Goal: Task Accomplishment & Management: Manage account settings

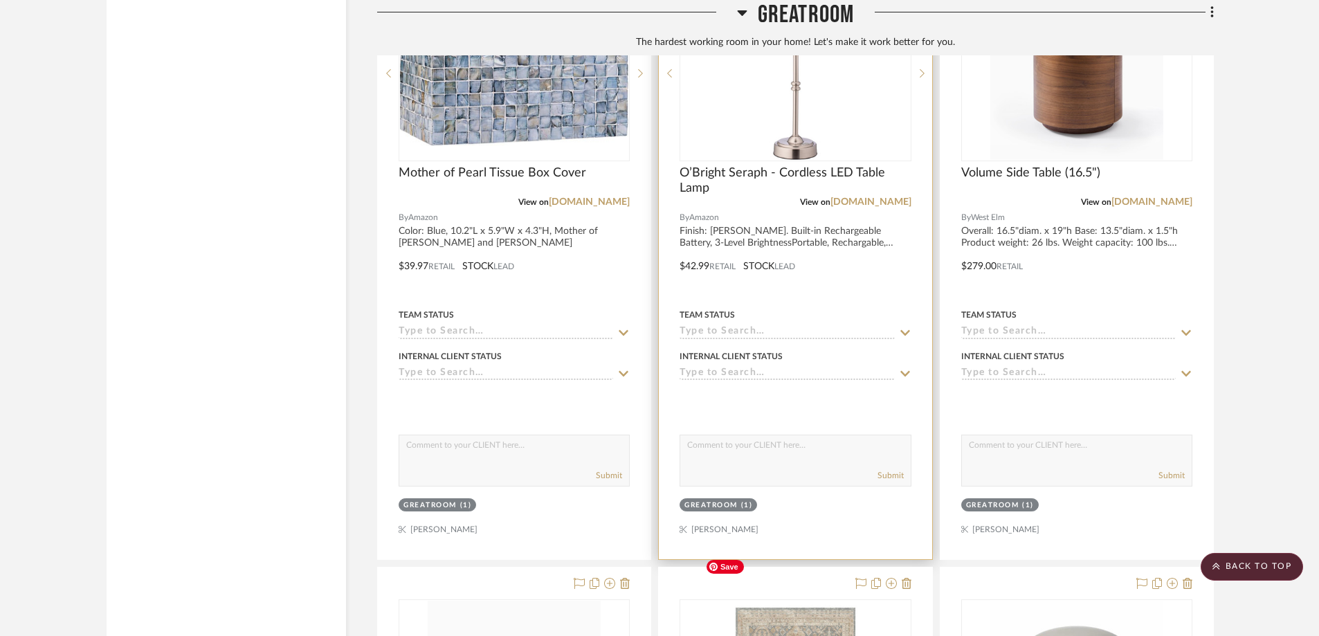
scroll to position [1995, 0]
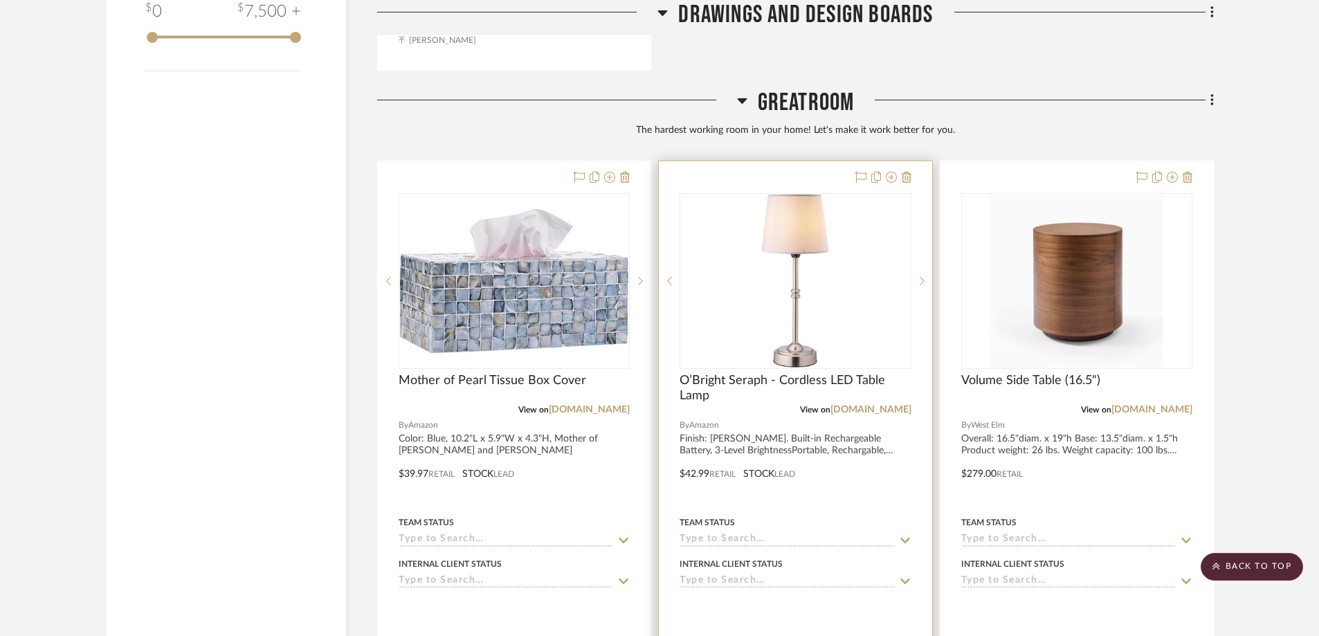
click at [864, 252] on div "0" at bounding box center [795, 281] width 230 height 174
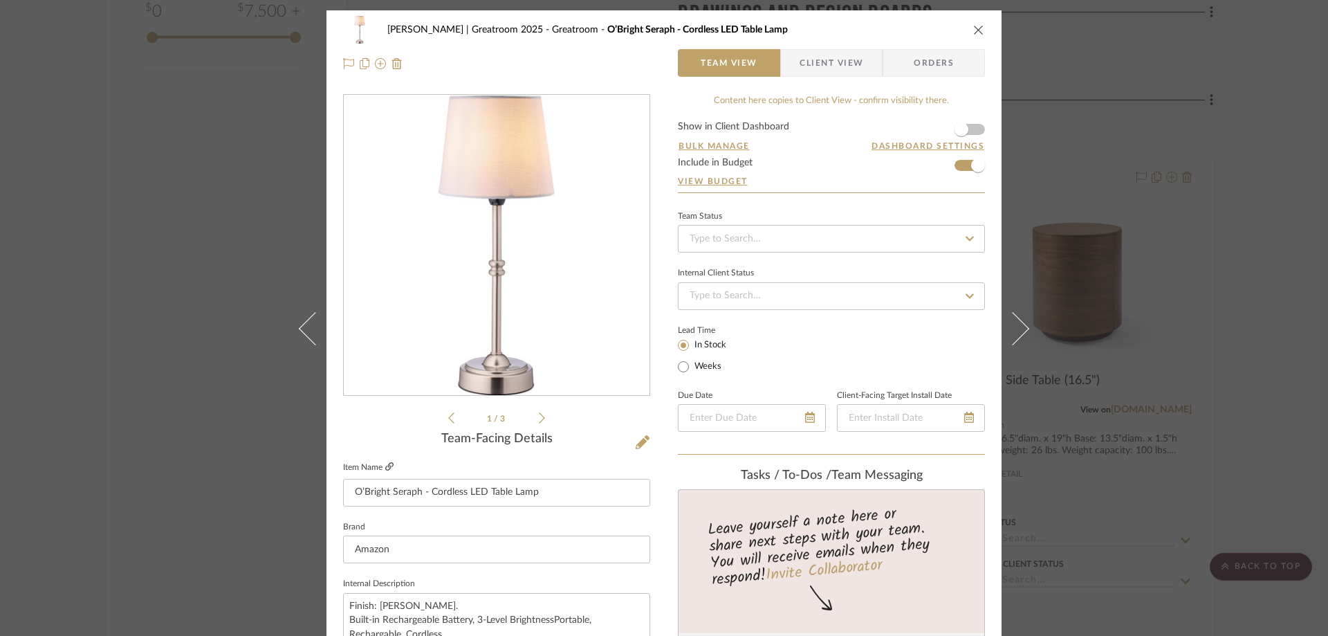
click at [385, 465] on icon at bounding box center [389, 466] width 8 height 8
click at [974, 28] on icon "close" at bounding box center [979, 29] width 11 height 11
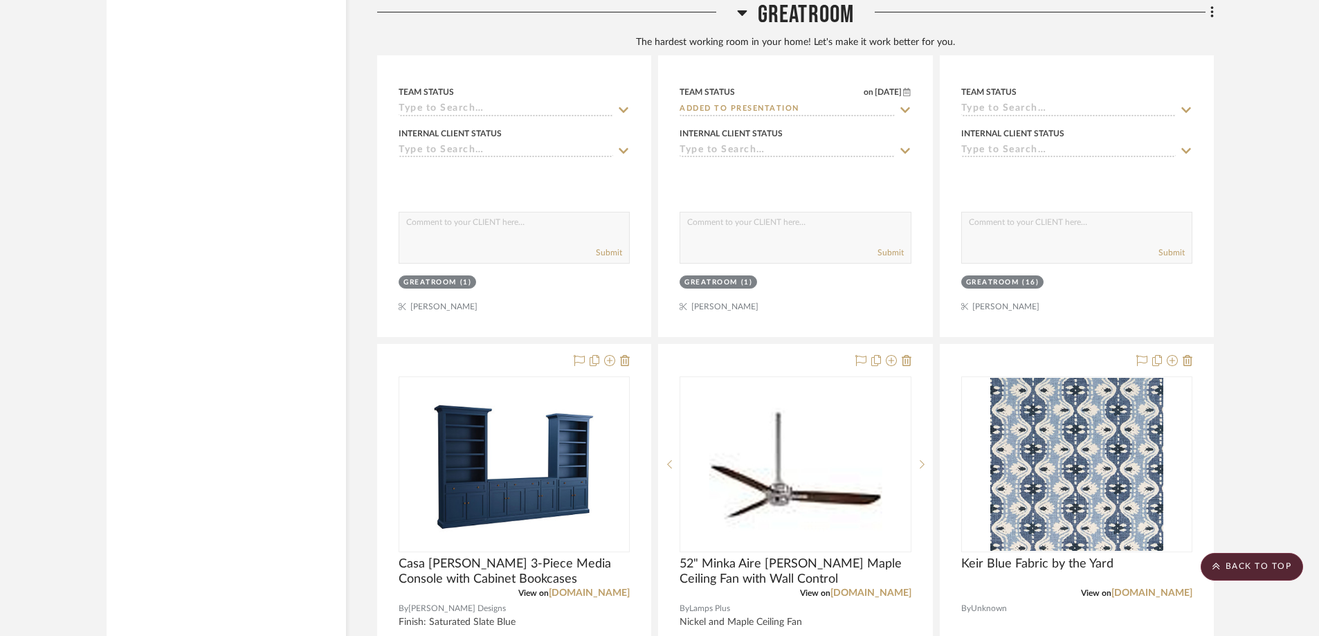
scroll to position [3103, 0]
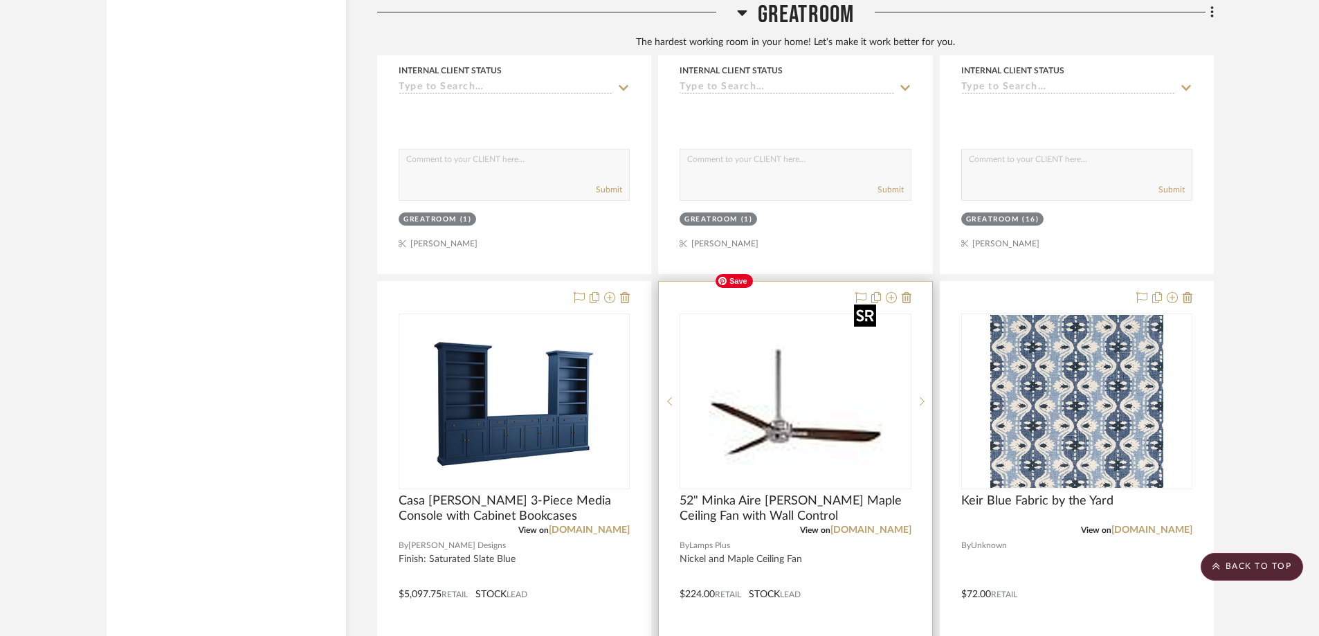
click at [793, 353] on img "0" at bounding box center [795, 401] width 173 height 173
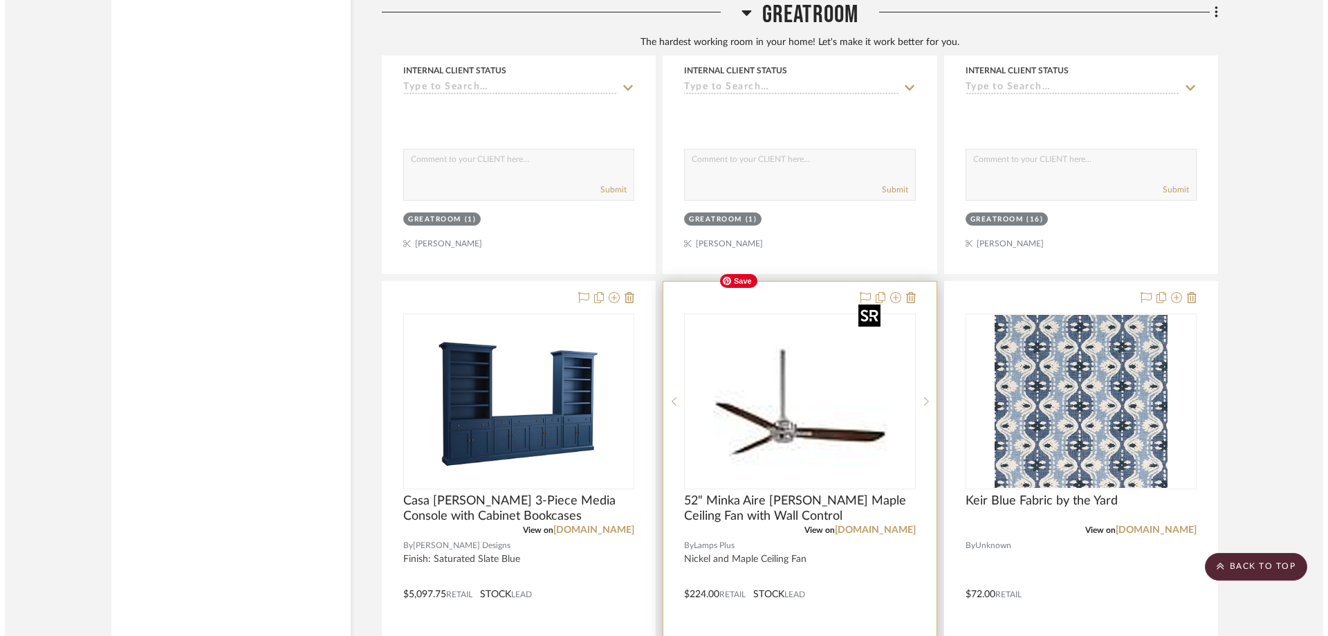
scroll to position [0, 0]
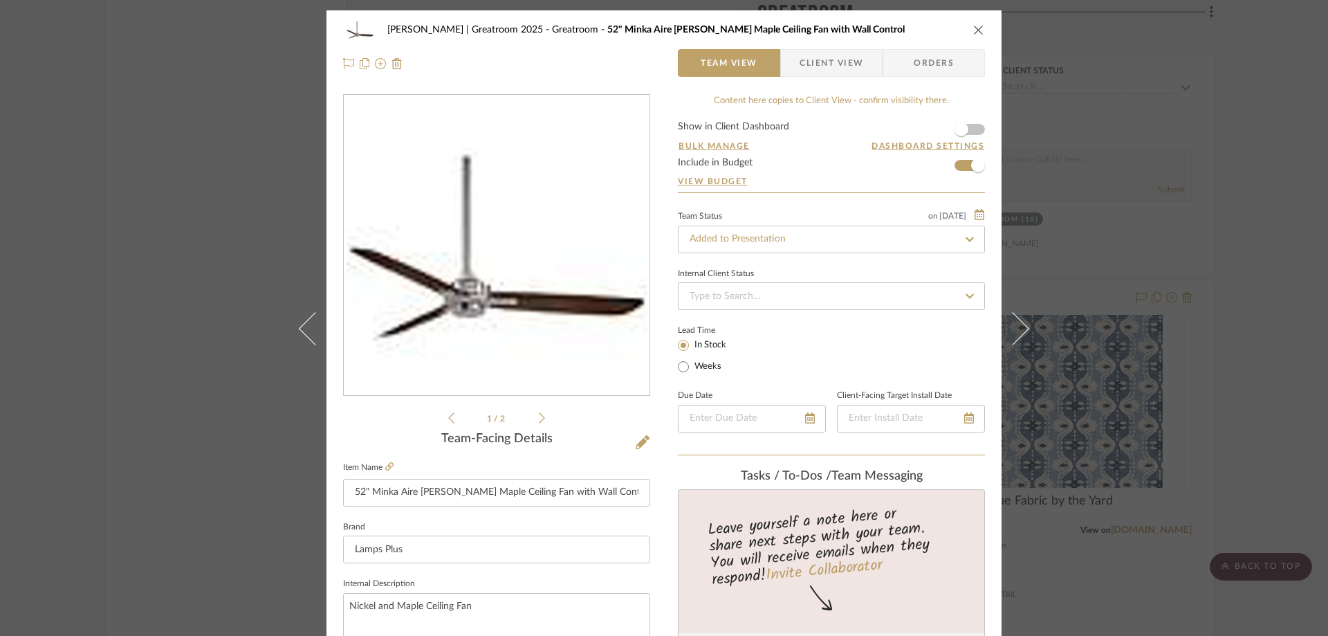
click at [391, 464] on fieldset "Item Name 52" Minka Aire Rudolph Nickel Maple Ceiling Fan with Wall Control" at bounding box center [496, 482] width 307 height 48
click at [385, 465] on icon at bounding box center [389, 466] width 8 height 8
click at [974, 27] on icon "close" at bounding box center [979, 29] width 11 height 11
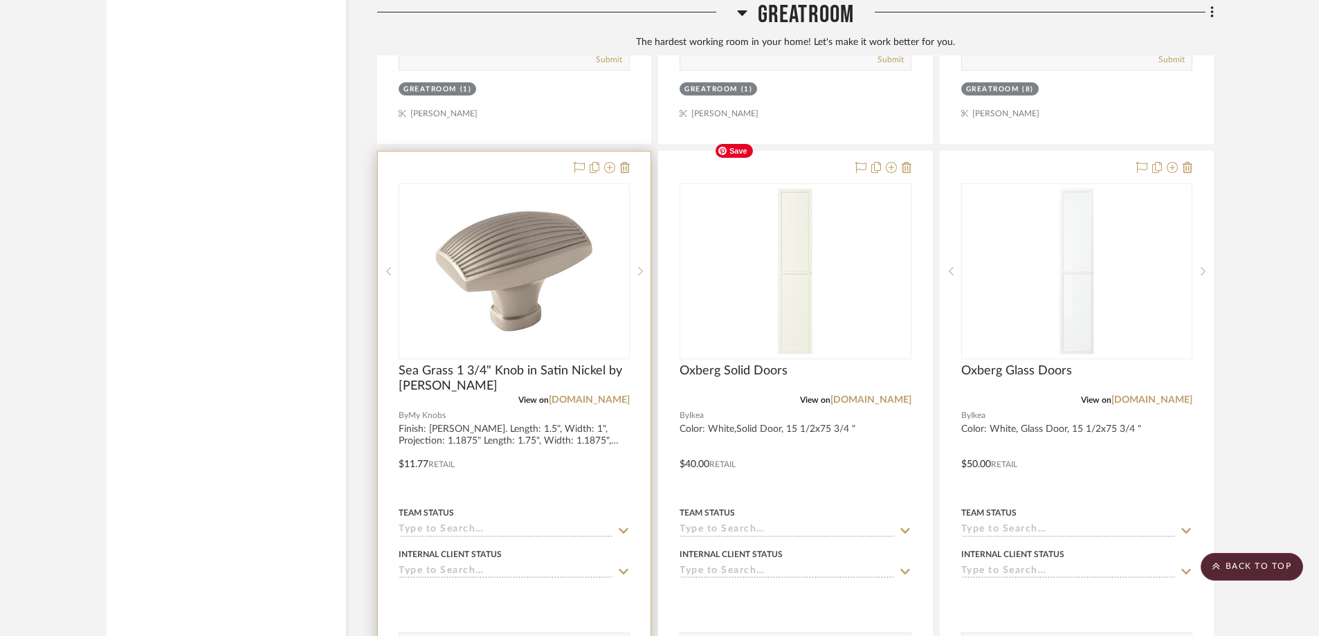
scroll to position [4556, 0]
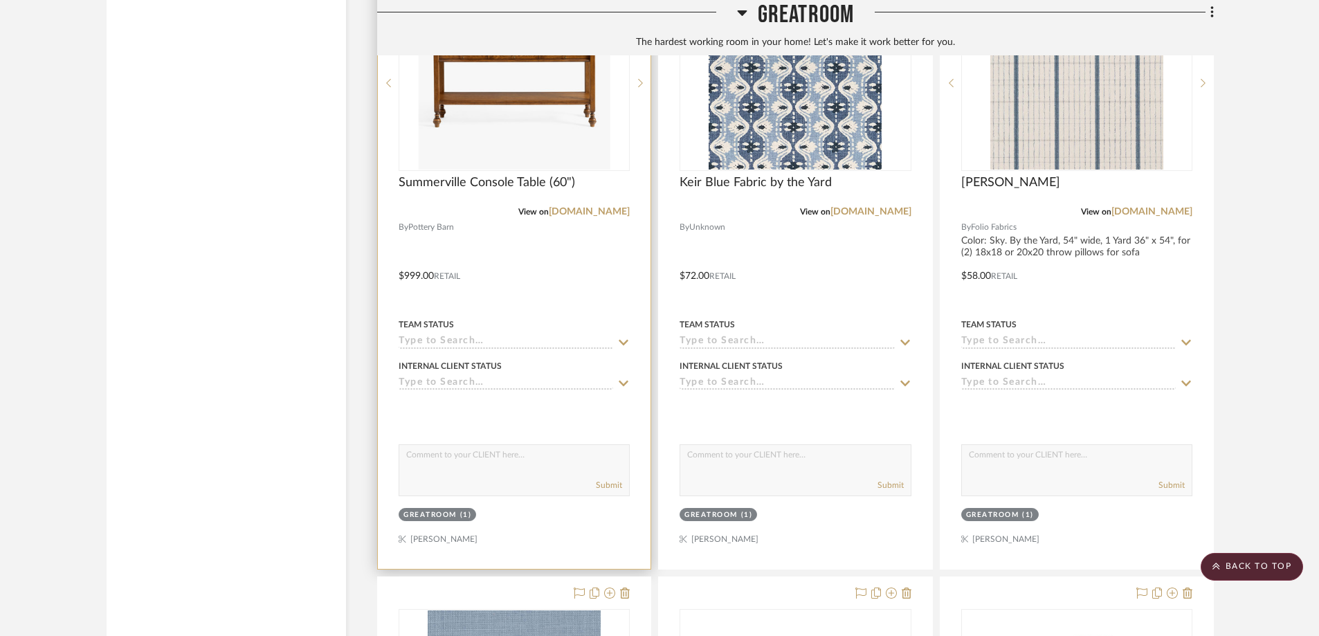
scroll to position [2076, 0]
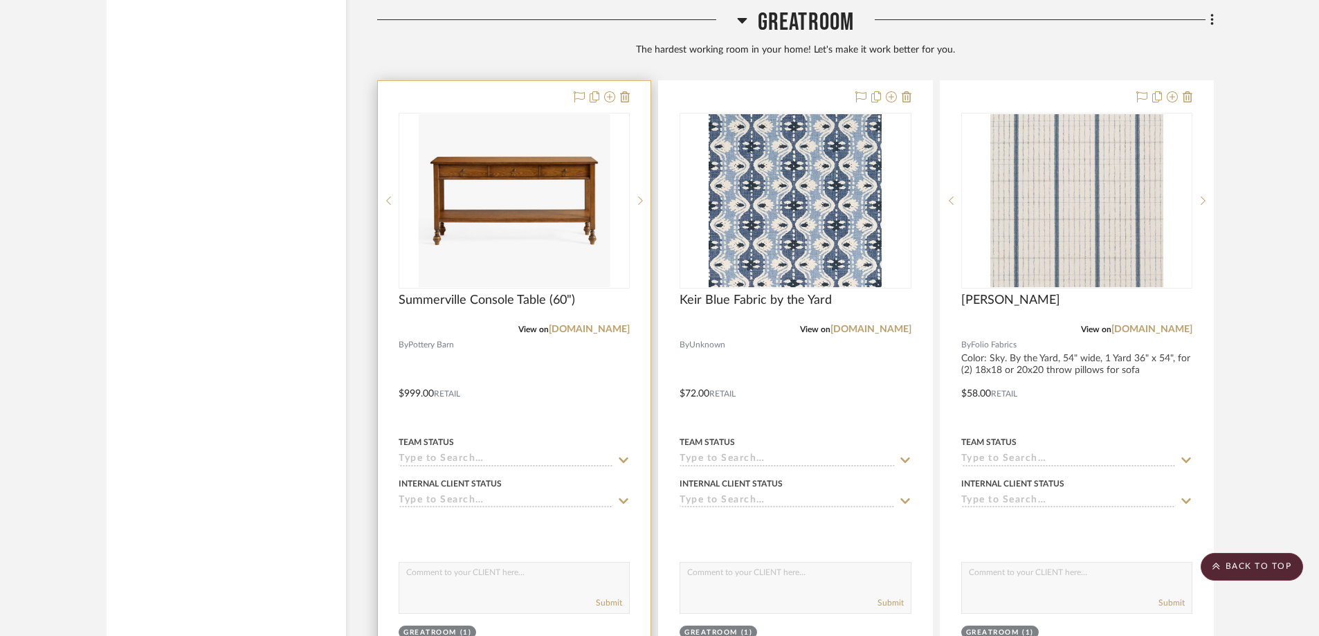
click at [627, 243] on div at bounding box center [514, 383] width 273 height 605
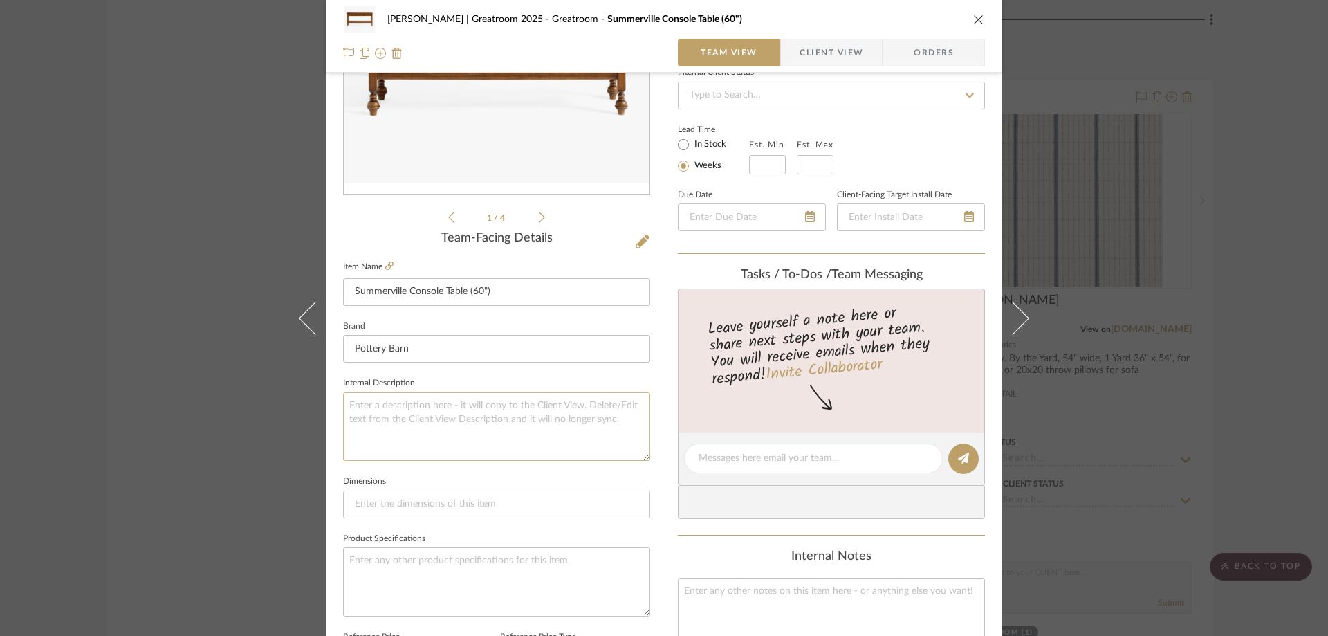
scroll to position [208, 0]
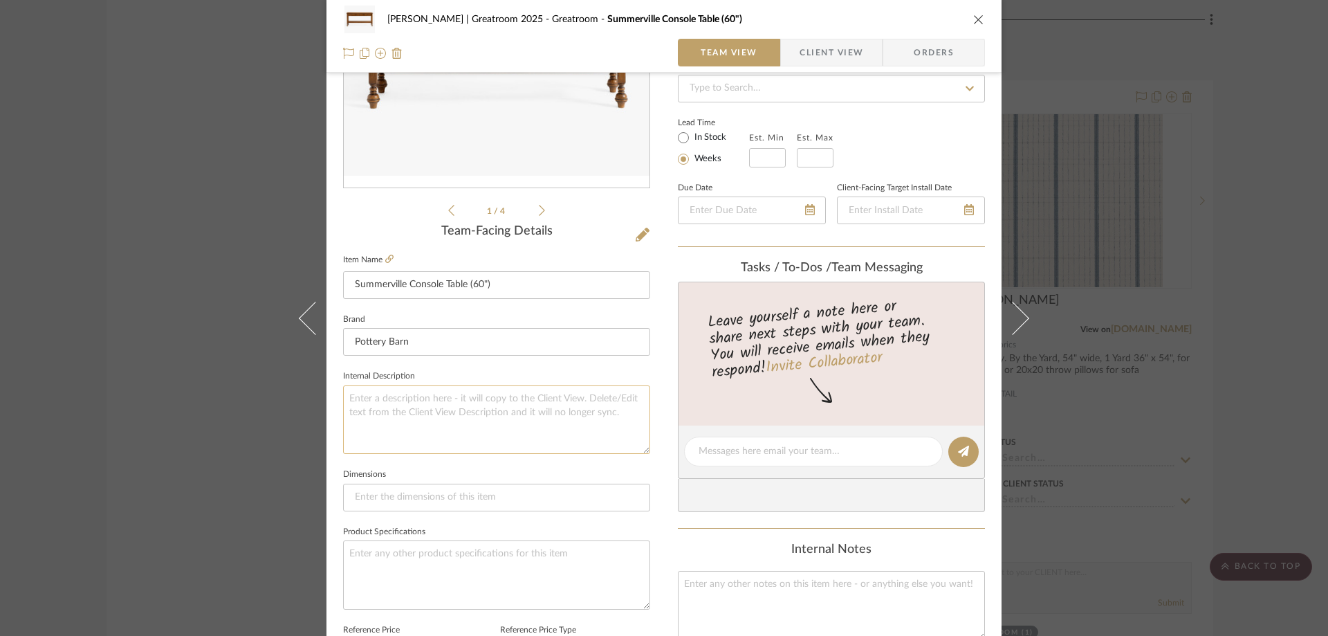
paste textarea "Overall: 60" w x 16" d x 30" h Top: 0.75" th Shelf: 58" w x 15" d x 1.75" th Dr…"
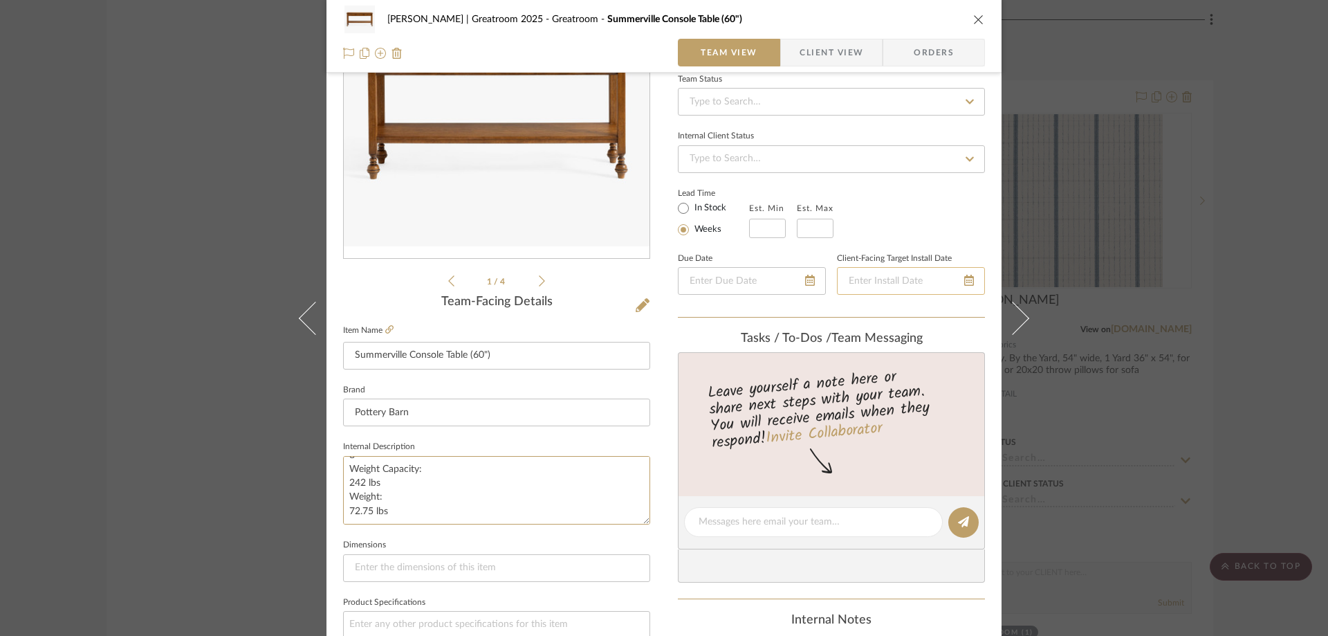
scroll to position [69, 0]
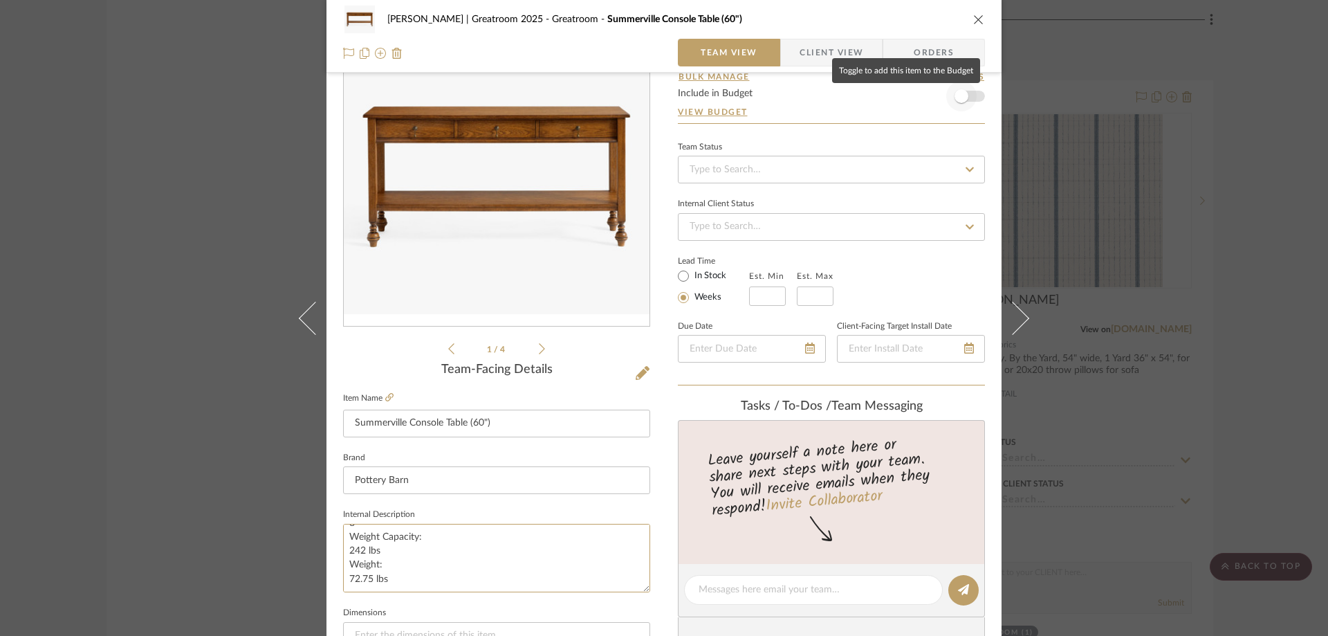
type textarea "Overall: 60" w x 16" d x 30" h Top: 0.75" th Shelf: 58" w x 15" d x 1.75" th Dr…"
click at [970, 98] on span "button" at bounding box center [962, 96] width 30 height 30
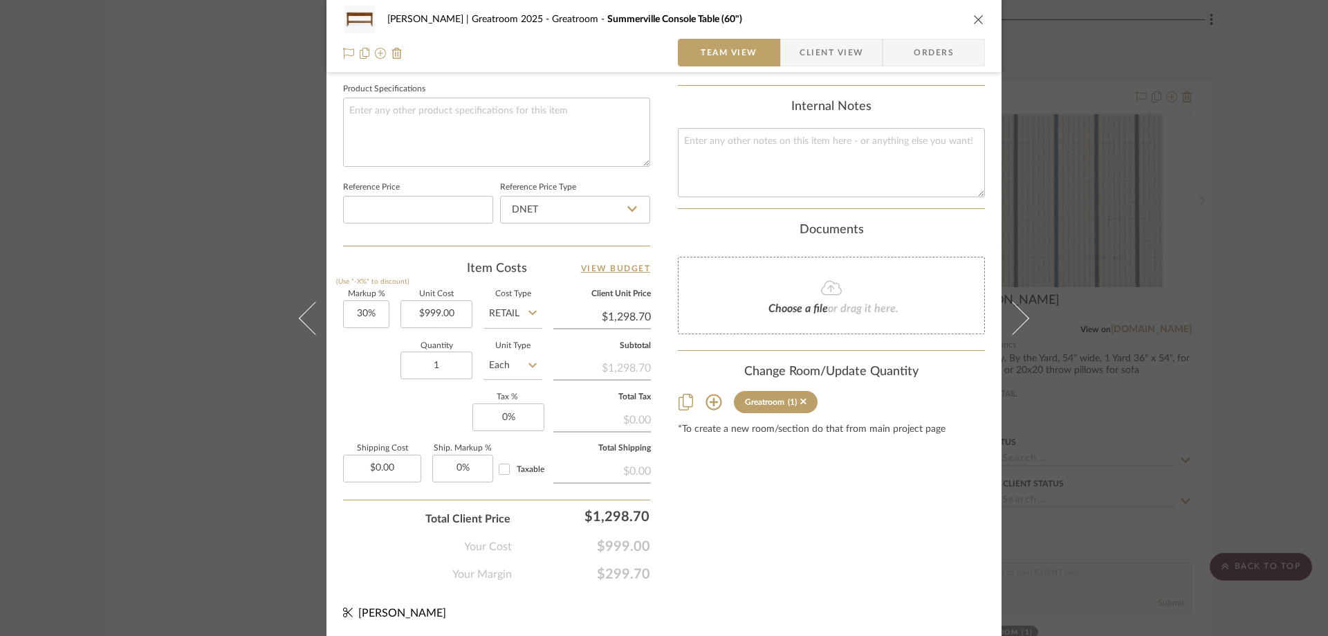
scroll to position [652, 0]
click at [359, 313] on input "30" at bounding box center [366, 312] width 46 height 28
type input "0%"
click at [554, 209] on input "DNET" at bounding box center [575, 208] width 150 height 28
type input "$999.00"
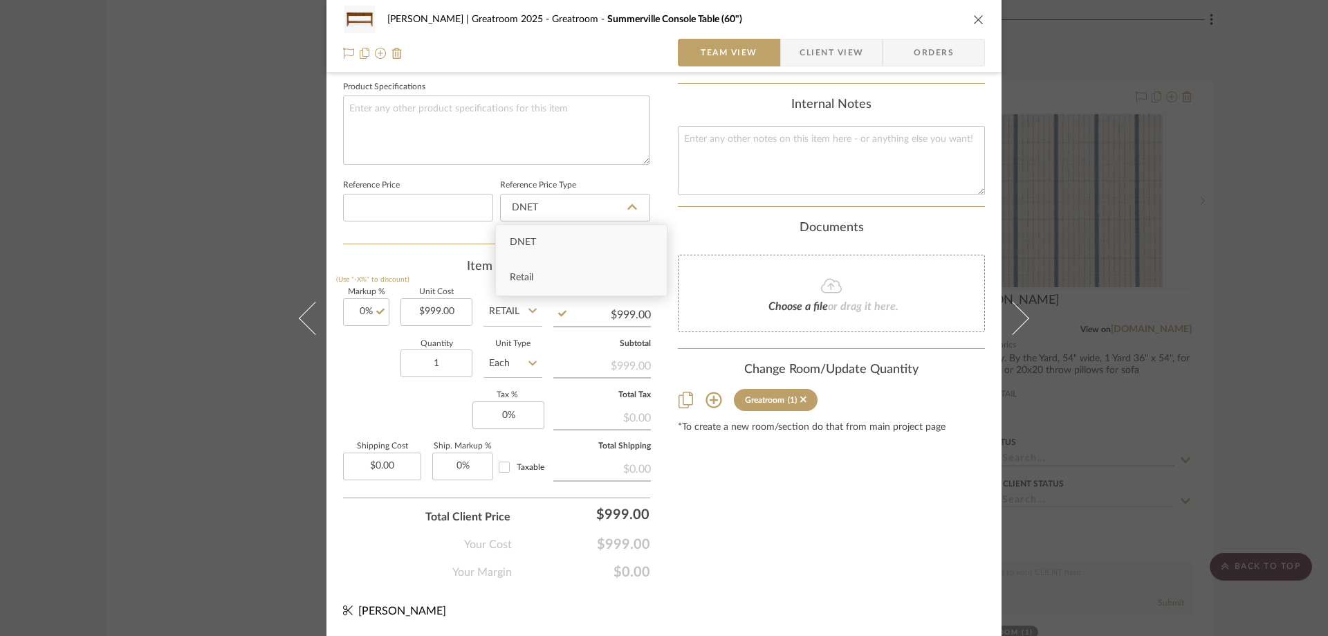
click at [562, 271] on div "Retail" at bounding box center [581, 277] width 171 height 35
type input "Retail"
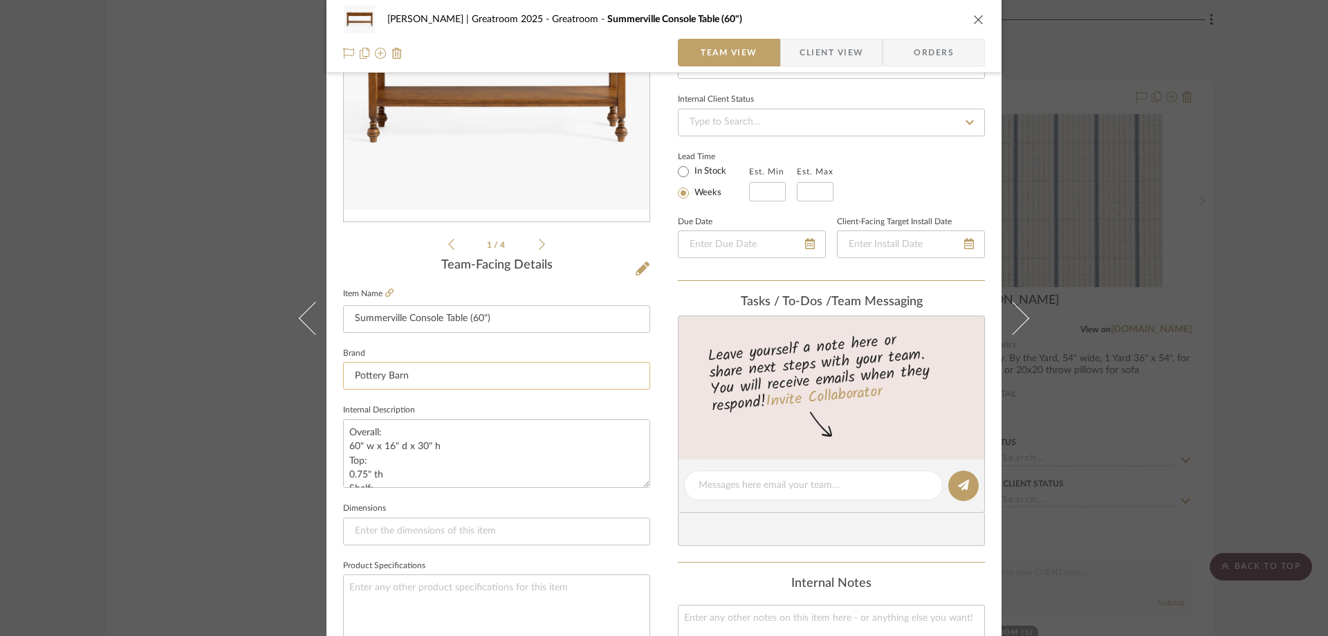
scroll to position [307, 0]
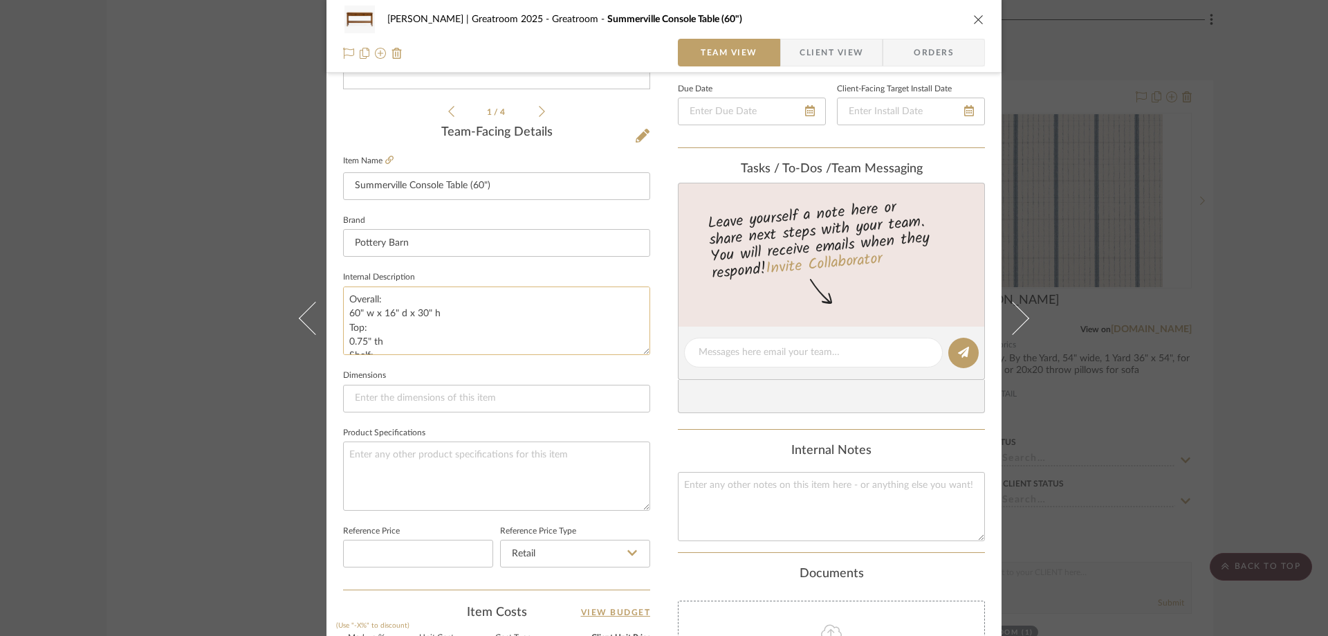
click at [421, 344] on textarea "Overall: 60" w x 16" d x 30" h Top: 0.75" th Shelf: 58" w x 15" d x 1.75" th Dr…" at bounding box center [496, 320] width 307 height 68
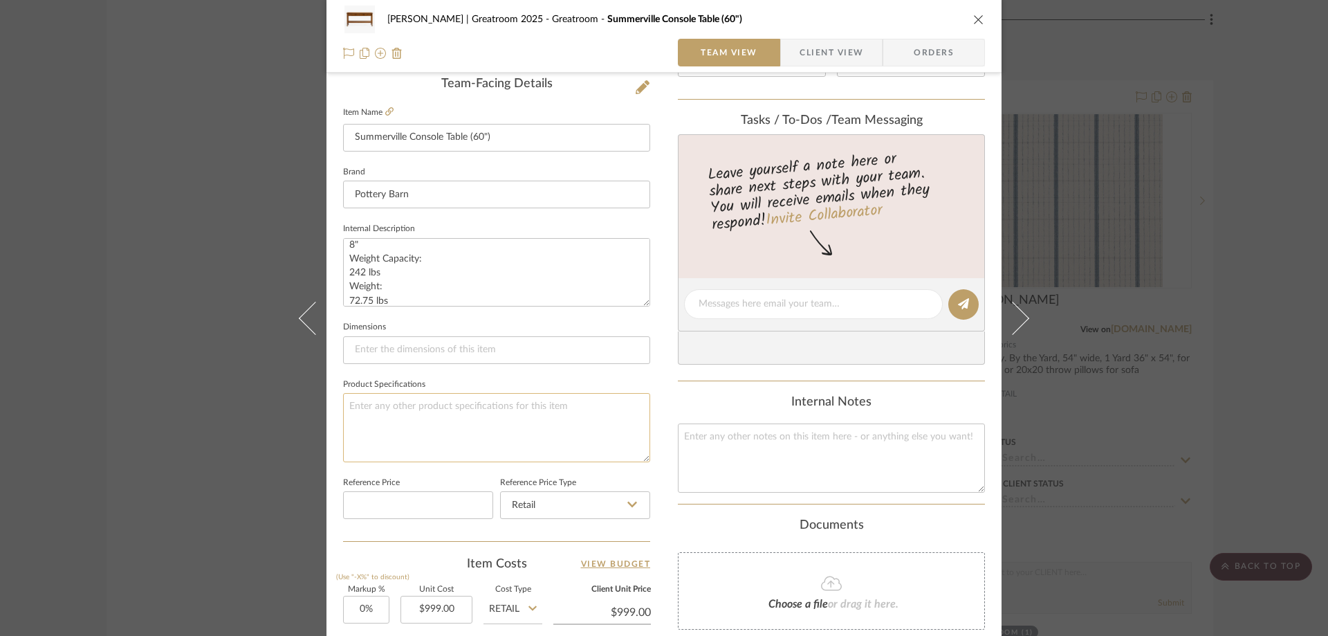
scroll to position [376, 0]
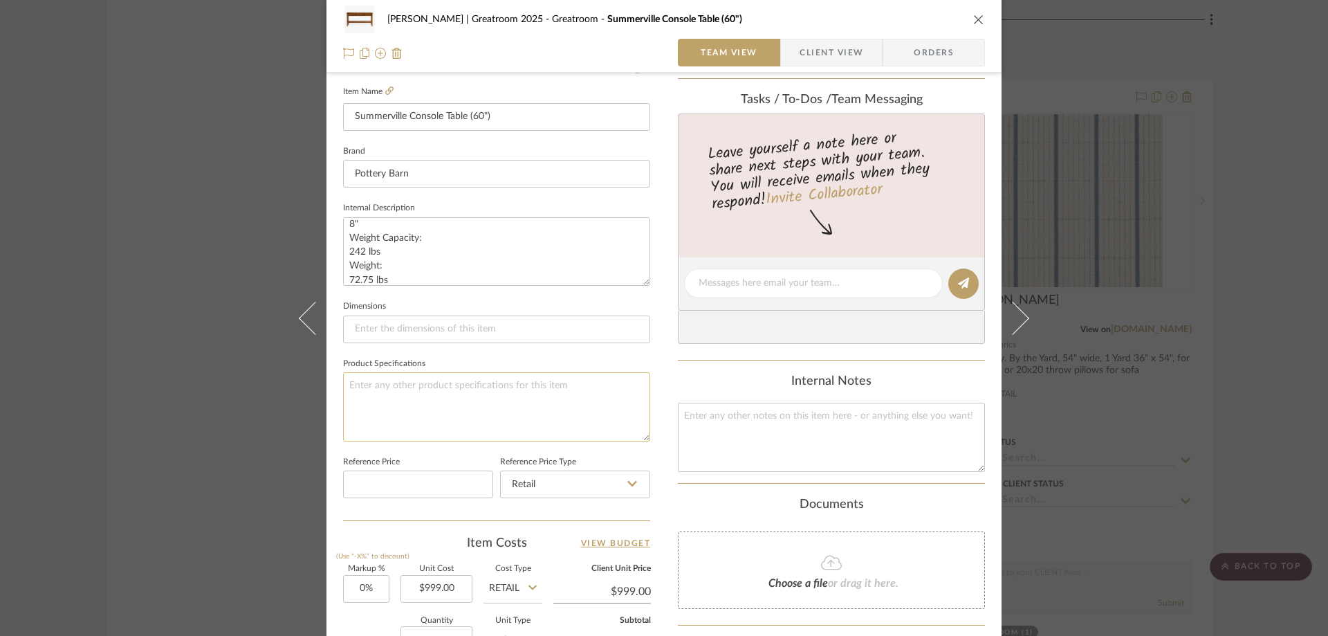
click at [375, 393] on textarea at bounding box center [496, 406] width 307 height 68
paste textarea "Expertly crafted of kiln-dried solid meranti wood, engineered wood and White oa…"
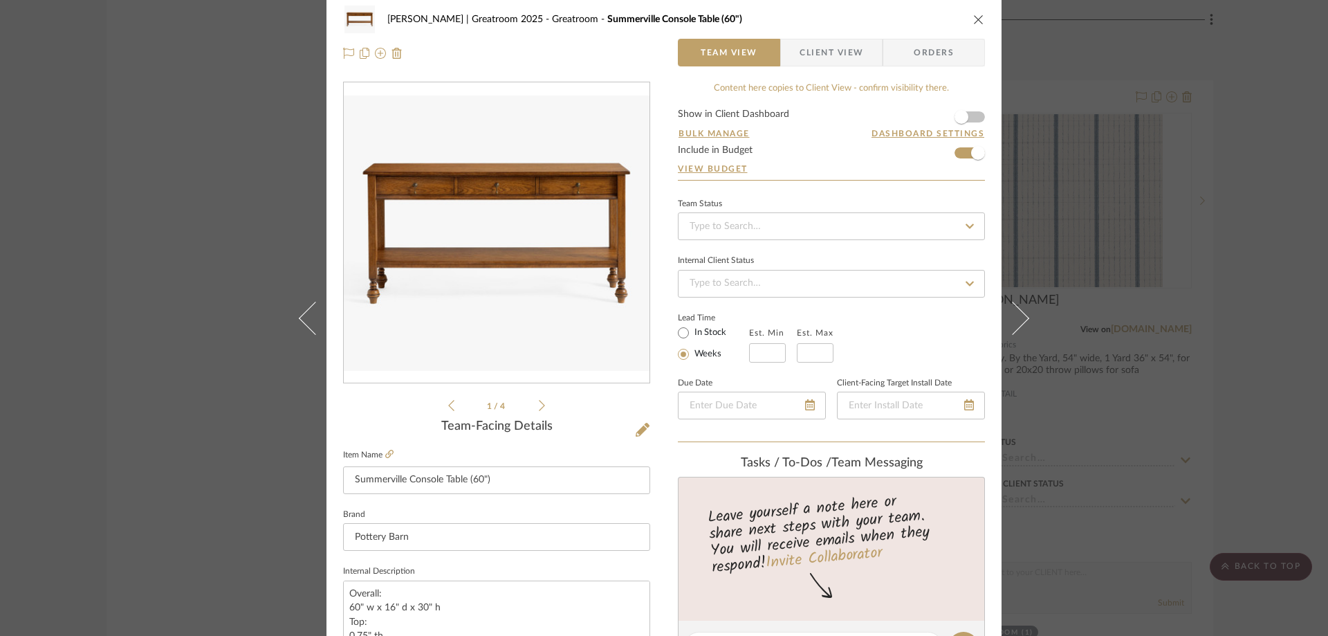
scroll to position [0, 0]
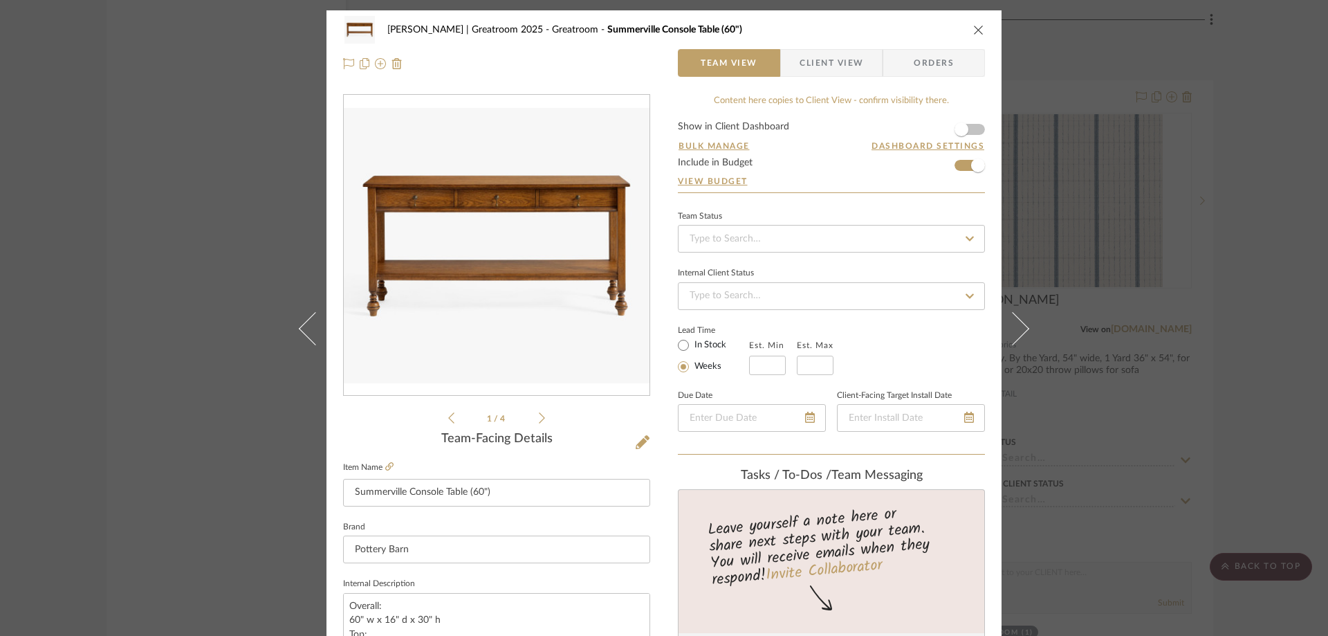
type textarea "Expertly crafted of kiln-dried solid meranti wood, engineered wood and White oa…"
click at [974, 25] on icon "close" at bounding box center [979, 29] width 11 height 11
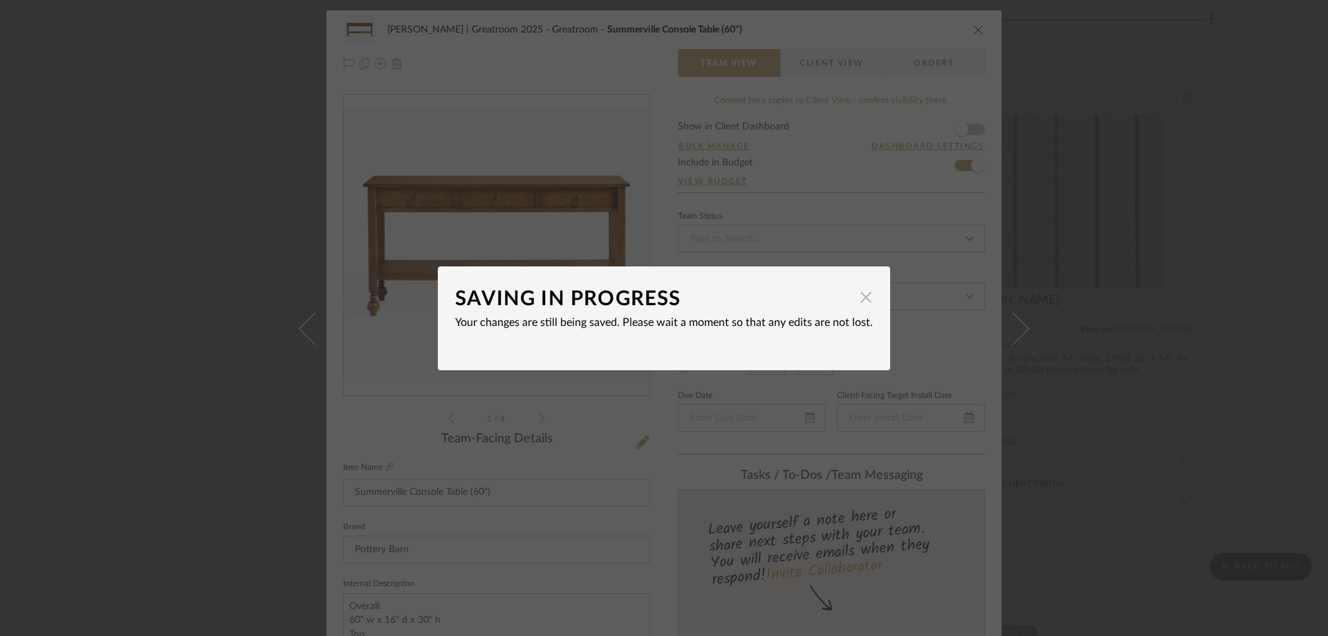
click at [864, 293] on span "button" at bounding box center [866, 298] width 28 height 28
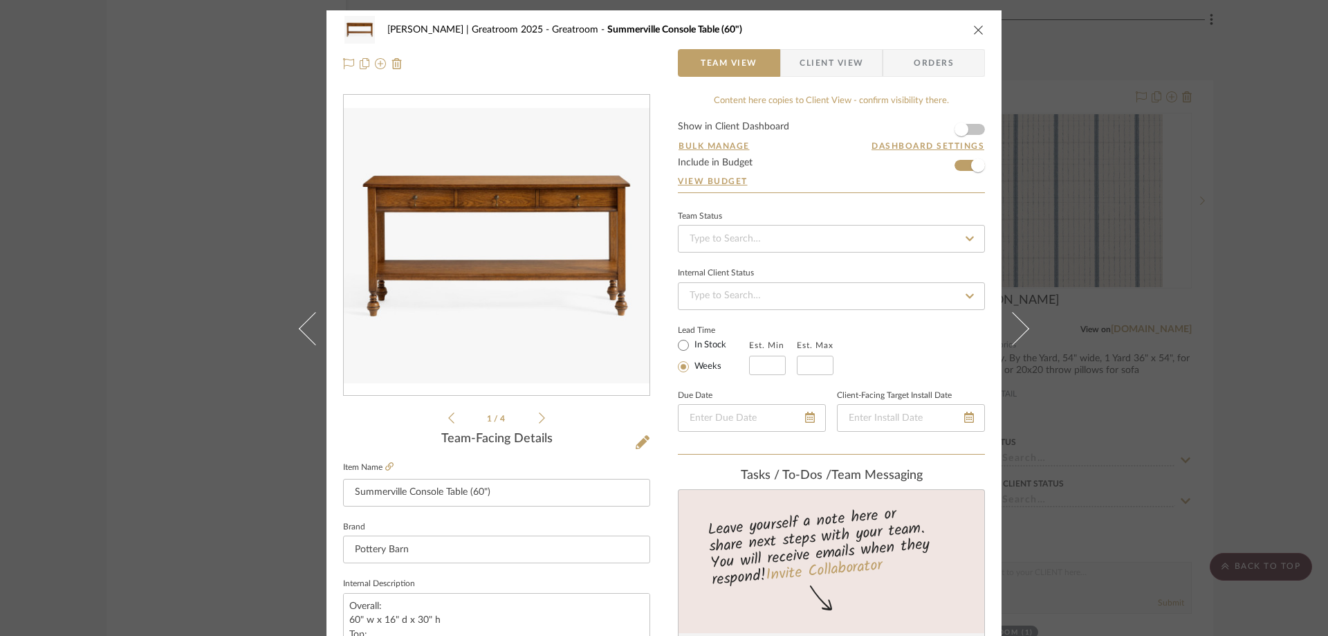
click at [976, 29] on icon "close" at bounding box center [979, 29] width 11 height 11
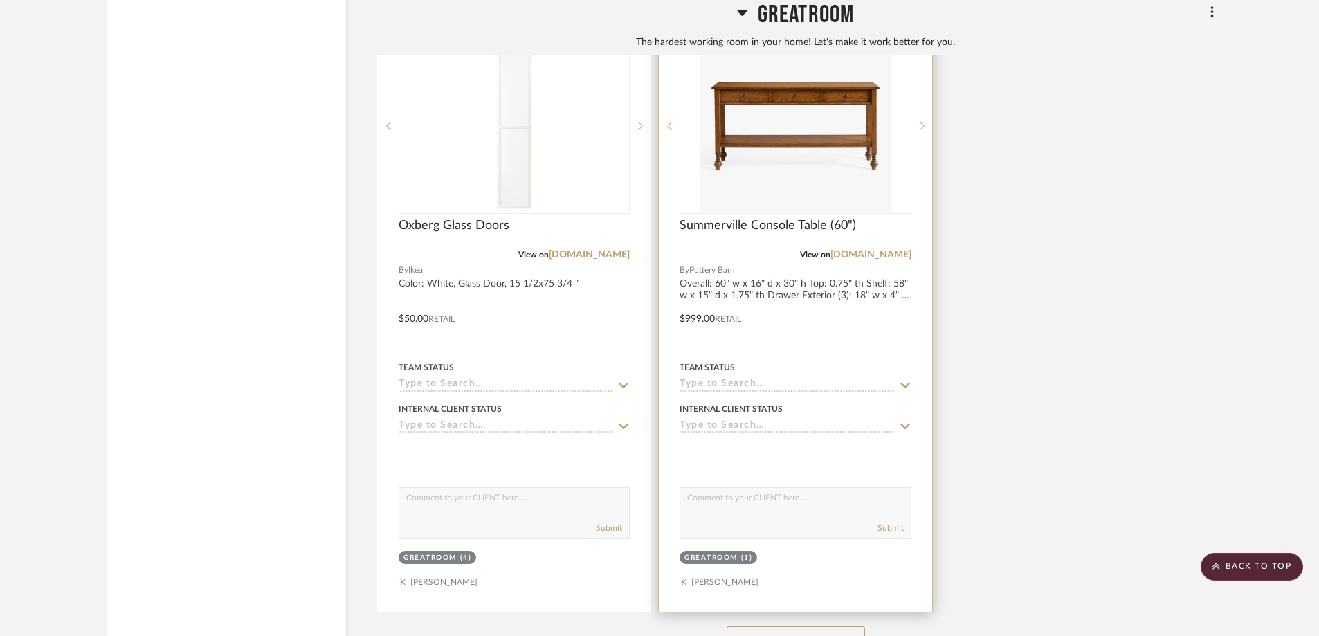
scroll to position [3514, 0]
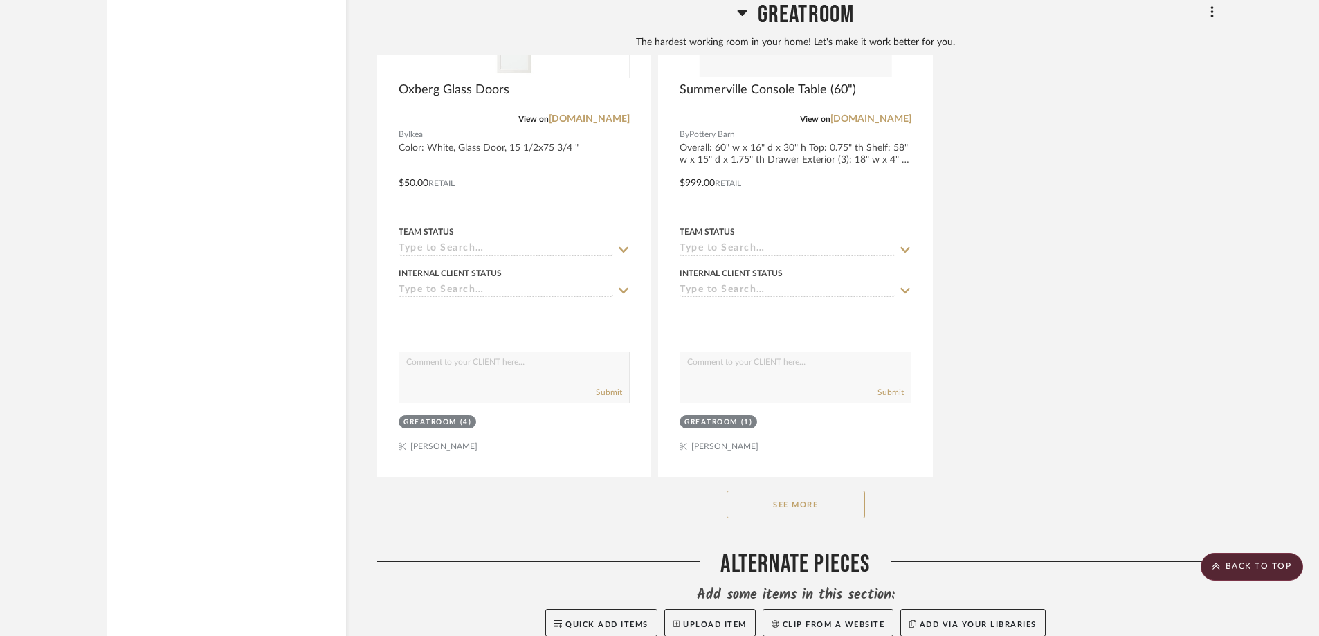
click at [812, 491] on button "See More" at bounding box center [796, 505] width 138 height 28
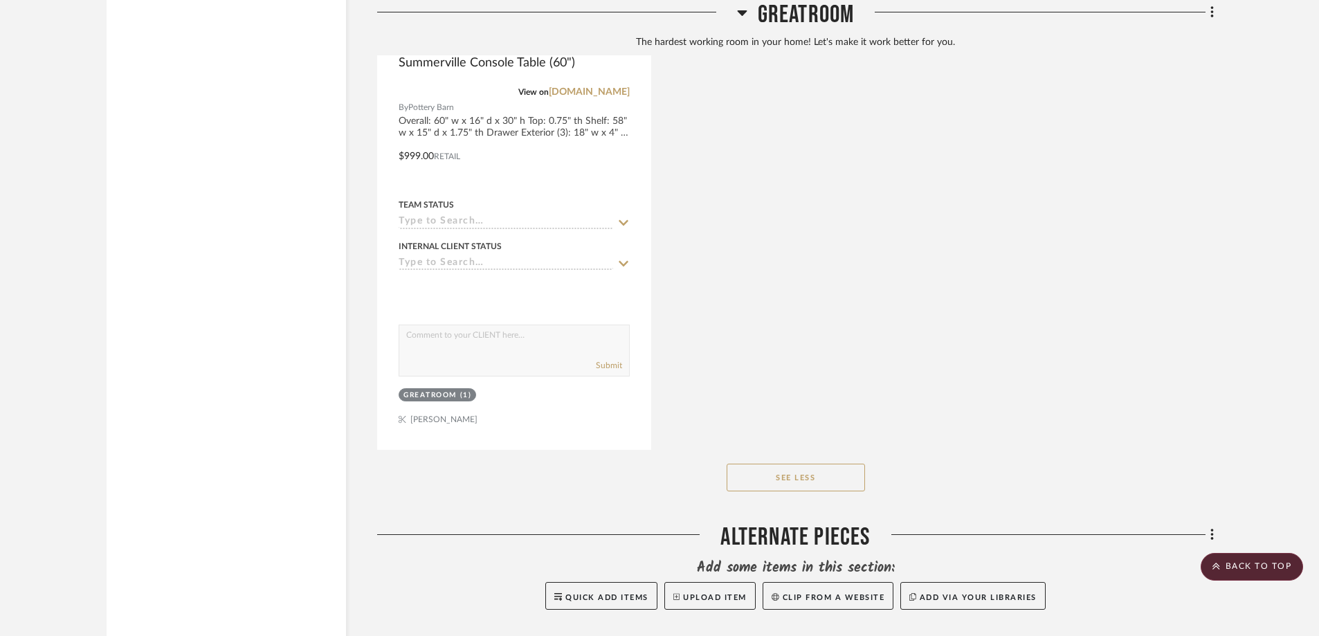
scroll to position [5036, 0]
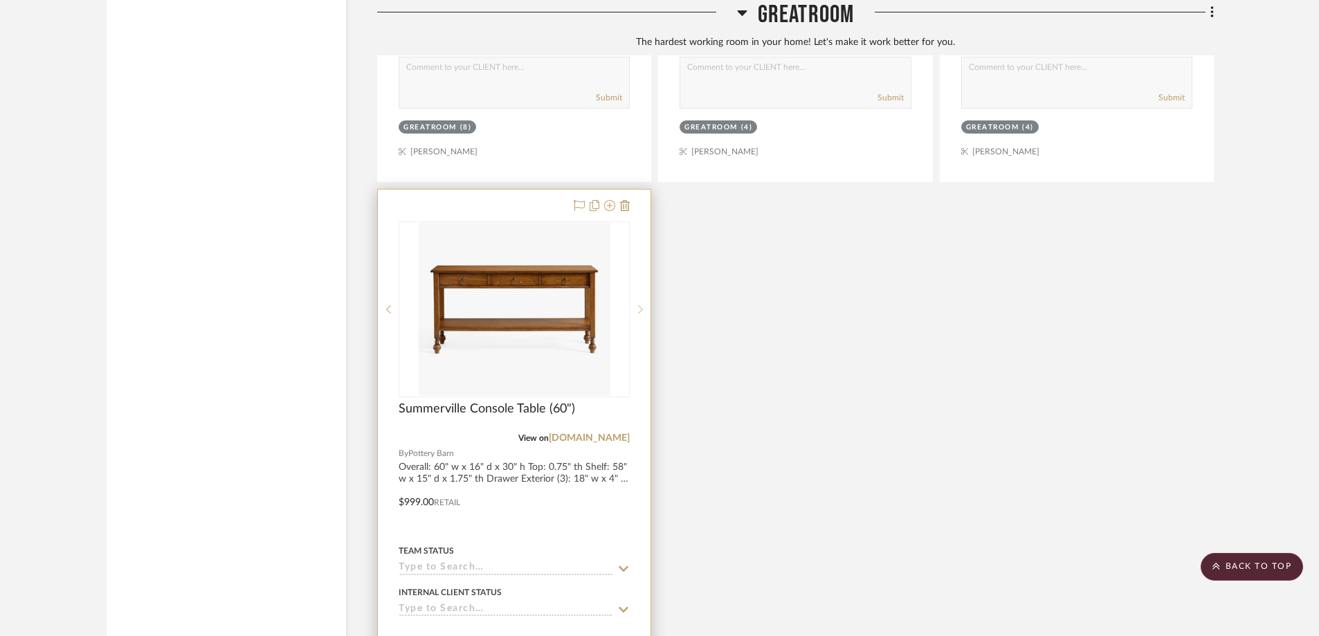
click at [637, 221] on div at bounding box center [640, 309] width 21 height 176
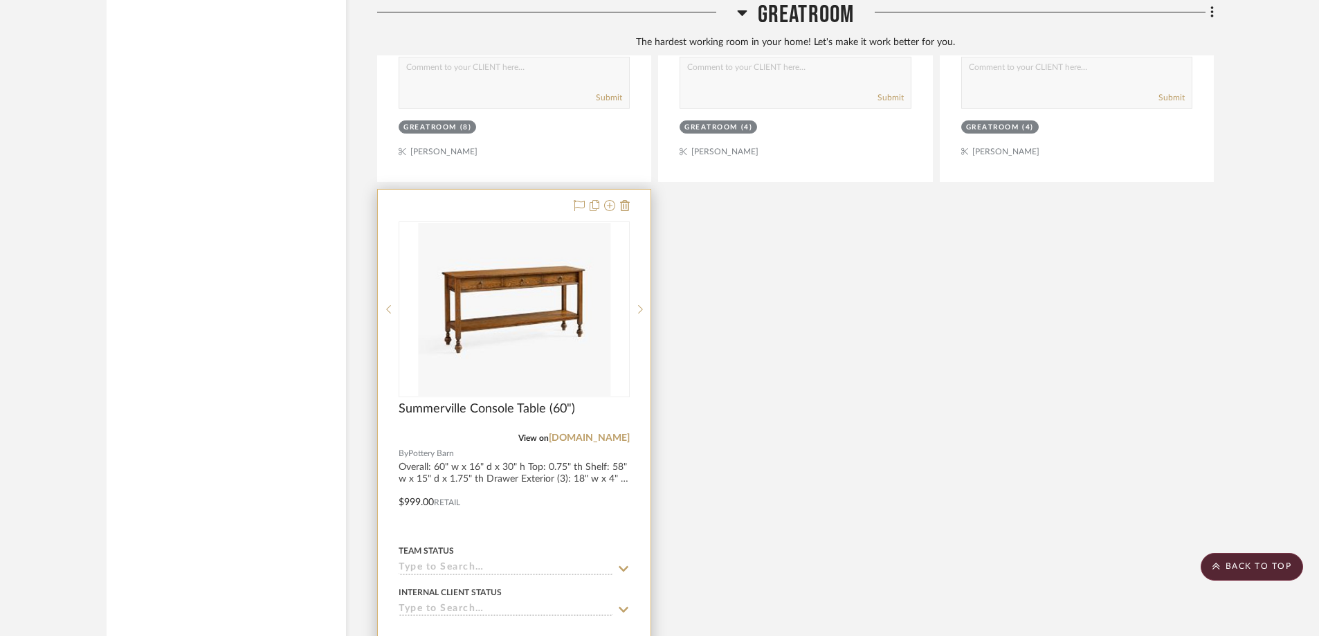
click at [569, 479] on div at bounding box center [514, 492] width 273 height 605
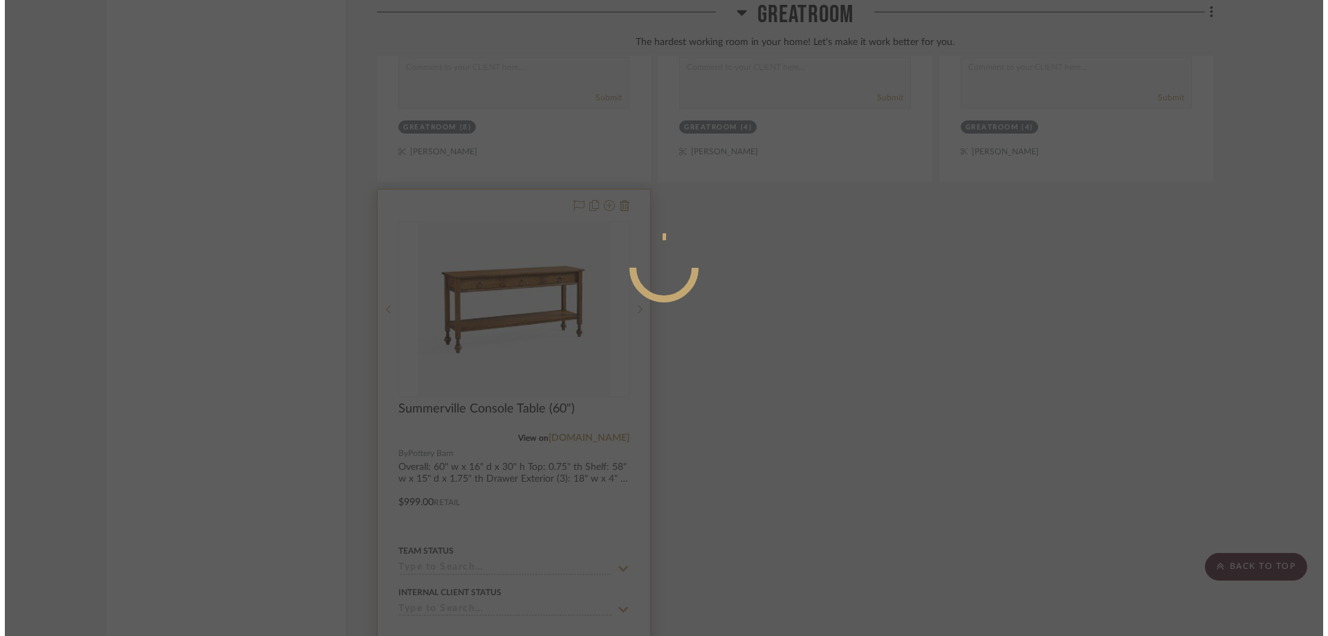
scroll to position [0, 0]
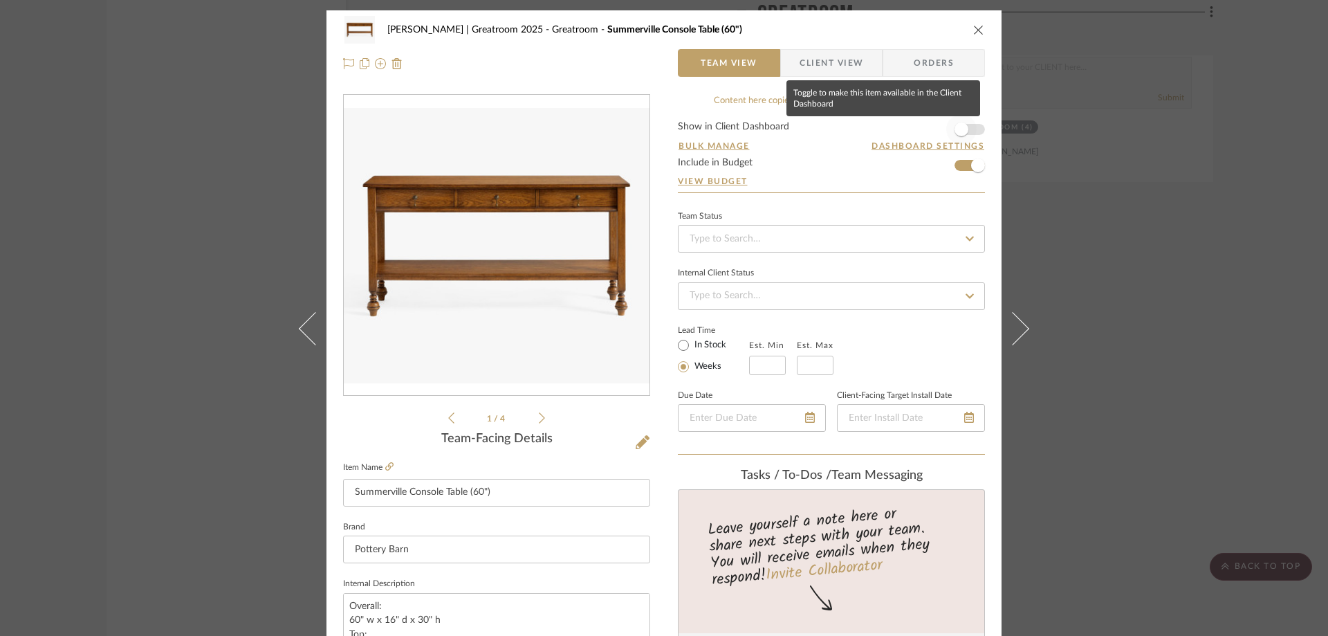
click at [971, 134] on span "button" at bounding box center [962, 129] width 30 height 30
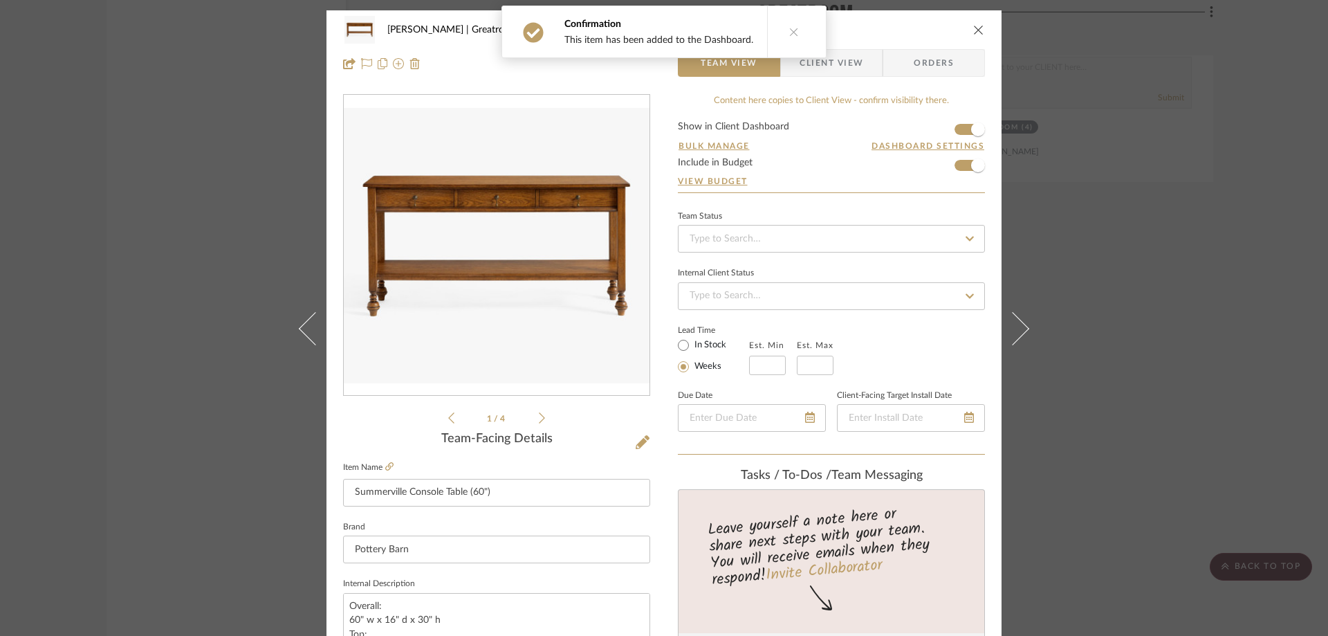
click at [794, 32] on button at bounding box center [793, 31] width 53 height 51
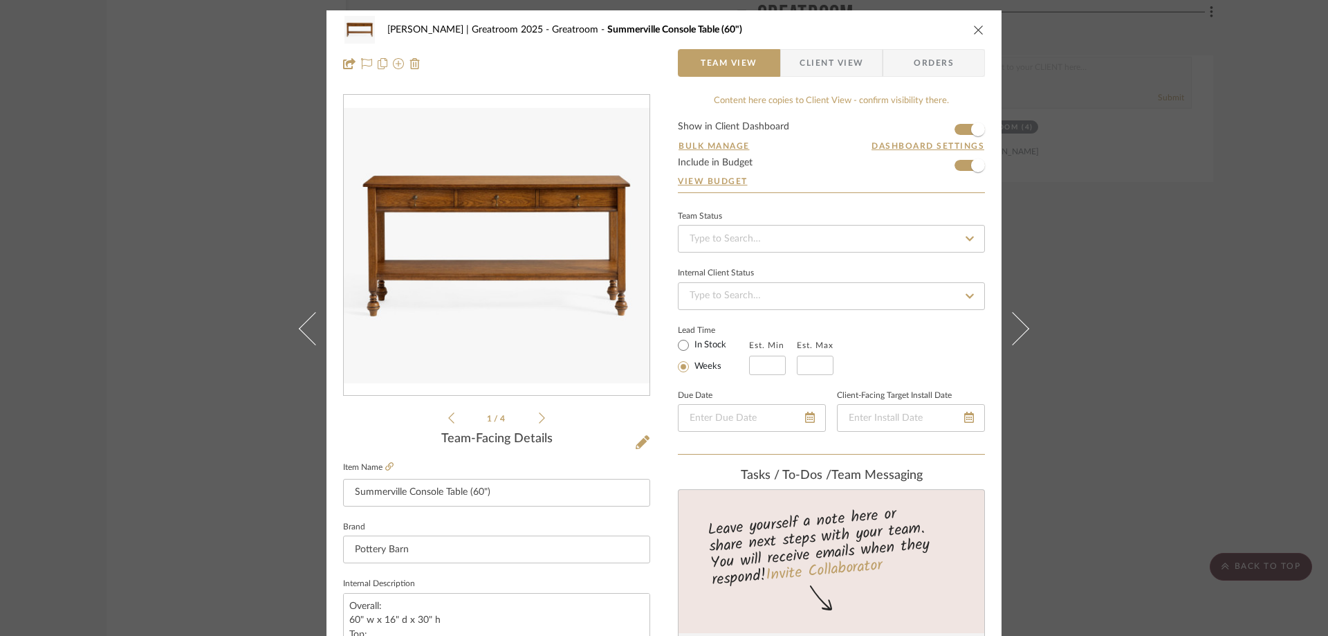
click at [976, 27] on icon "close" at bounding box center [979, 29] width 11 height 11
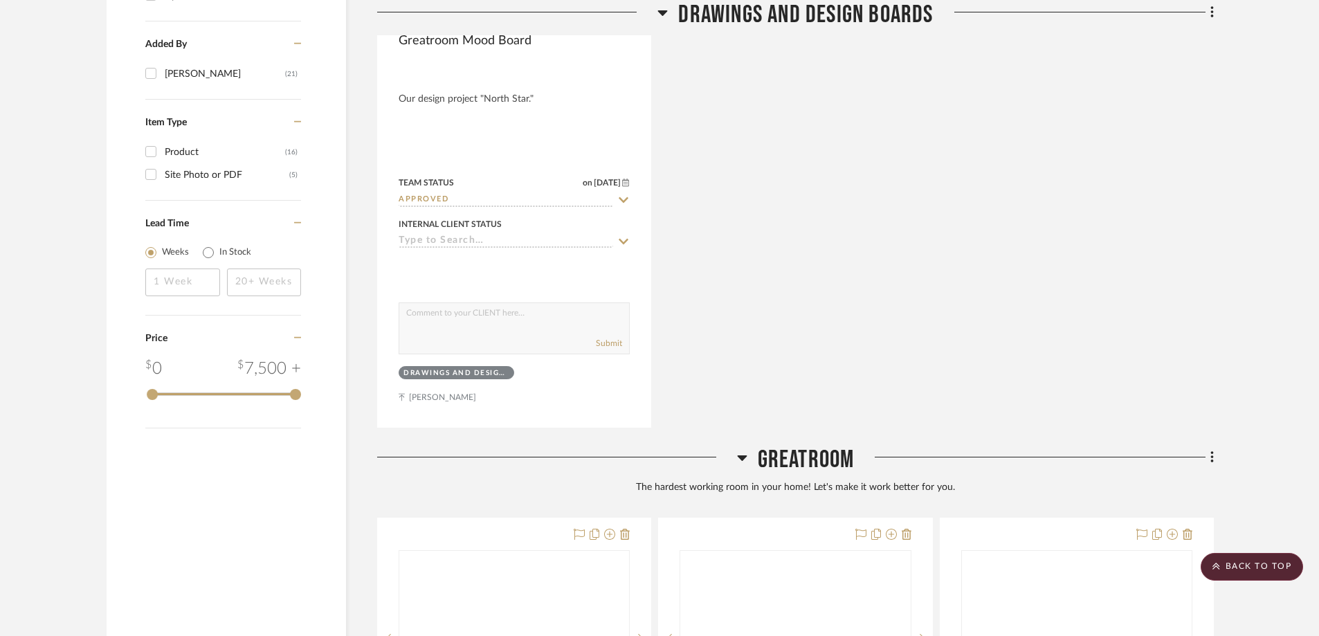
scroll to position [4828, 0]
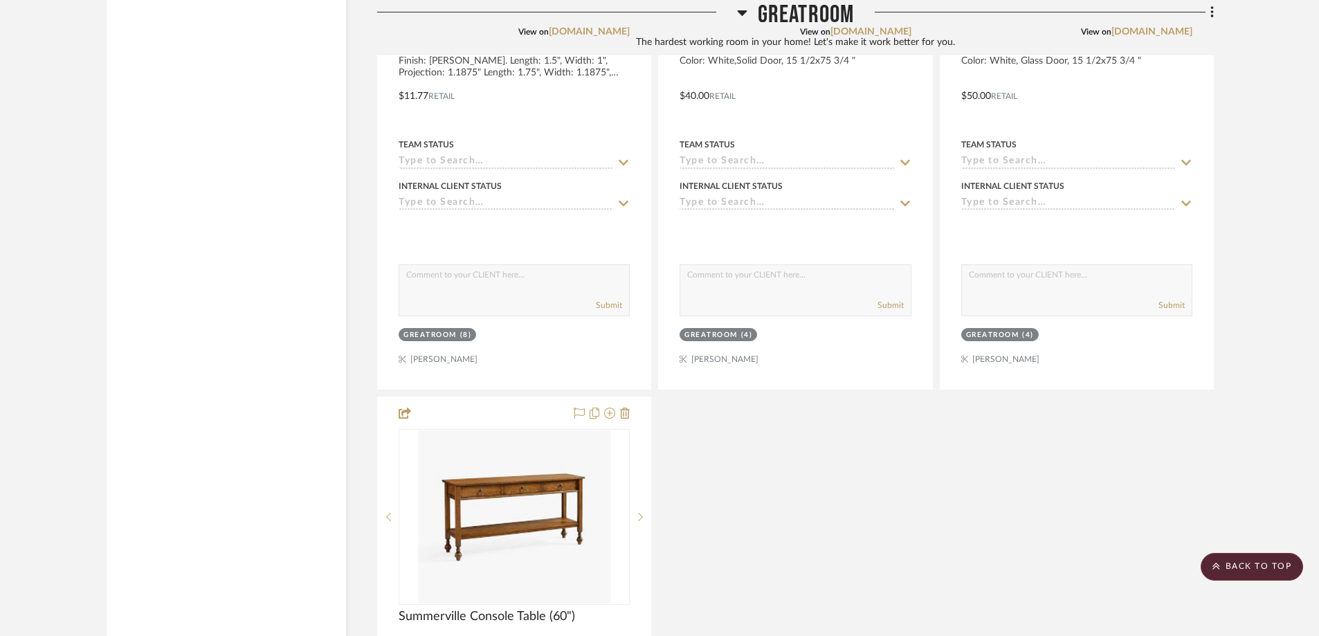
drag, startPoint x: 1214, startPoint y: 77, endPoint x: 1316, endPoint y: 233, distance: 186.9
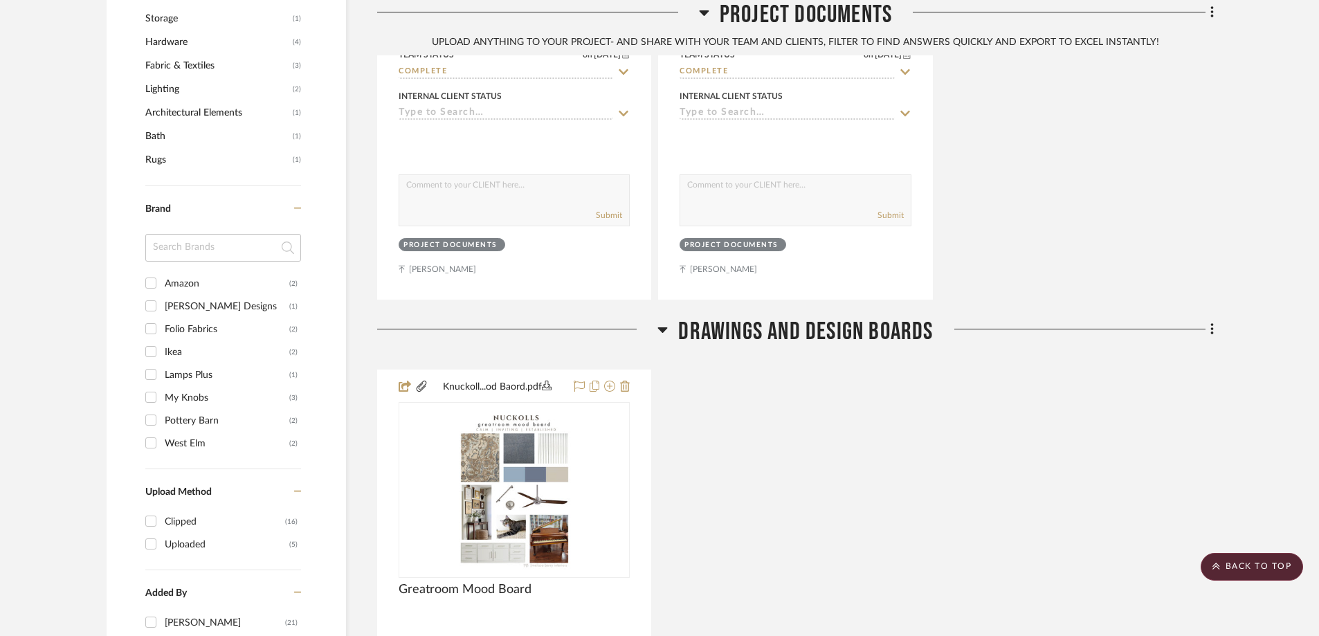
scroll to position [0, 0]
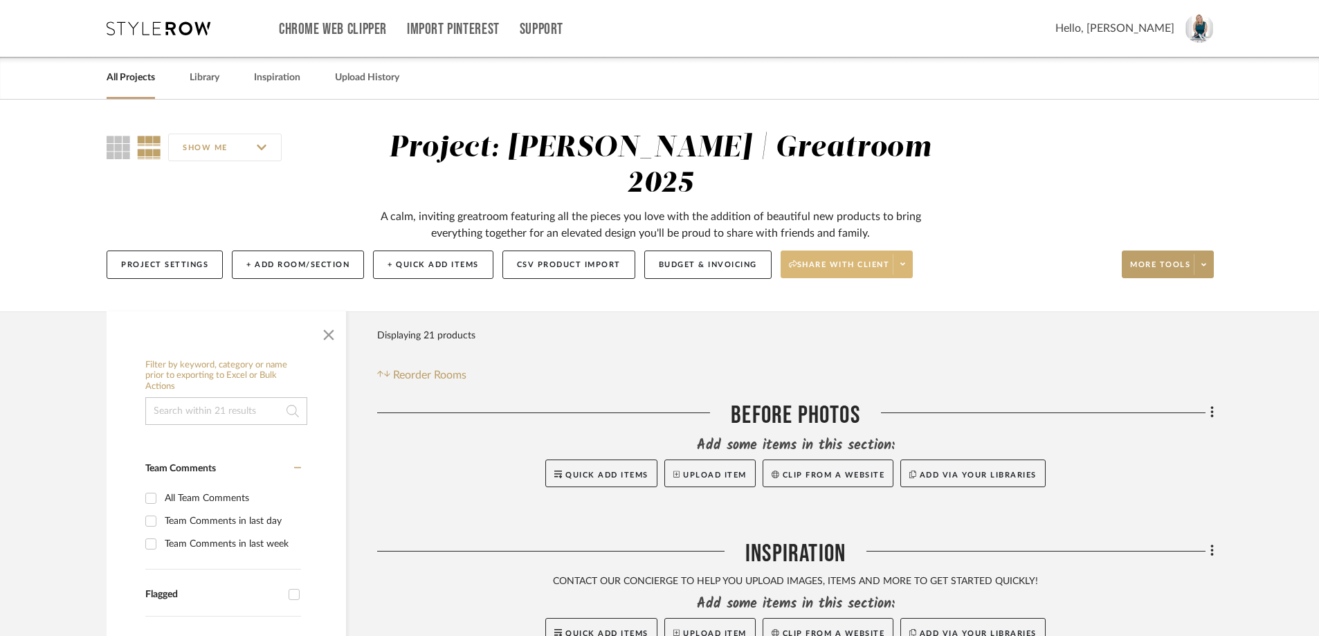
click at [861, 259] on span "Share with client" at bounding box center [839, 269] width 101 height 21
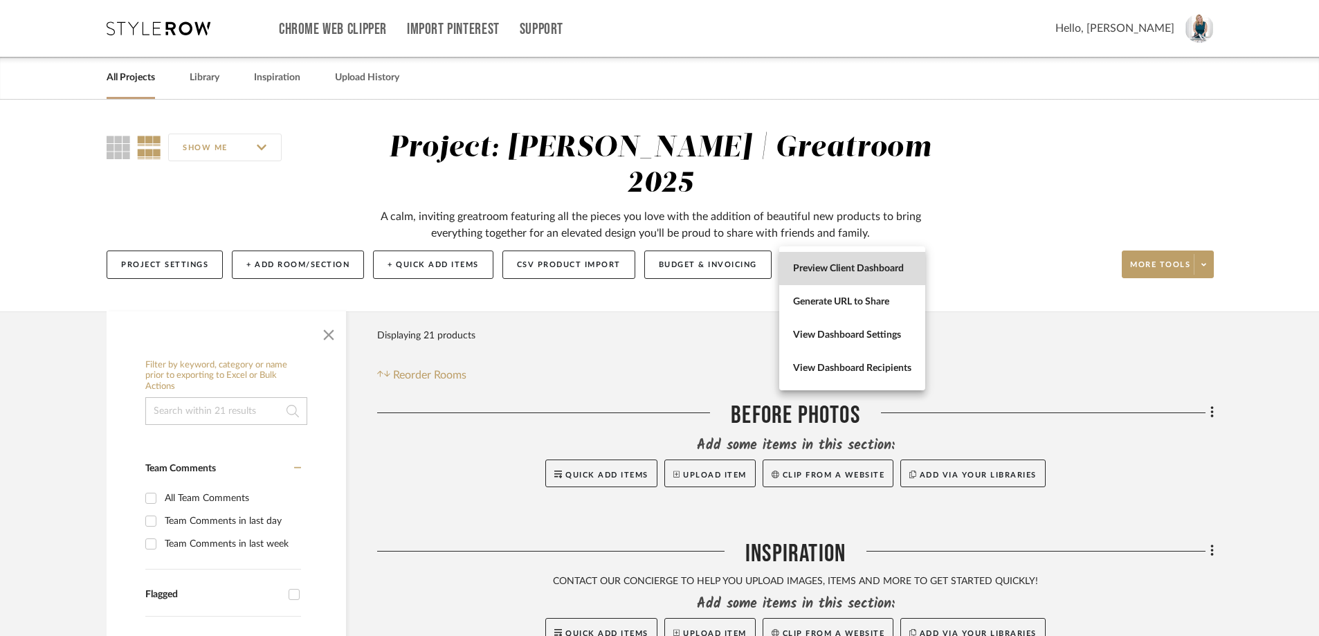
click at [877, 264] on span "Preview Client Dashboard" at bounding box center [852, 269] width 118 height 12
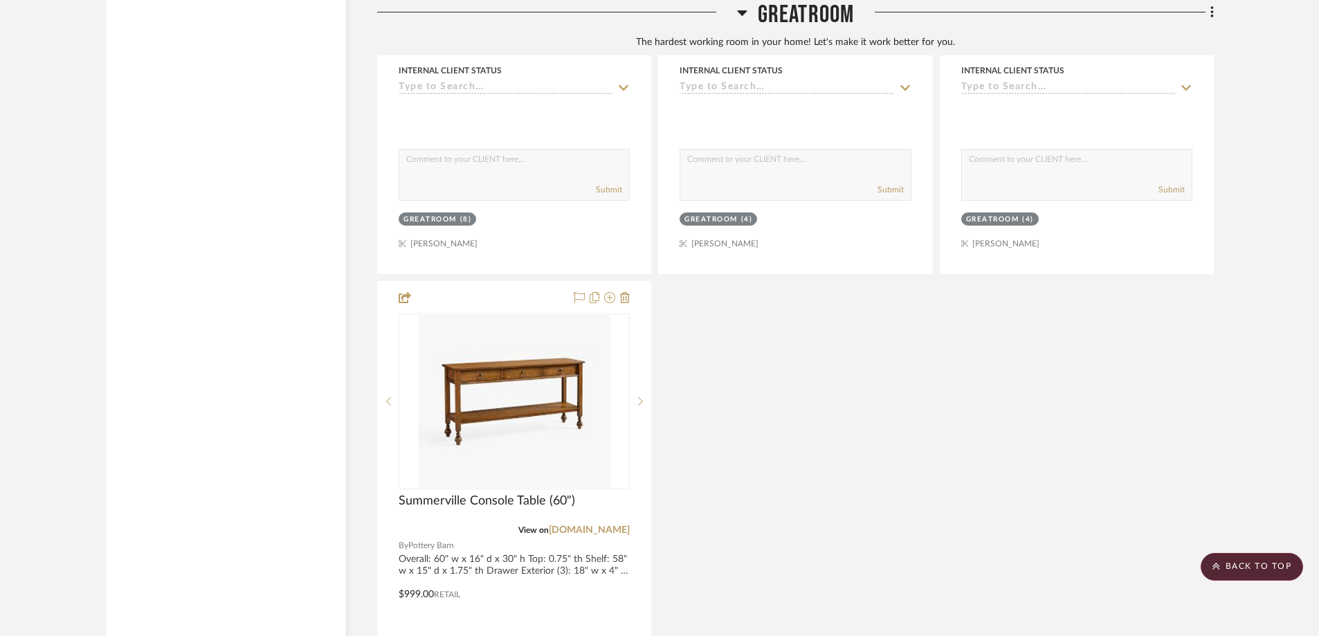
scroll to position [5120, 0]
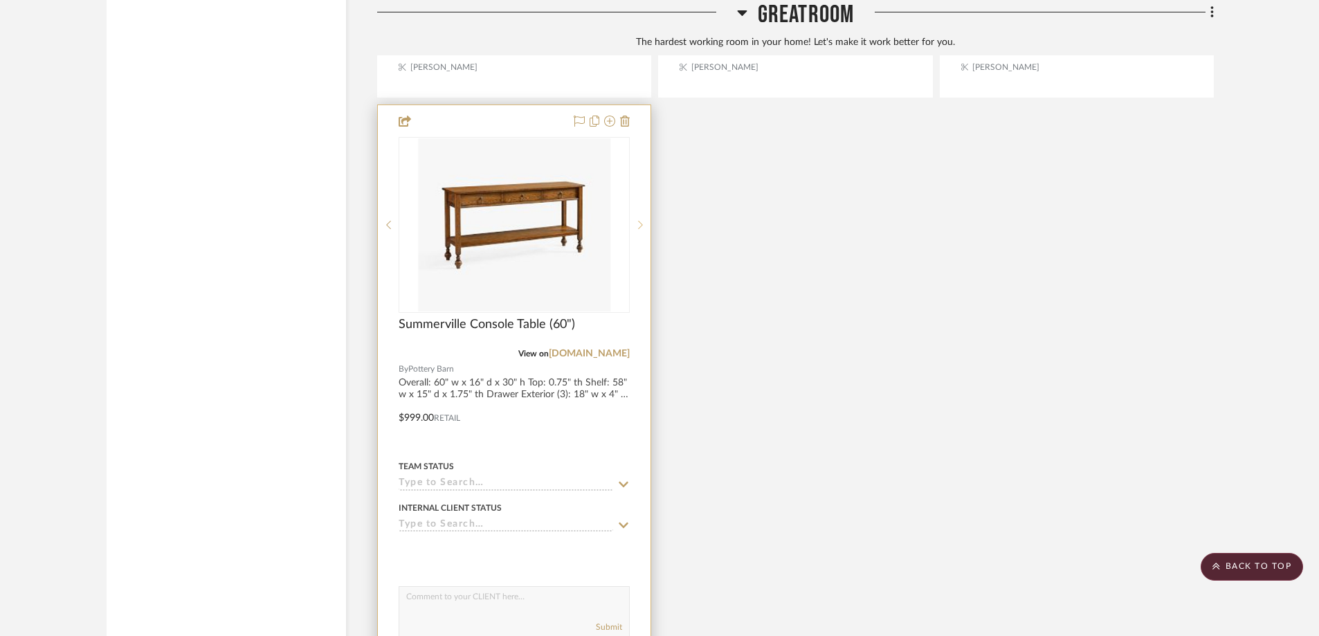
click at [635, 137] on div at bounding box center [640, 225] width 21 height 176
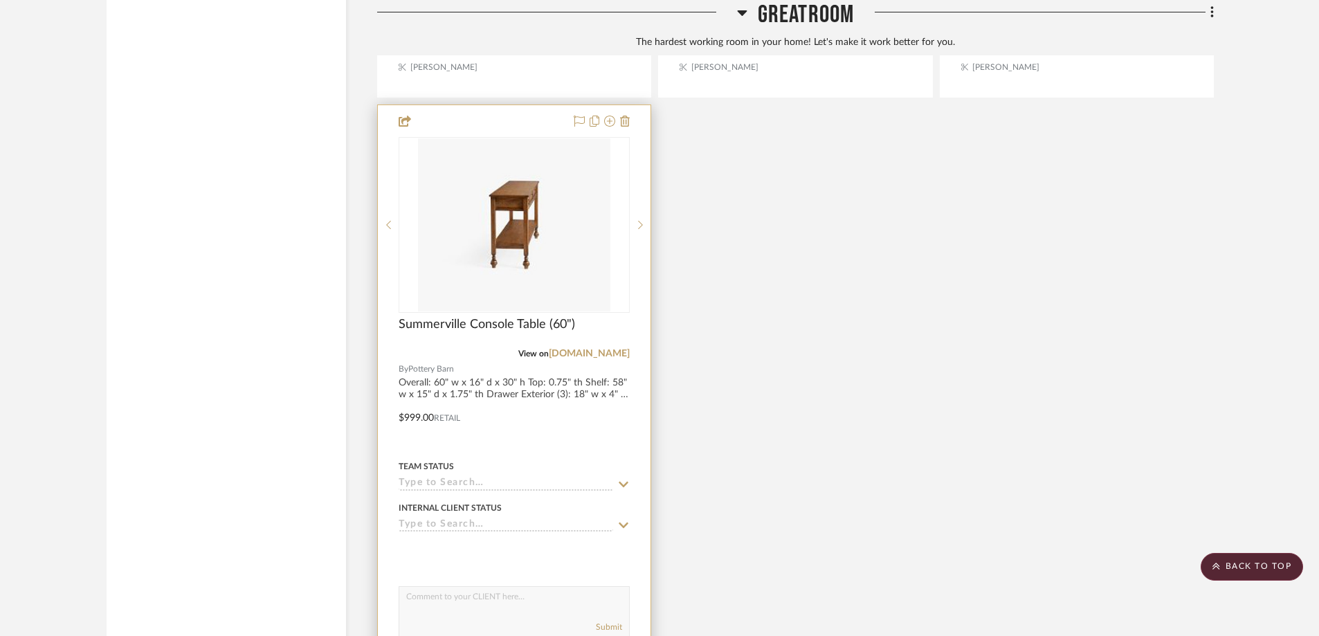
click at [626, 142] on div "2" at bounding box center [514, 225] width 230 height 174
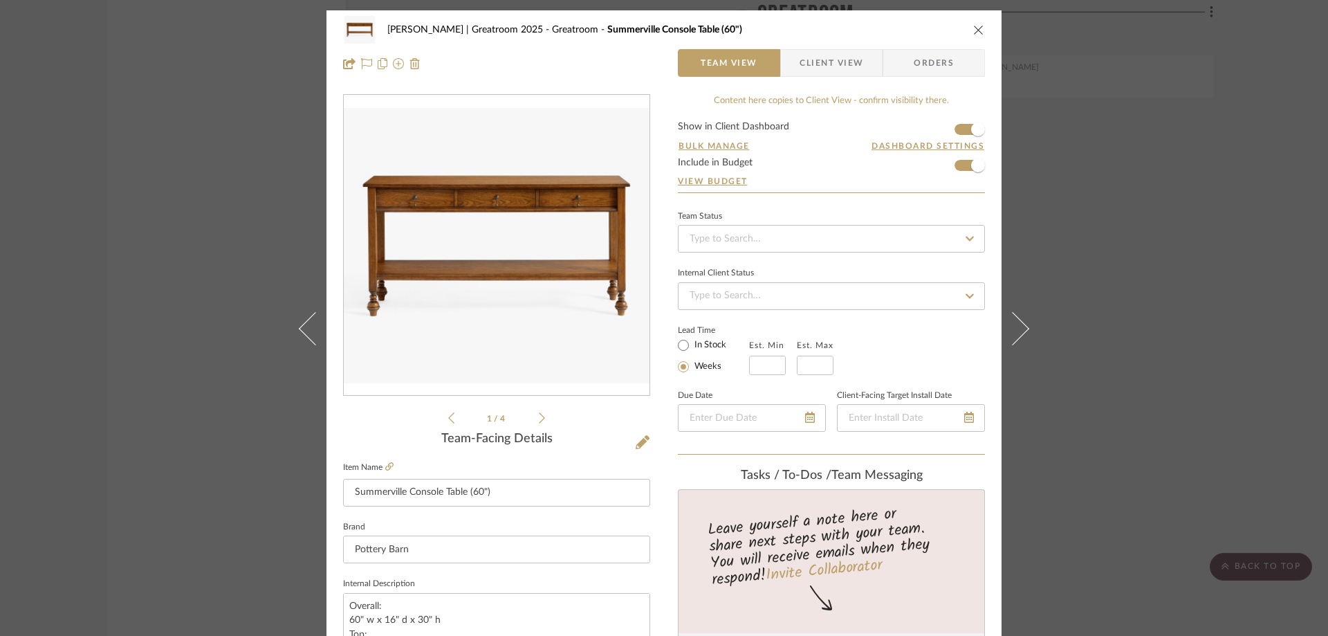
click at [956, 130] on form "Show in Client Dashboard Bulk Manage Dashboard Settings Include in Budget View …" at bounding box center [831, 157] width 307 height 71
click at [973, 128] on span "button" at bounding box center [978, 129] width 14 height 14
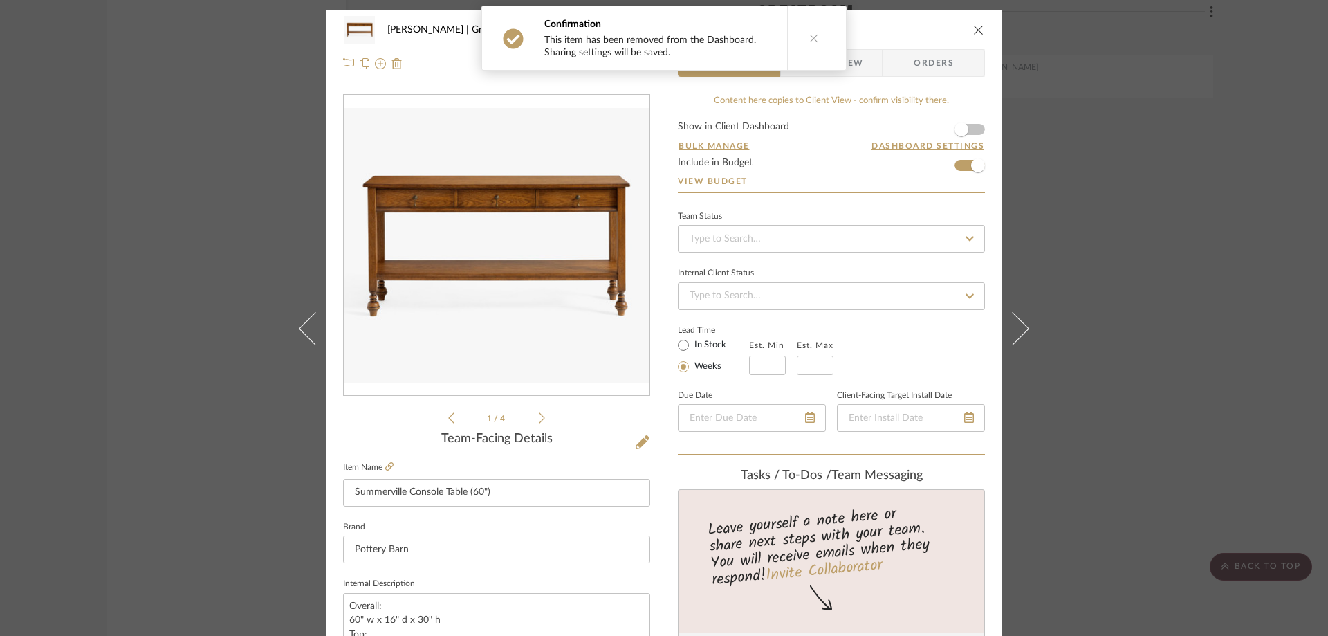
click at [810, 37] on icon at bounding box center [815, 38] width 10 height 10
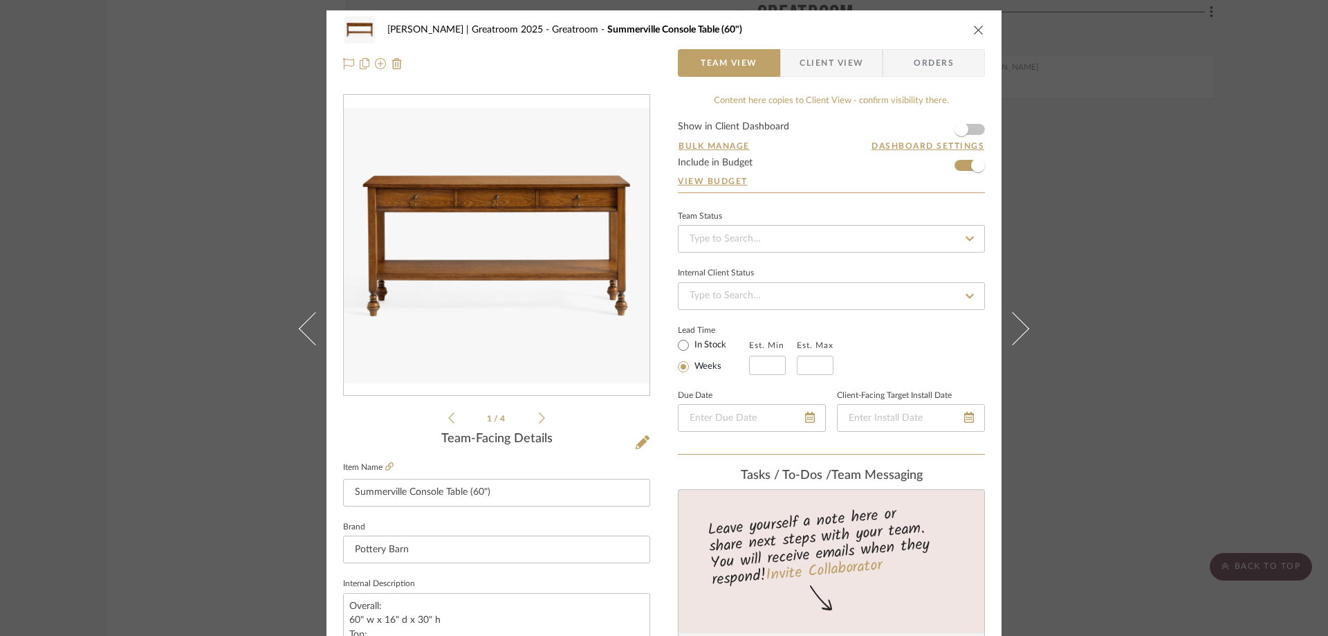
click at [975, 29] on icon "close" at bounding box center [979, 29] width 11 height 11
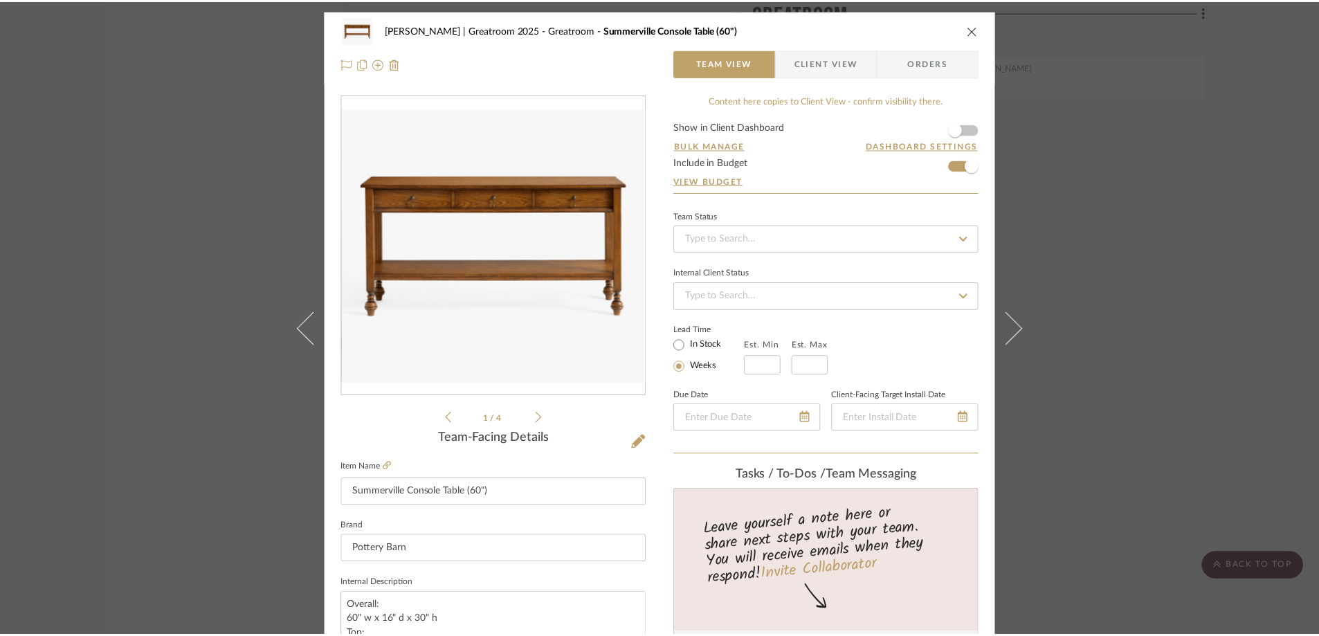
scroll to position [5120, 0]
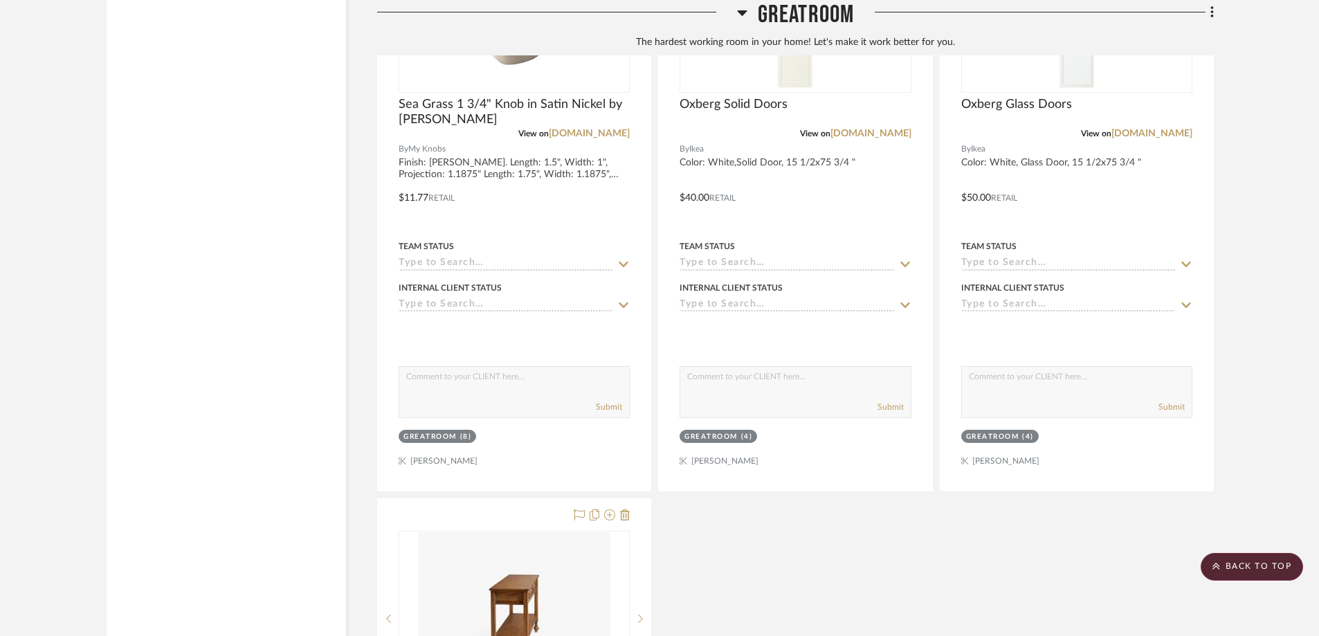
scroll to position [4705, 0]
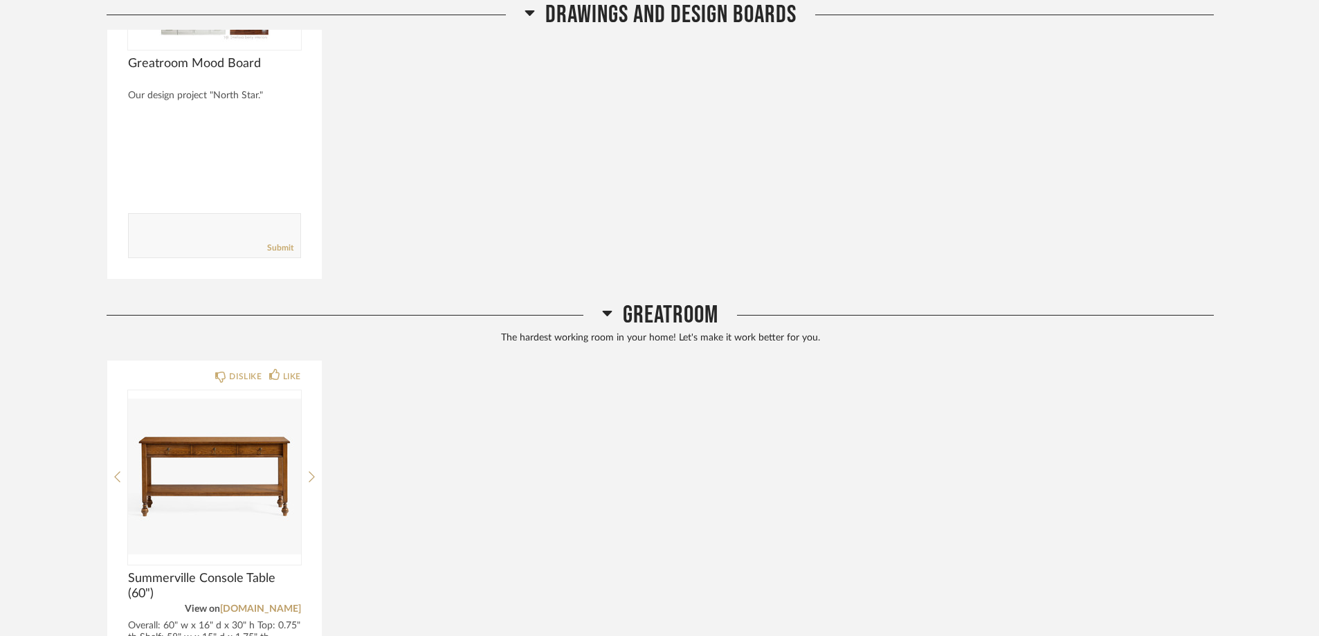
scroll to position [1038, 0]
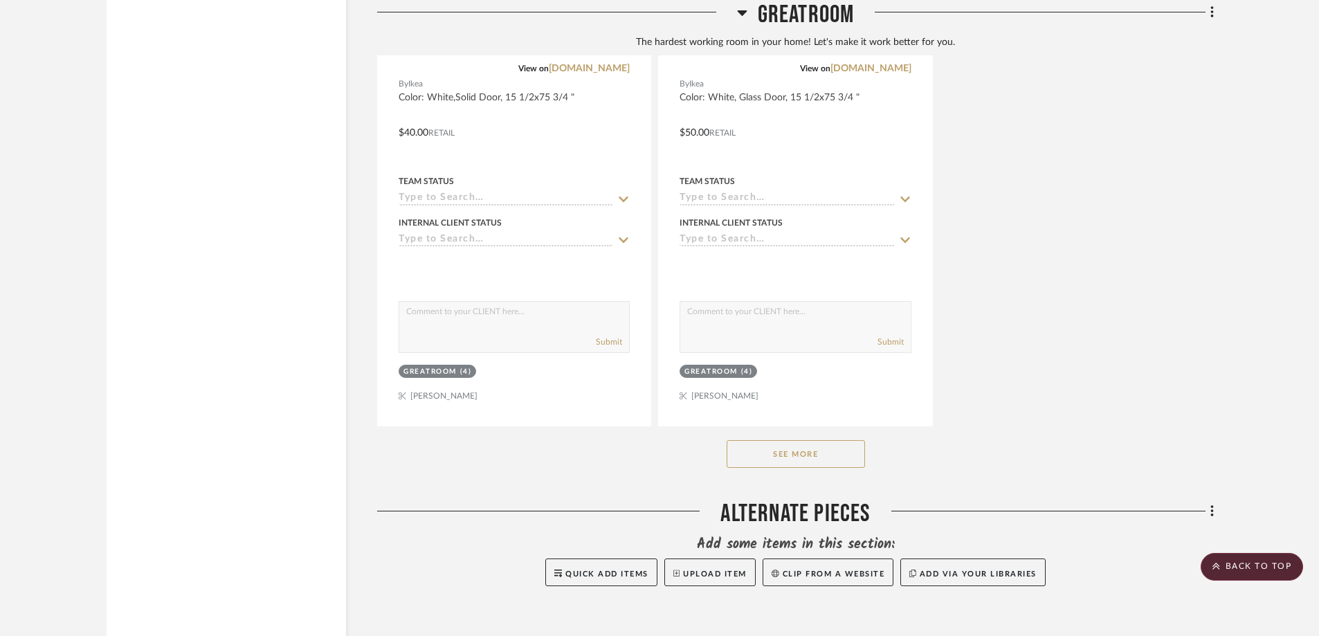
scroll to position [3667, 0]
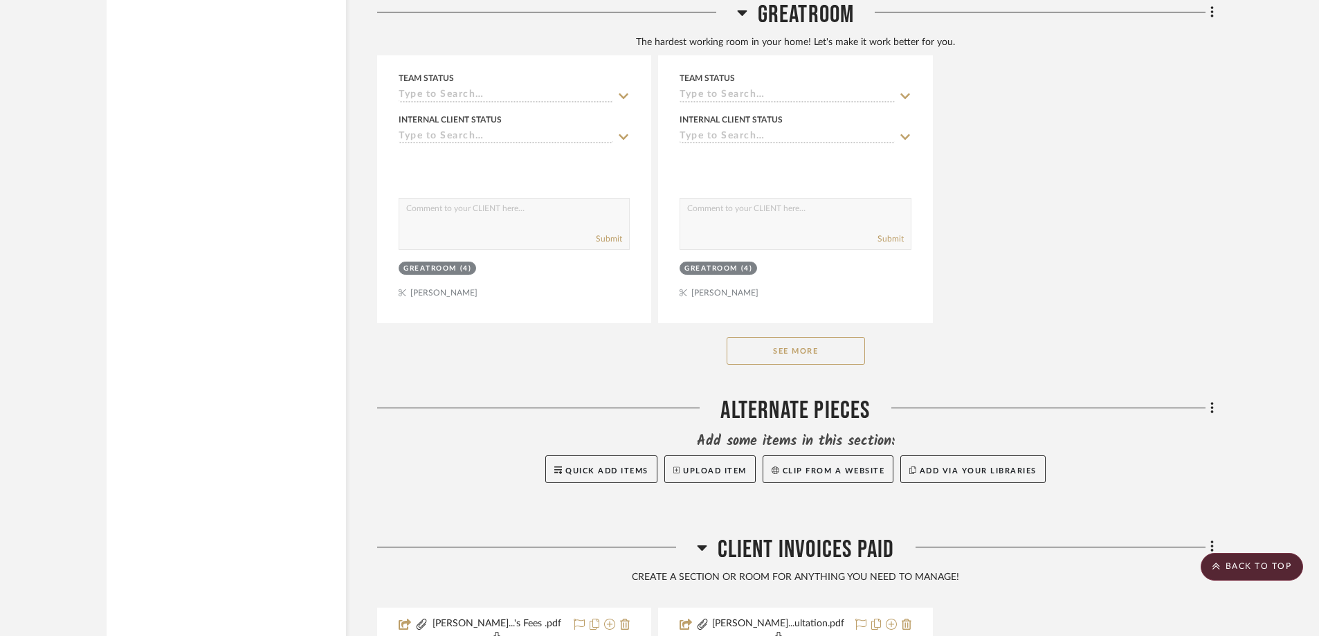
click at [786, 337] on button "See More" at bounding box center [796, 351] width 138 height 28
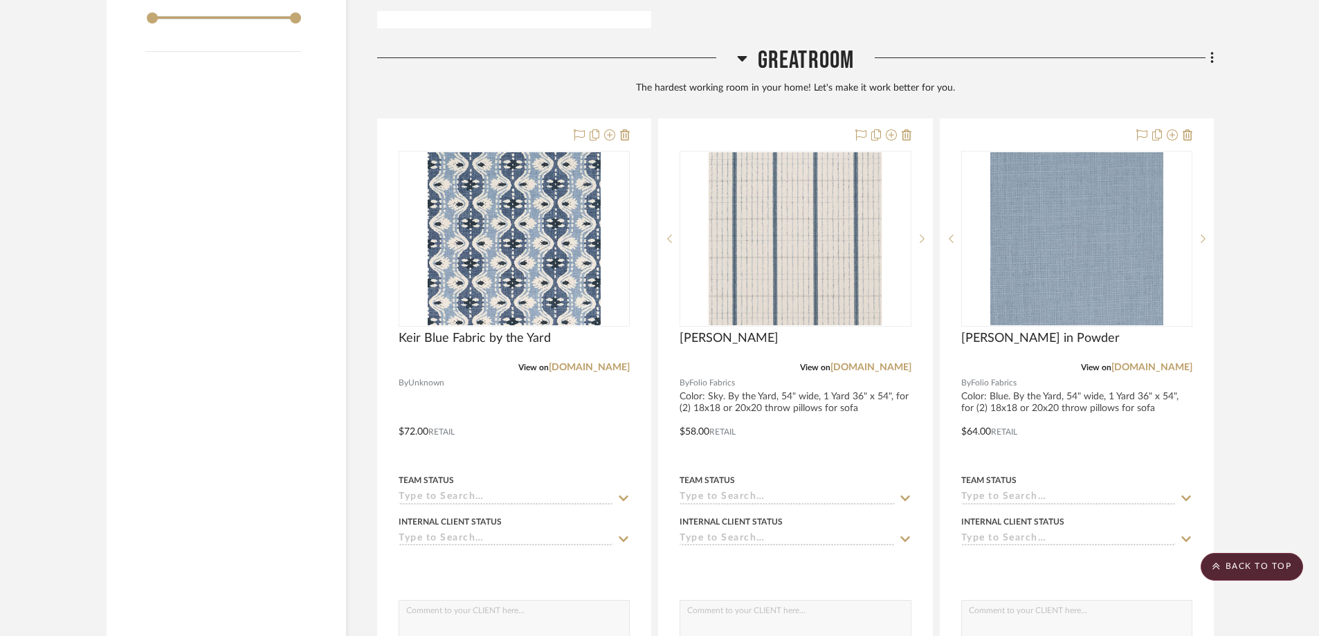
scroll to position [1880, 0]
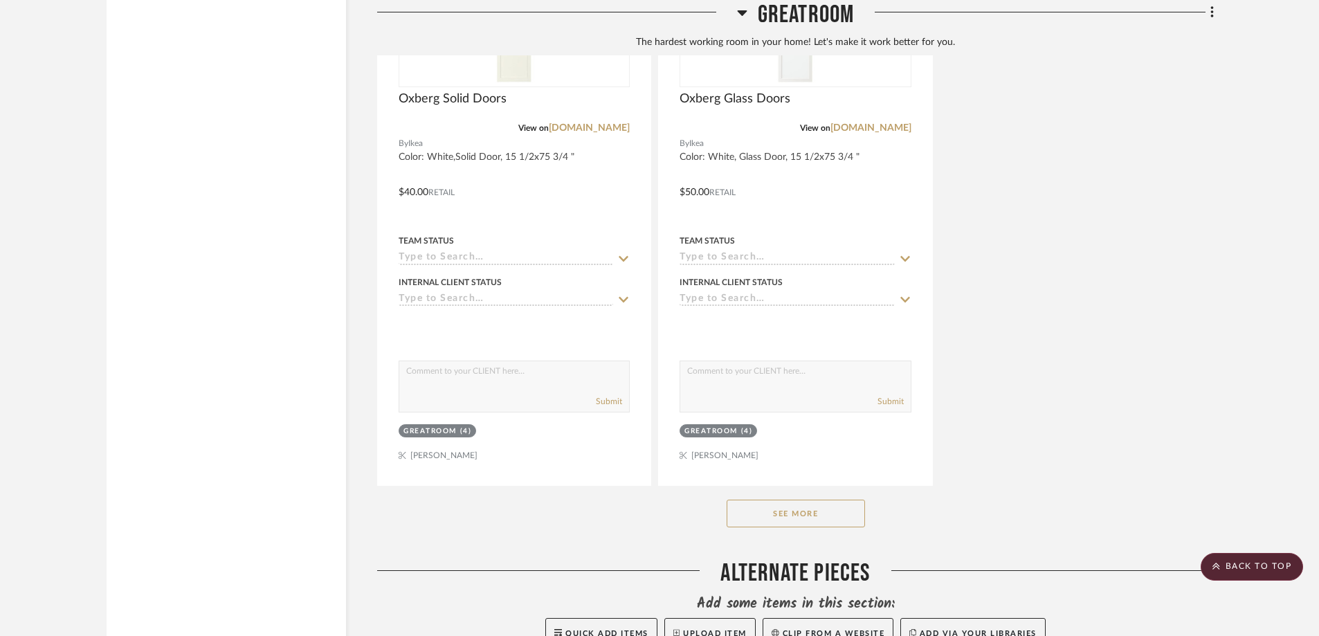
scroll to position [3529, 0]
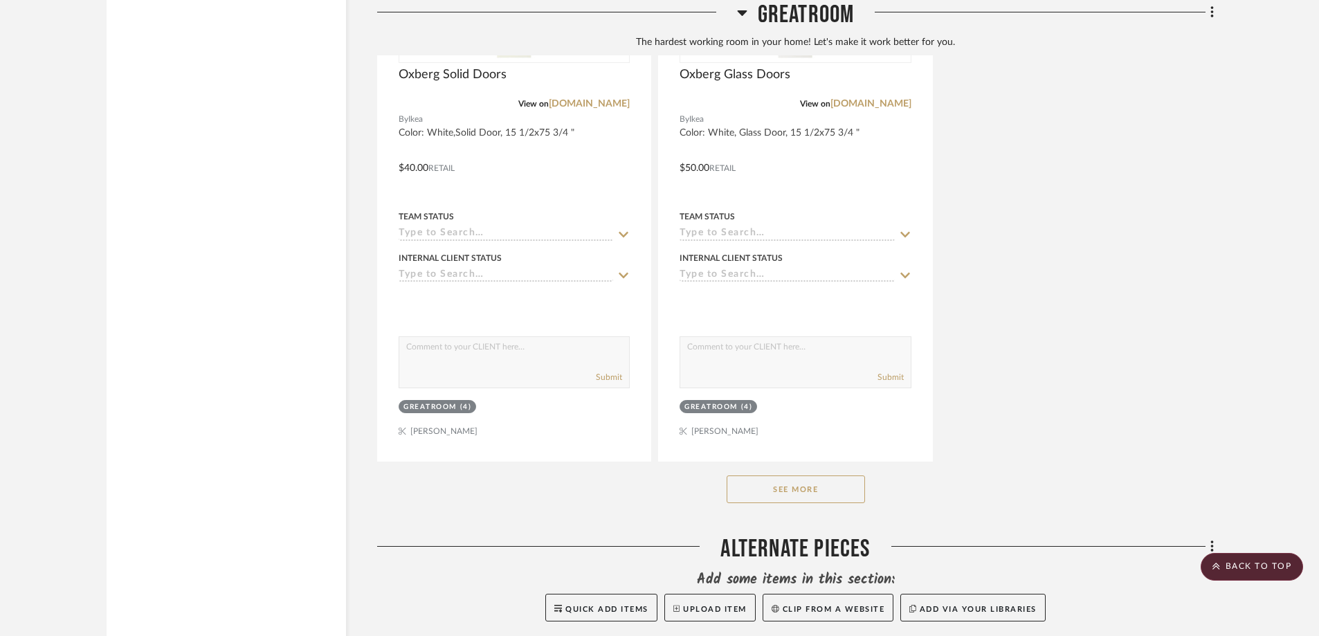
click at [808, 475] on button "See More" at bounding box center [796, 489] width 138 height 28
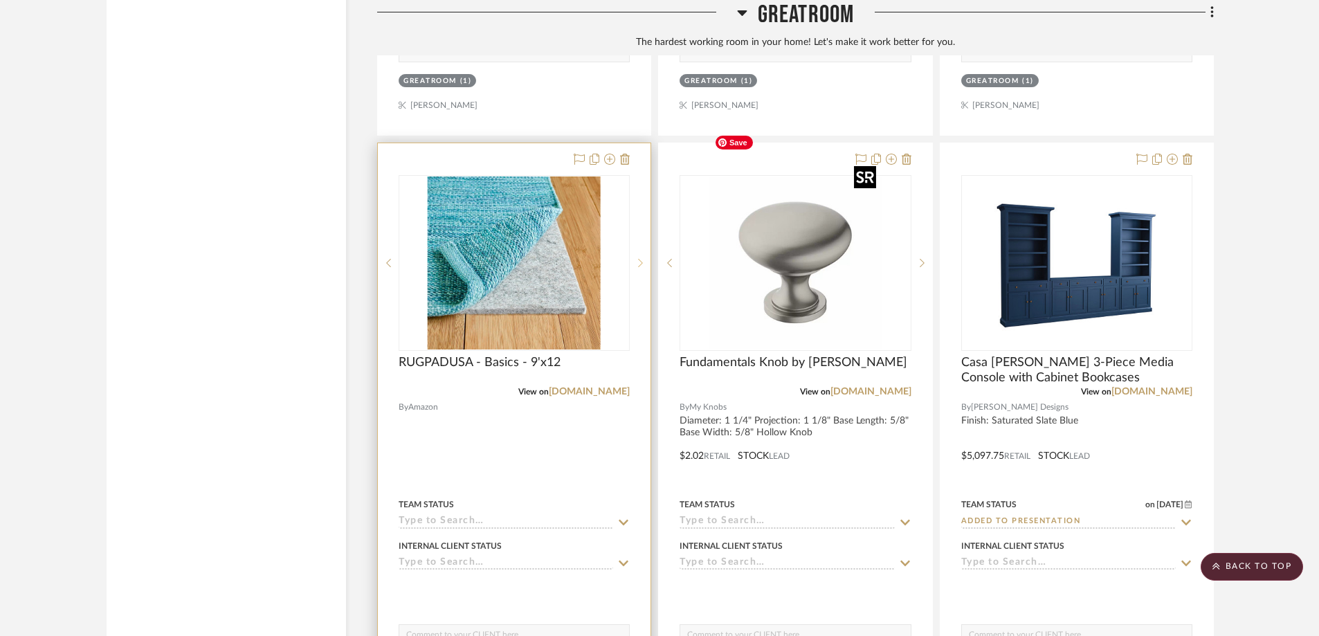
scroll to position [4484, 0]
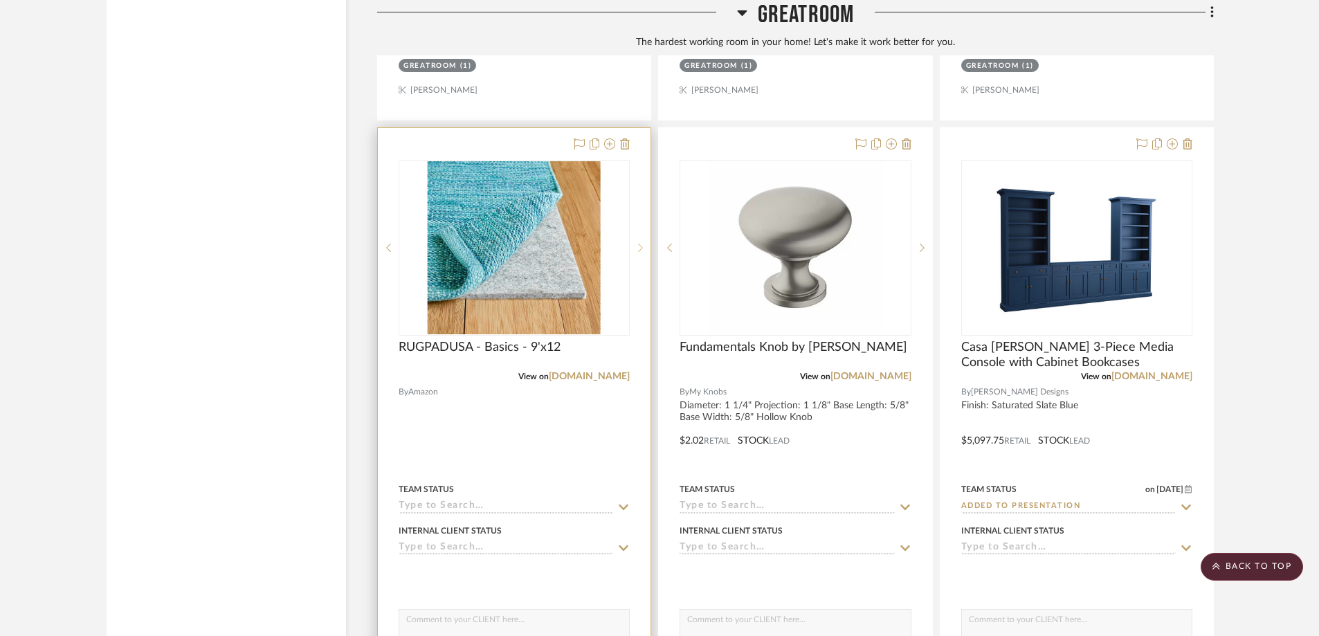
click at [636, 163] on div at bounding box center [640, 248] width 21 height 176
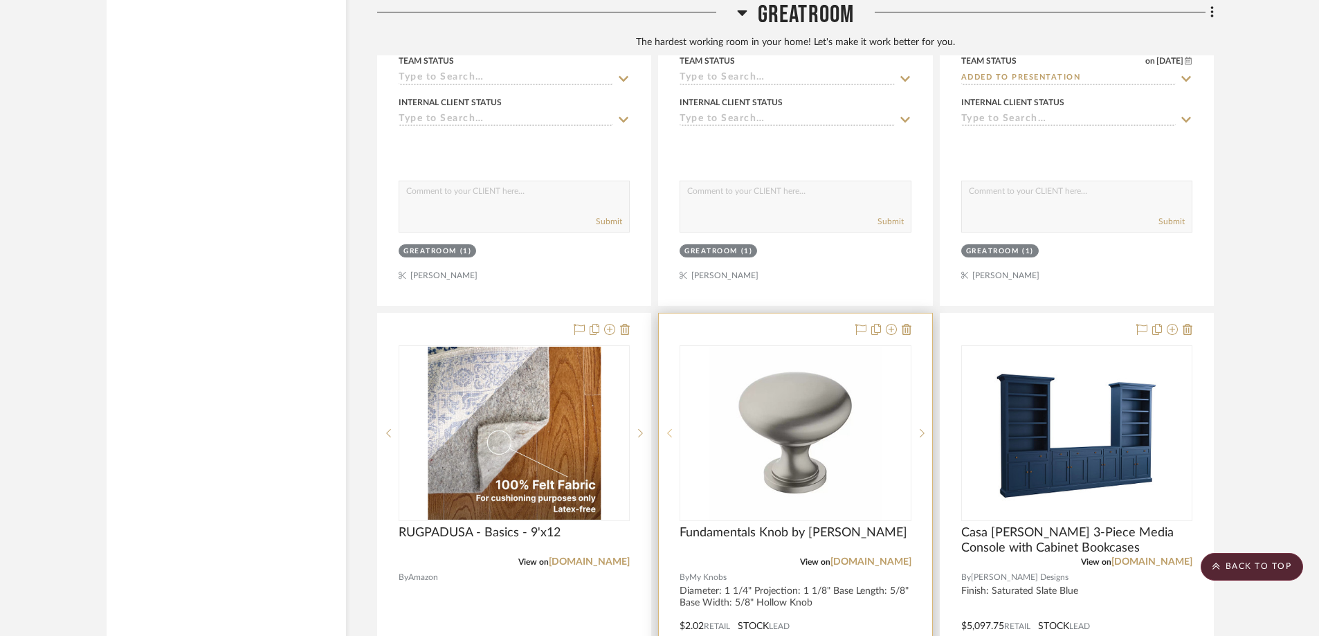
scroll to position [4276, 0]
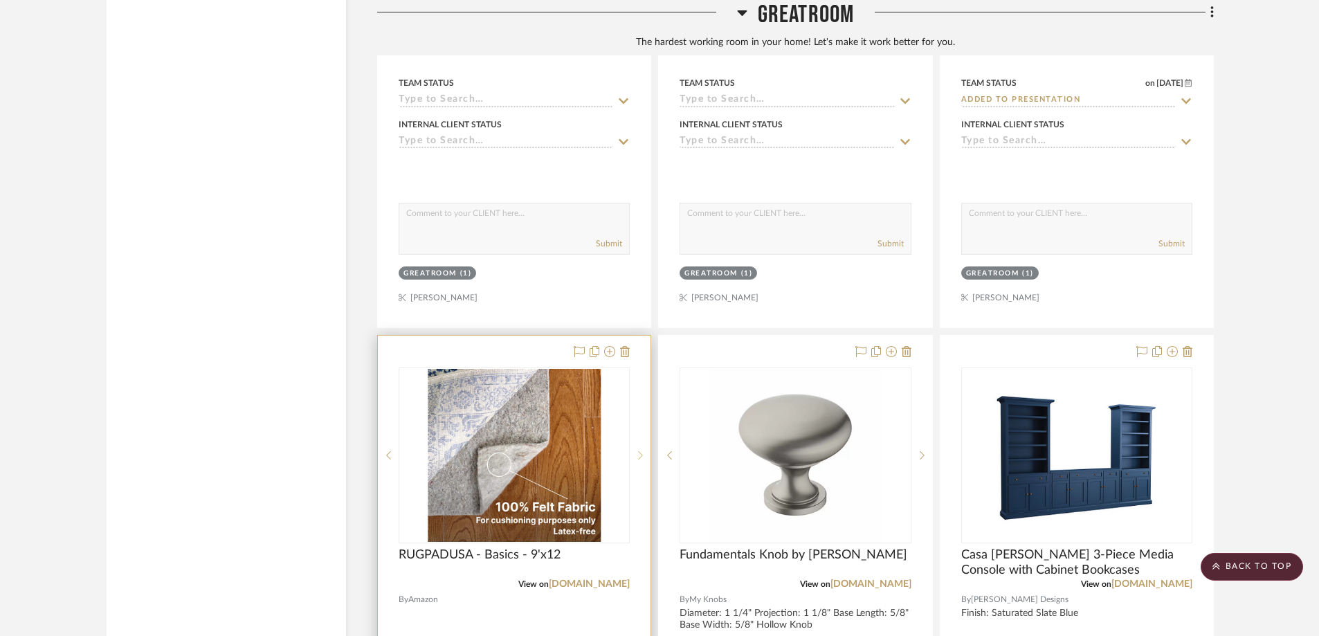
click at [632, 367] on div at bounding box center [640, 455] width 21 height 176
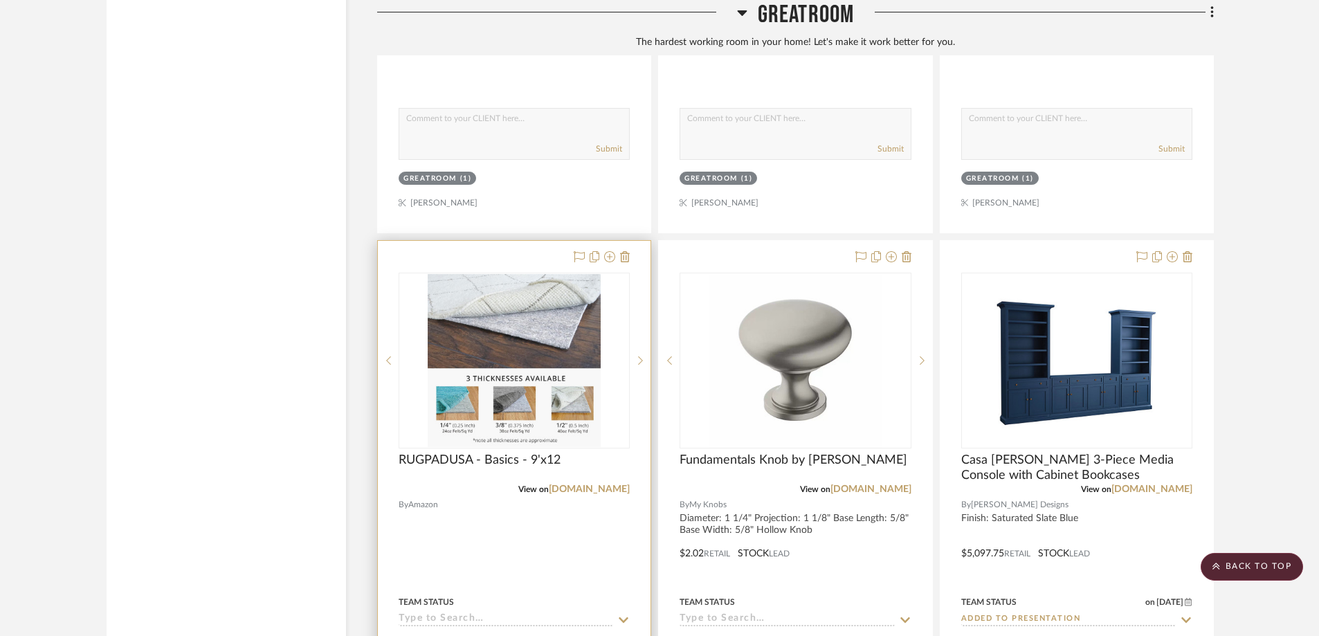
scroll to position [4484, 0]
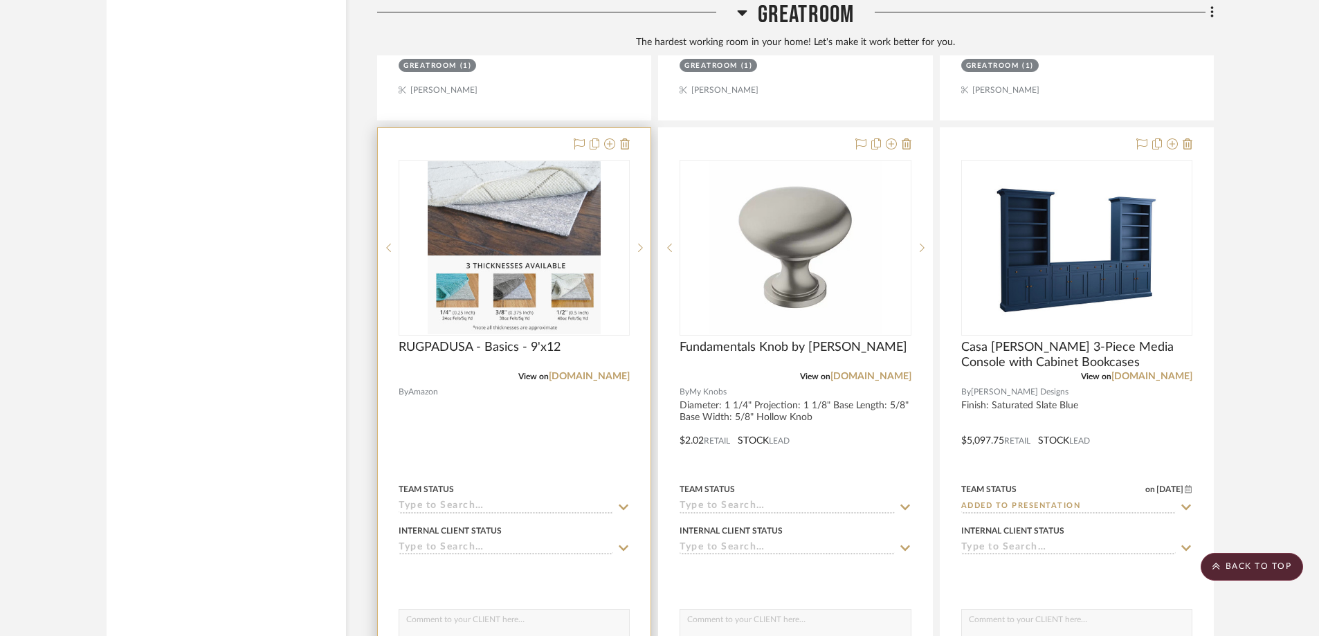
click at [610, 390] on div at bounding box center [514, 430] width 273 height 605
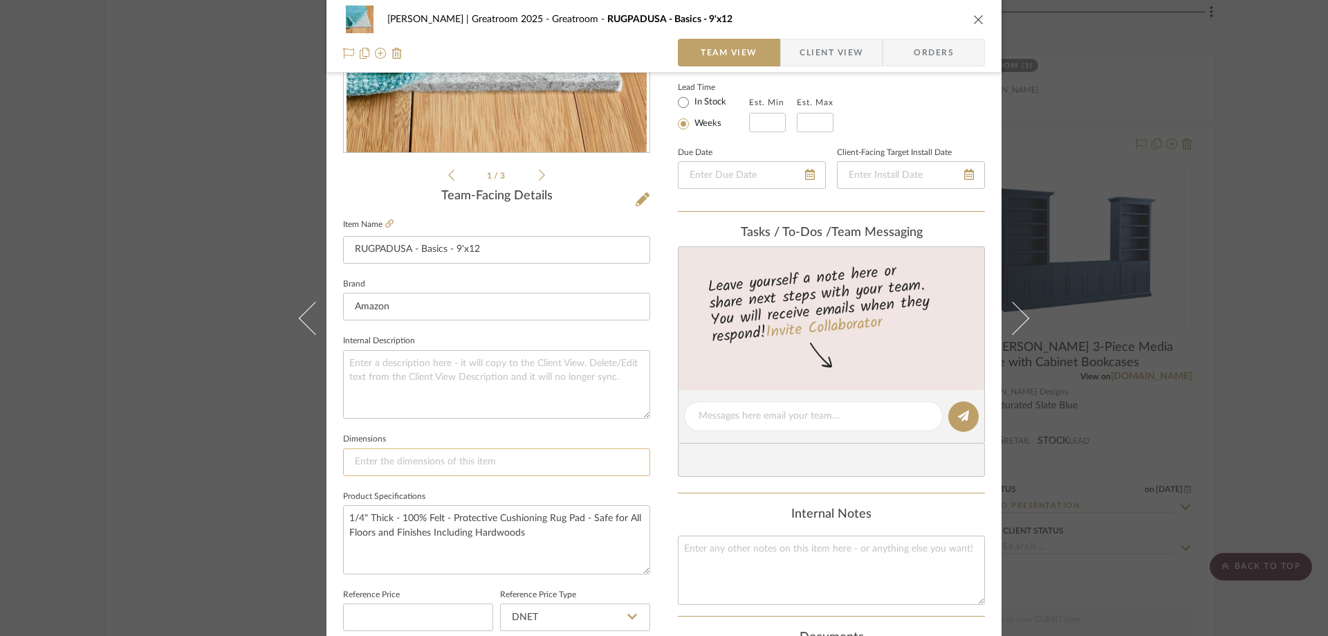
scroll to position [277, 0]
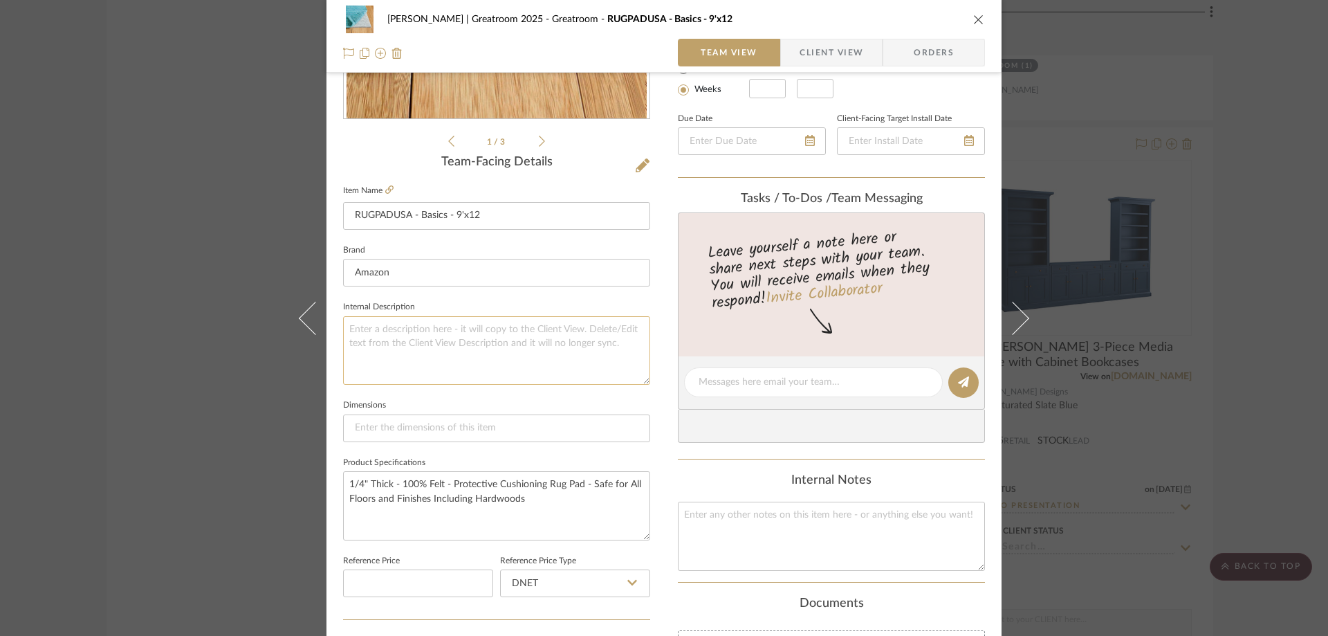
paste textarea "Product Dimensions 144"L x 108"W Brand RUGPADUSA Material 100% Felt Size 9' x 1…"
click at [466, 348] on textarea "Product Dimensions 144"L x 108"W Brand RUGPADUSA Material 100% Felt Size 9' x 1…" at bounding box center [496, 350] width 307 height 68
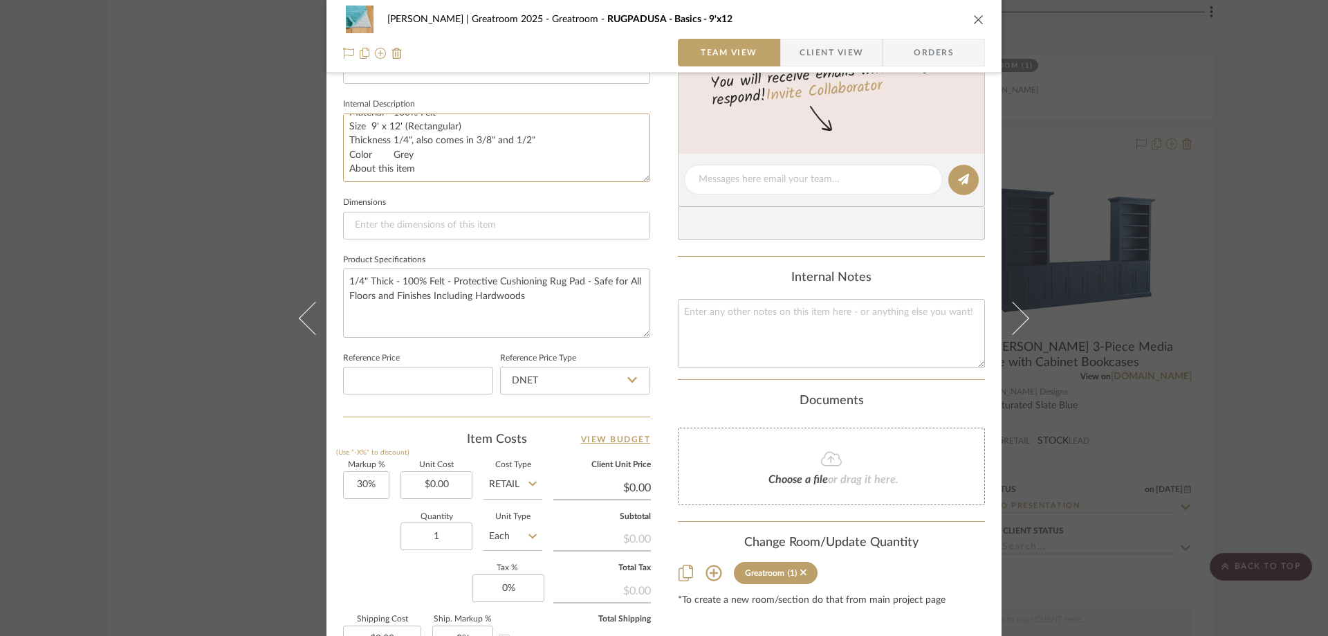
scroll to position [554, 0]
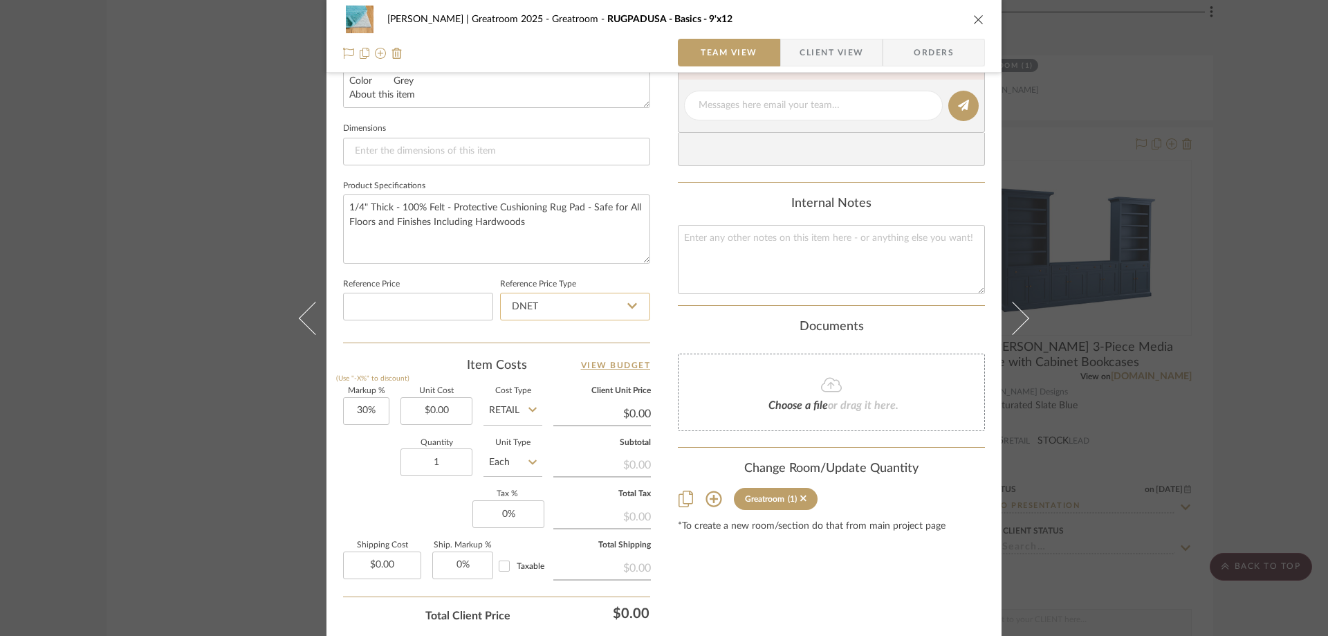
type textarea "Product Dimensions 144"L x 108"W Brand RUGPADUSA Material 100% Felt Size 9' x 1…"
click at [557, 308] on input "DNET" at bounding box center [575, 307] width 150 height 28
click at [536, 377] on div "Retail" at bounding box center [581, 376] width 171 height 35
type input "Retail"
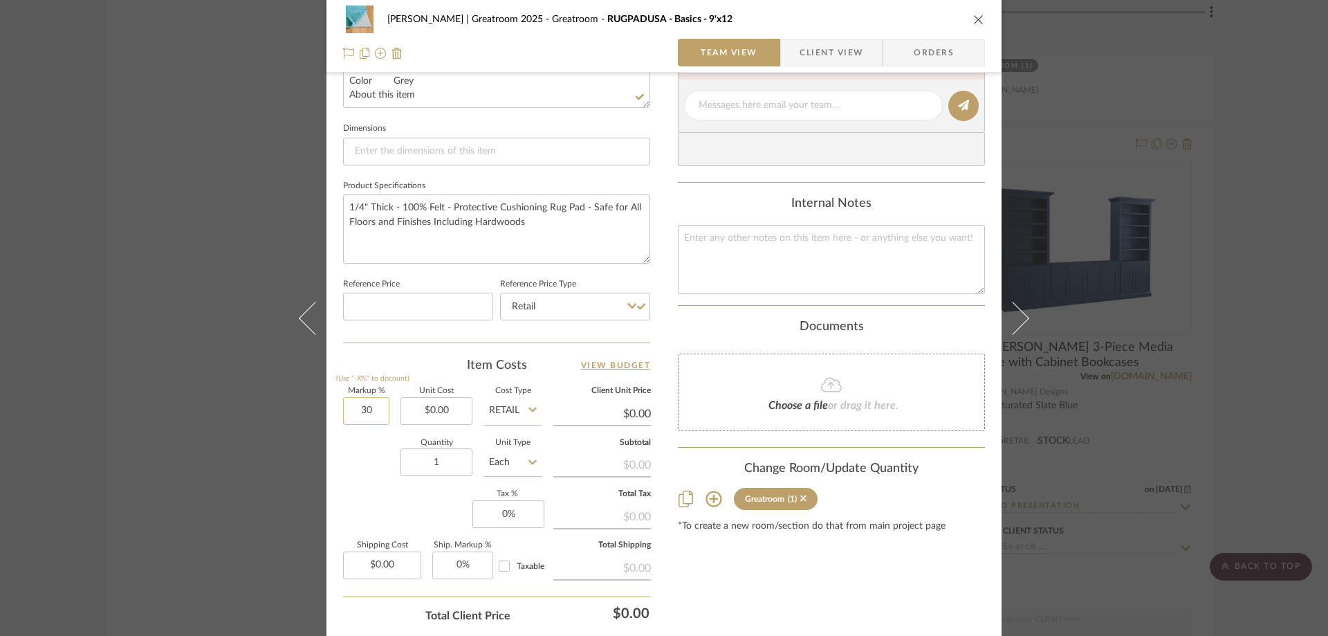
click at [373, 414] on input "30" at bounding box center [366, 411] width 46 height 28
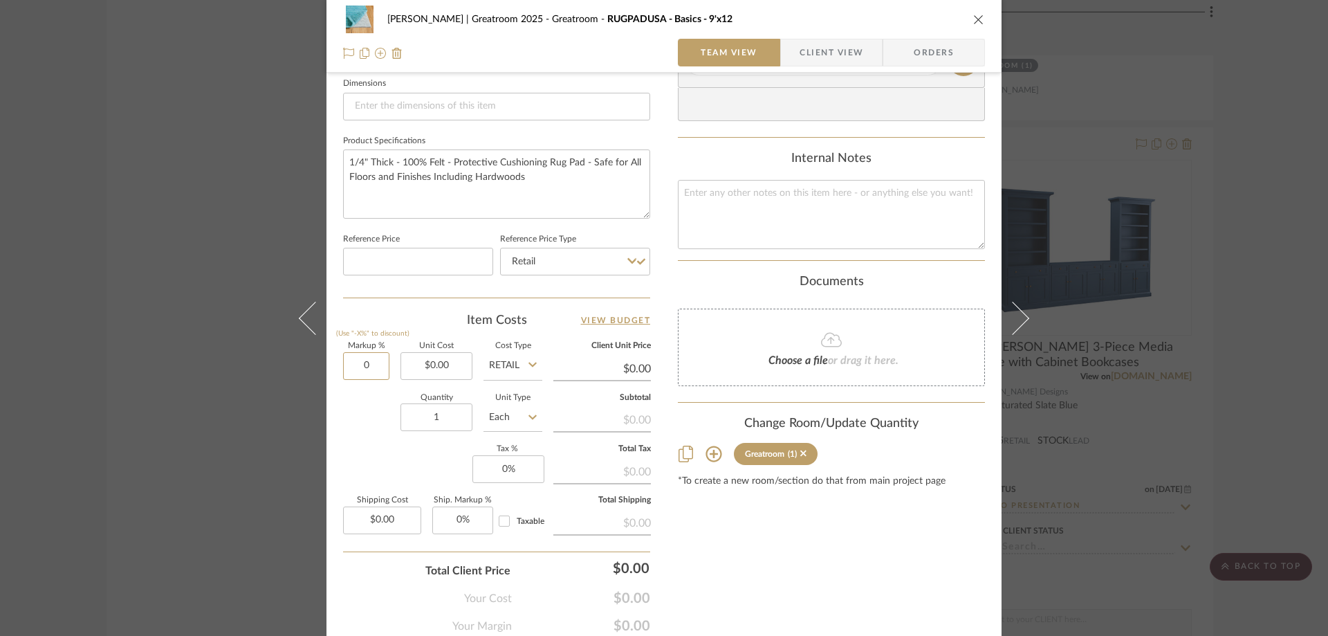
scroll to position [652, 0]
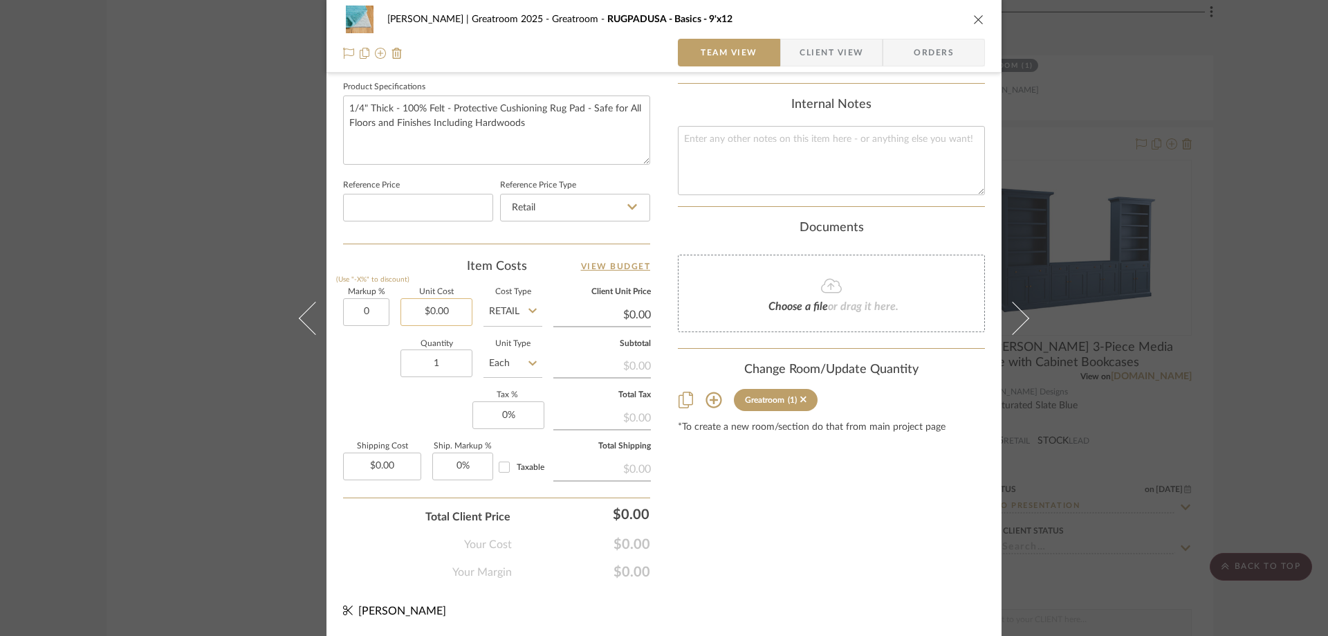
type input "0%"
type input "0.00"
click at [426, 319] on input "0.00" at bounding box center [437, 312] width 72 height 28
type input "$99.95"
click at [881, 540] on div "Content here copies to Client View - confirm visibility there. Show in Client D…" at bounding box center [831, 11] width 307 height 1139
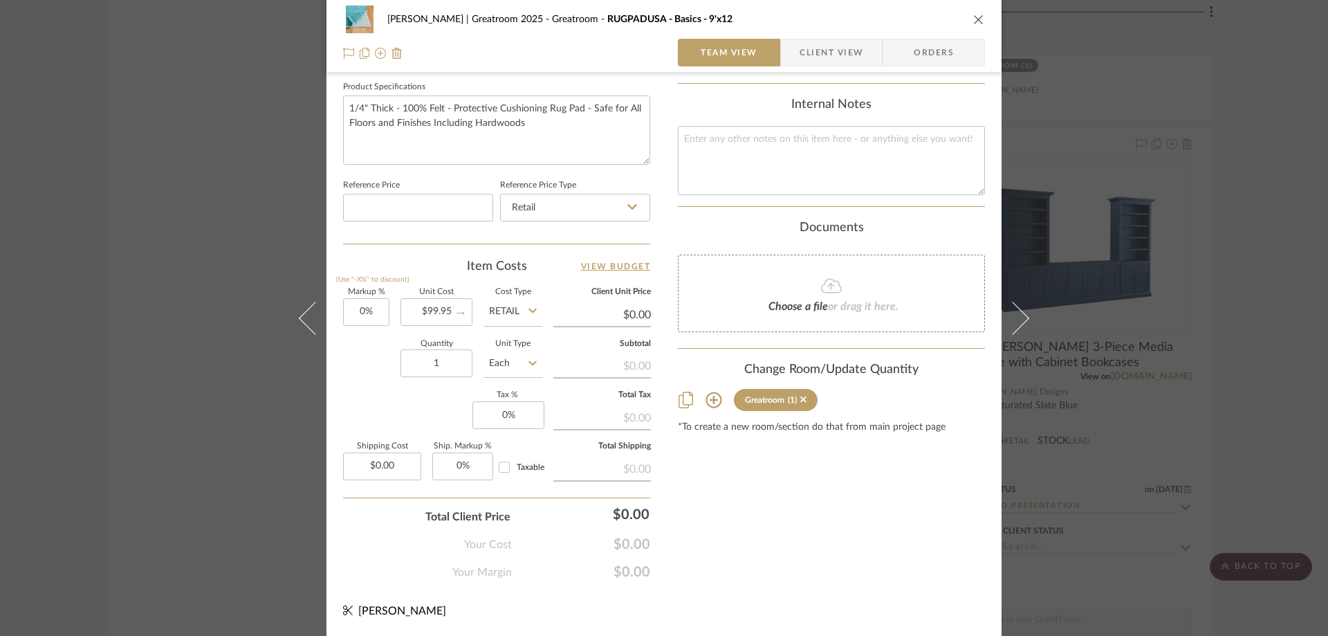
type input "$99.95"
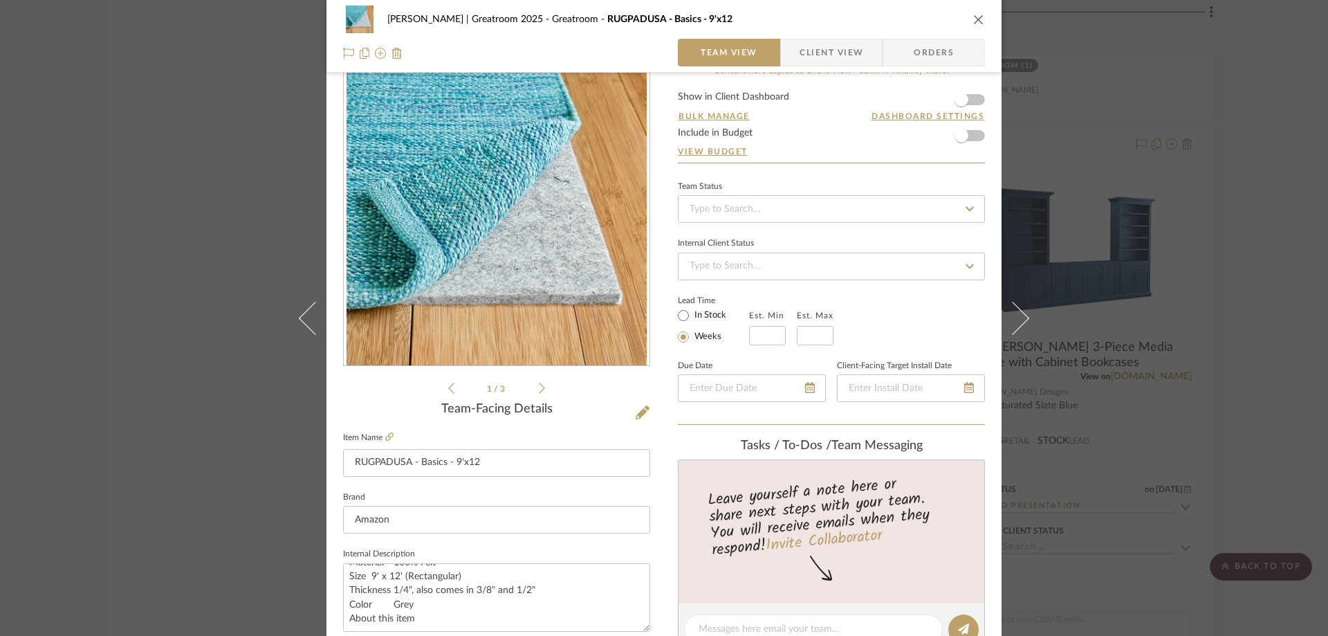
scroll to position [0, 0]
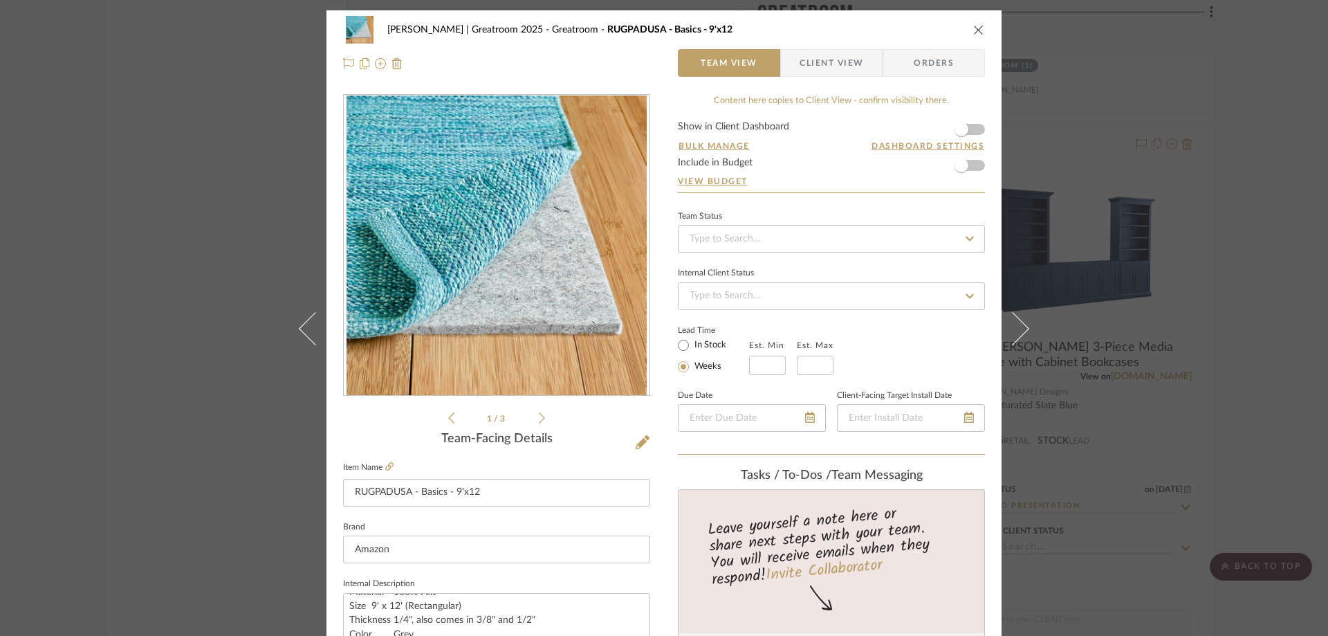
click at [976, 167] on form "Show in Client Dashboard Bulk Manage Dashboard Settings Include in Budget View …" at bounding box center [831, 157] width 307 height 71
click at [969, 165] on span "button" at bounding box center [962, 165] width 30 height 30
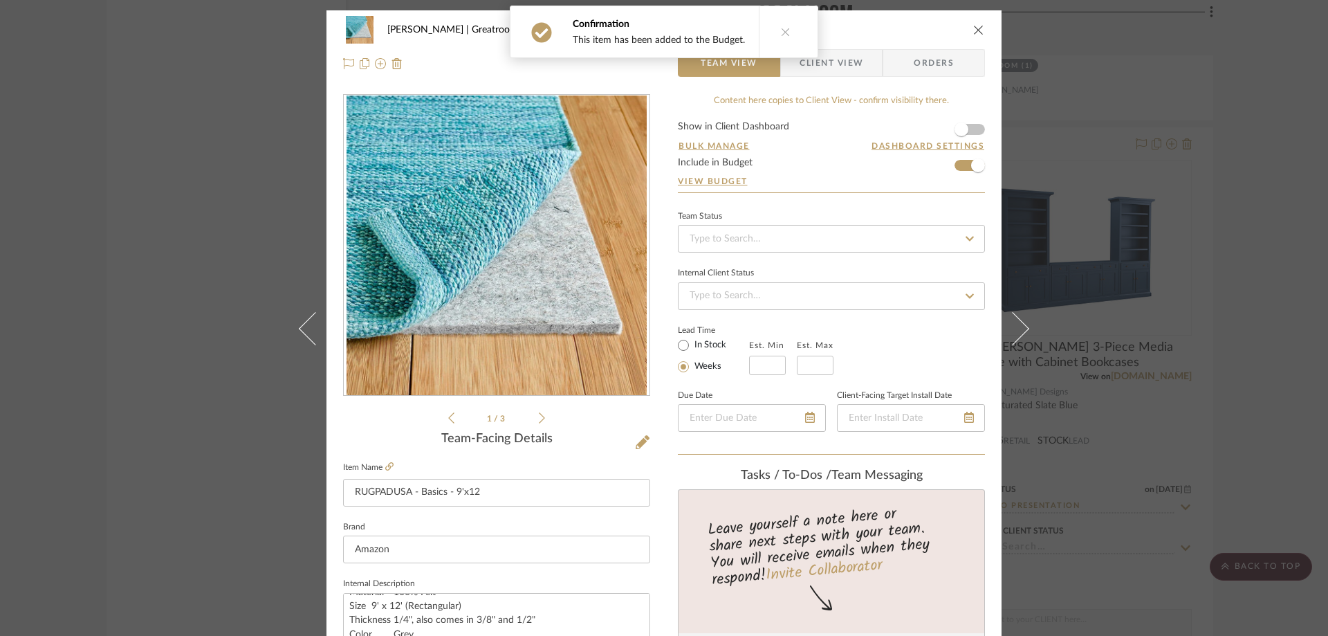
click at [786, 37] on button at bounding box center [785, 31] width 53 height 51
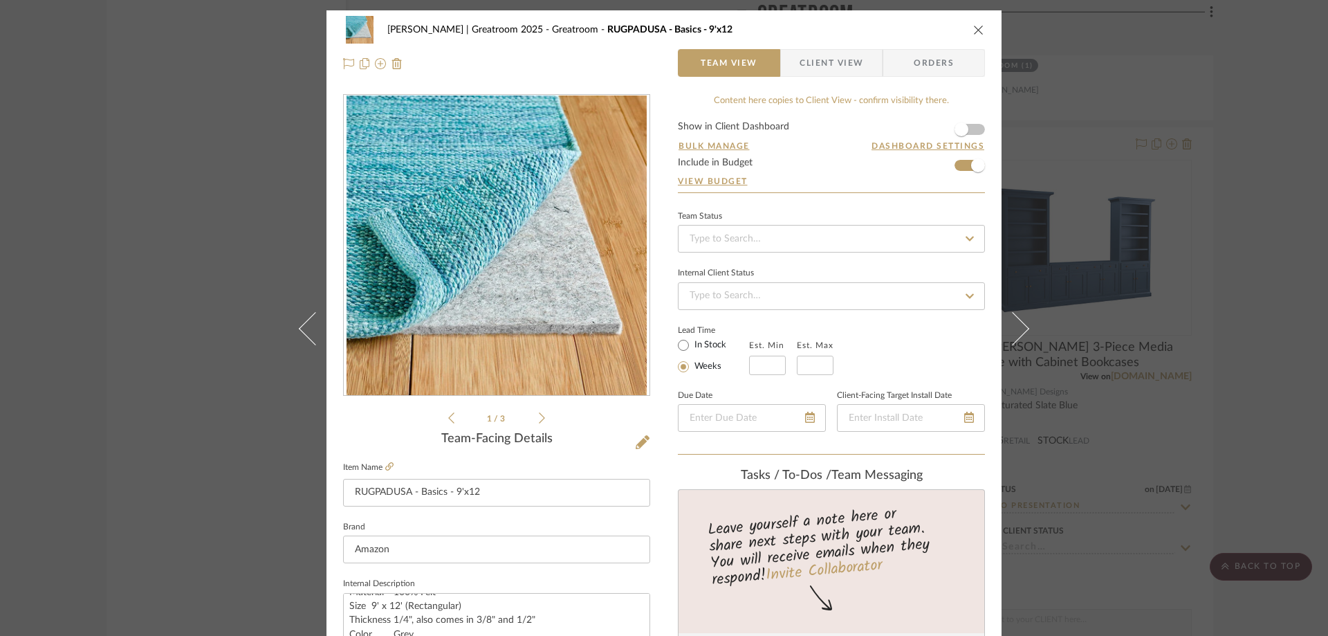
click at [978, 26] on icon "close" at bounding box center [979, 29] width 11 height 11
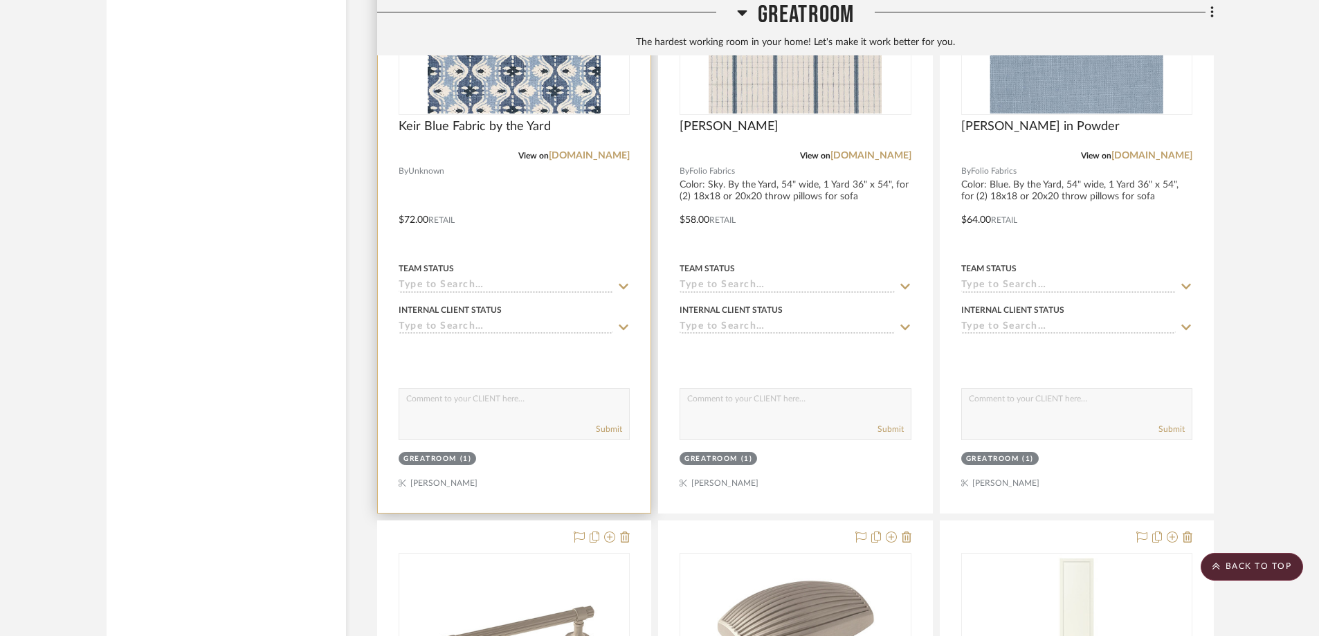
scroll to position [2131, 0]
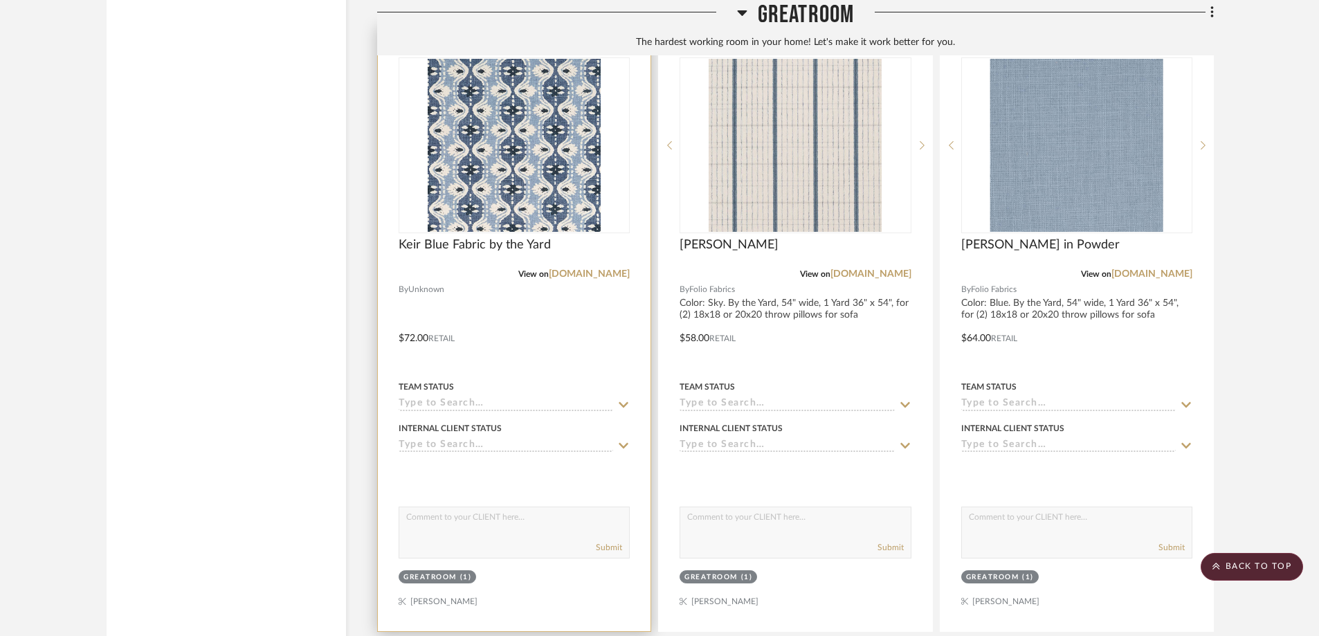
click at [645, 126] on div at bounding box center [514, 328] width 273 height 605
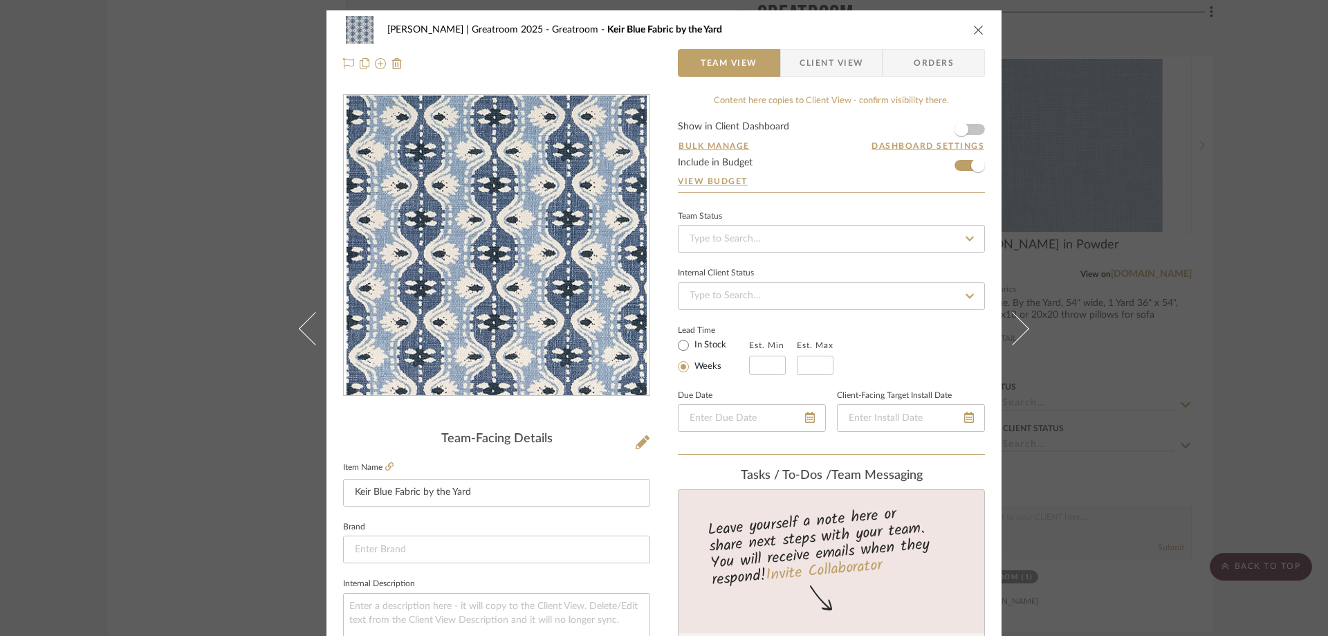
click at [1208, 135] on div "[PERSON_NAME] | Greatroom 2025 Greatroom Keir Blue Fabric by the Yard Team View…" at bounding box center [664, 318] width 1328 height 636
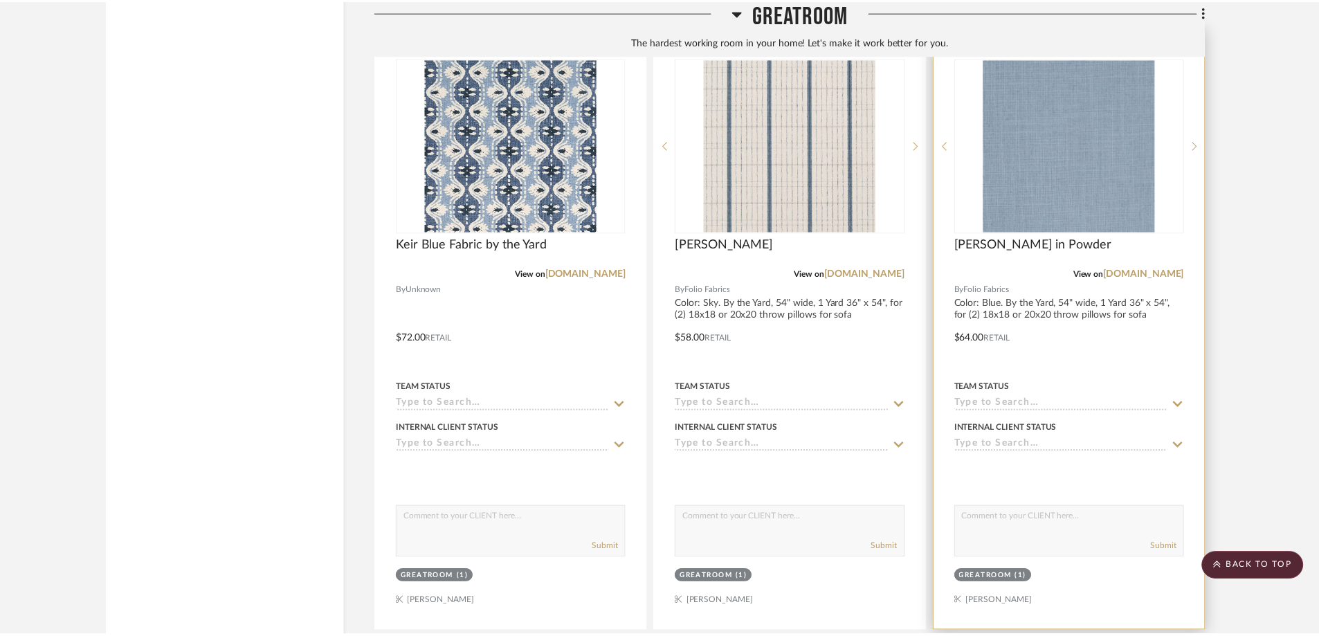
scroll to position [2131, 0]
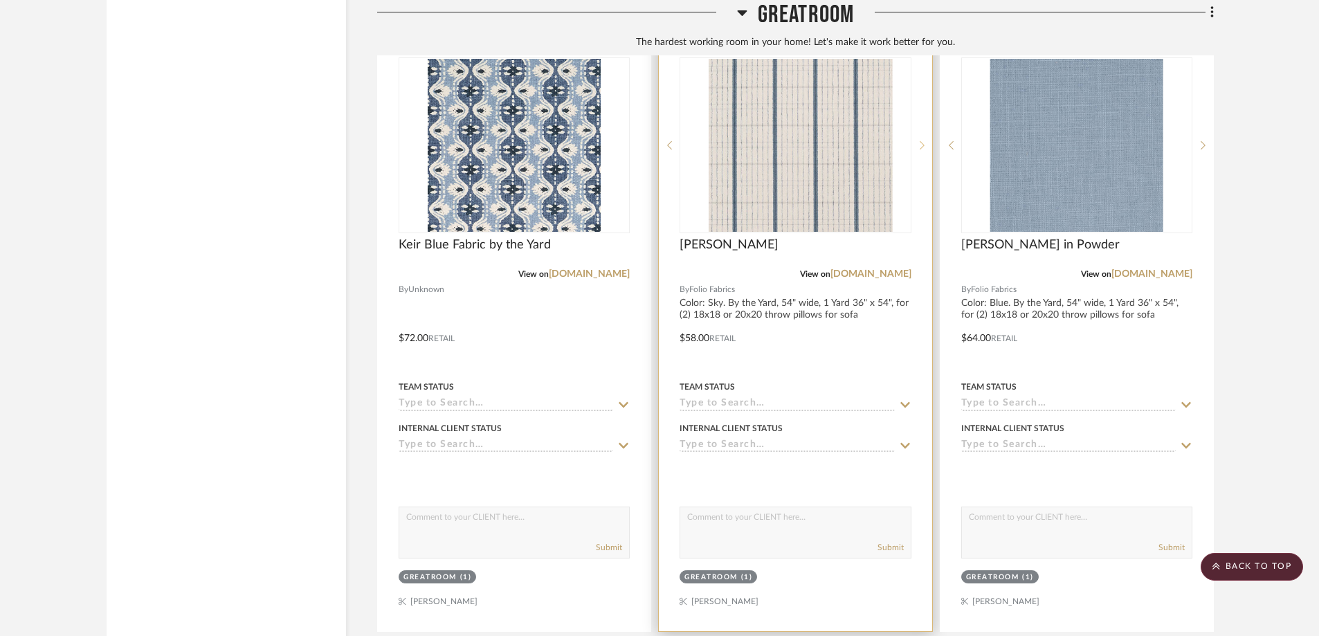
click at [915, 145] on div at bounding box center [921, 145] width 21 height 176
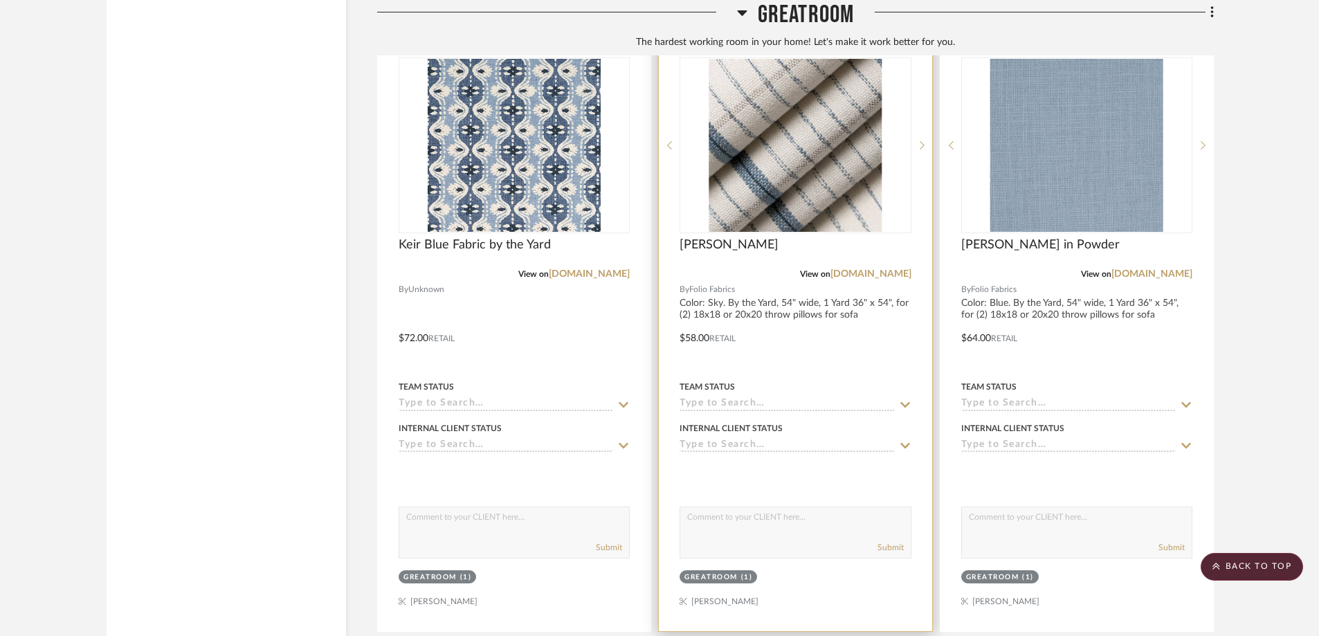
click at [904, 237] on div "[PERSON_NAME]" at bounding box center [794, 252] width 231 height 30
click at [803, 175] on img "1" at bounding box center [795, 145] width 173 height 173
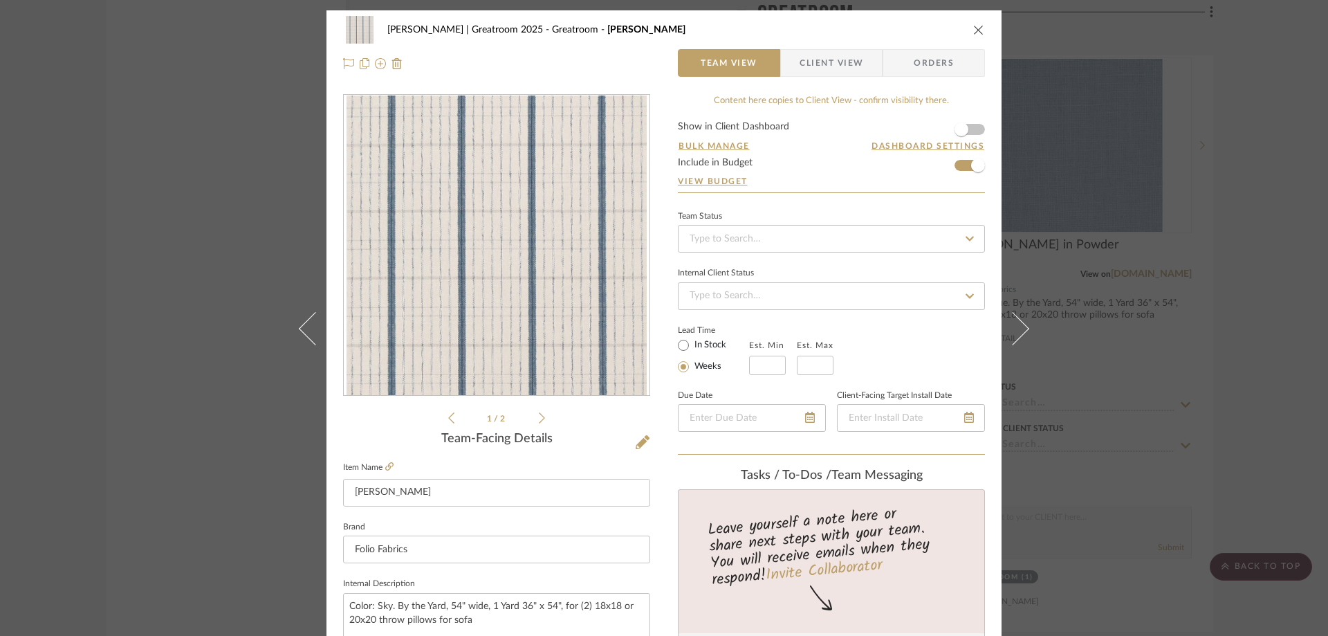
click at [1203, 190] on div "[PERSON_NAME] | Greatroom 2025 Greatroom [PERSON_NAME] Sky Team View Client Vie…" at bounding box center [664, 318] width 1328 height 636
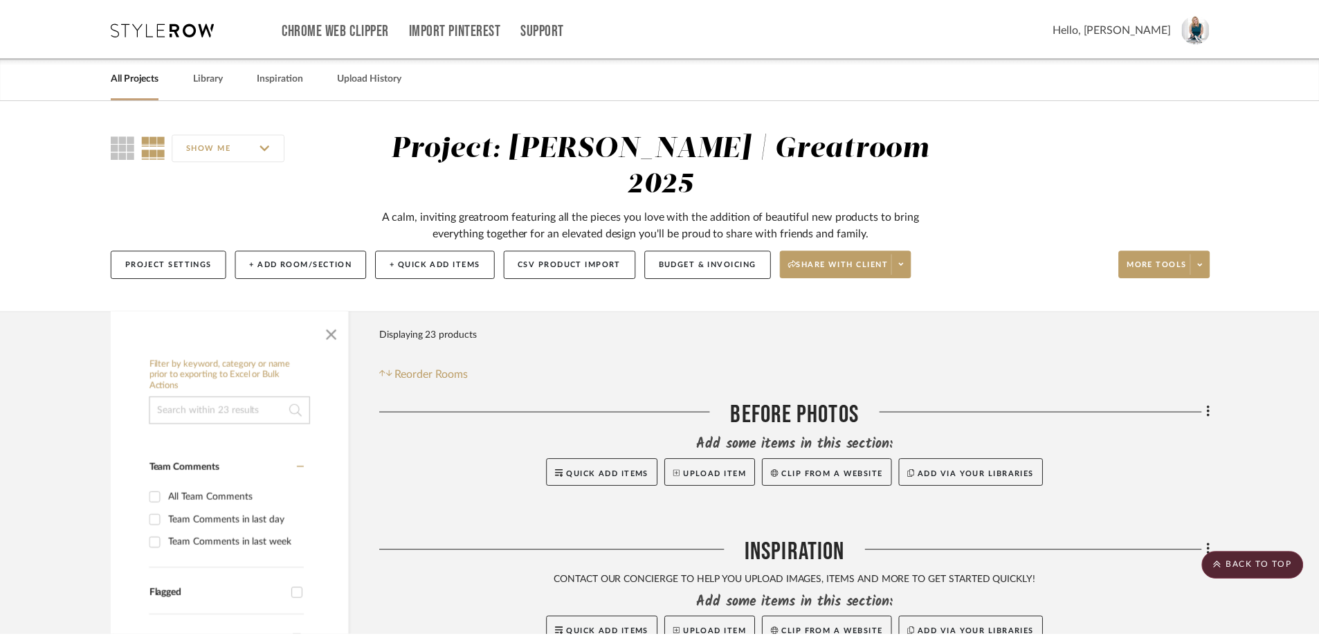
scroll to position [2131, 0]
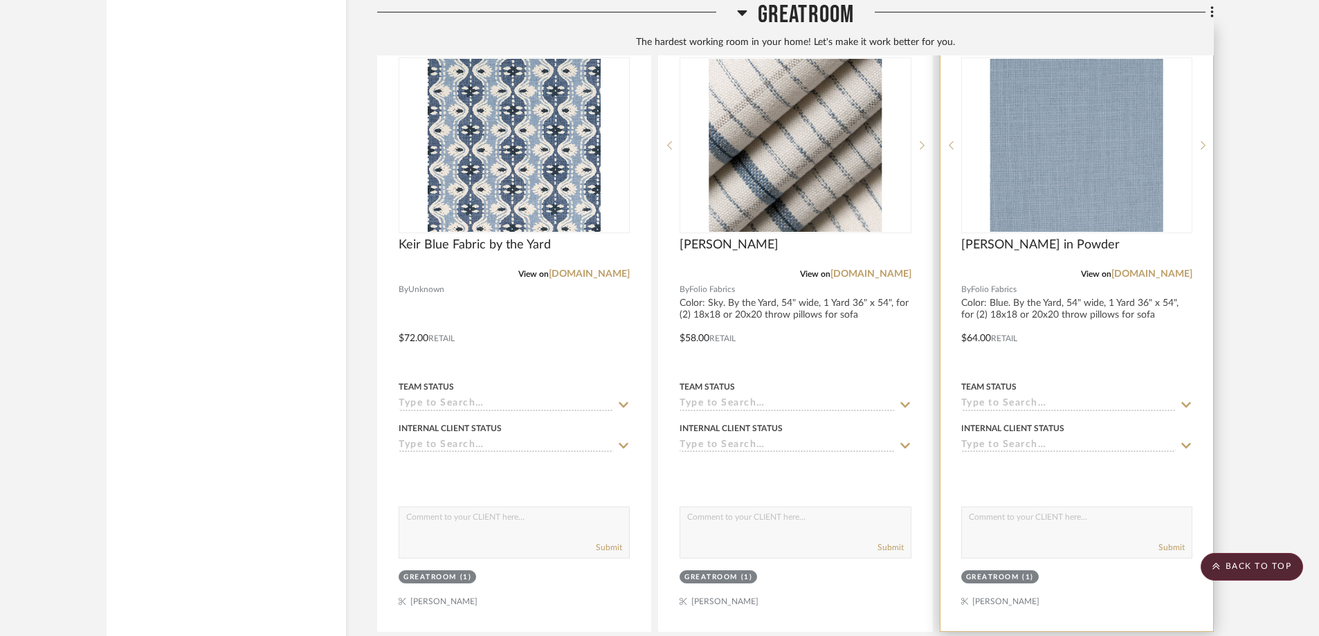
click at [1198, 190] on div at bounding box center [1076, 328] width 273 height 605
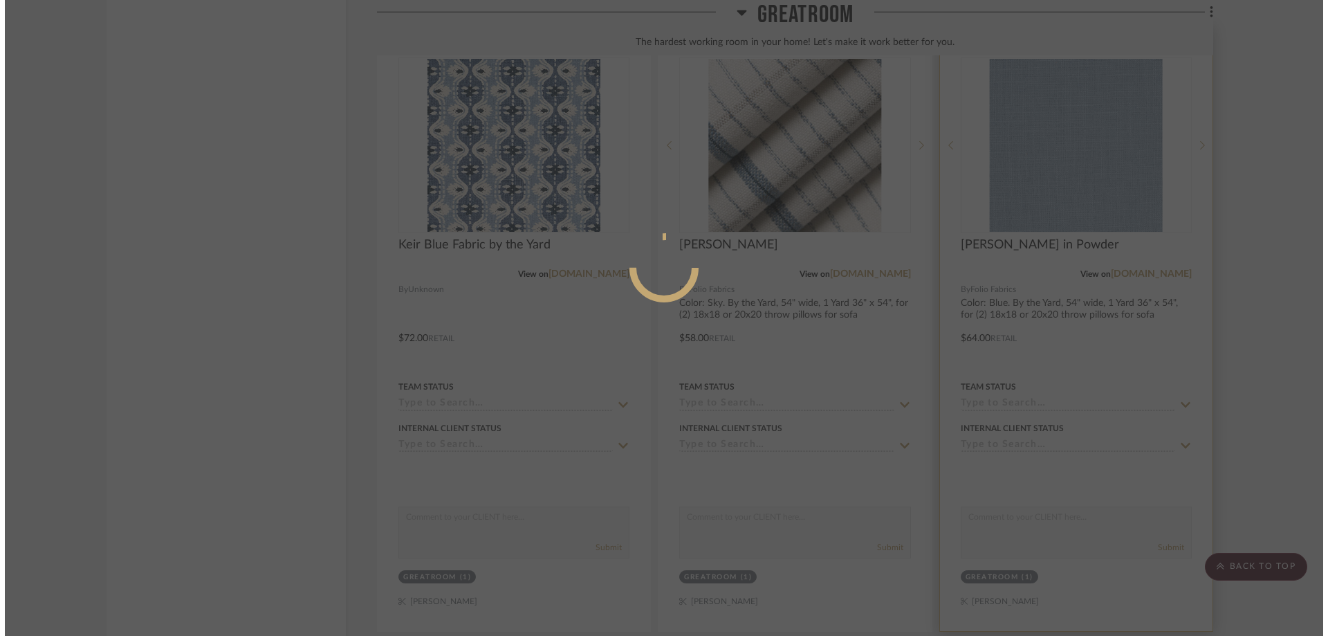
scroll to position [0, 0]
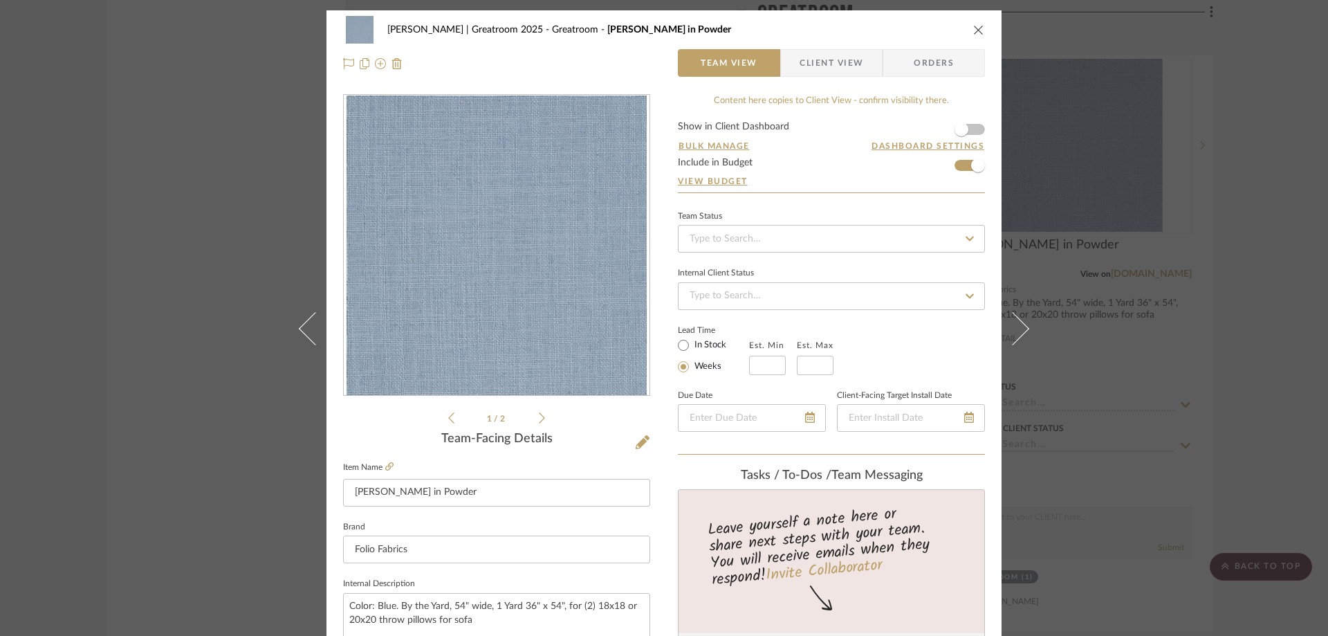
click at [1218, 290] on div "[PERSON_NAME] | Greatroom 2025 Greatroom [PERSON_NAME] in Powder Team View Clie…" at bounding box center [664, 318] width 1328 height 636
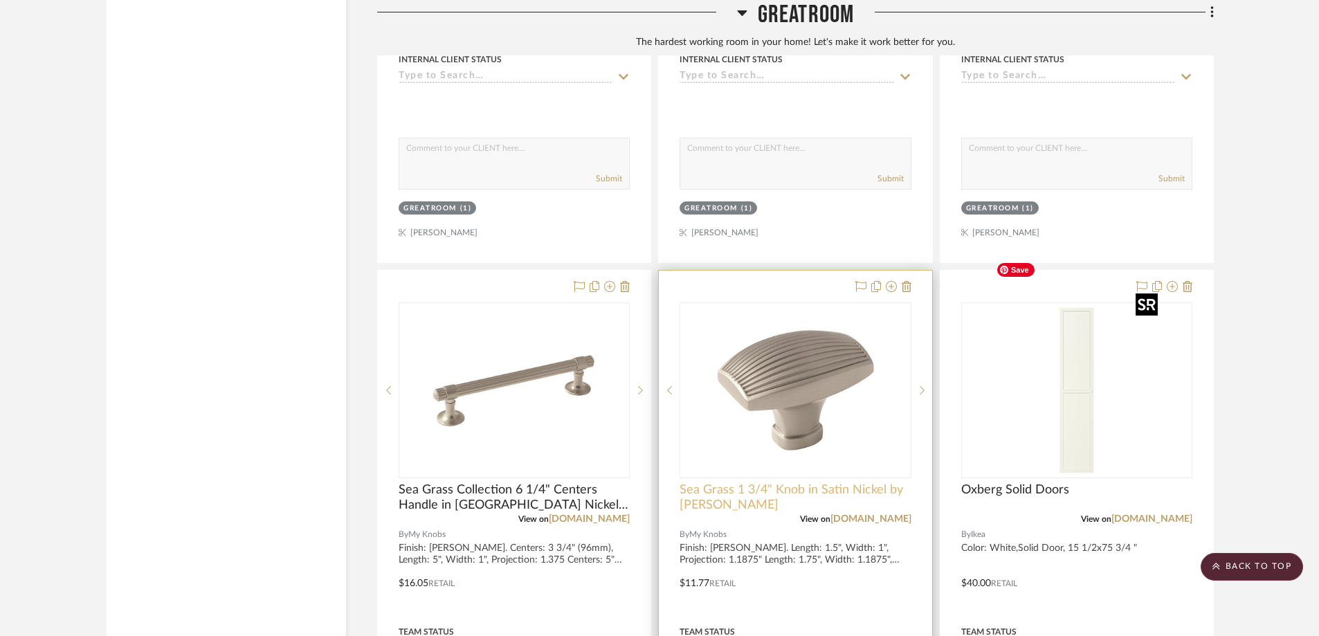
scroll to position [2615, 0]
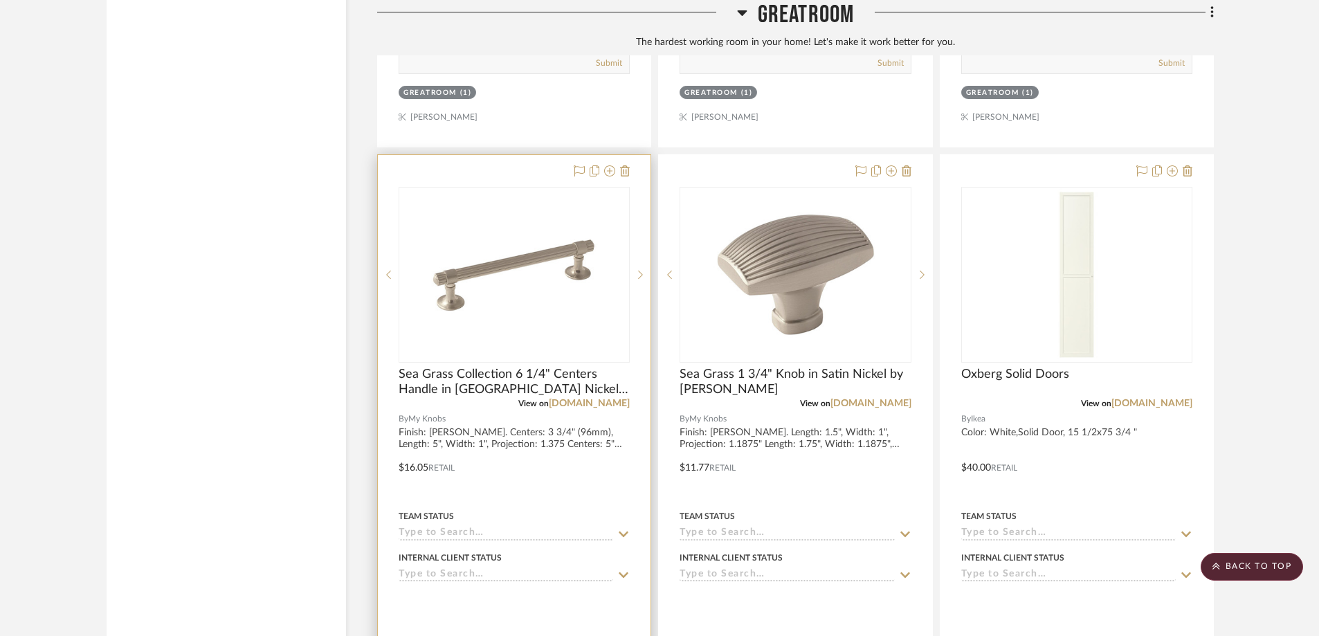
click at [637, 325] on div at bounding box center [514, 457] width 273 height 605
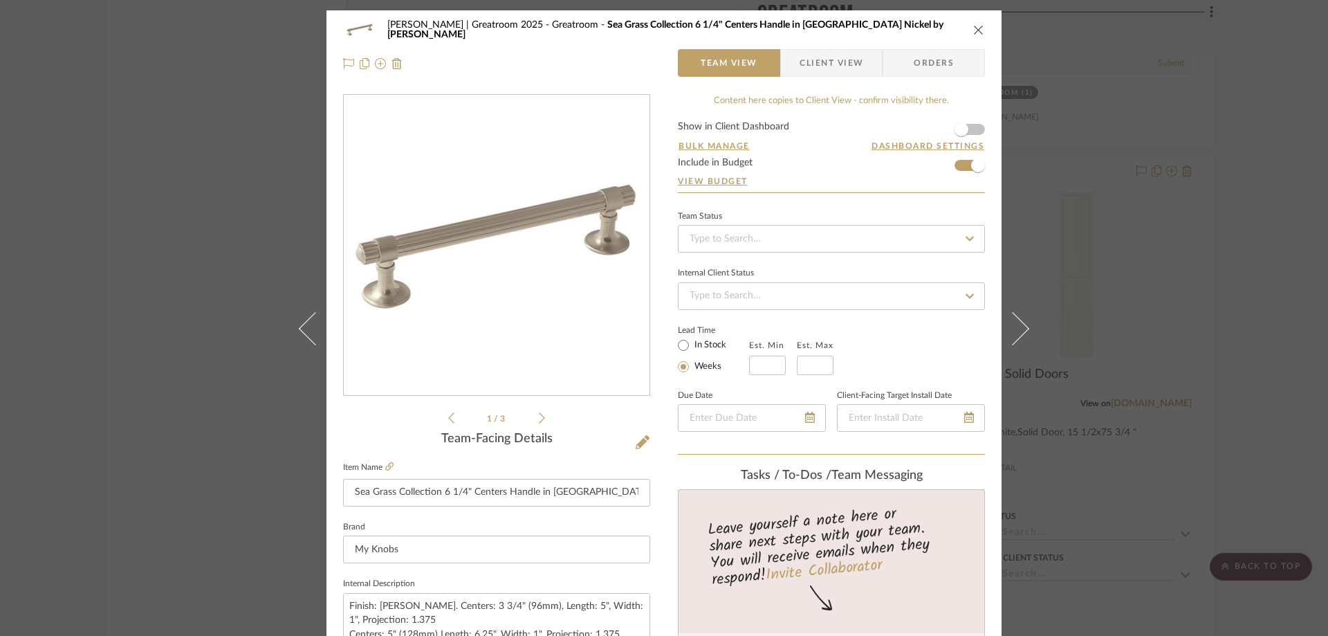
click at [1164, 278] on div "[PERSON_NAME] | Greatroom 2025 Greatroom Sea Grass Collection 6 1/4" Centers Ha…" at bounding box center [664, 318] width 1328 height 636
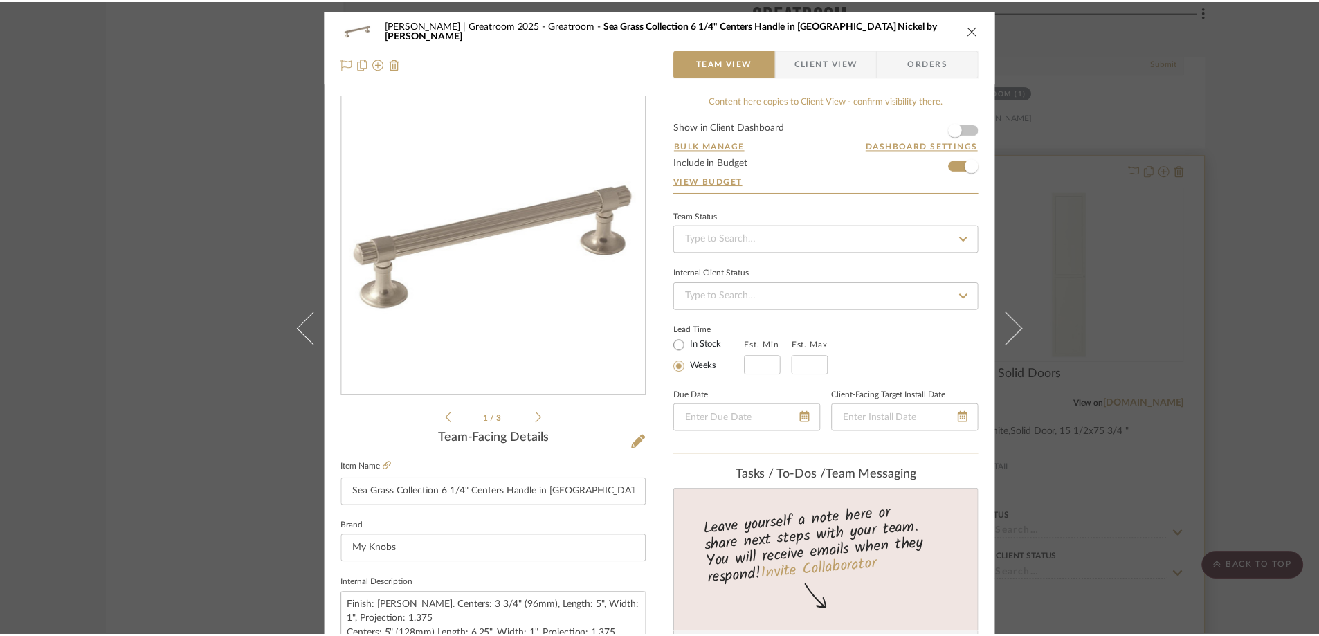
scroll to position [2615, 0]
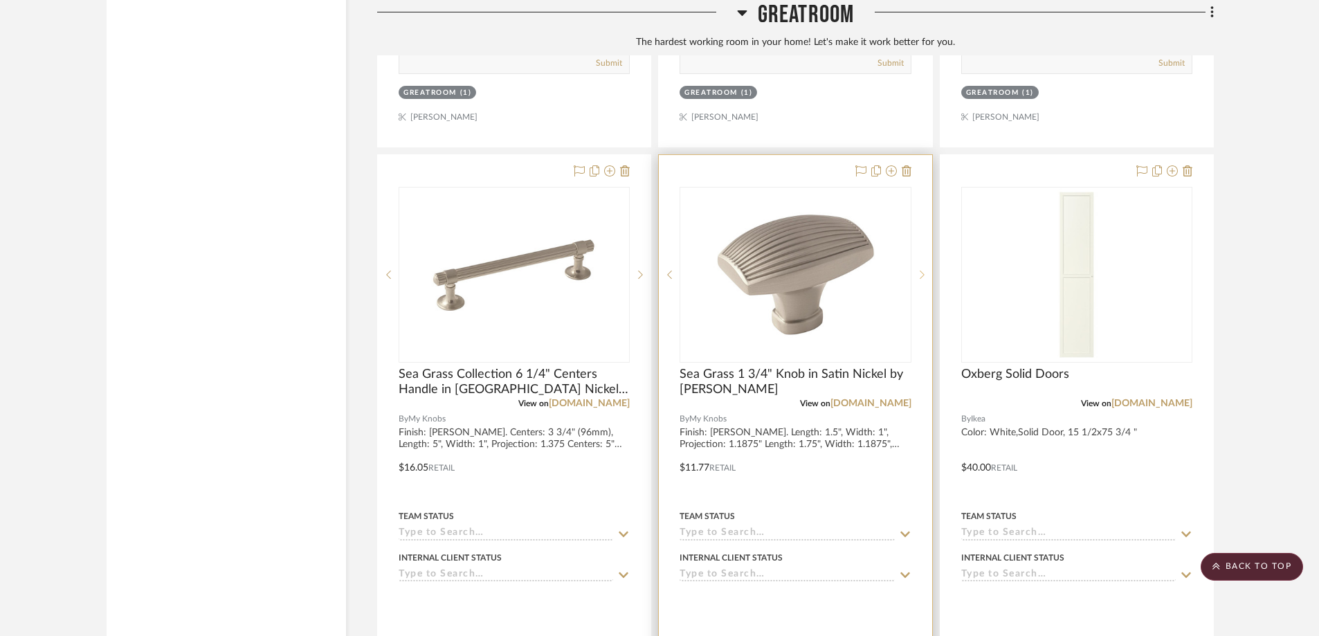
click at [915, 295] on div at bounding box center [921, 275] width 21 height 176
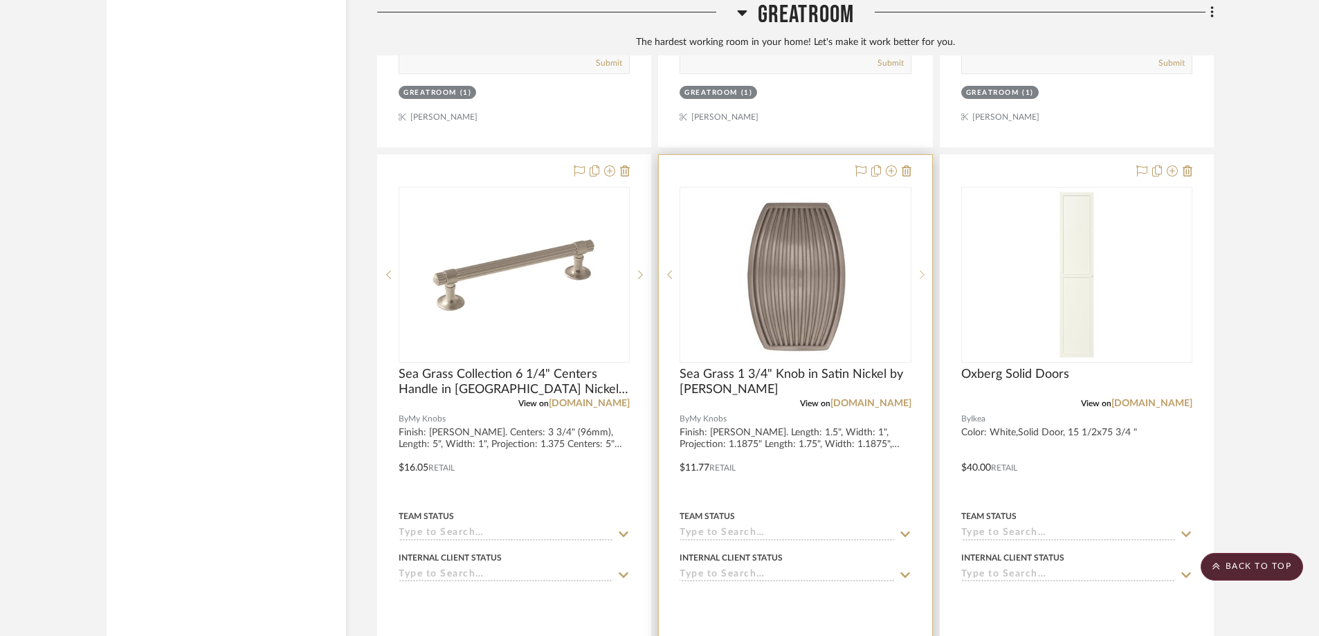
click at [916, 302] on div at bounding box center [921, 275] width 21 height 176
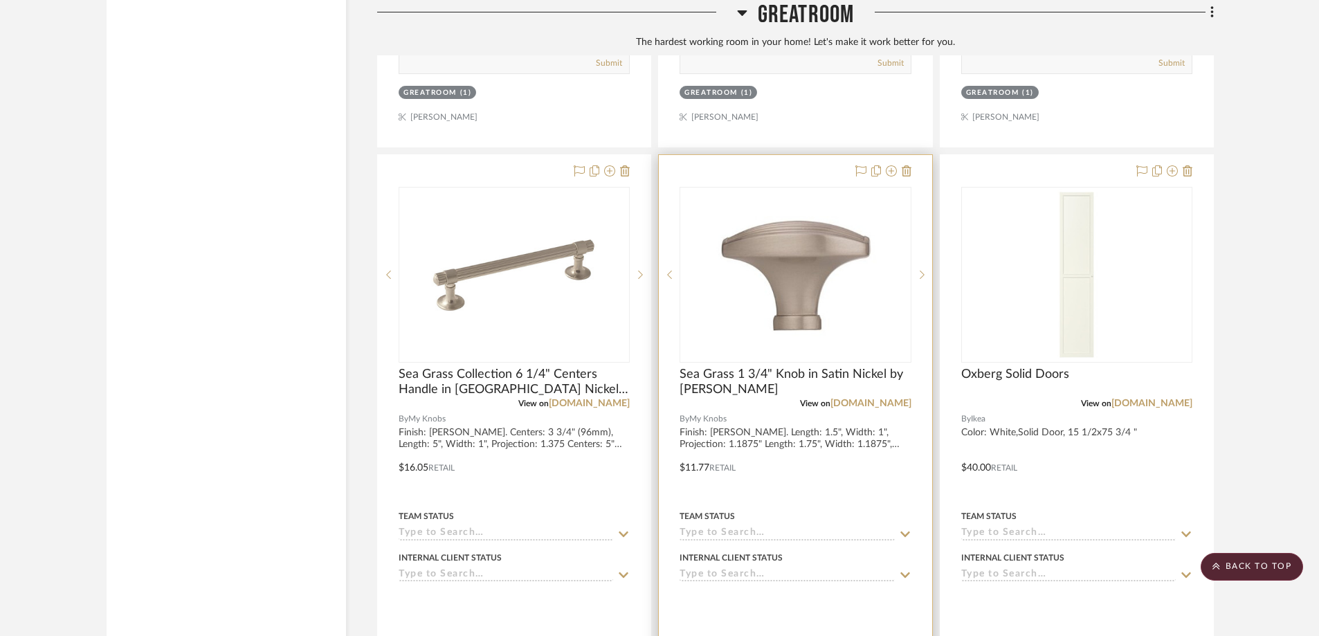
click at [769, 155] on div at bounding box center [795, 457] width 273 height 605
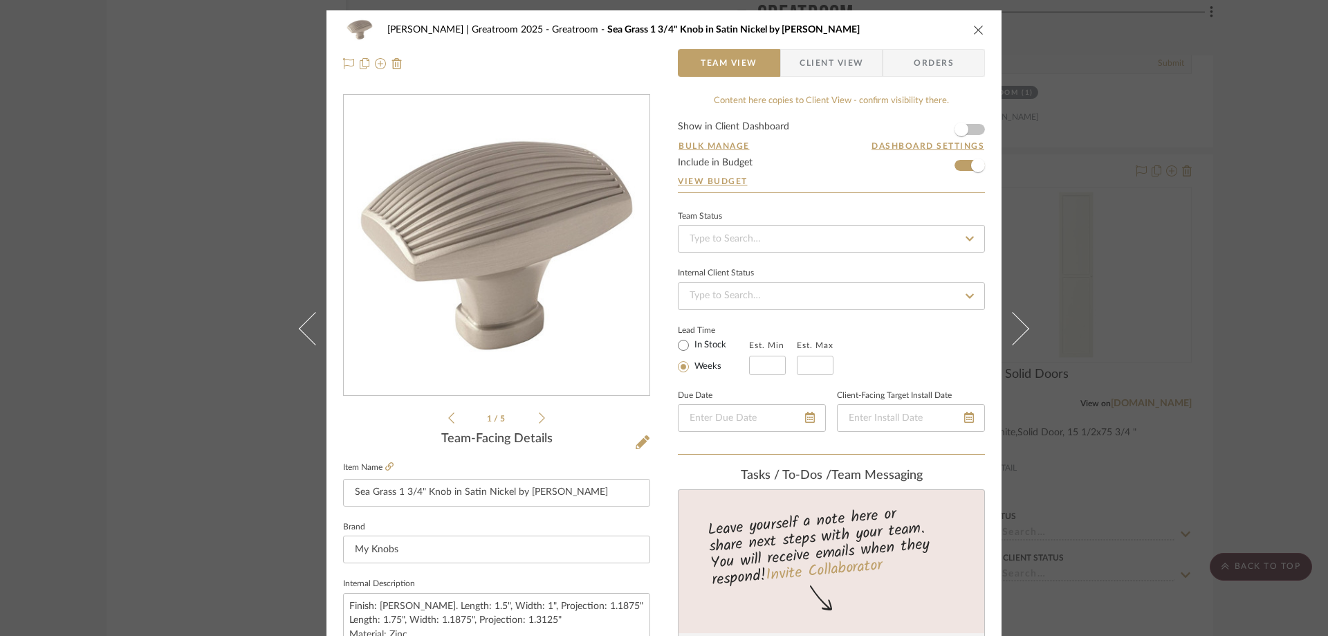
click at [974, 30] on icon "close" at bounding box center [979, 29] width 11 height 11
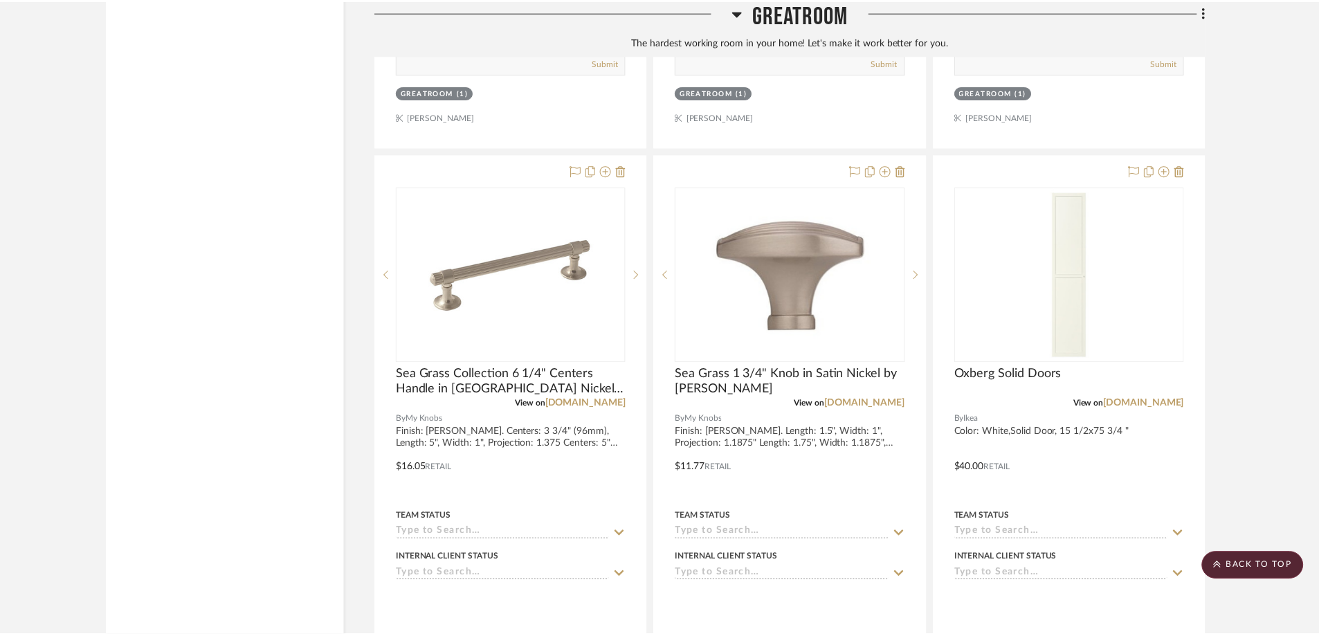
scroll to position [2615, 0]
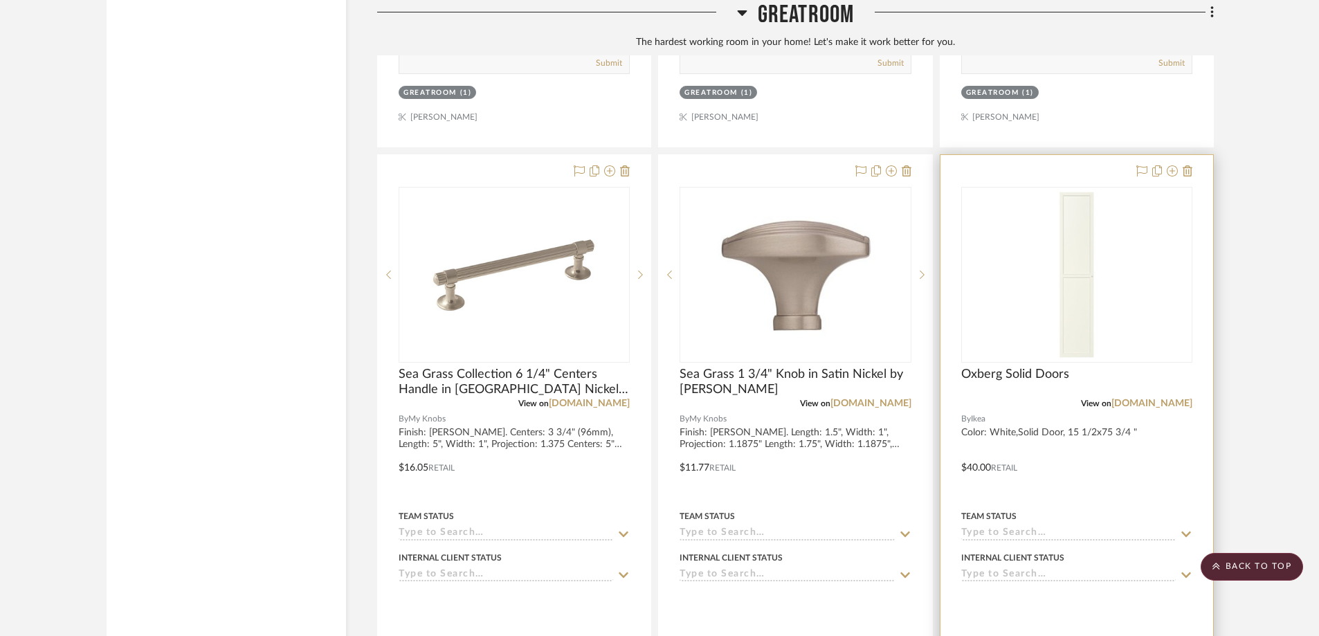
click at [1187, 367] on div "Oxberg Solid Doors" at bounding box center [1076, 382] width 231 height 30
click at [1102, 367] on div "Oxberg Solid Doors" at bounding box center [1076, 382] width 231 height 30
click at [1081, 155] on div at bounding box center [1076, 457] width 273 height 605
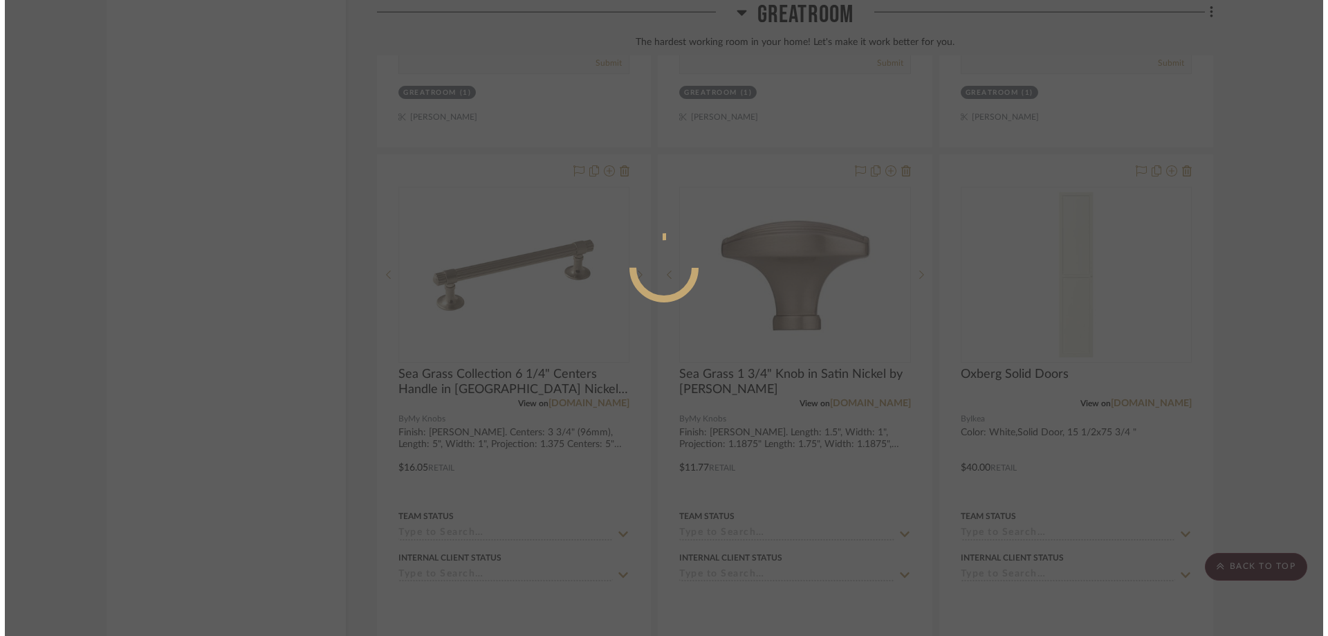
scroll to position [0, 0]
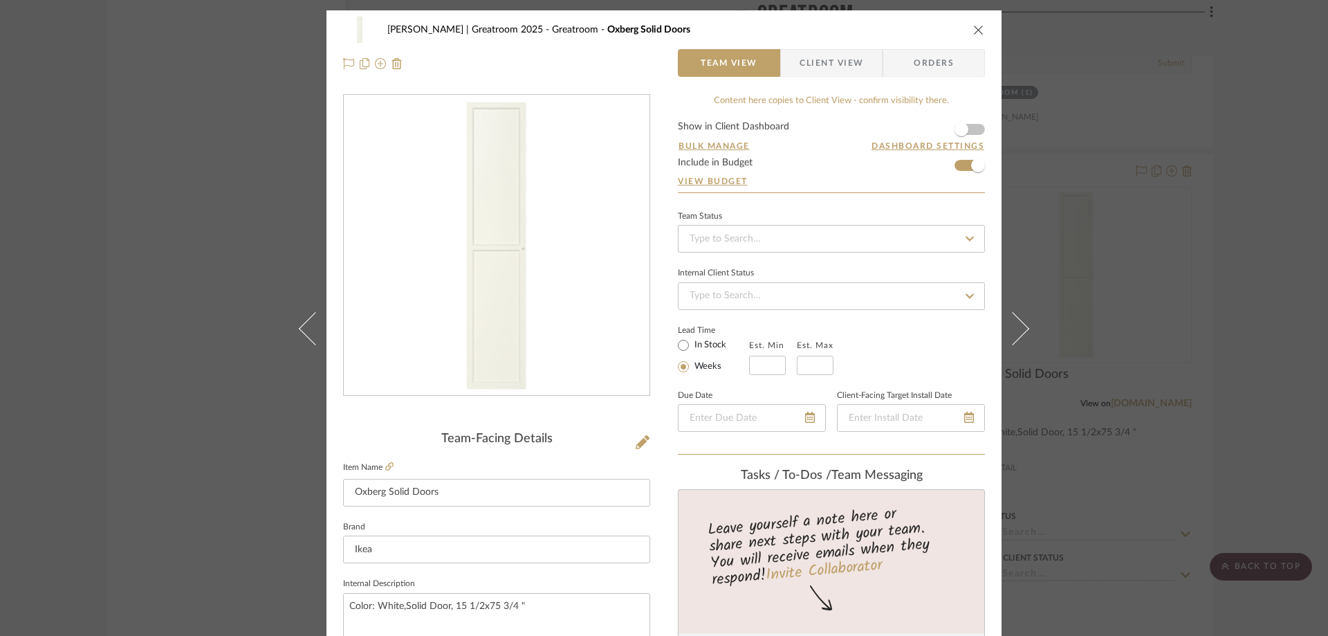
drag, startPoint x: 1205, startPoint y: 464, endPoint x: 1192, endPoint y: 459, distance: 14.0
click at [1195, 462] on div "[PERSON_NAME] | Greatroom 2025 Greatroom Oxberg Solid Doors Team View Client Vi…" at bounding box center [664, 318] width 1328 height 636
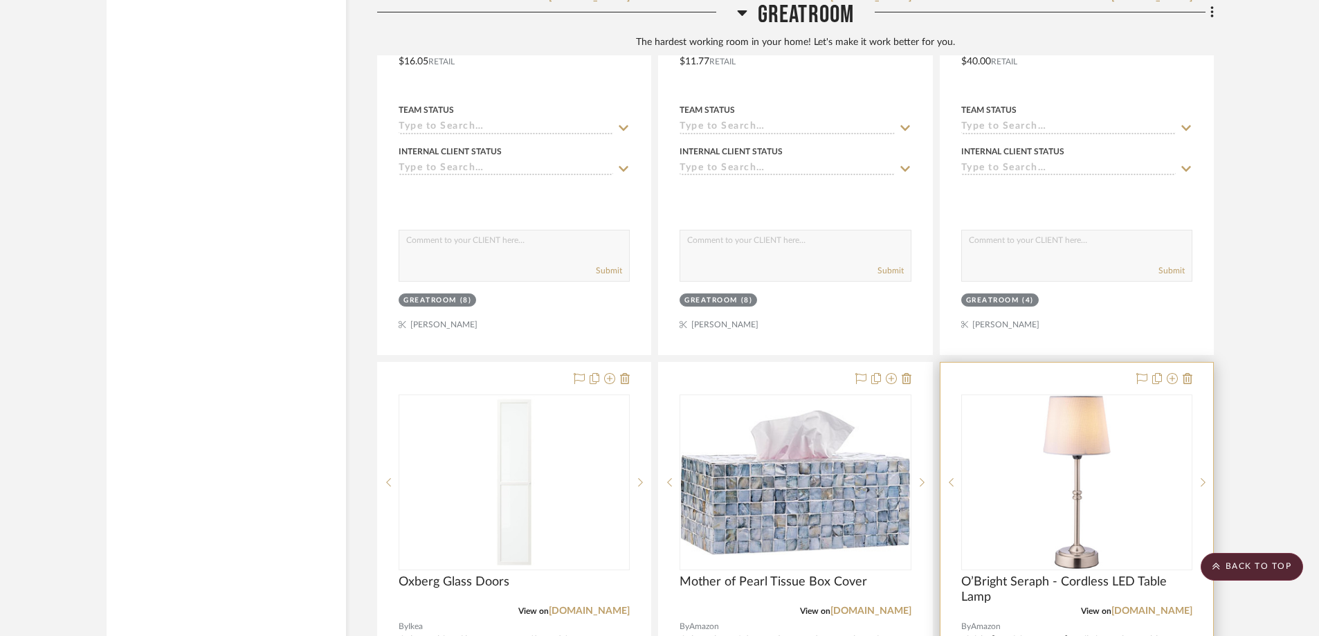
scroll to position [3100, 0]
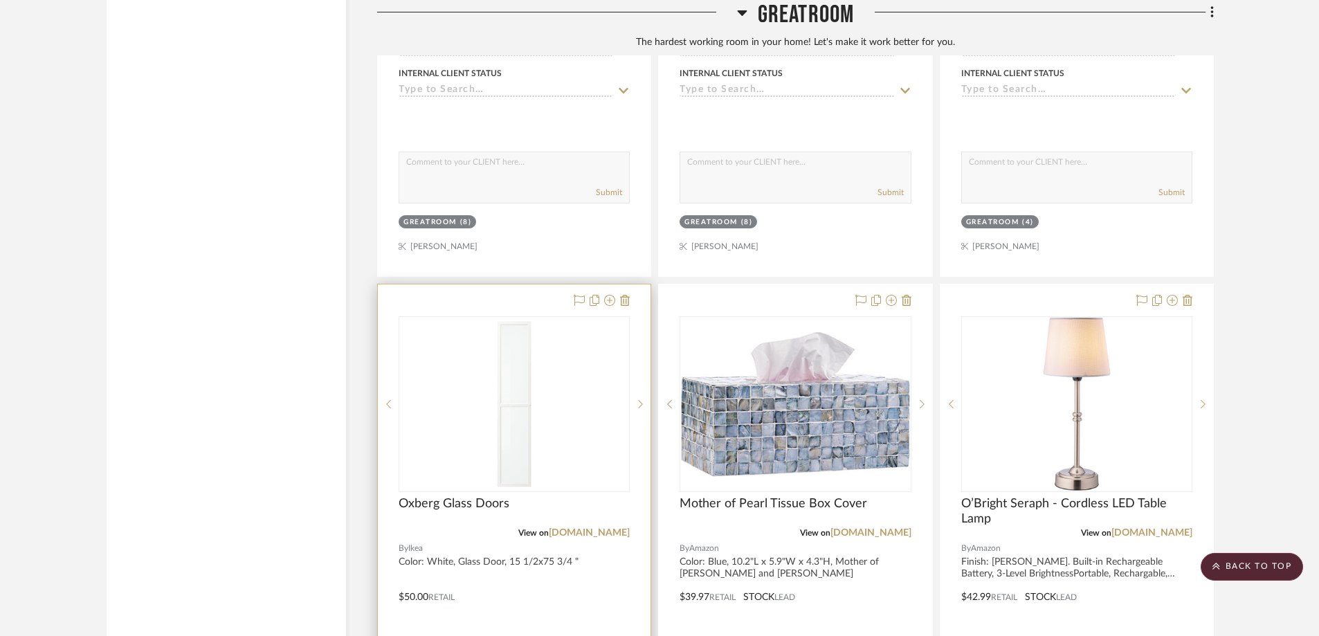
click at [647, 284] on div at bounding box center [514, 586] width 273 height 605
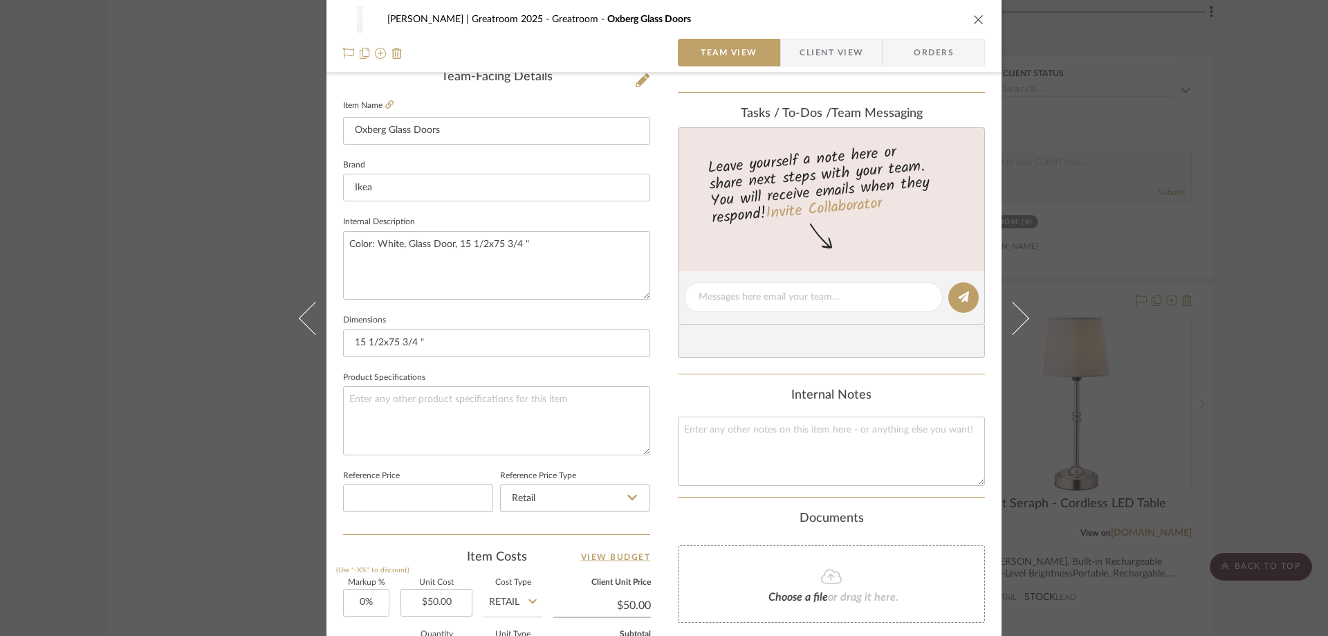
scroll to position [554, 0]
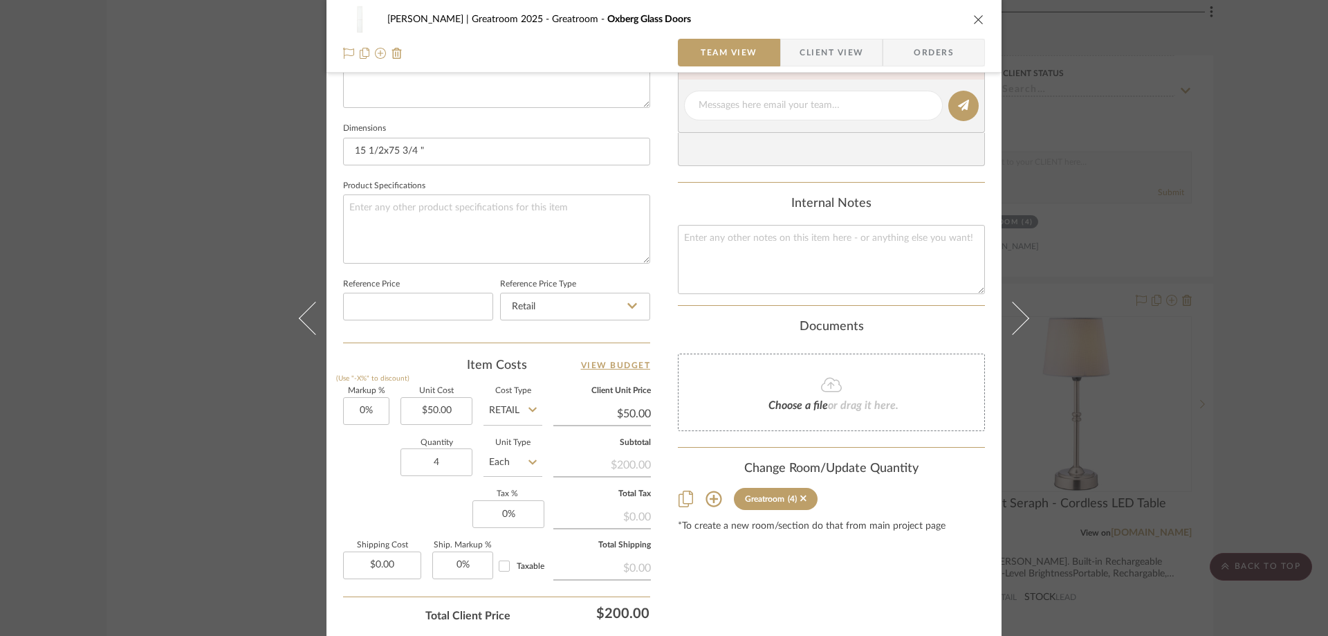
click at [976, 19] on icon "close" at bounding box center [979, 19] width 11 height 11
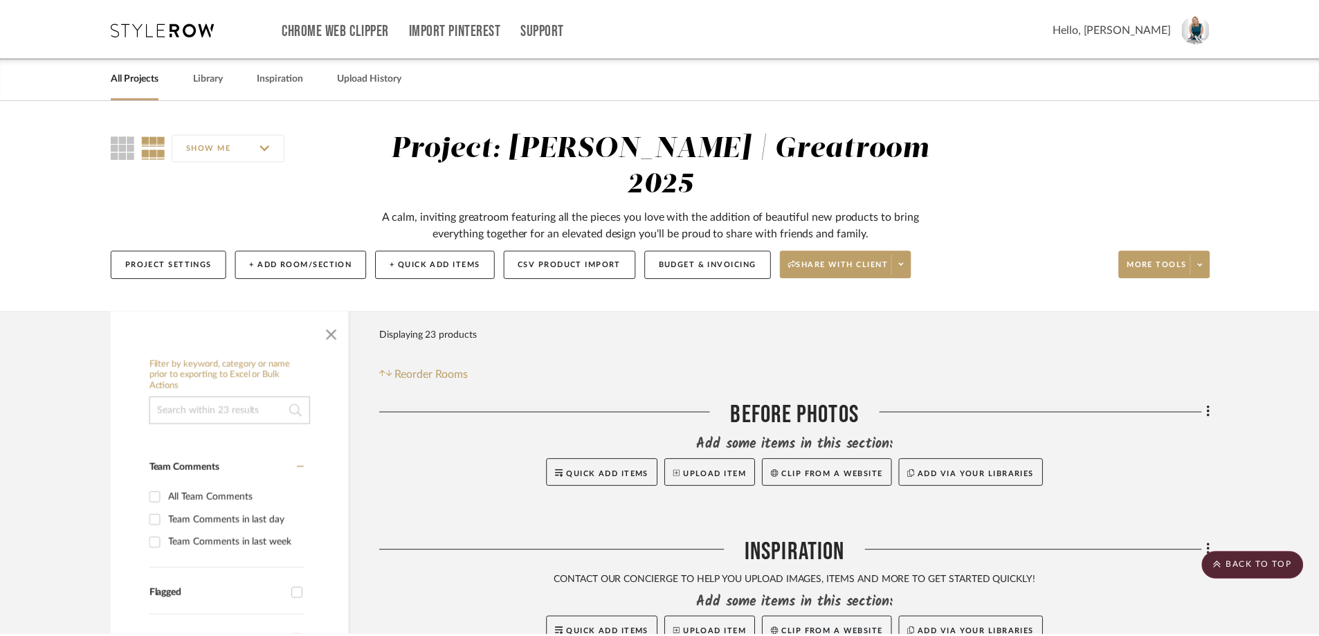
scroll to position [3100, 0]
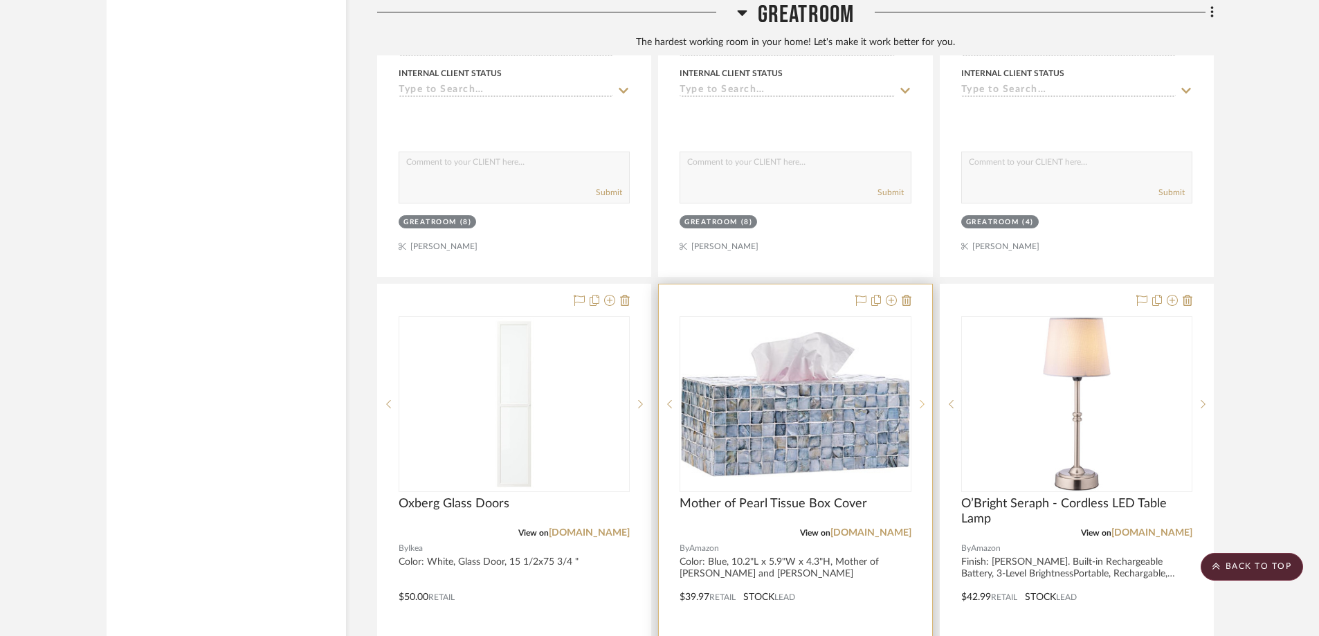
click at [921, 316] on div at bounding box center [921, 404] width 21 height 176
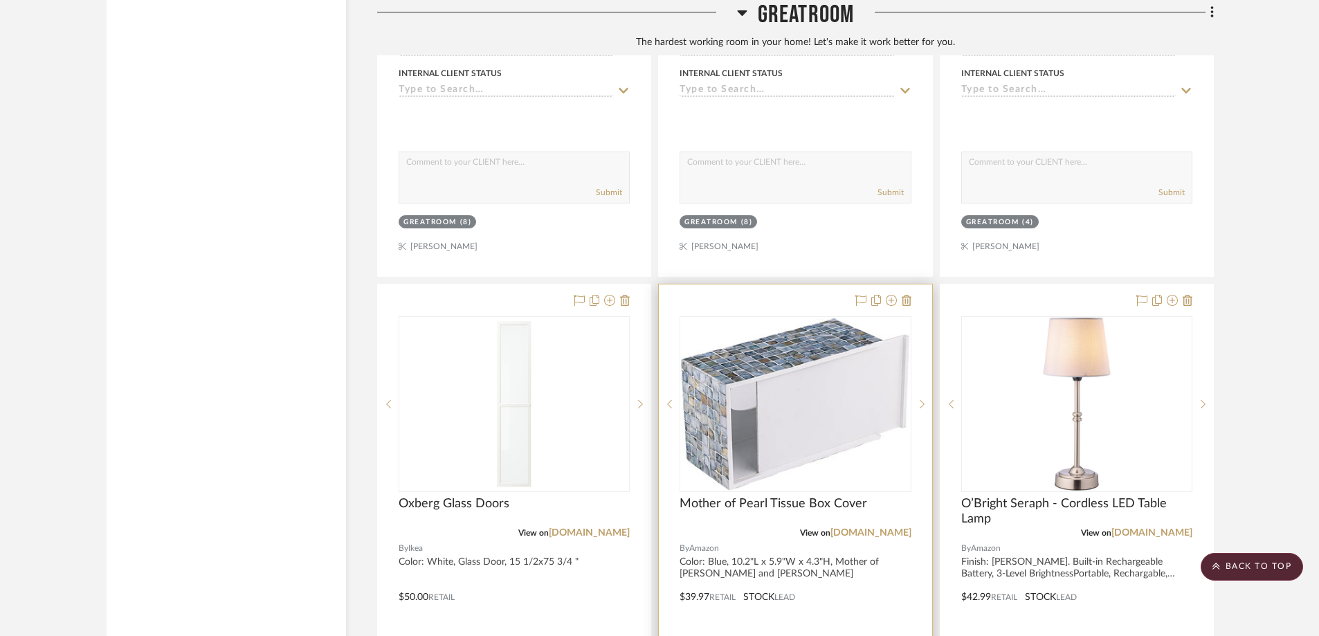
click at [766, 284] on div at bounding box center [795, 586] width 273 height 605
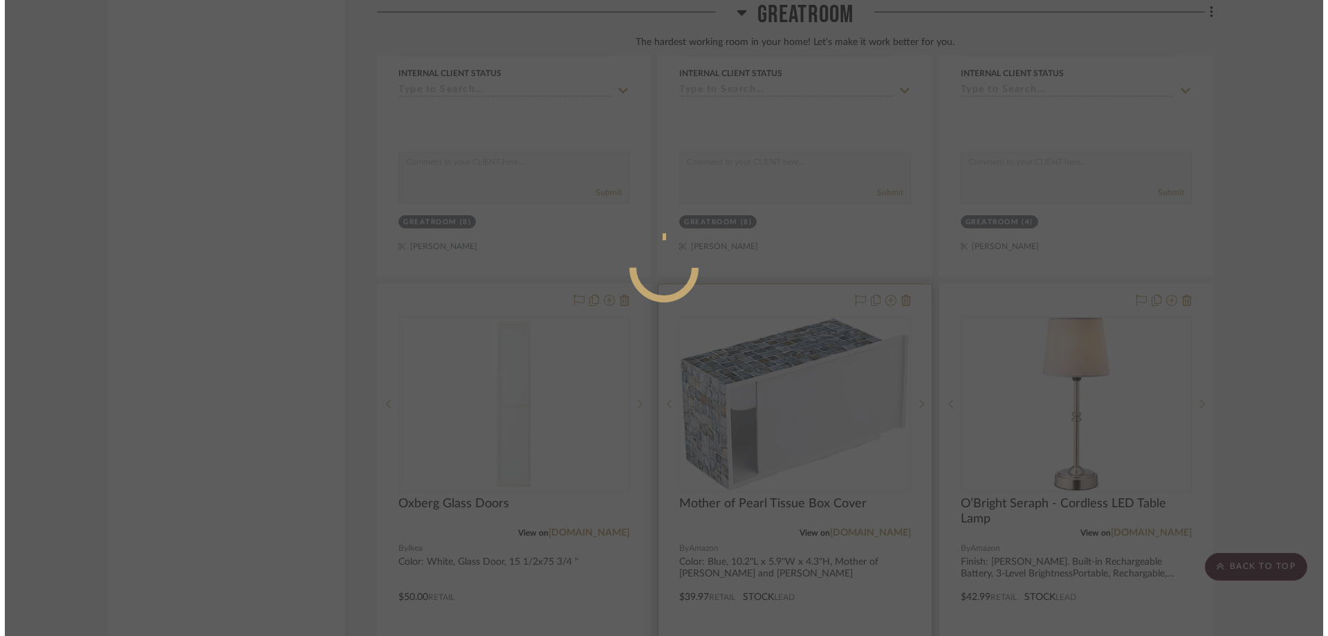
scroll to position [0, 0]
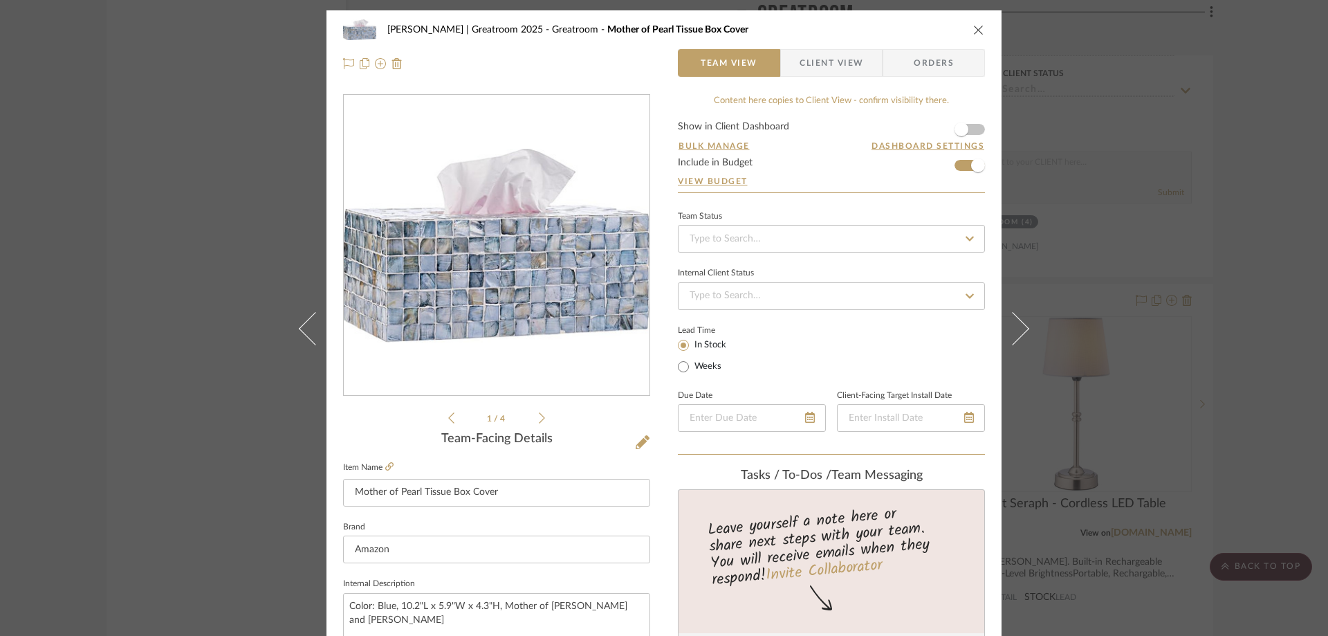
click at [974, 26] on icon "close" at bounding box center [979, 29] width 11 height 11
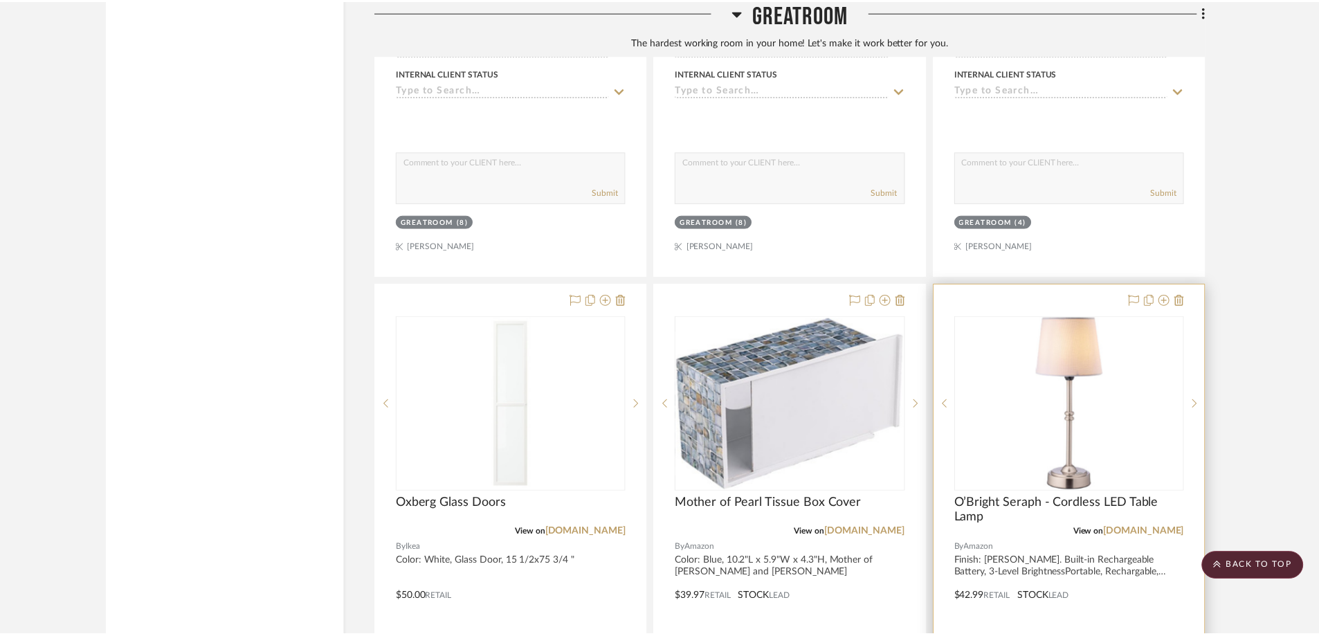
scroll to position [3100, 0]
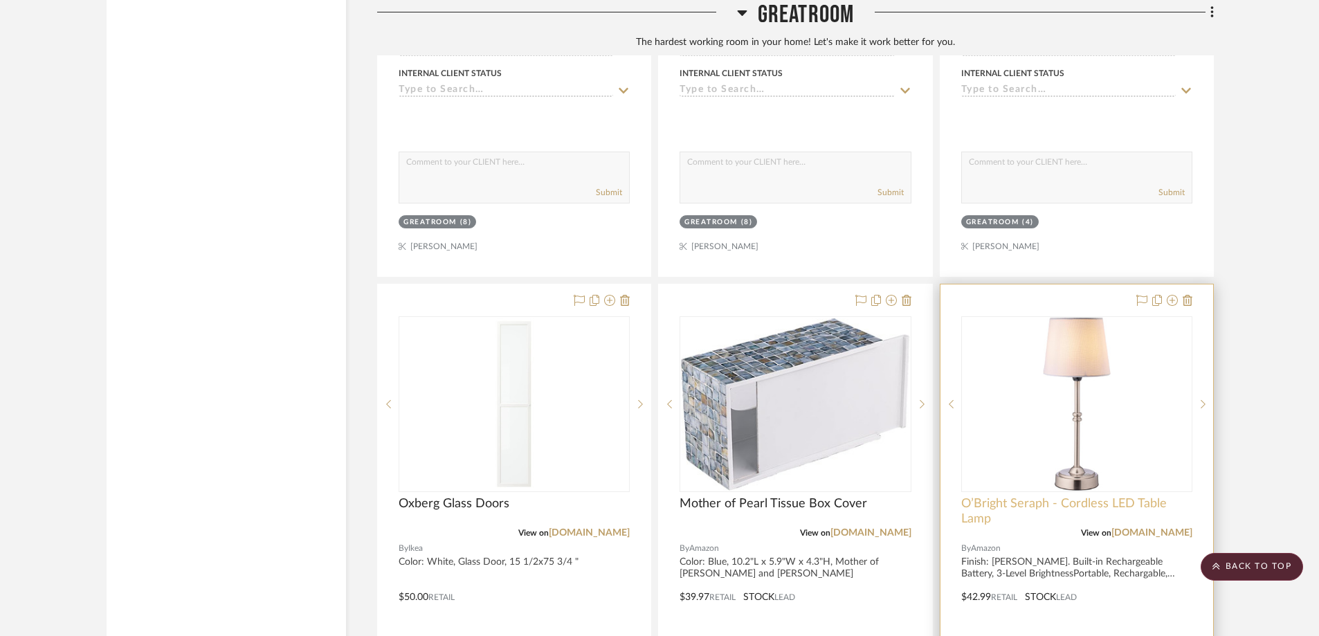
click at [1187, 496] on span "O’Bright Seraph - Cordless LED Table Lamp" at bounding box center [1076, 511] width 231 height 30
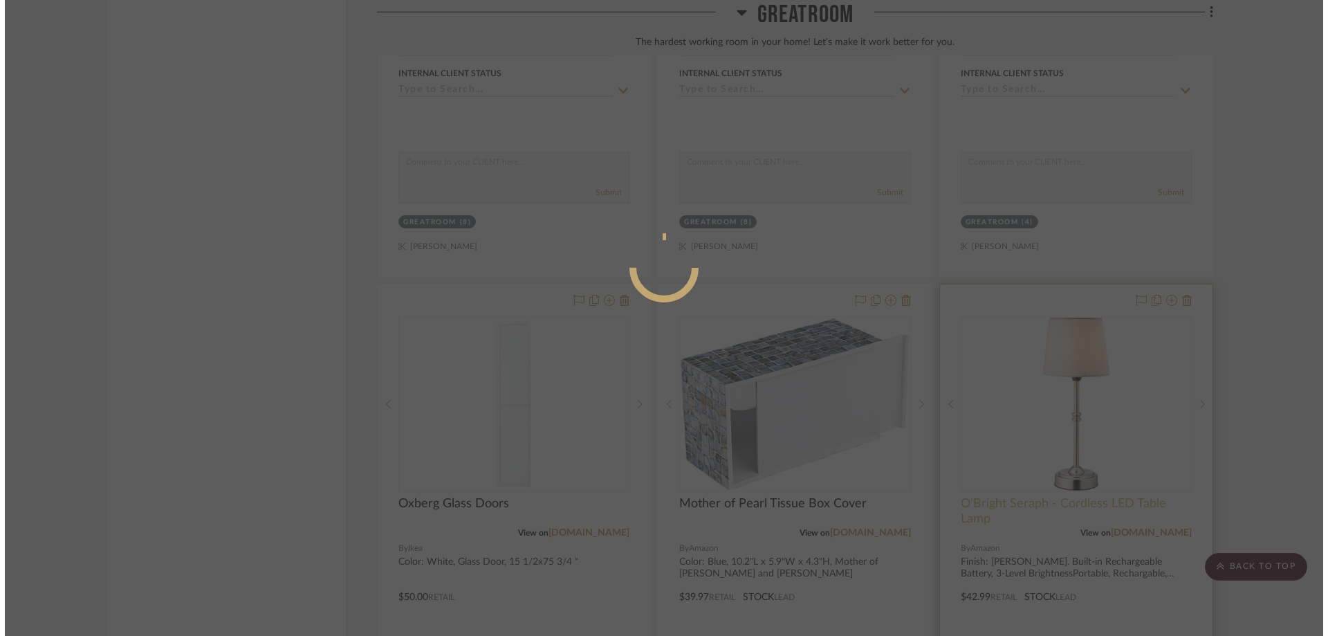
scroll to position [0, 0]
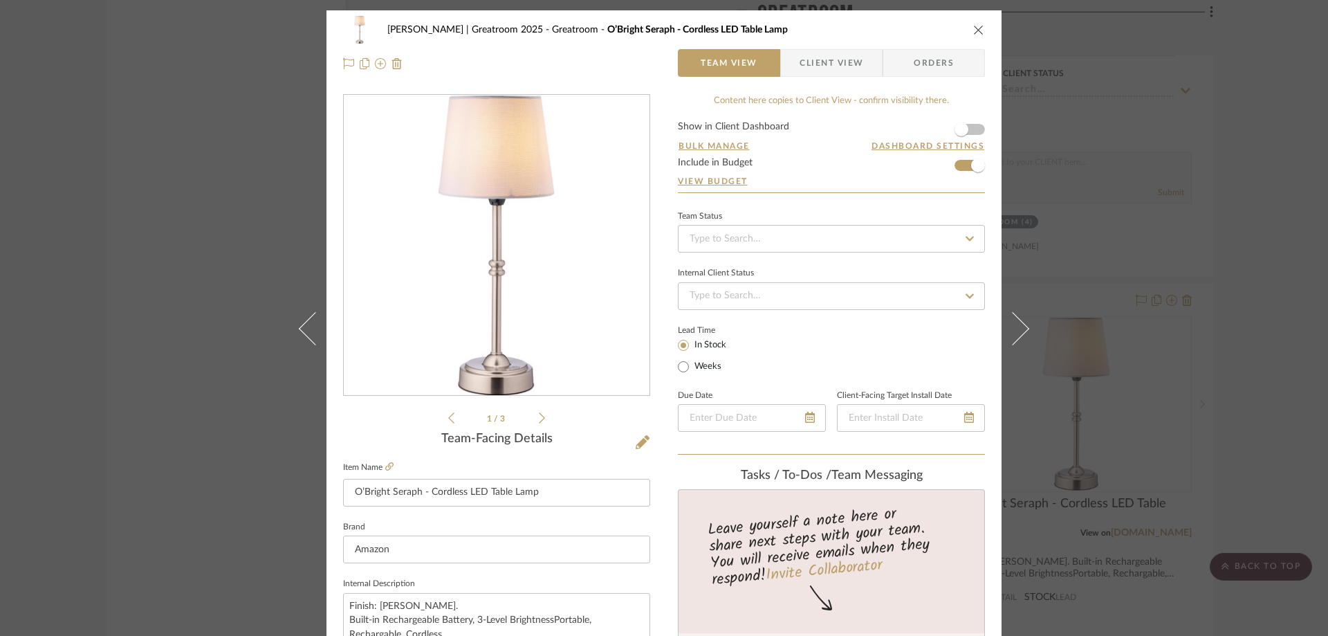
click at [974, 31] on icon "close" at bounding box center [979, 29] width 11 height 11
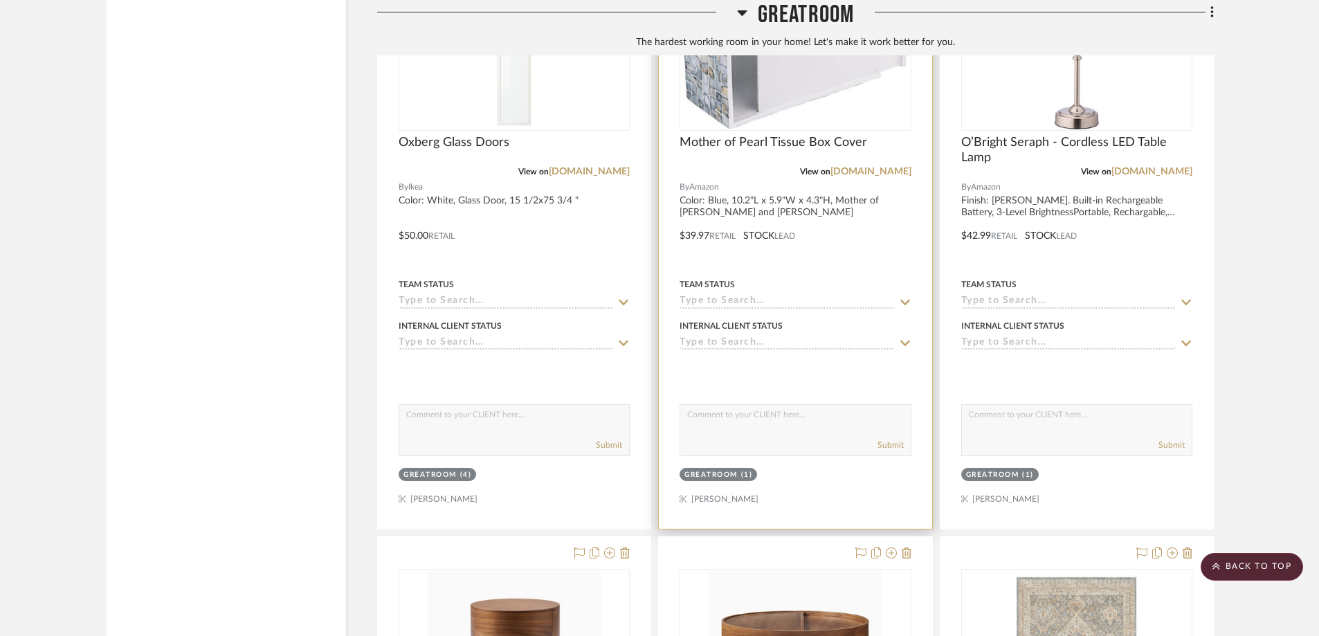
scroll to position [3722, 0]
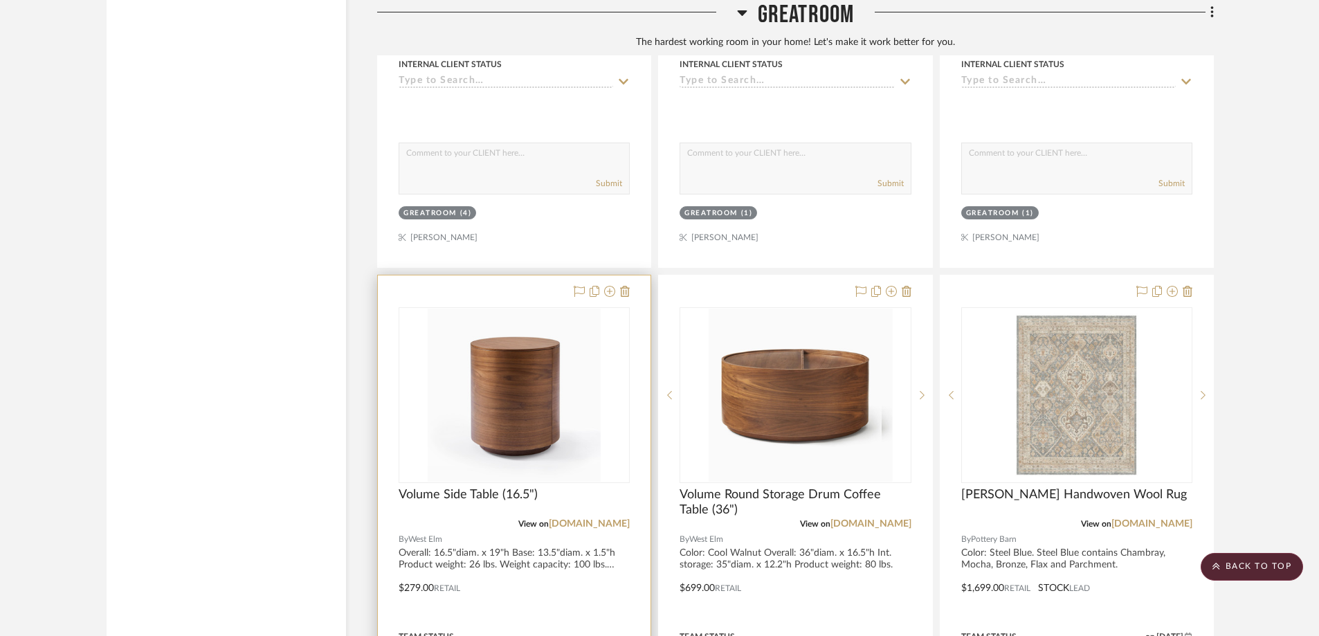
click at [637, 282] on div at bounding box center [514, 577] width 273 height 605
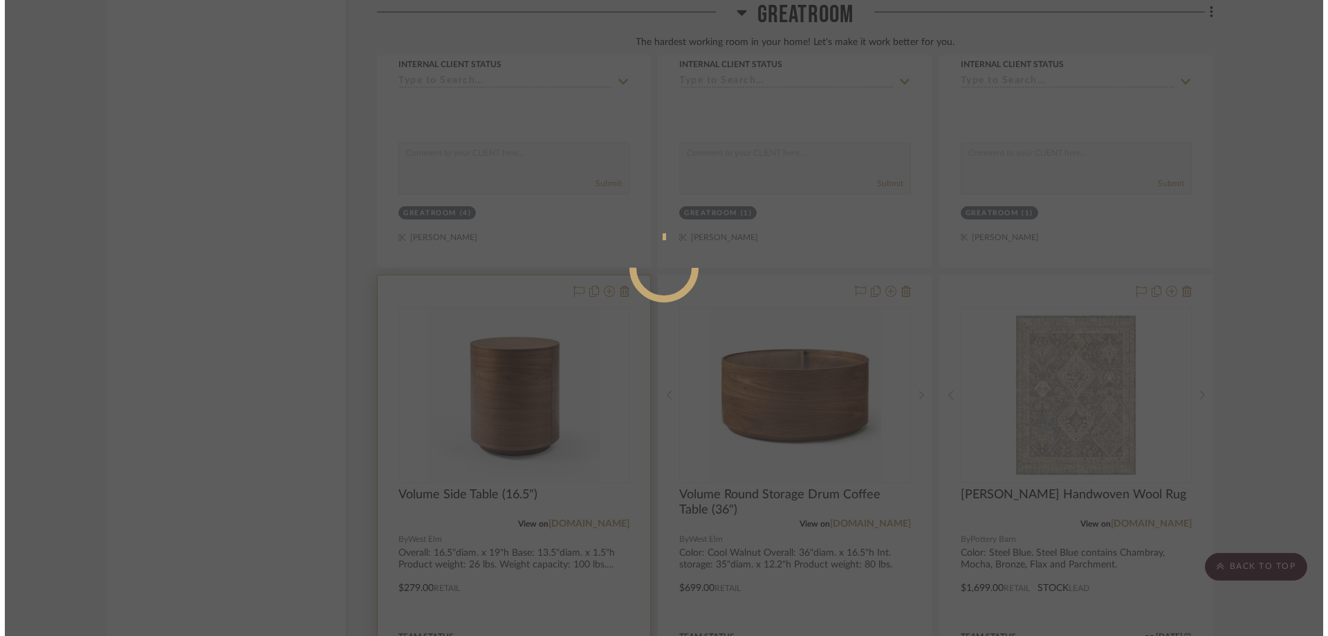
scroll to position [0, 0]
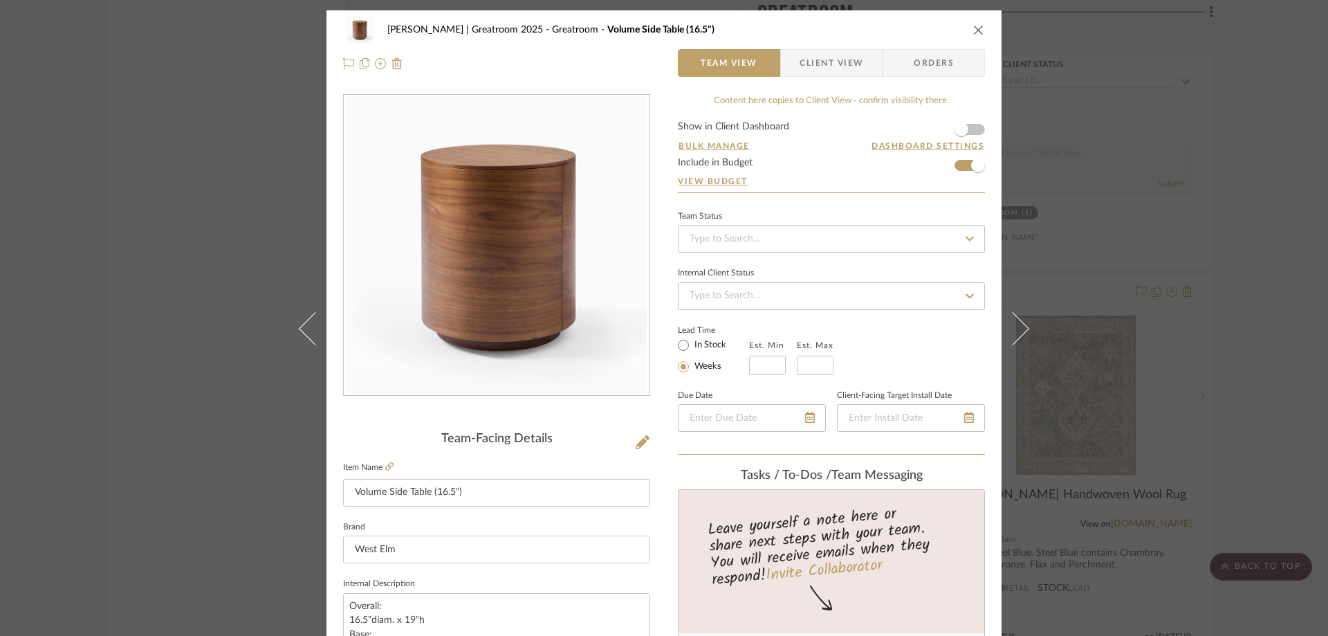
click at [962, 21] on div "[PERSON_NAME] | Greatroom 2025 Greatroom Volume Side Table (16.5")" at bounding box center [664, 30] width 642 height 28
click at [979, 33] on icon "close" at bounding box center [979, 29] width 11 height 11
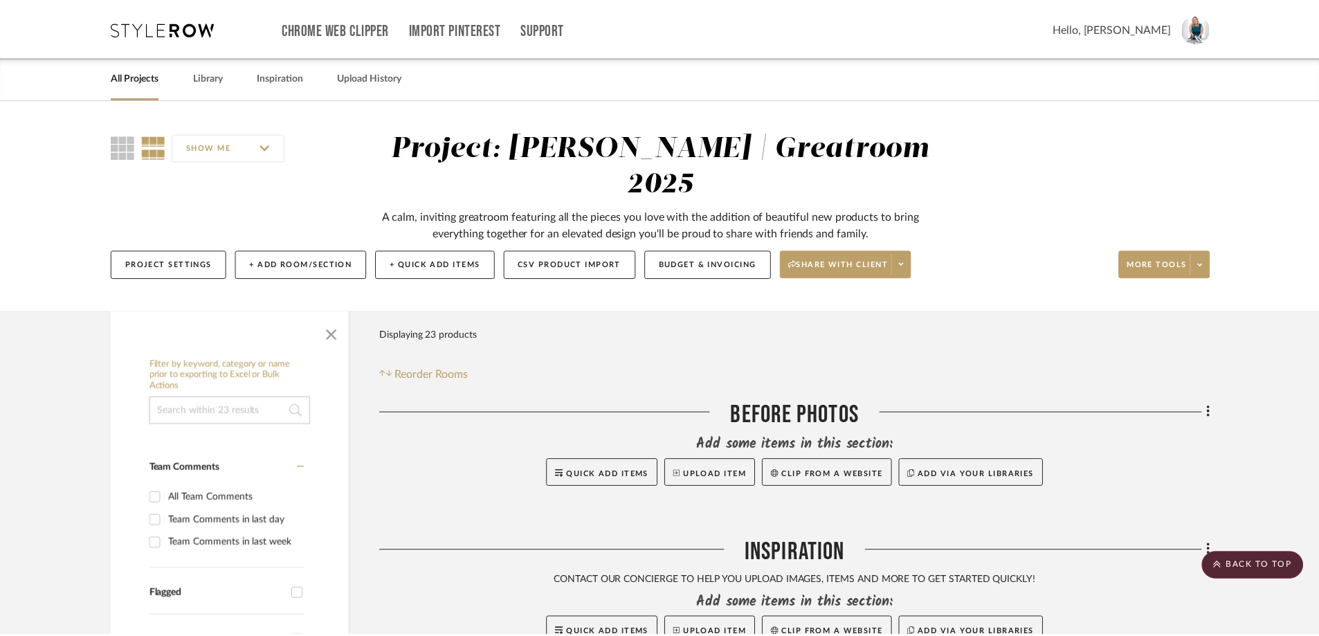
scroll to position [3722, 0]
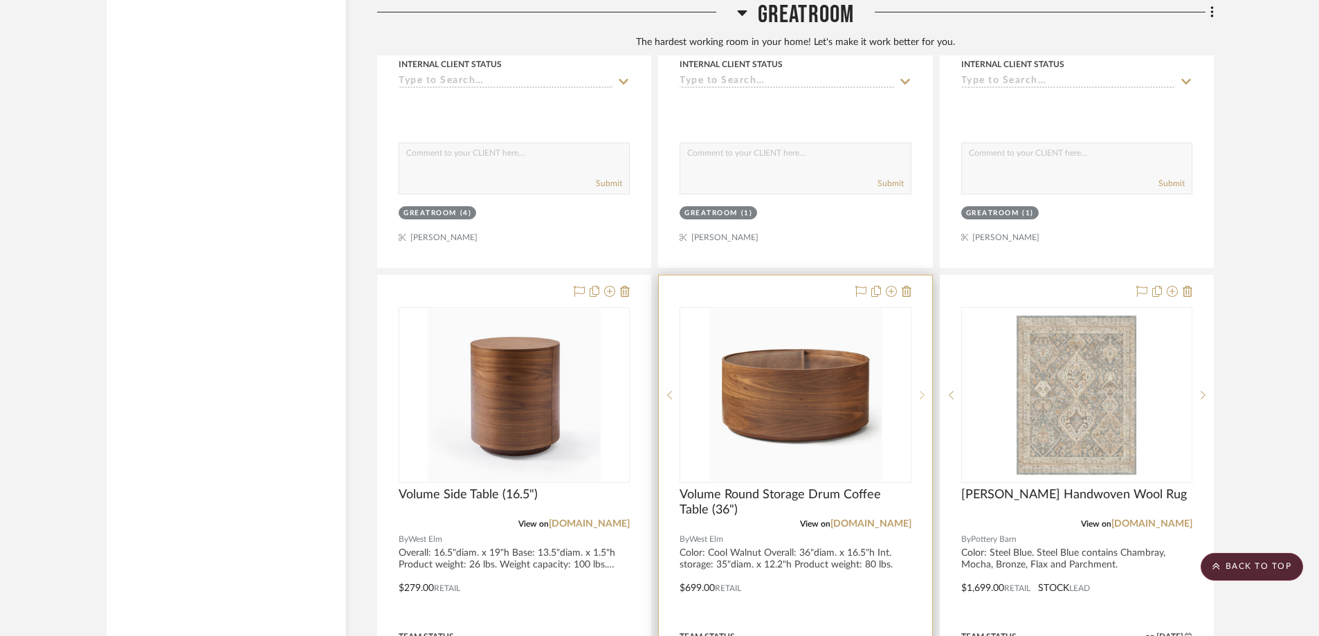
click at [922, 307] on div at bounding box center [921, 395] width 21 height 176
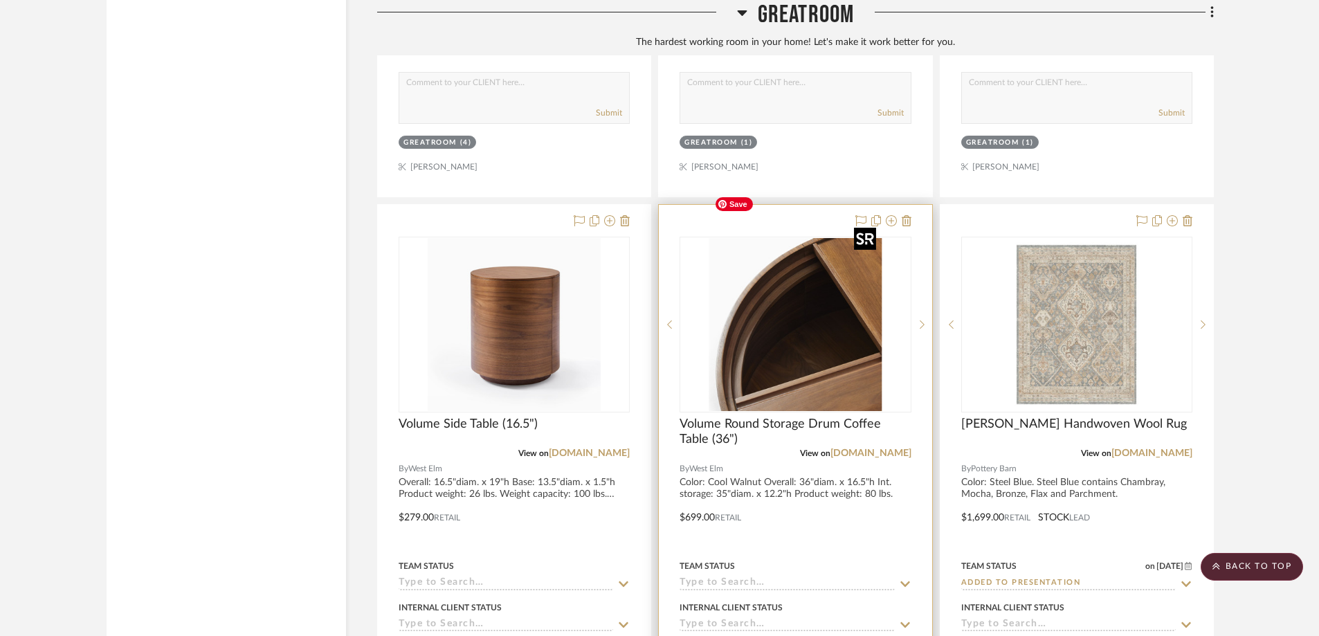
scroll to position [3792, 0]
click at [911, 503] on div at bounding box center [795, 508] width 273 height 605
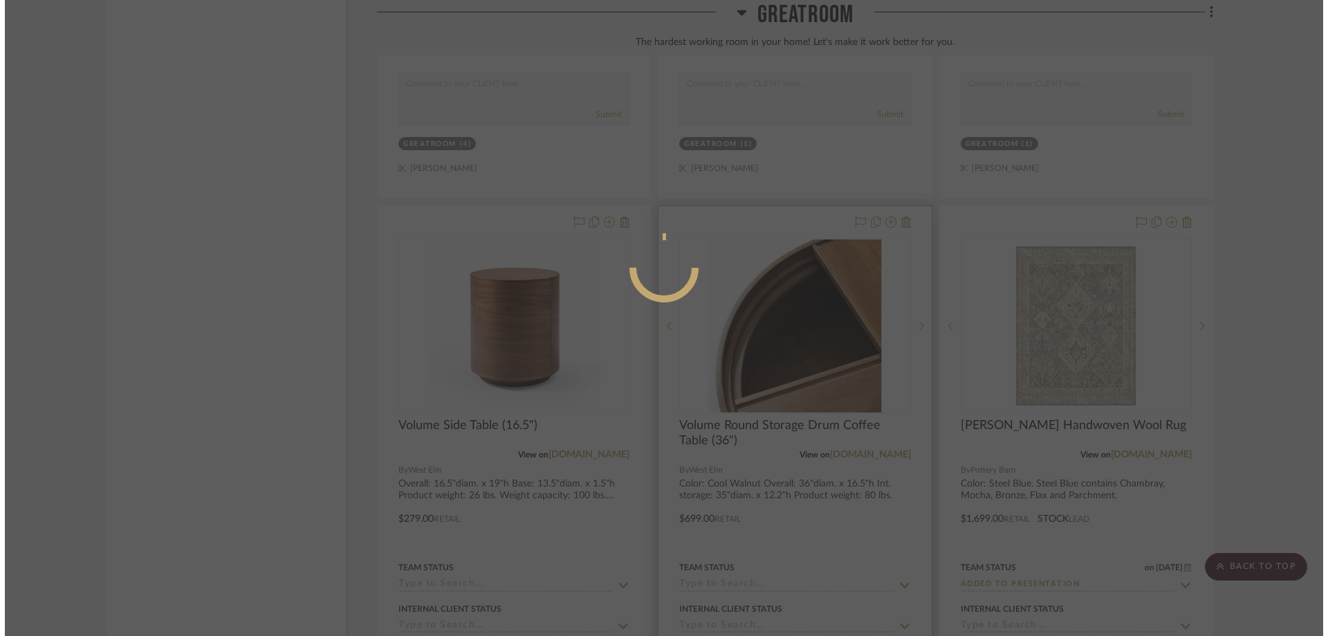
scroll to position [0, 0]
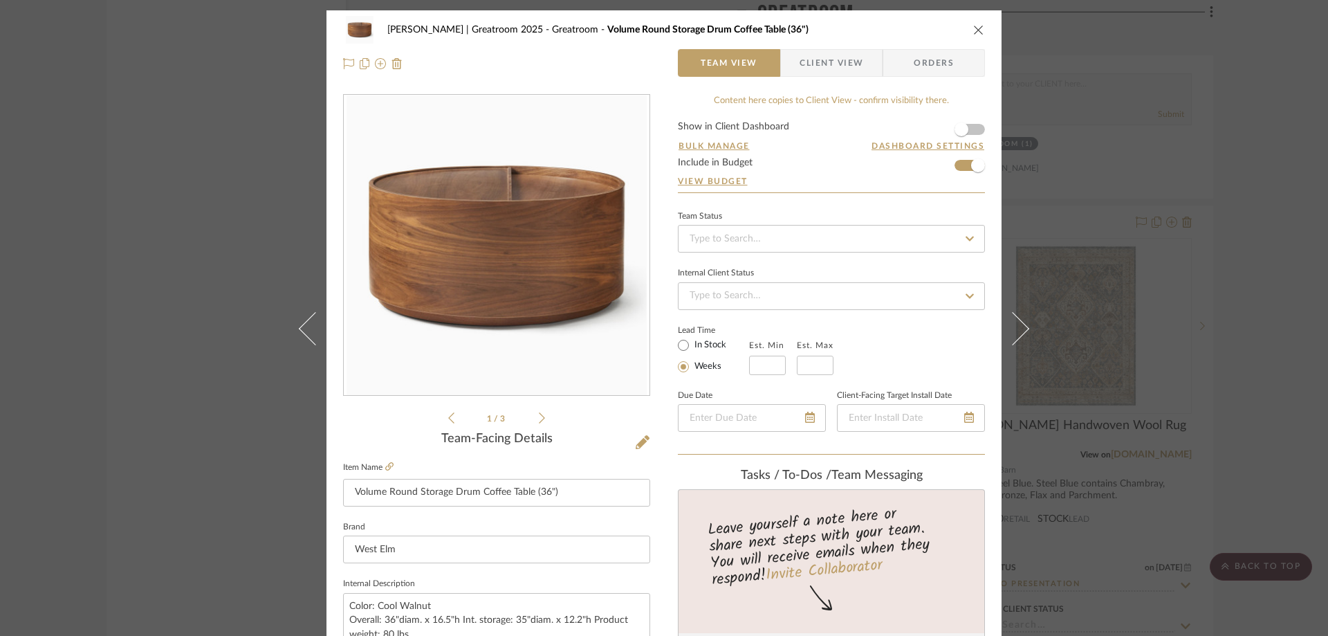
click at [974, 26] on icon "close" at bounding box center [979, 29] width 11 height 11
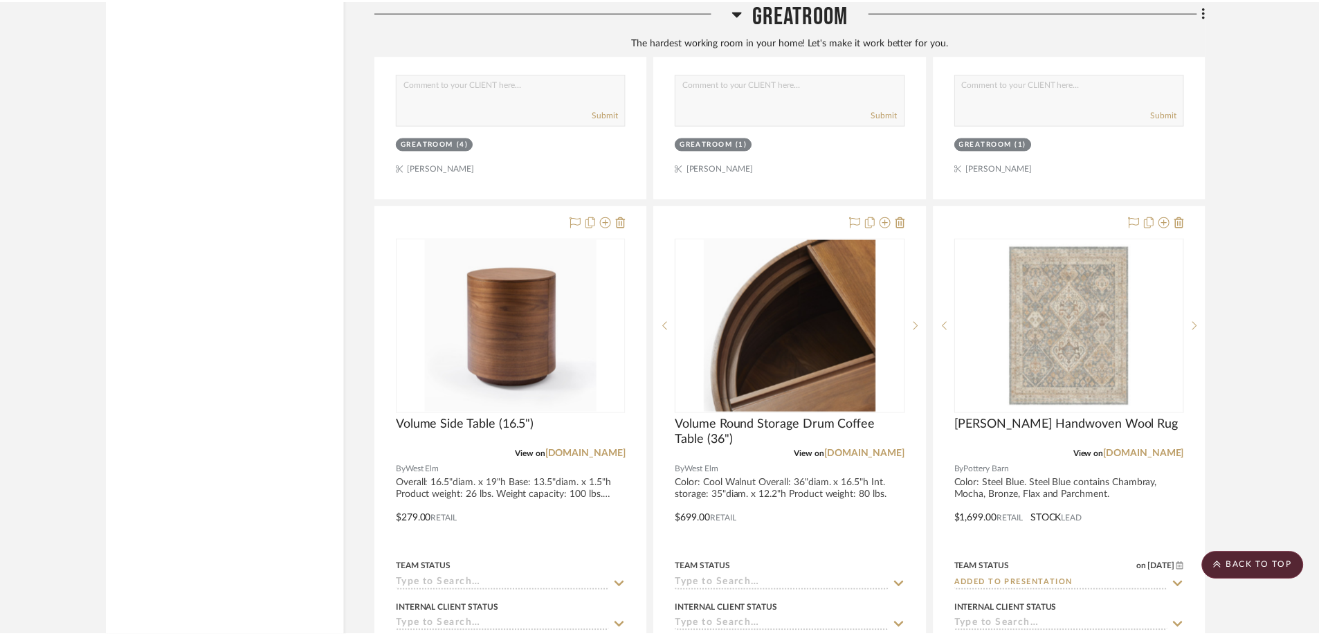
scroll to position [3792, 0]
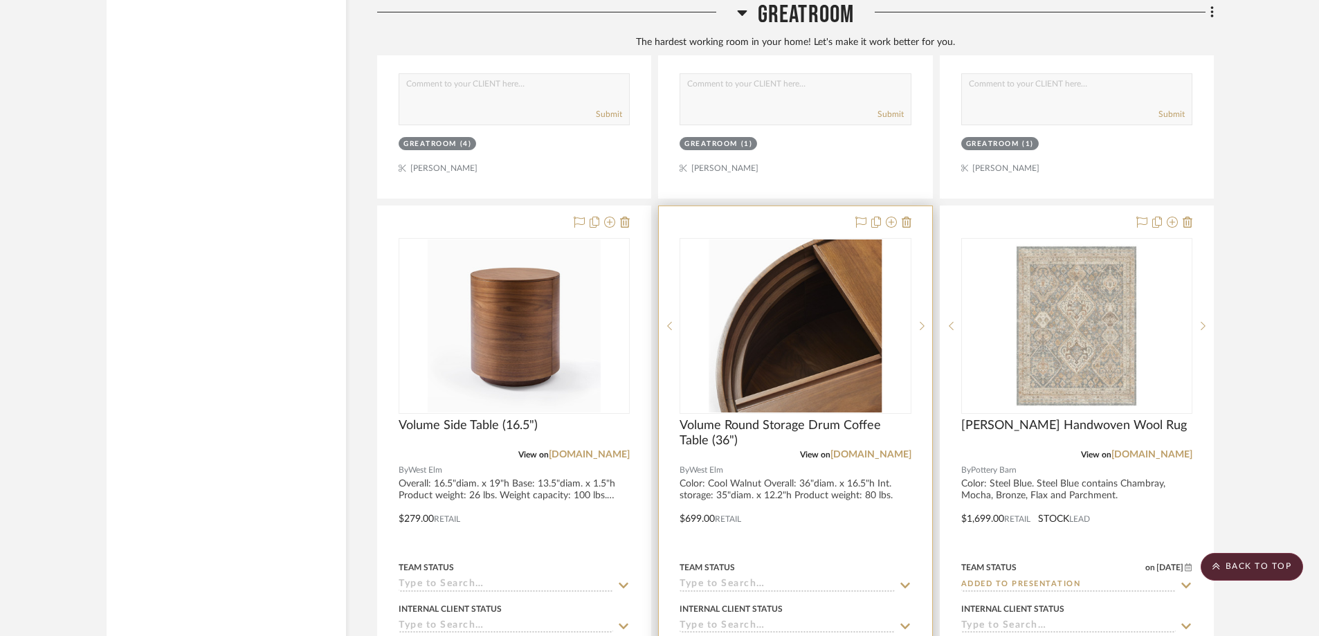
click at [924, 206] on div at bounding box center [795, 508] width 273 height 605
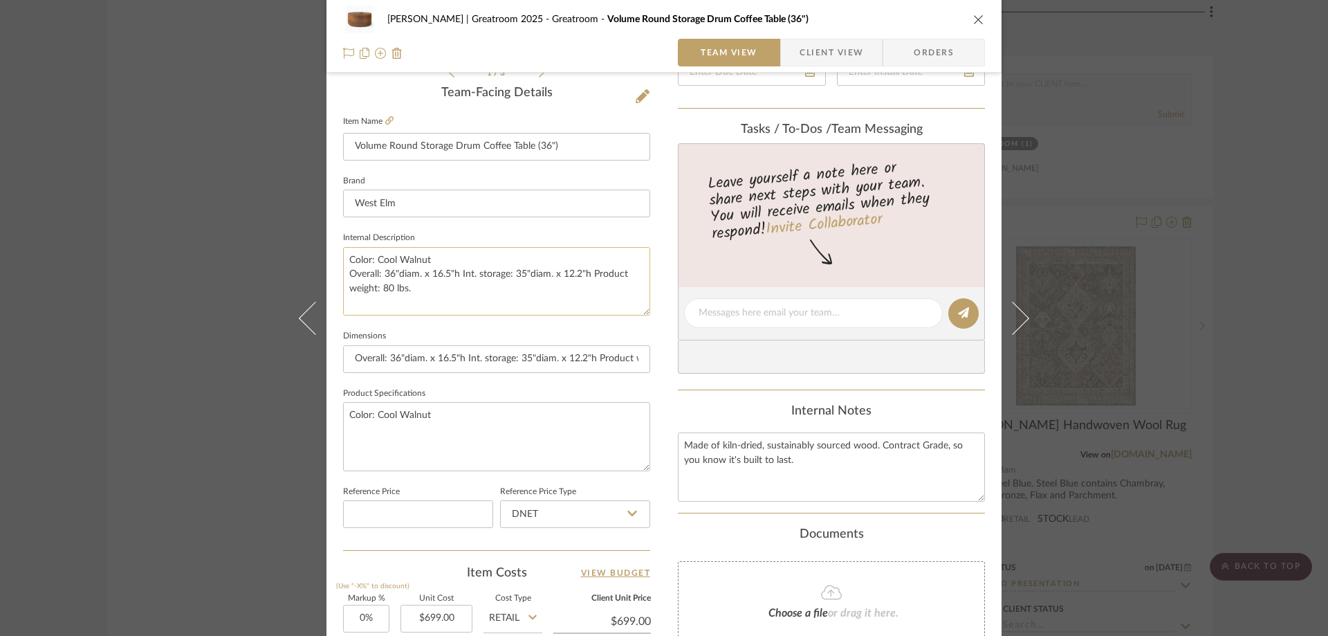
scroll to position [623, 0]
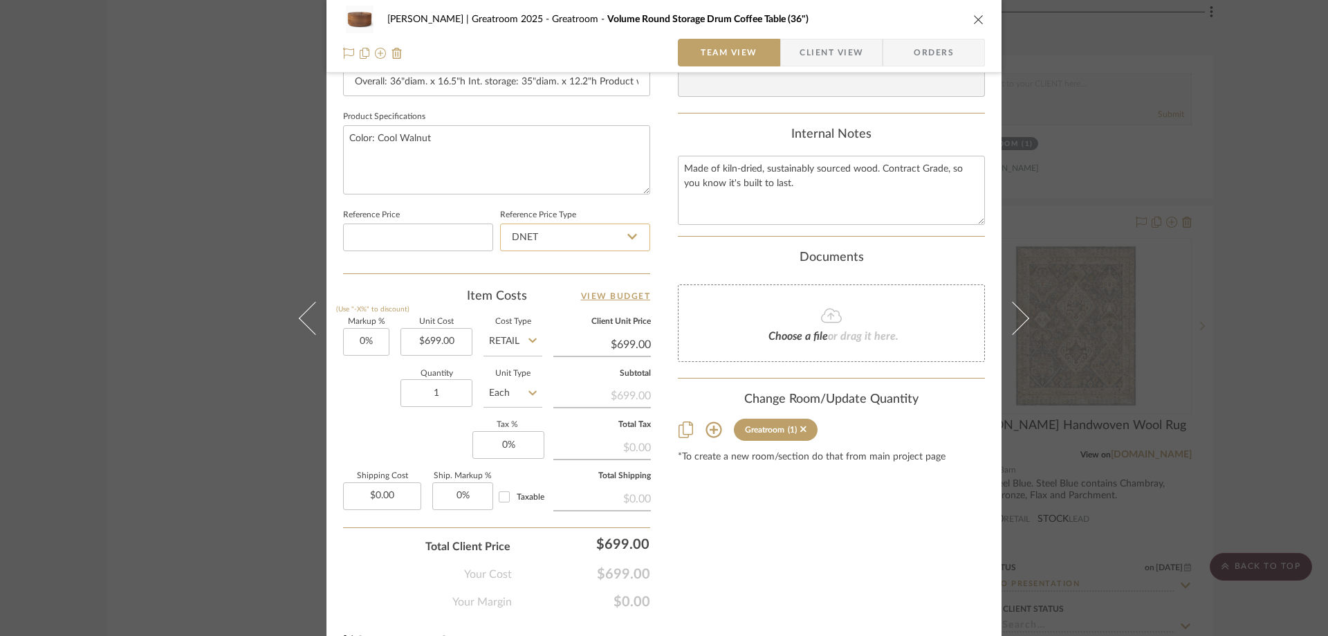
click at [619, 233] on input "DNET" at bounding box center [575, 237] width 150 height 28
click at [603, 298] on div "Retail" at bounding box center [581, 307] width 171 height 35
type input "Retail"
click at [971, 12] on div "[PERSON_NAME] | Greatroom 2025 Greatroom Volume Round Storage Drum Coffee Table…" at bounding box center [664, 20] width 642 height 28
click at [974, 19] on icon "close" at bounding box center [979, 19] width 11 height 11
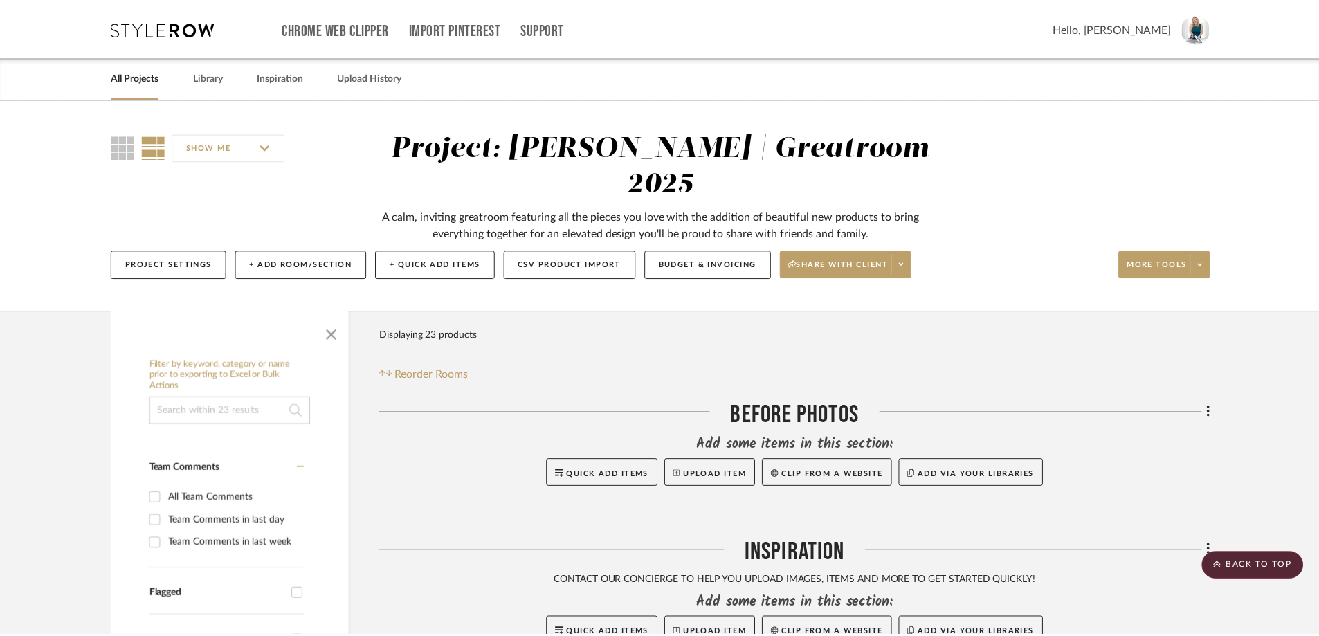
scroll to position [3792, 0]
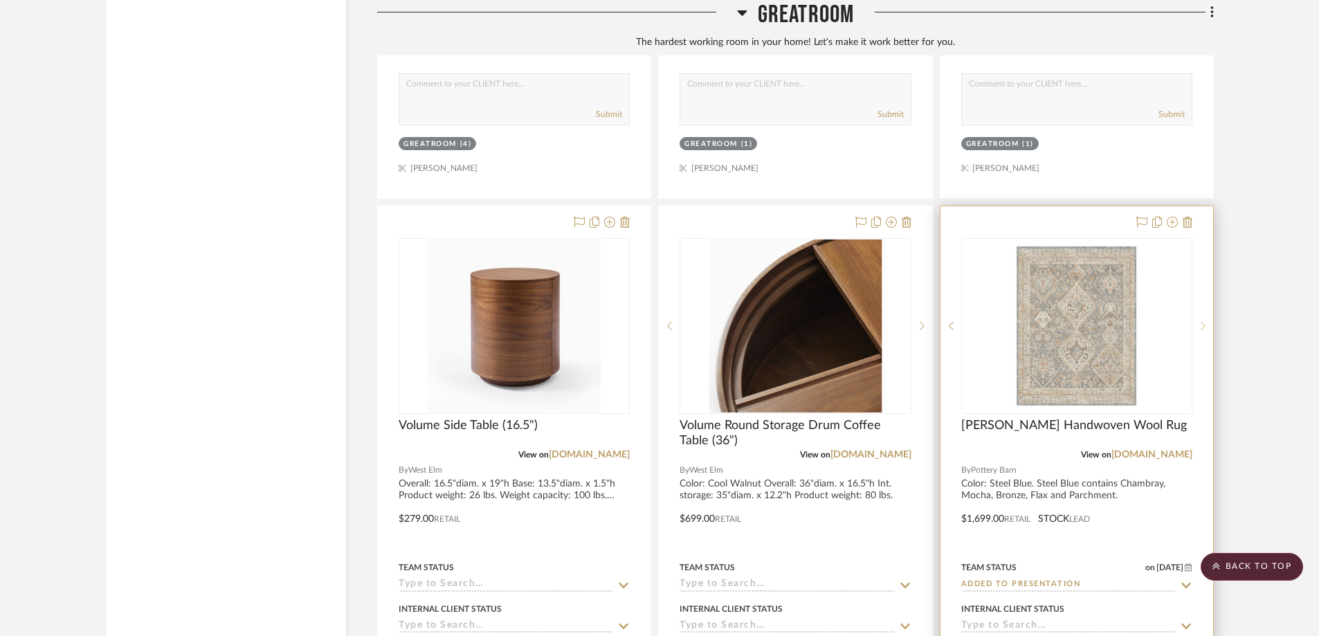
click at [1197, 238] on div at bounding box center [1202, 326] width 21 height 176
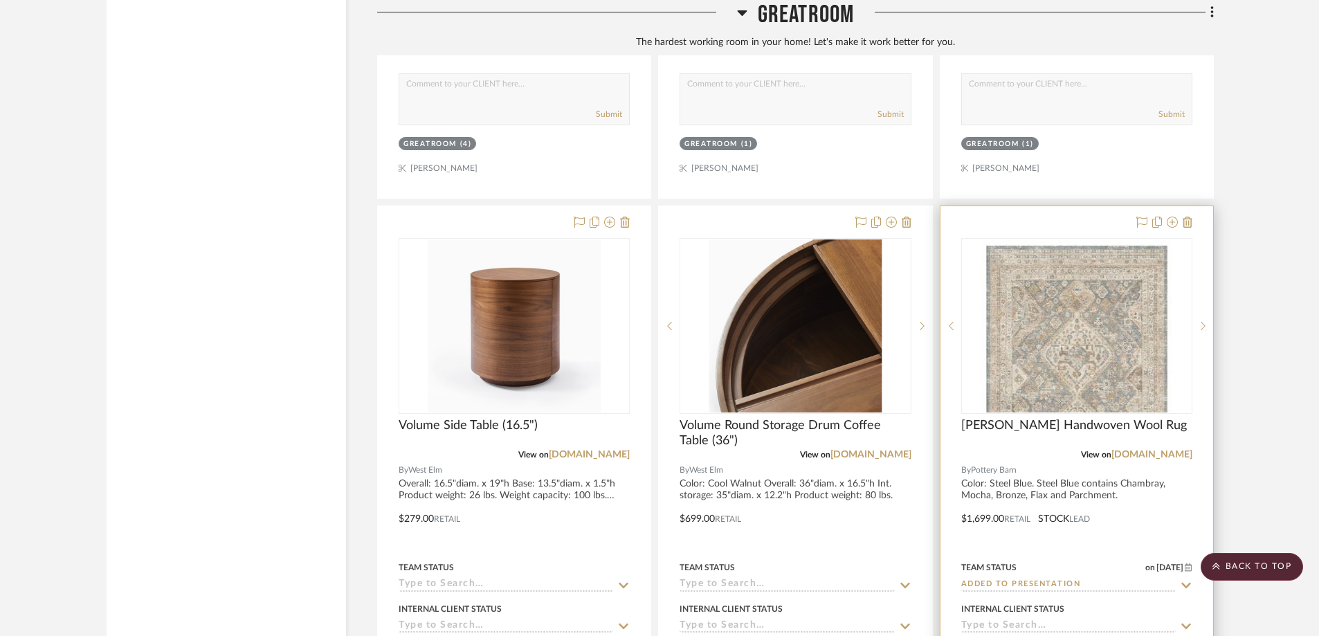
click at [1095, 206] on div at bounding box center [1076, 508] width 273 height 605
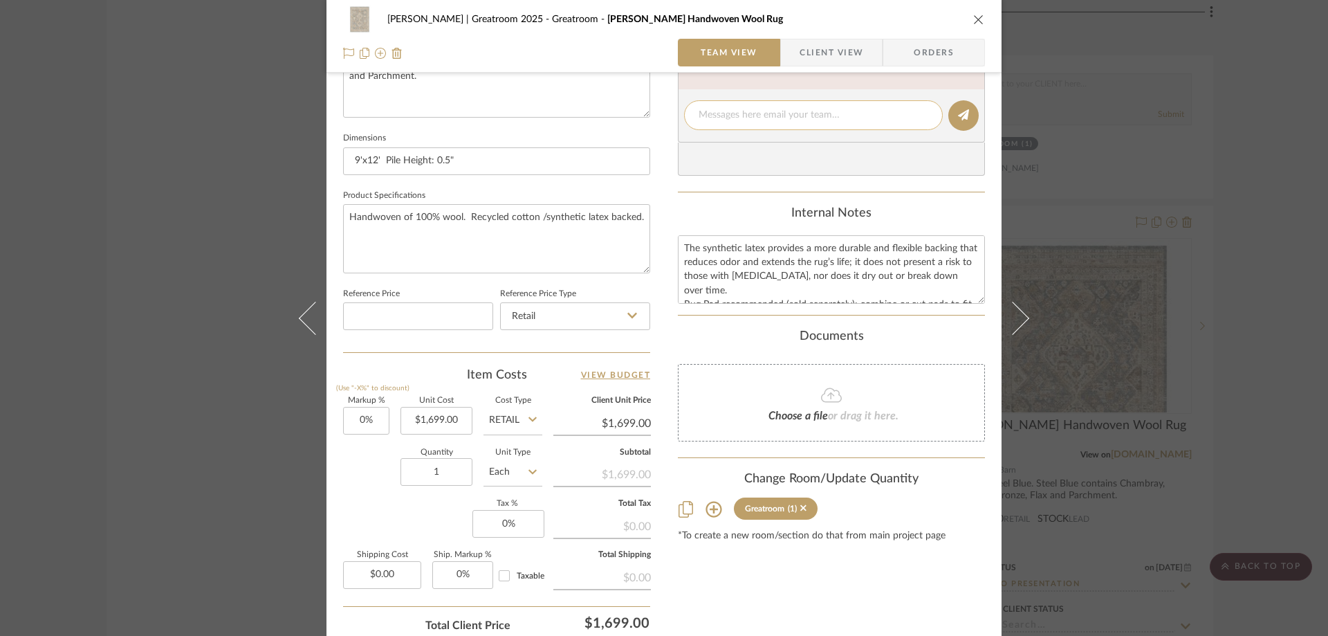
scroll to position [554, 0]
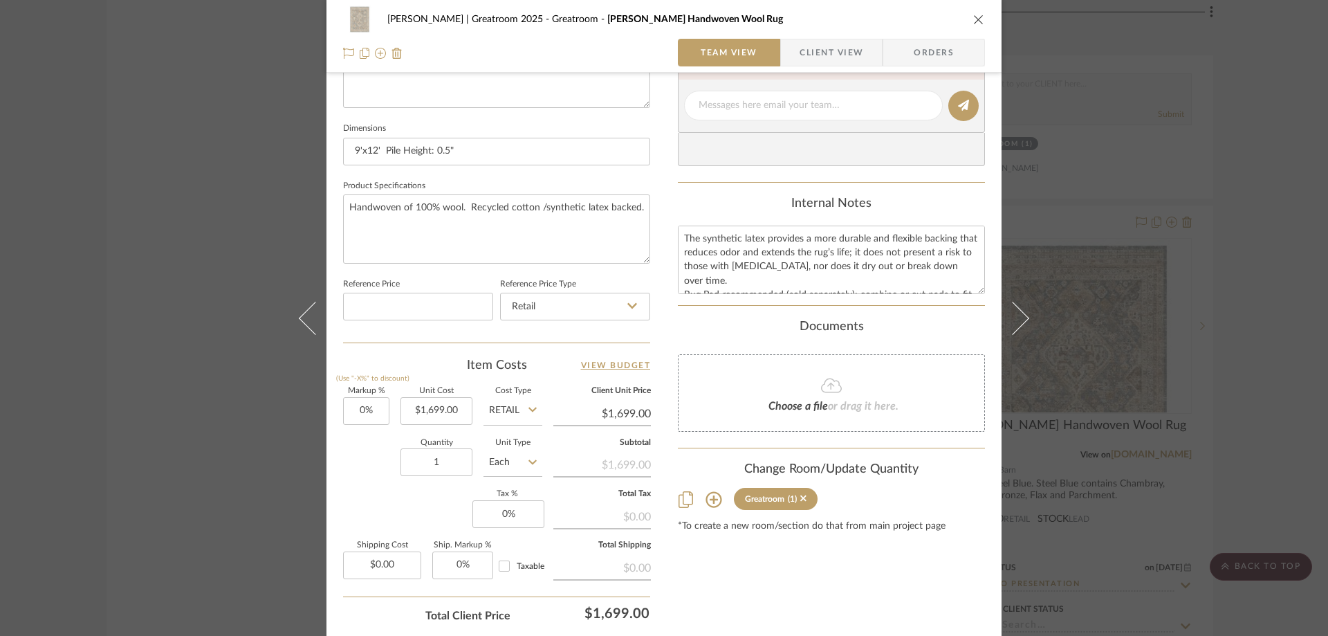
click at [974, 19] on icon "close" at bounding box center [979, 19] width 11 height 11
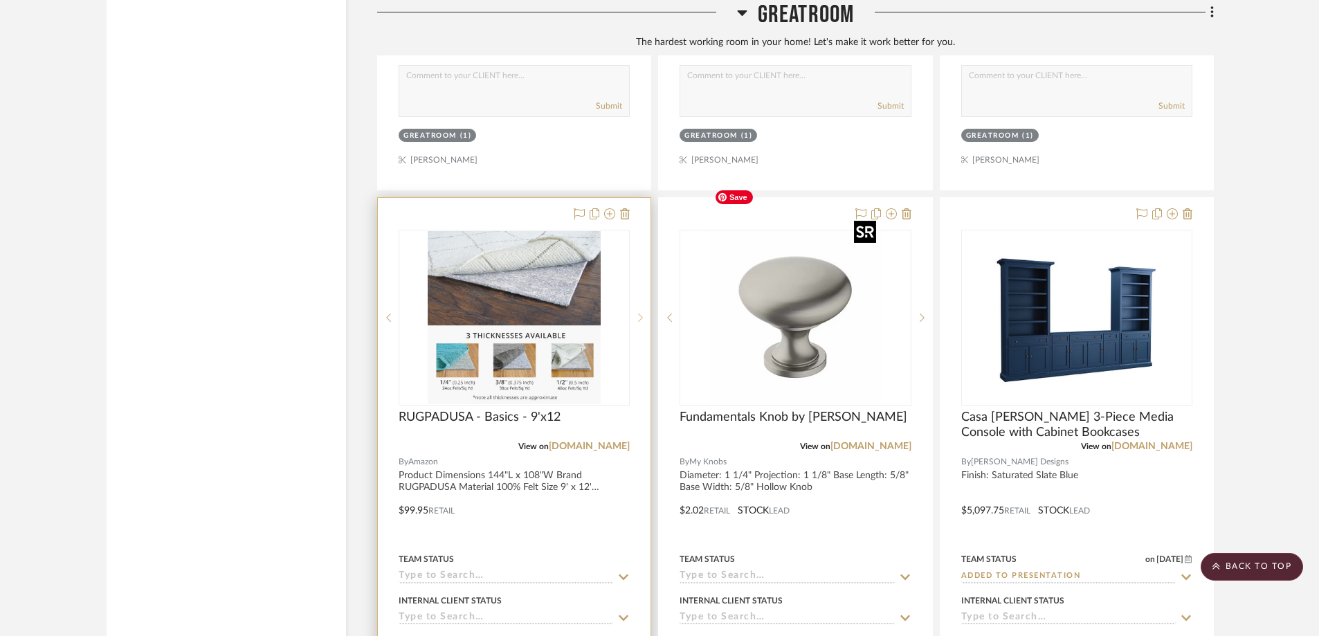
scroll to position [4414, 0]
click at [646, 197] on div at bounding box center [514, 499] width 273 height 605
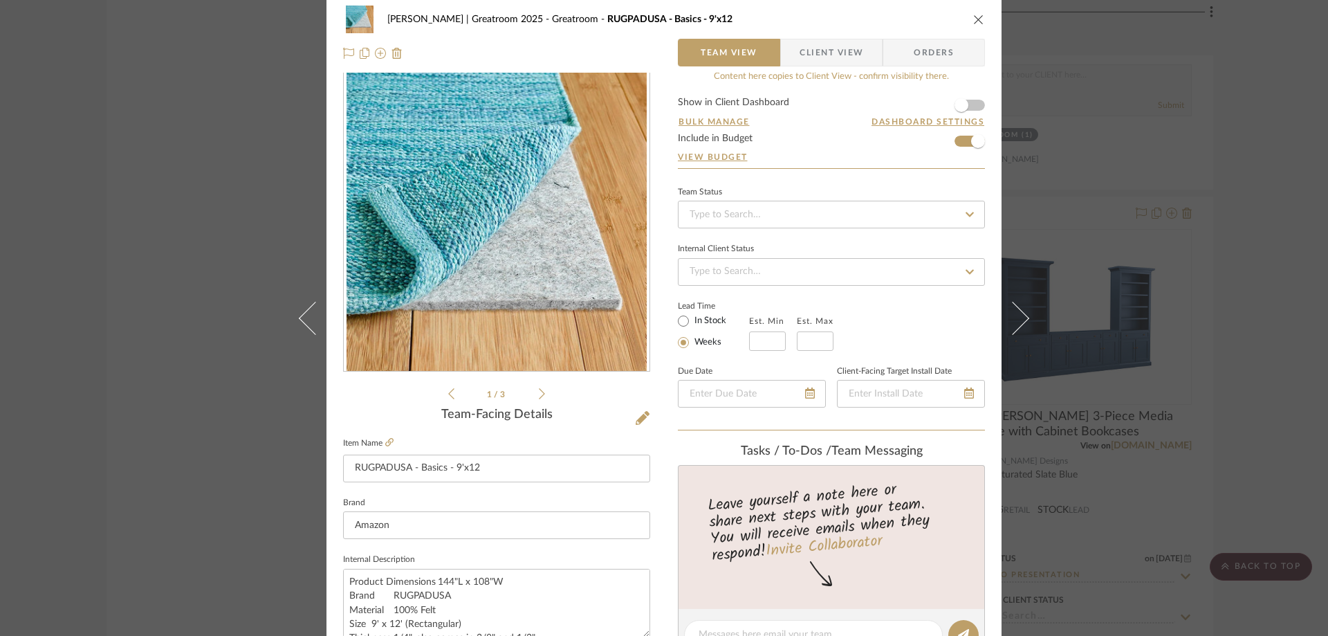
scroll to position [0, 0]
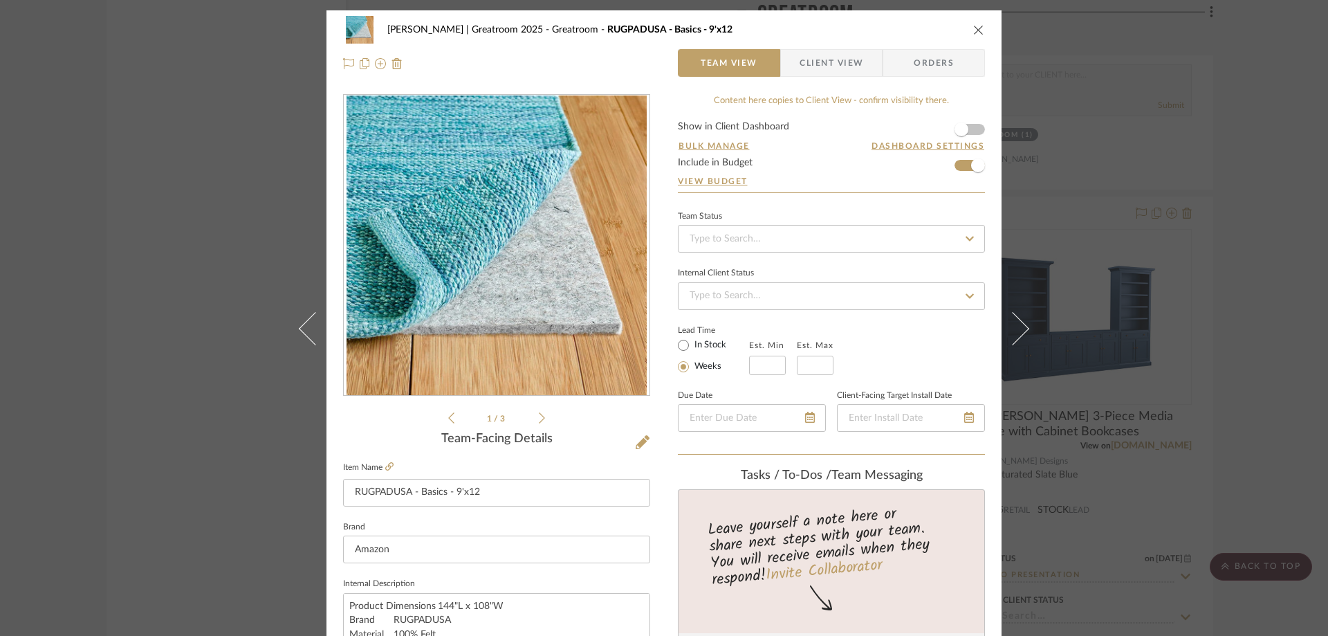
click at [980, 26] on div "[PERSON_NAME] | Greatroom 2025 Greatroom RUGPADUSA - Basics - 9'x12 Team View C…" at bounding box center [664, 46] width 675 height 73
click at [974, 30] on icon "close" at bounding box center [979, 29] width 11 height 11
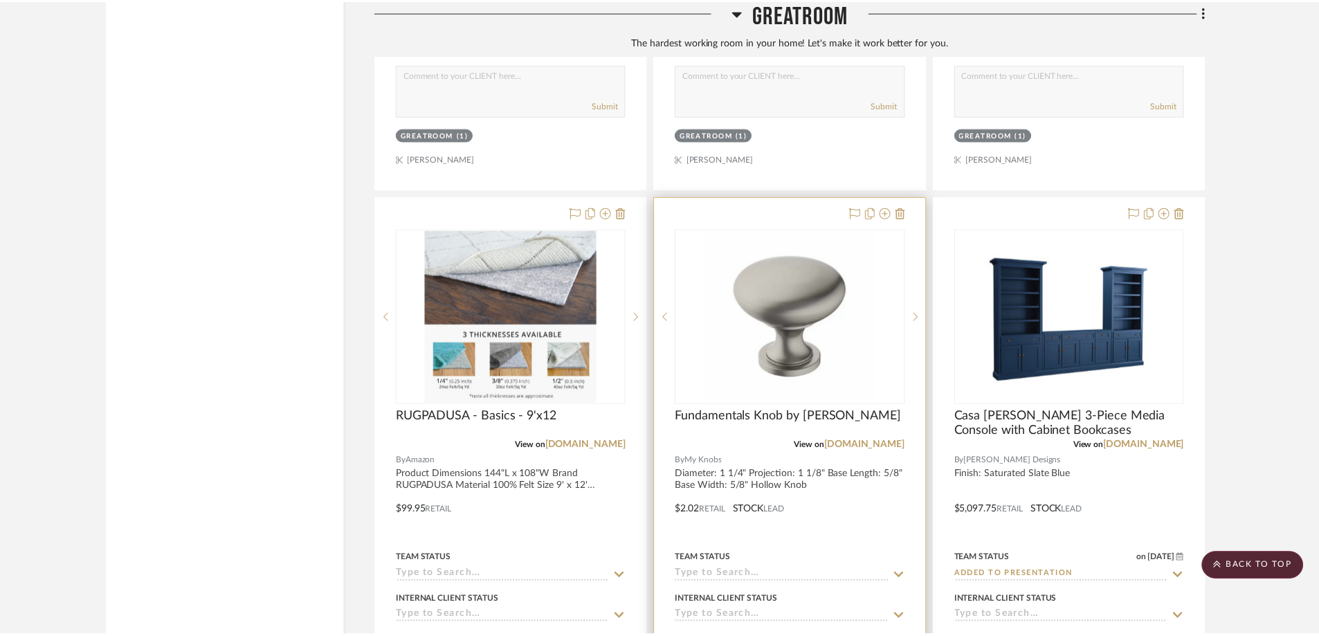
scroll to position [4414, 0]
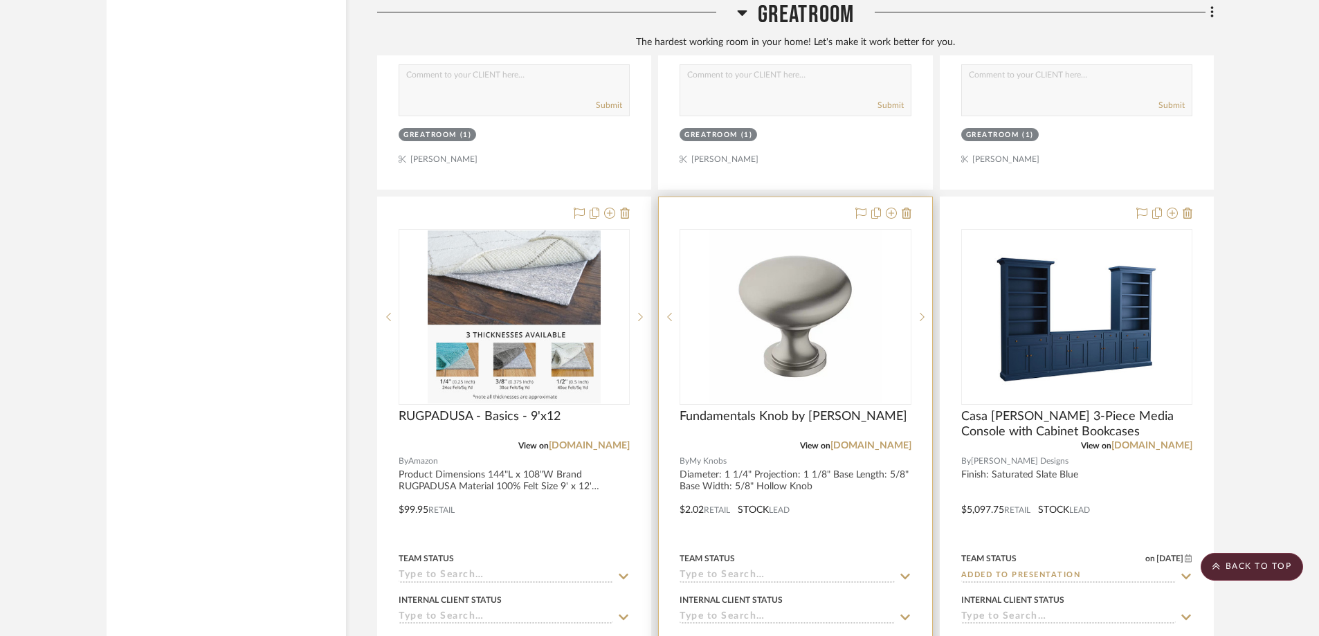
click at [922, 359] on div at bounding box center [795, 499] width 273 height 605
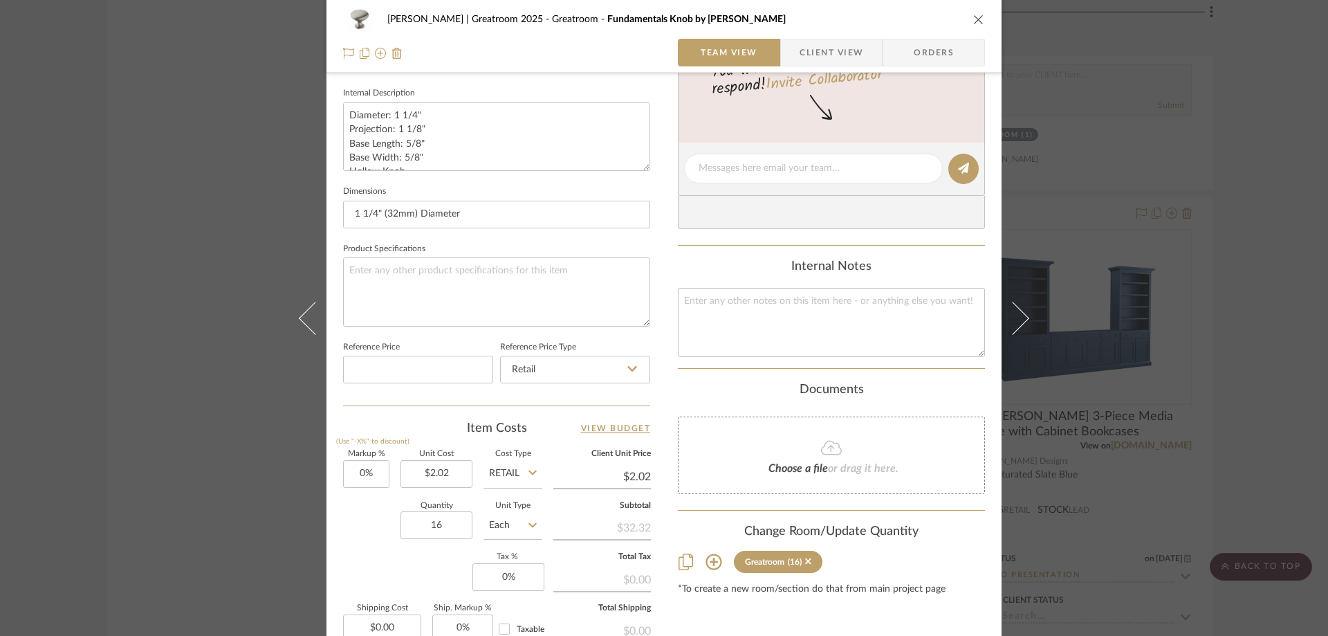
scroll to position [623, 0]
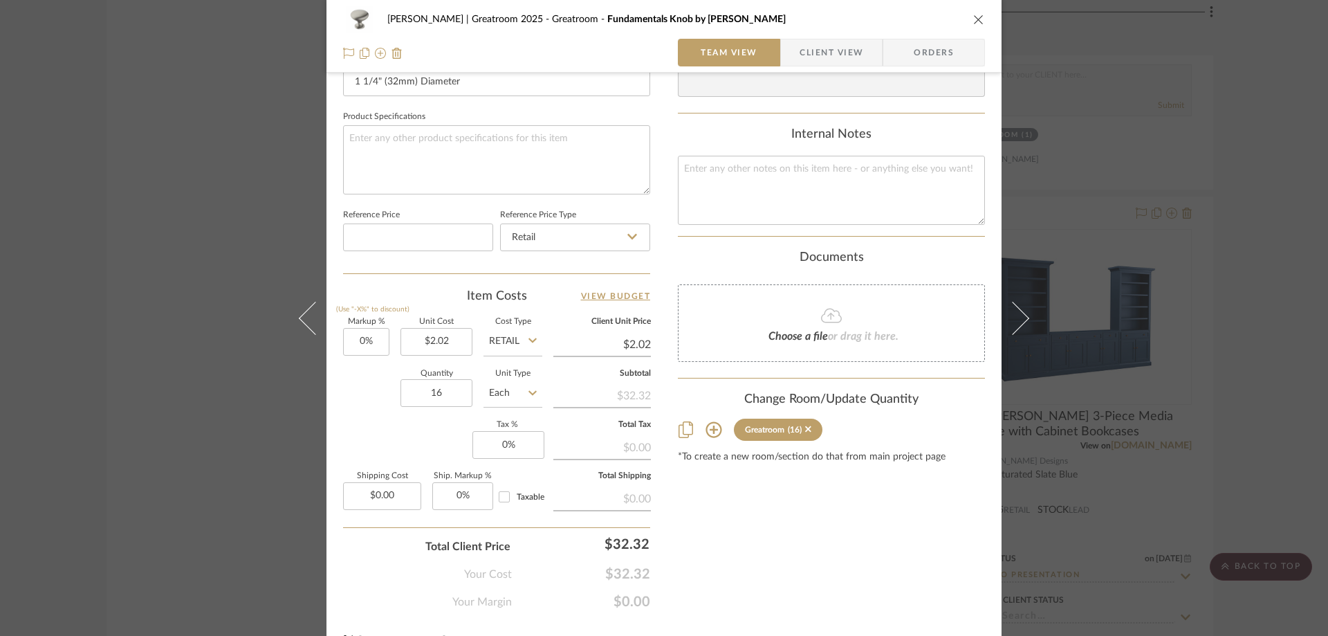
click at [974, 21] on icon "close" at bounding box center [979, 19] width 11 height 11
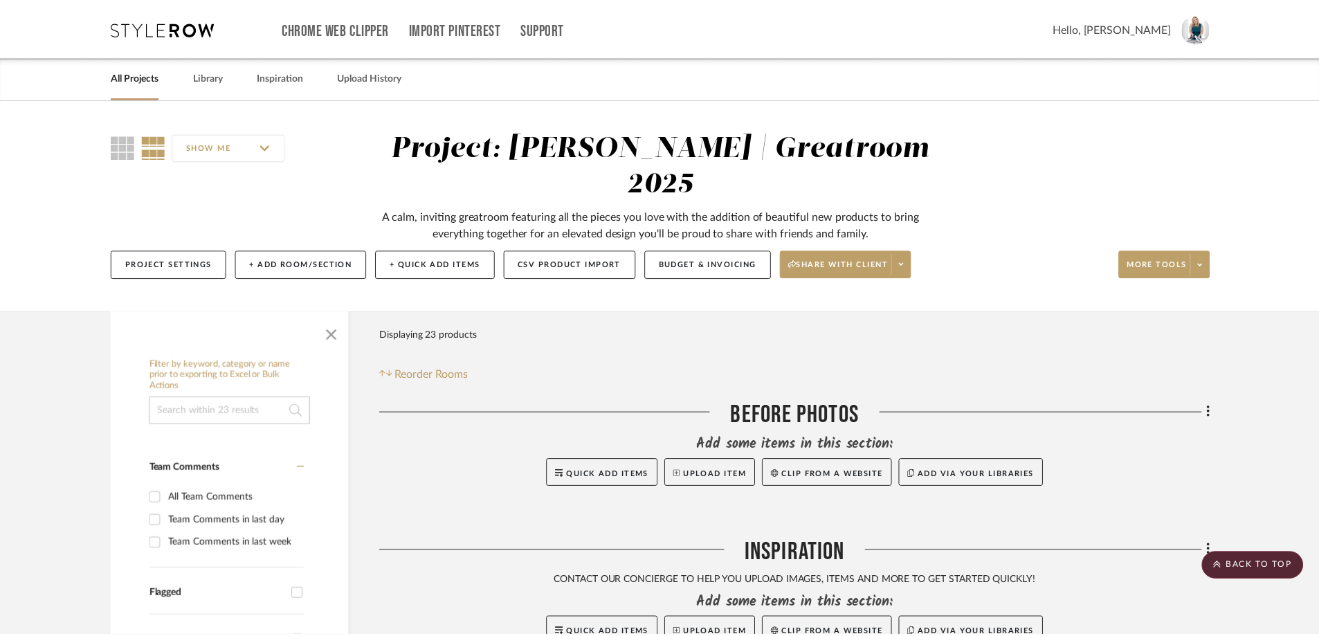
scroll to position [4414, 0]
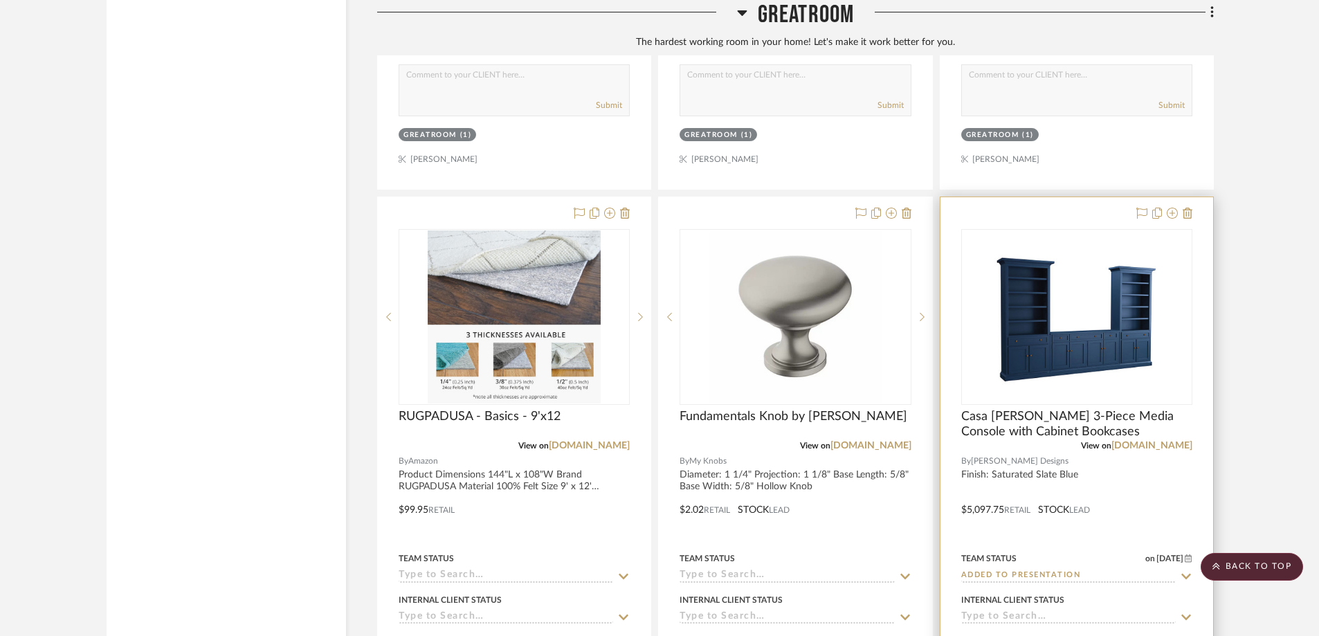
click at [1199, 197] on div at bounding box center [1076, 499] width 273 height 605
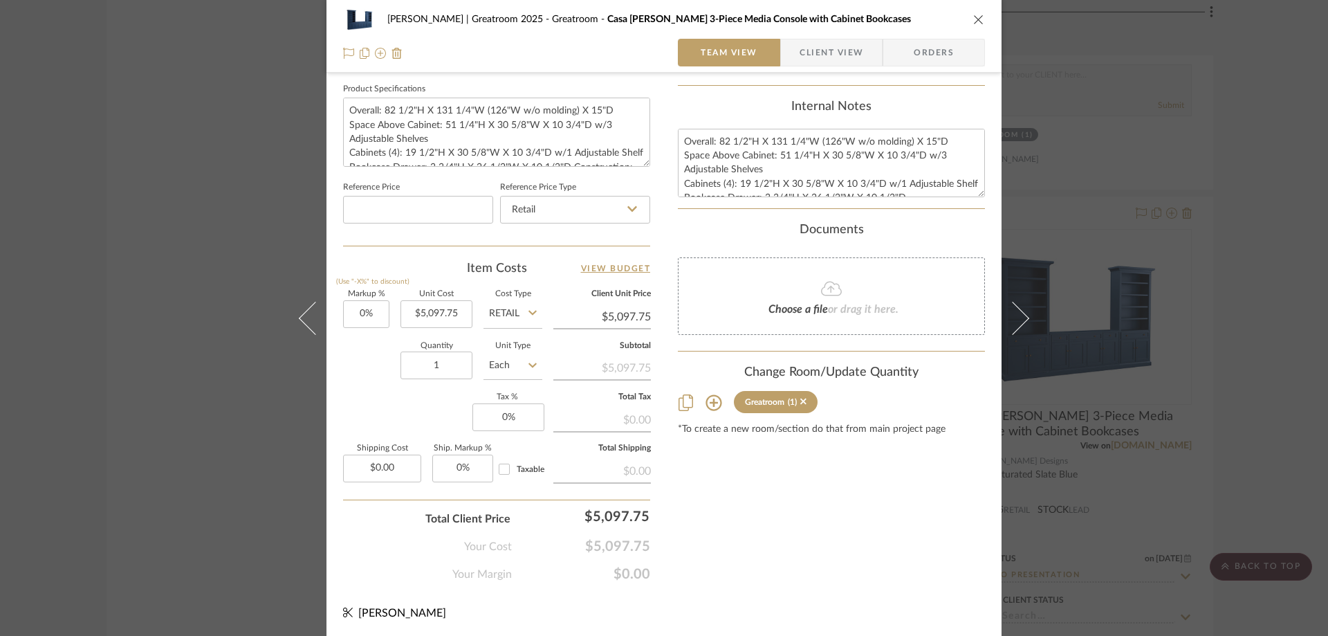
scroll to position [652, 0]
click at [974, 22] on icon "close" at bounding box center [979, 19] width 11 height 11
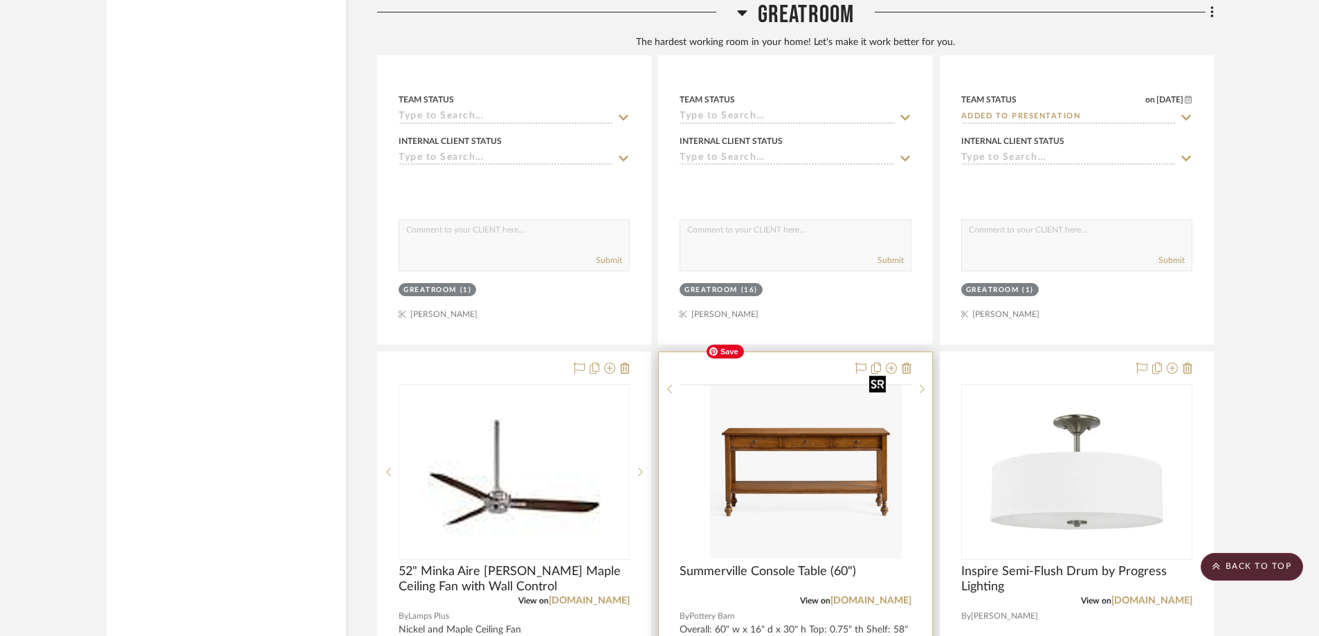
scroll to position [4899, 0]
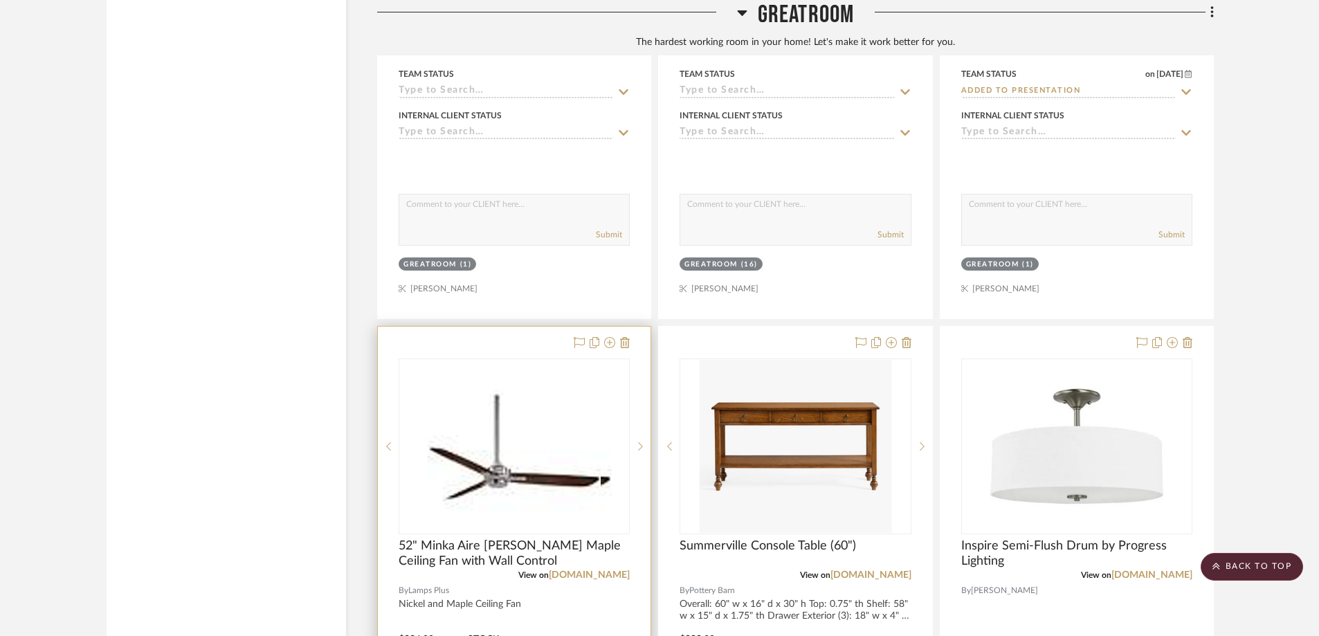
click at [634, 327] on div at bounding box center [514, 629] width 273 height 605
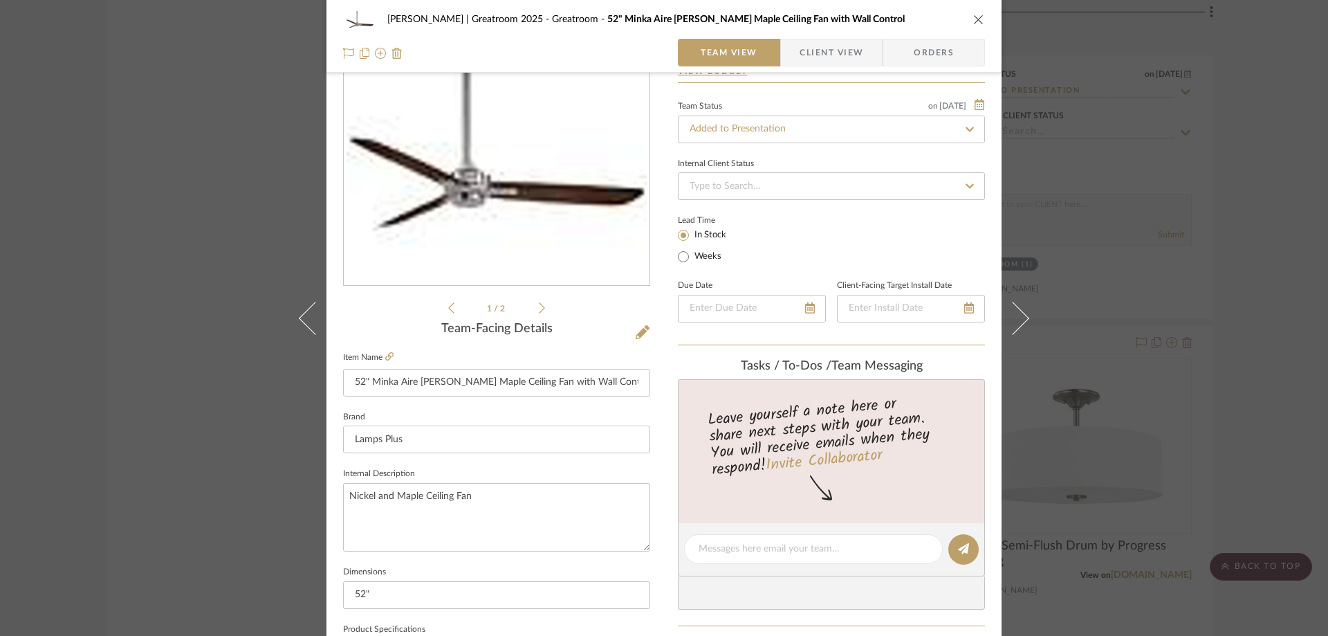
scroll to position [0, 0]
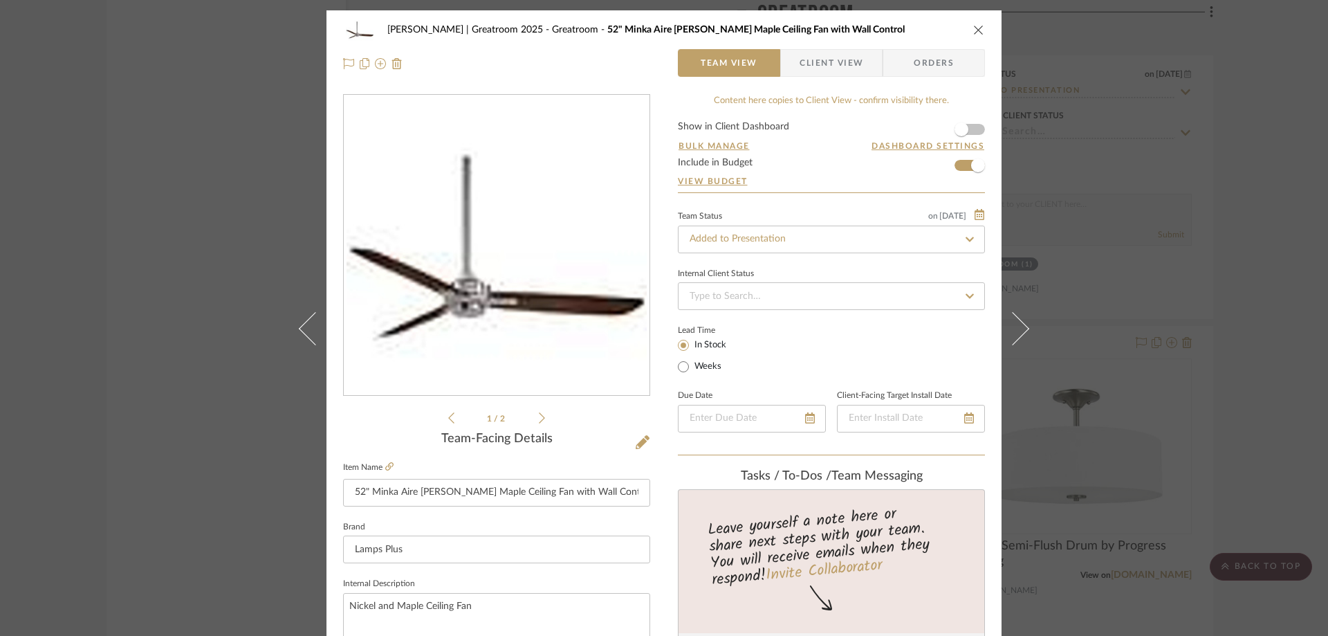
click at [975, 28] on icon "close" at bounding box center [979, 29] width 11 height 11
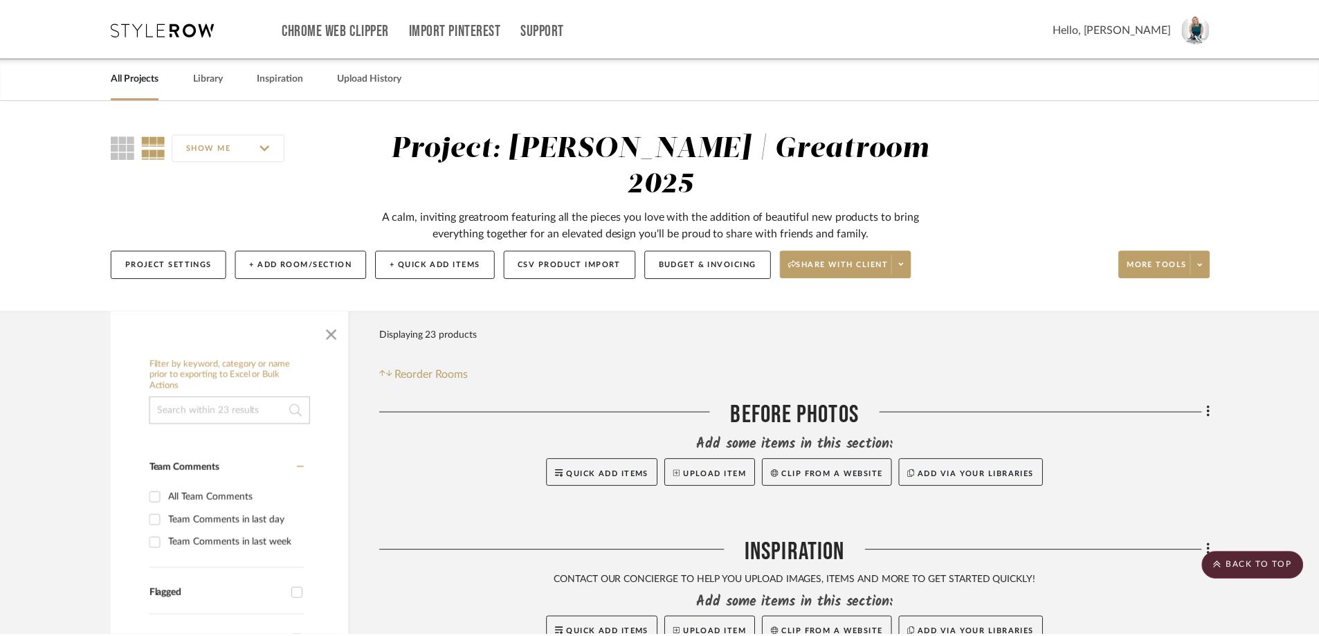
scroll to position [4899, 0]
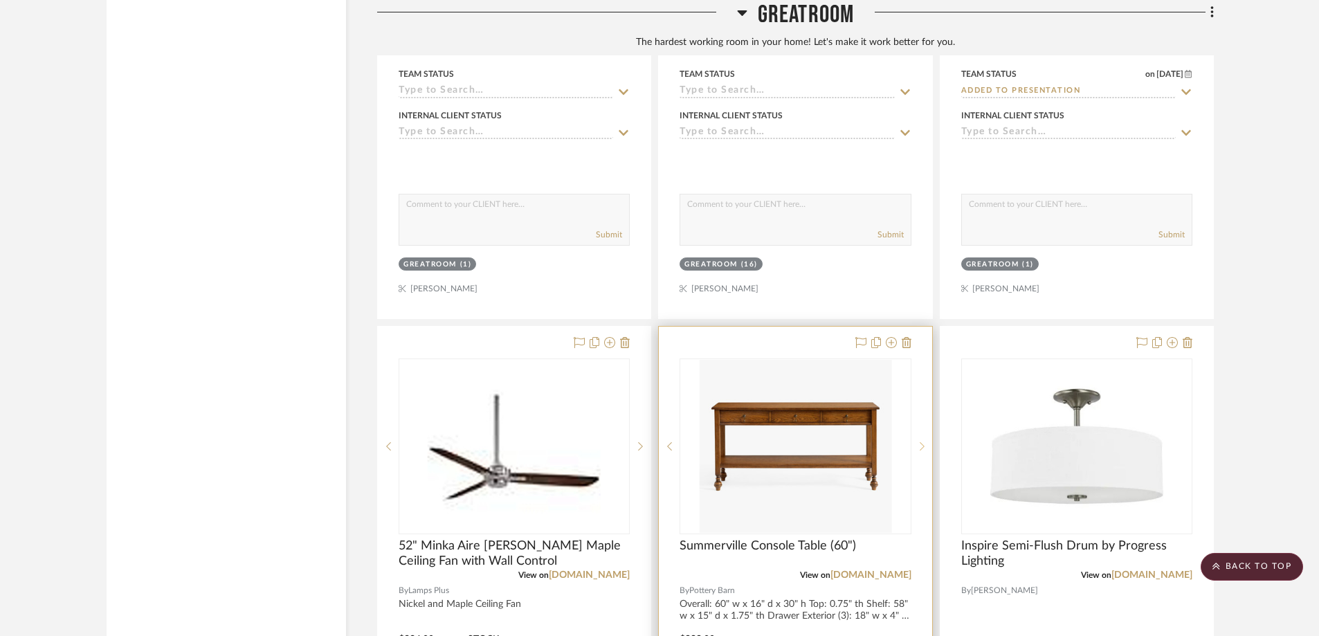
click at [917, 358] on div at bounding box center [921, 446] width 21 height 176
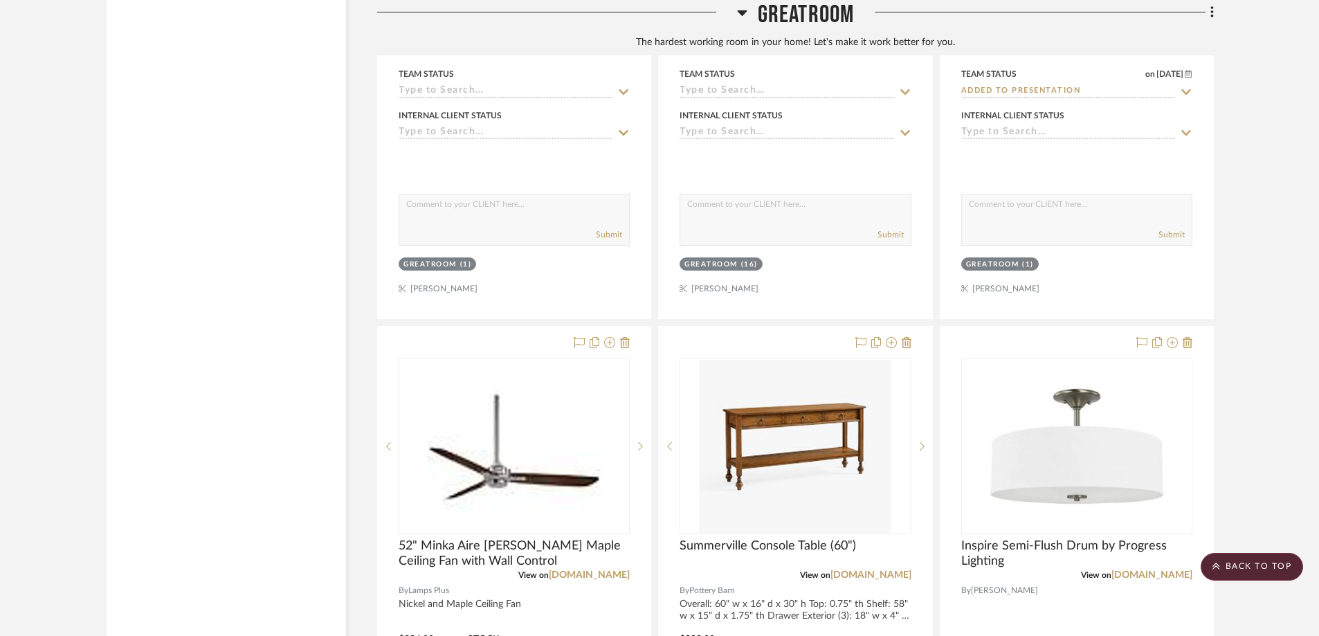
click at [926, 358] on div at bounding box center [921, 446] width 21 height 176
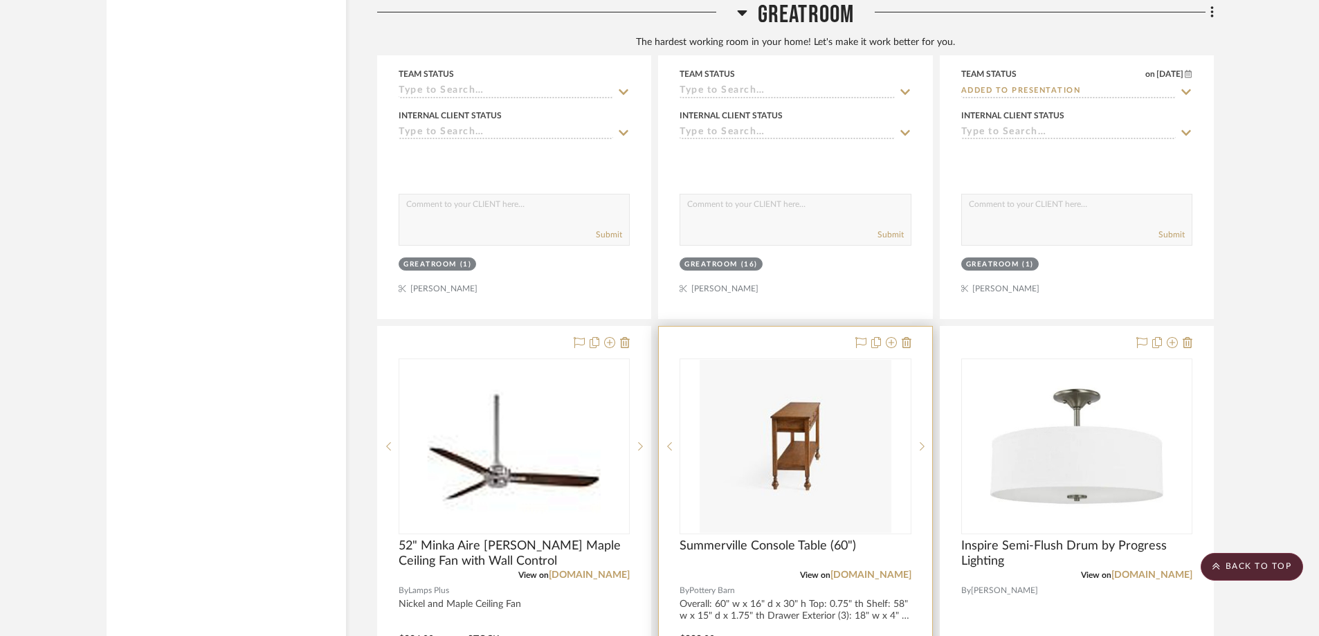
click at [814, 327] on div at bounding box center [795, 629] width 273 height 605
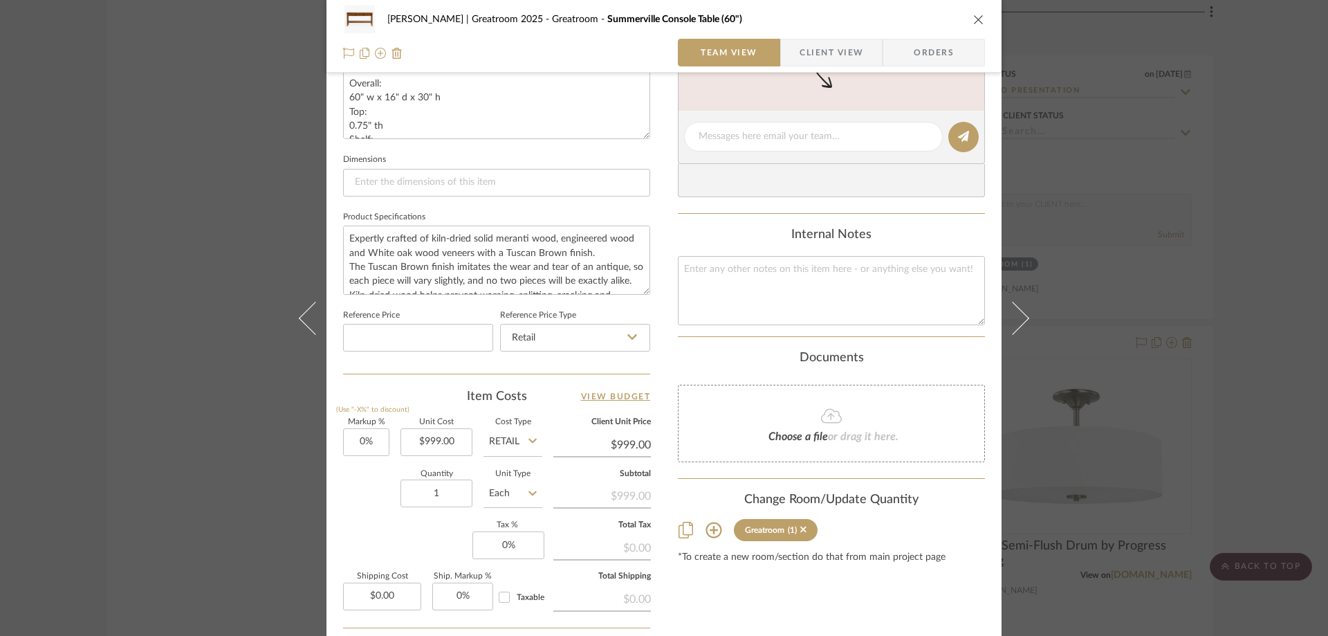
scroll to position [623, 0]
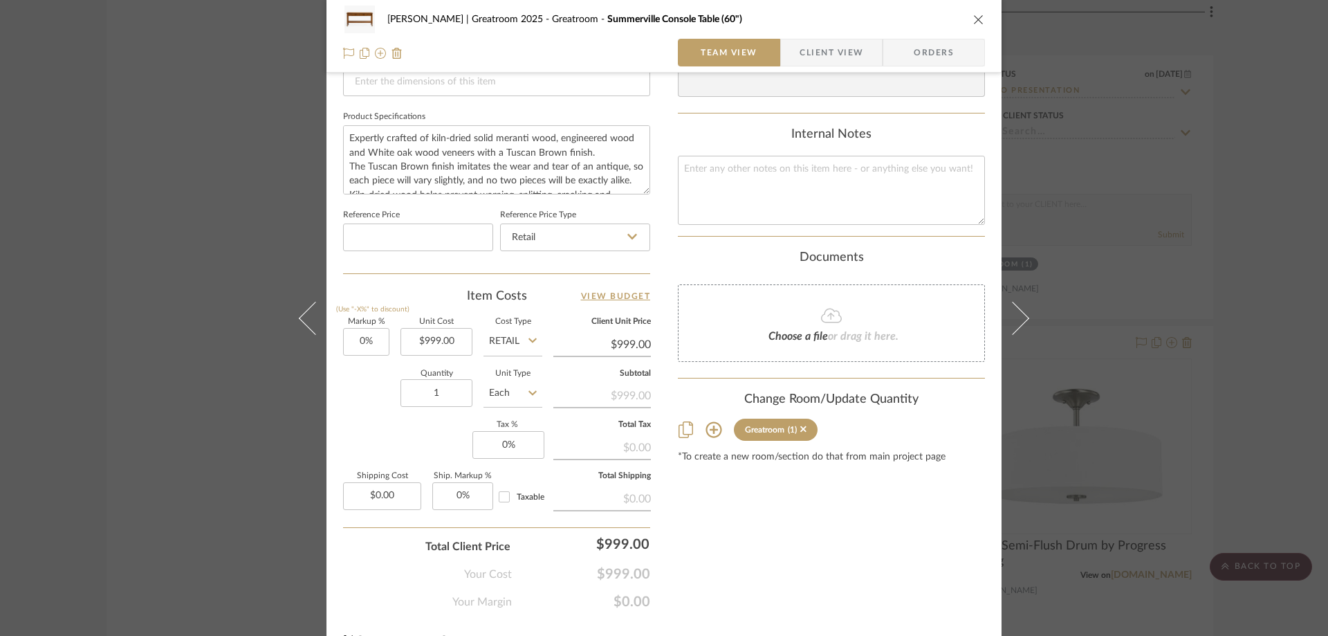
click at [826, 576] on div "Content here copies to Client View - confirm visibility there. Show in Client D…" at bounding box center [831, 40] width 307 height 1139
click at [967, 22] on div "[PERSON_NAME] | Greatroom 2025 Greatroom Summerville Console Table (60")" at bounding box center [664, 20] width 642 height 28
click at [975, 19] on icon "close" at bounding box center [979, 19] width 11 height 11
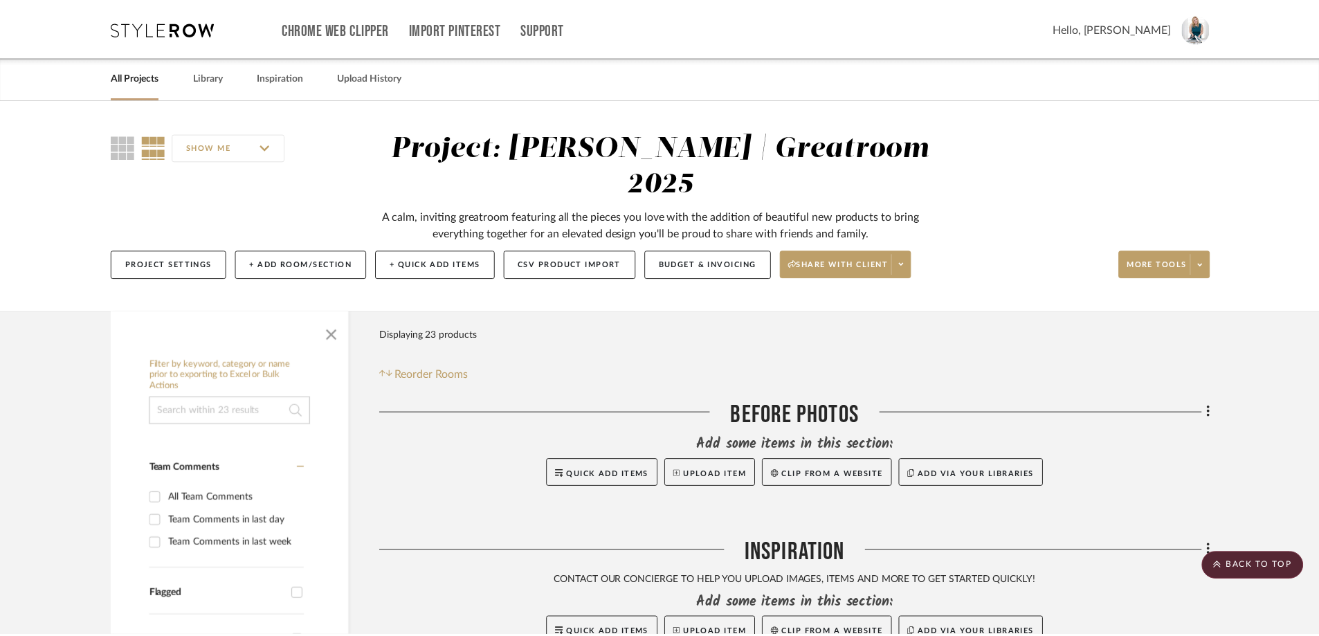
scroll to position [4899, 0]
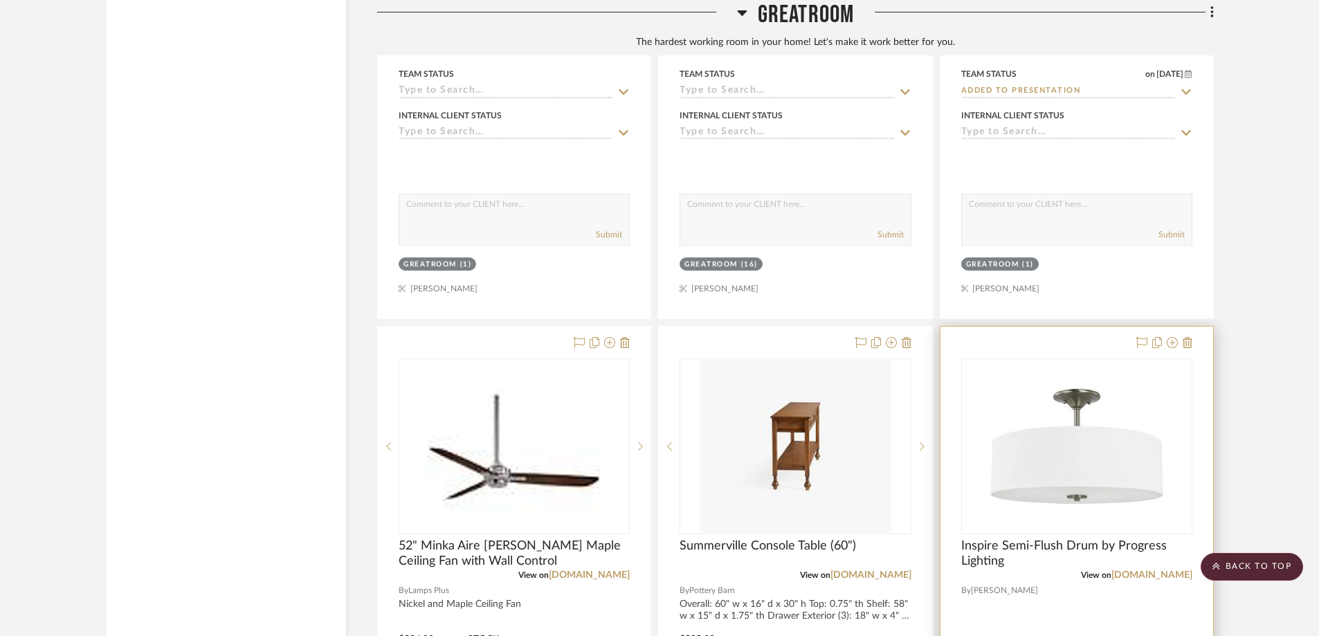
click at [1078, 327] on div at bounding box center [1076, 629] width 273 height 605
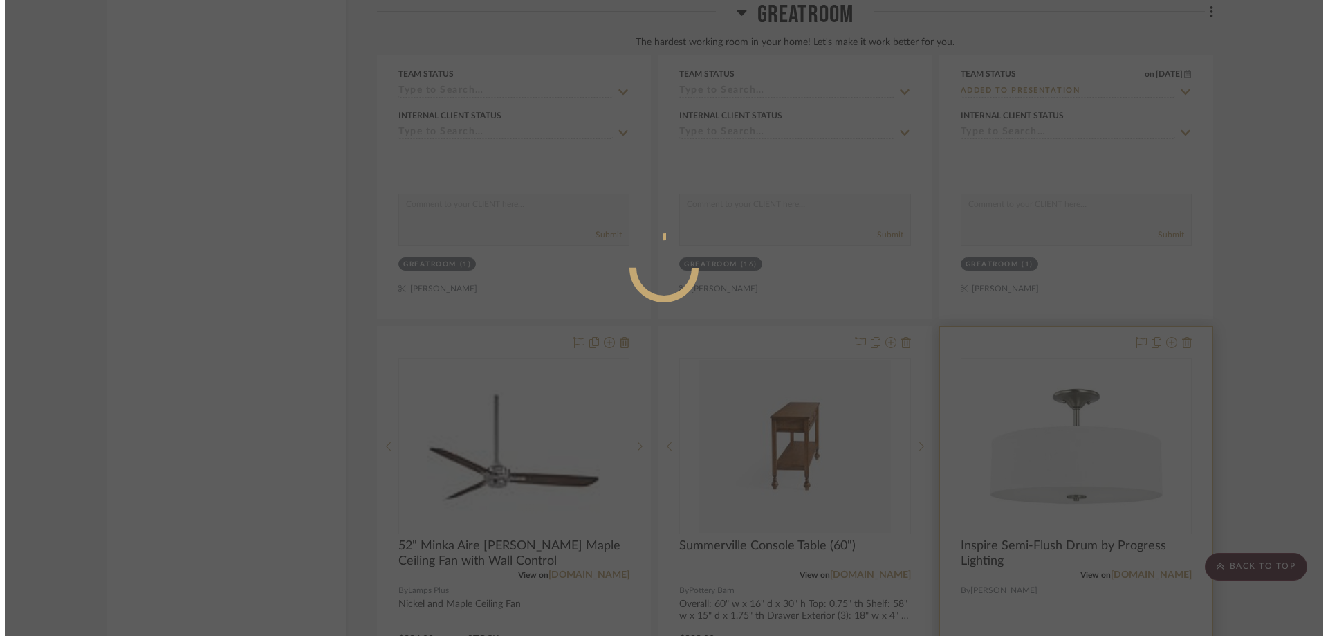
scroll to position [0, 0]
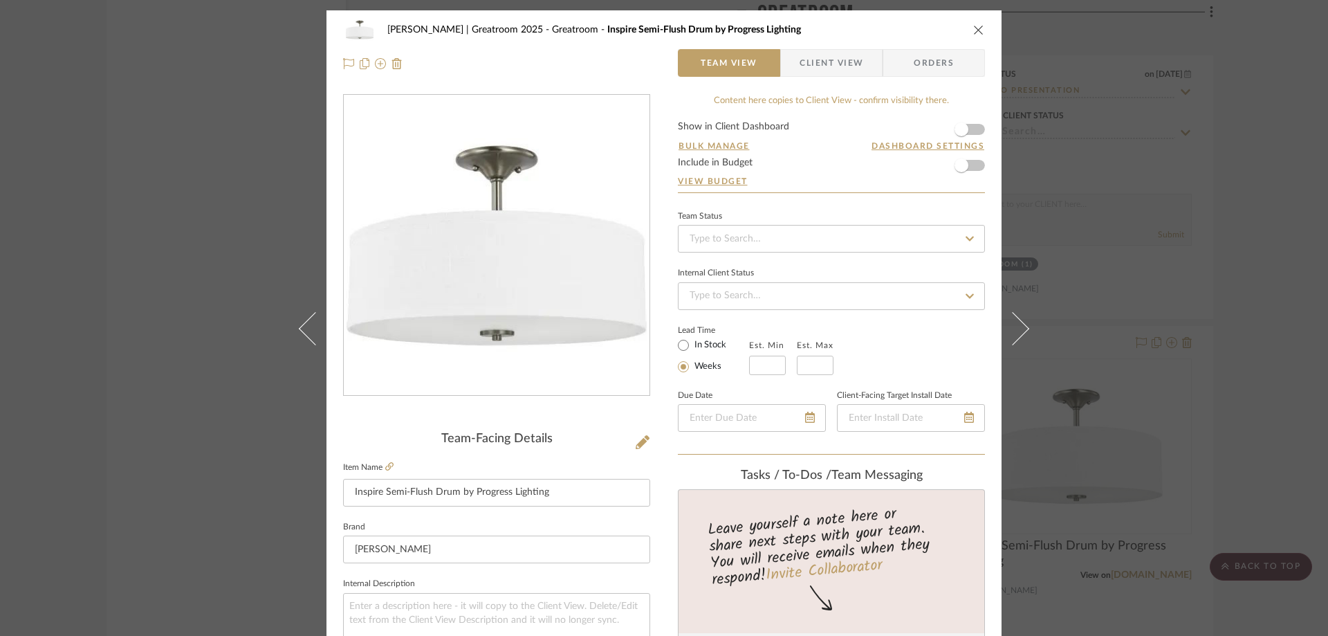
click at [974, 158] on form "Show in Client Dashboard Bulk Manage Dashboard Settings Include in Budget View …" at bounding box center [831, 157] width 307 height 71
click at [972, 166] on form "Show in Client Dashboard Bulk Manage Dashboard Settings Include in Budget View …" at bounding box center [831, 157] width 307 height 71
click at [955, 163] on span "button" at bounding box center [962, 165] width 14 height 14
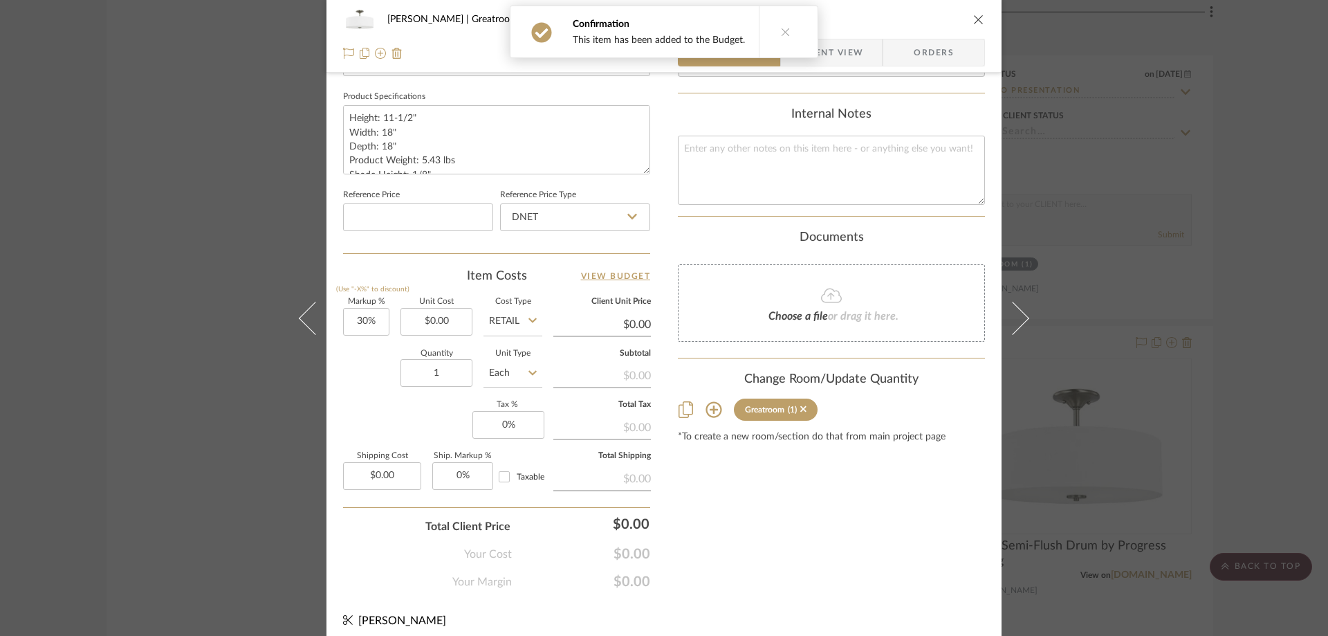
scroll to position [652, 0]
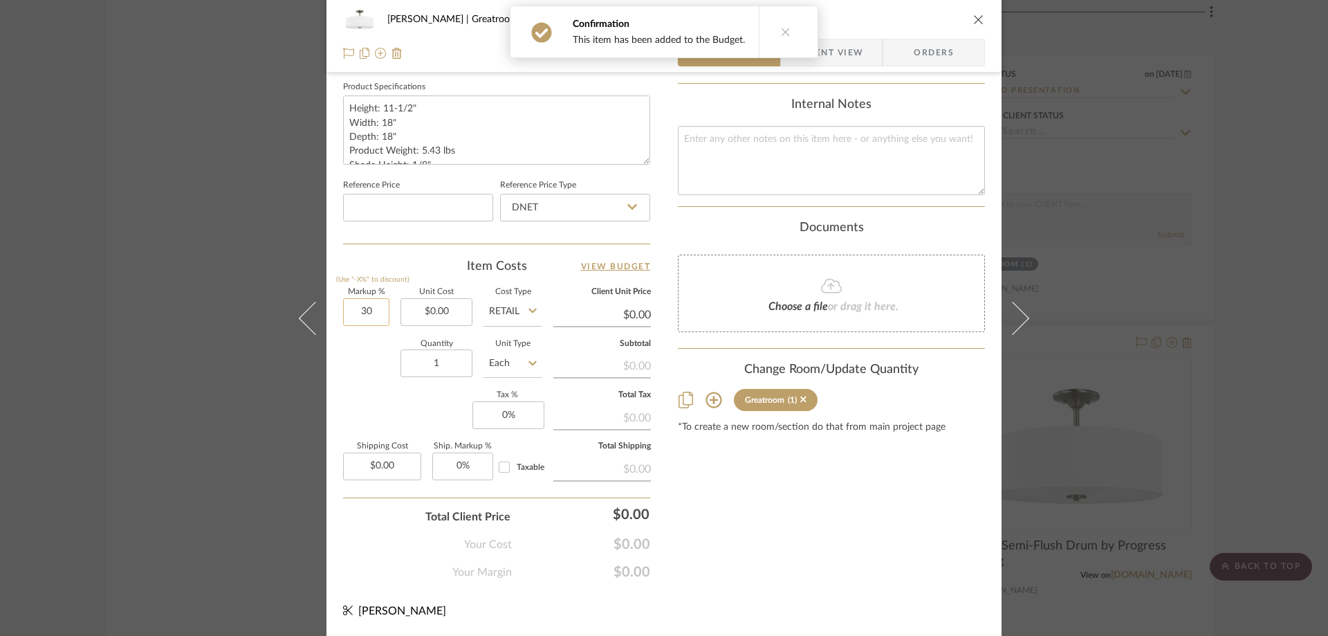
click at [373, 312] on input "30" at bounding box center [366, 312] width 46 height 28
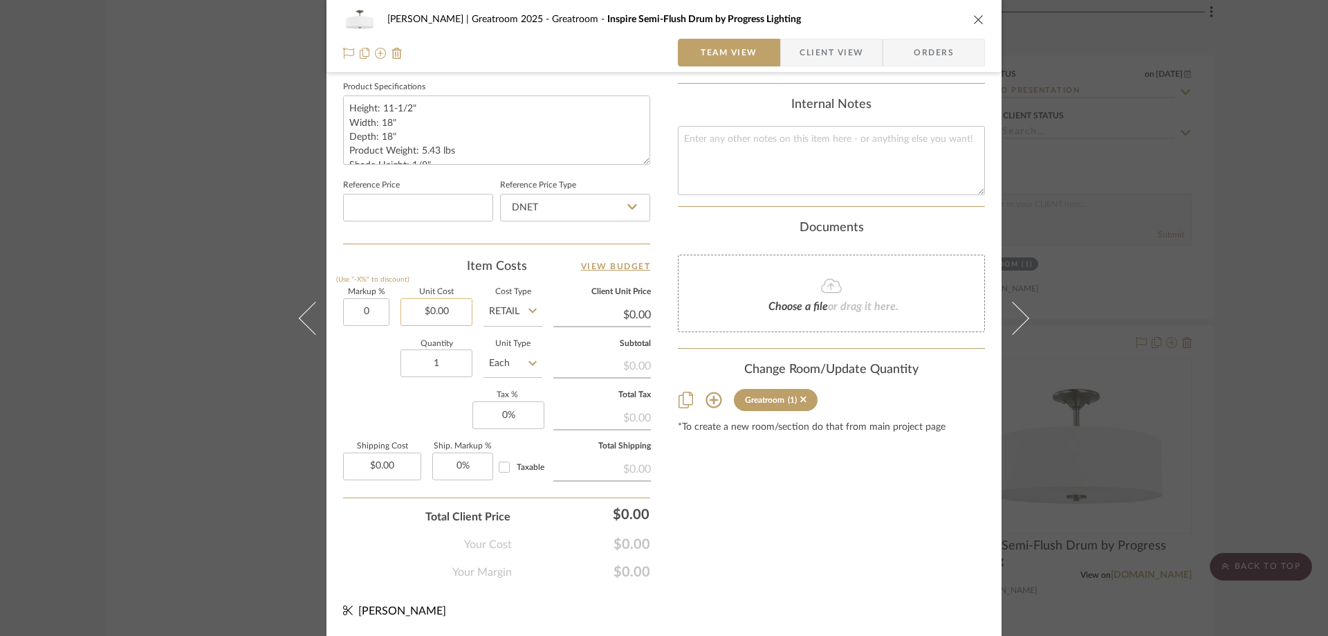
type input "0%"
type input "0.00"
click at [437, 314] on input "0.00" at bounding box center [437, 312] width 72 height 28
type input "$111.60"
click at [792, 527] on div "Content here copies to Client View - confirm visibility there. Show in Client D…" at bounding box center [831, 11] width 307 height 1139
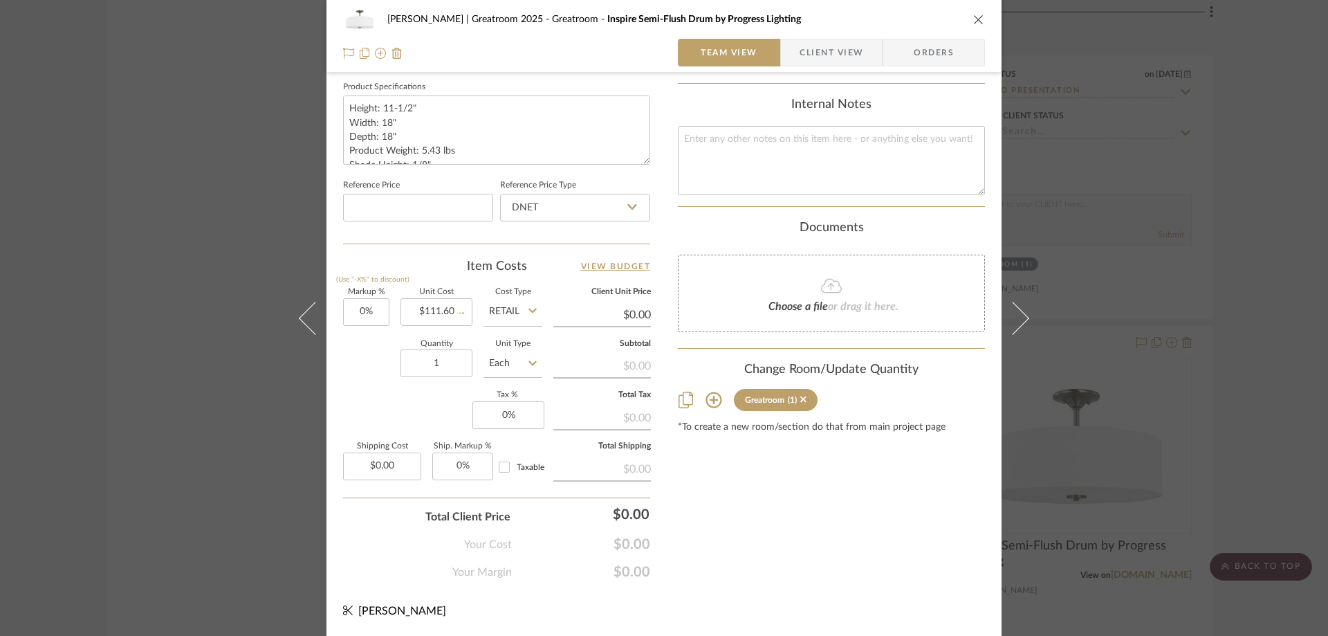
type input "$111.60"
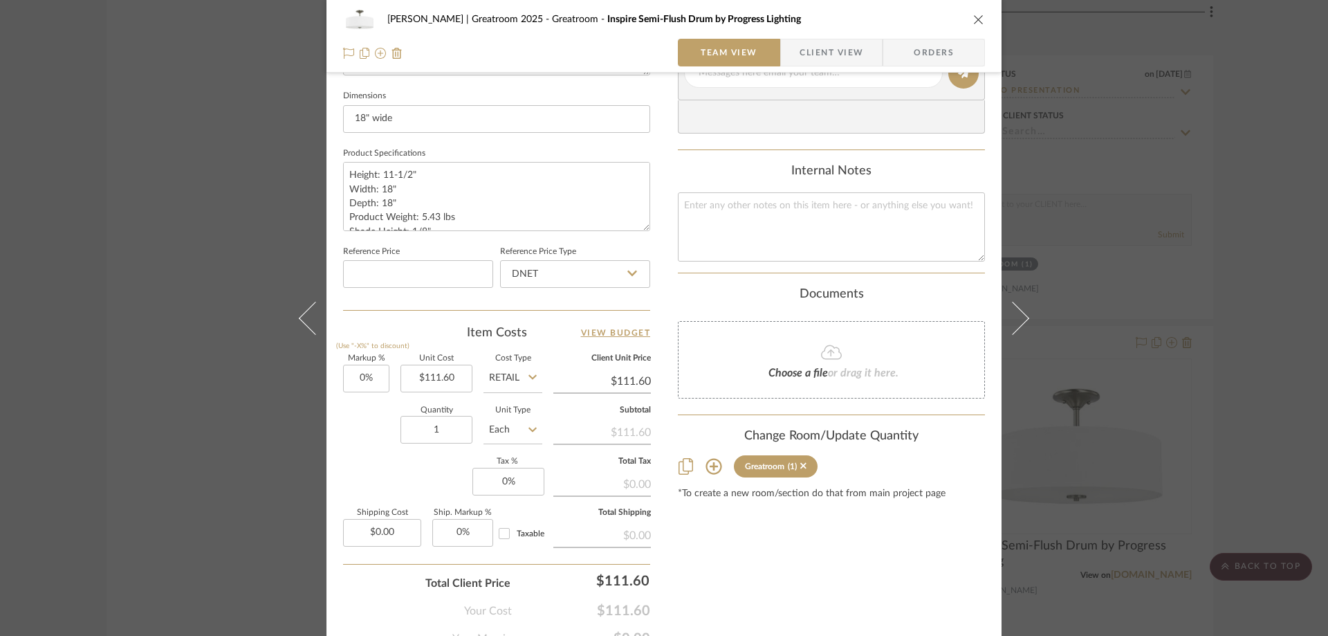
scroll to position [623, 0]
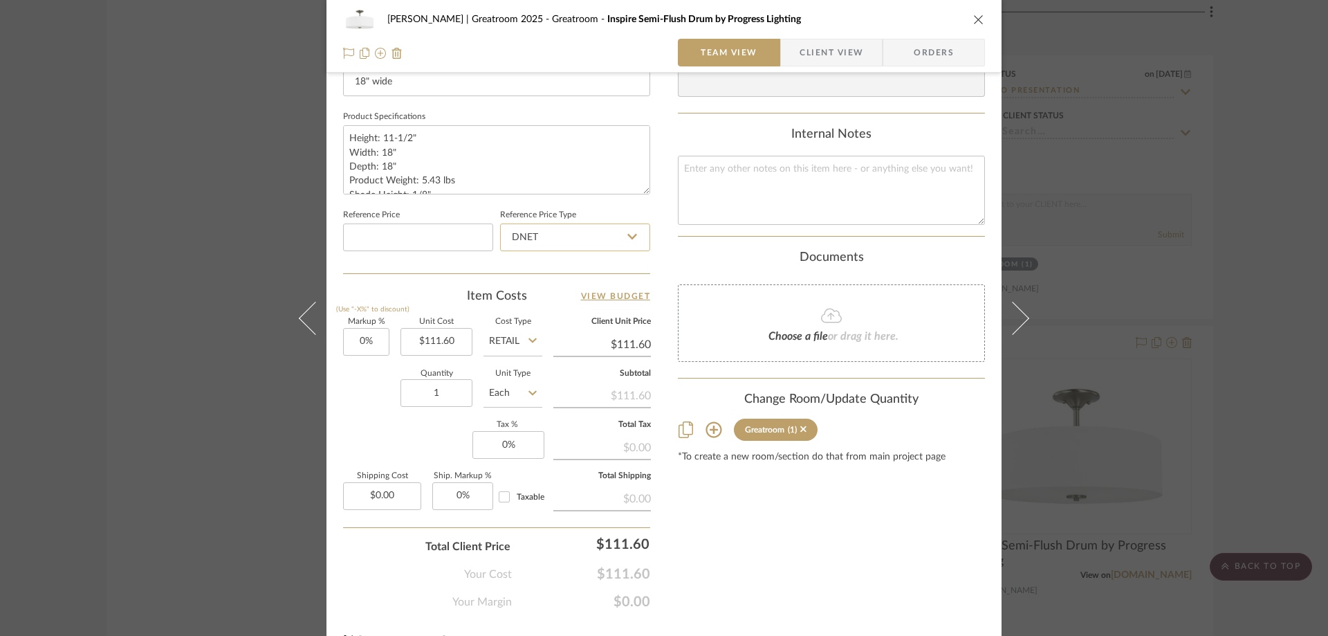
click at [589, 223] on input "DNET" at bounding box center [575, 237] width 150 height 28
click at [567, 309] on div "Retail" at bounding box center [581, 307] width 171 height 35
type input "Retail"
click at [967, 21] on div "[PERSON_NAME] | Greatroom 2025 Greatroom Inspire Semi-Flush Drum by Progress Li…" at bounding box center [664, 20] width 642 height 28
click at [975, 21] on icon "close" at bounding box center [979, 19] width 11 height 11
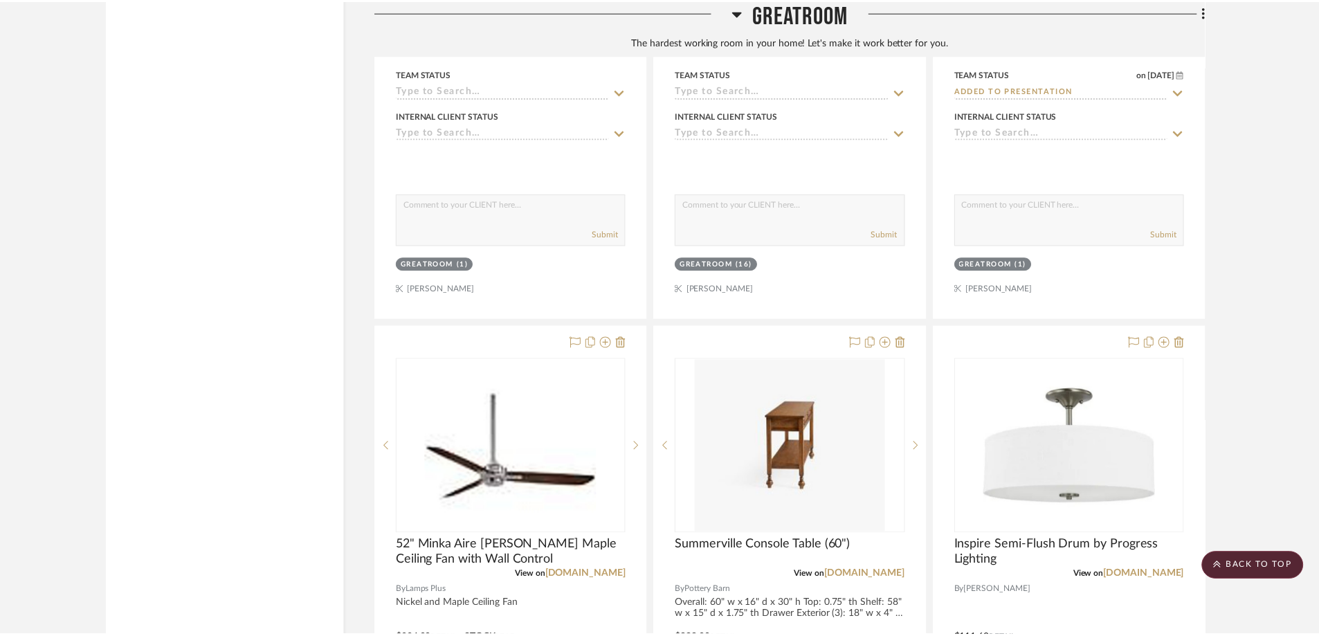
scroll to position [4899, 0]
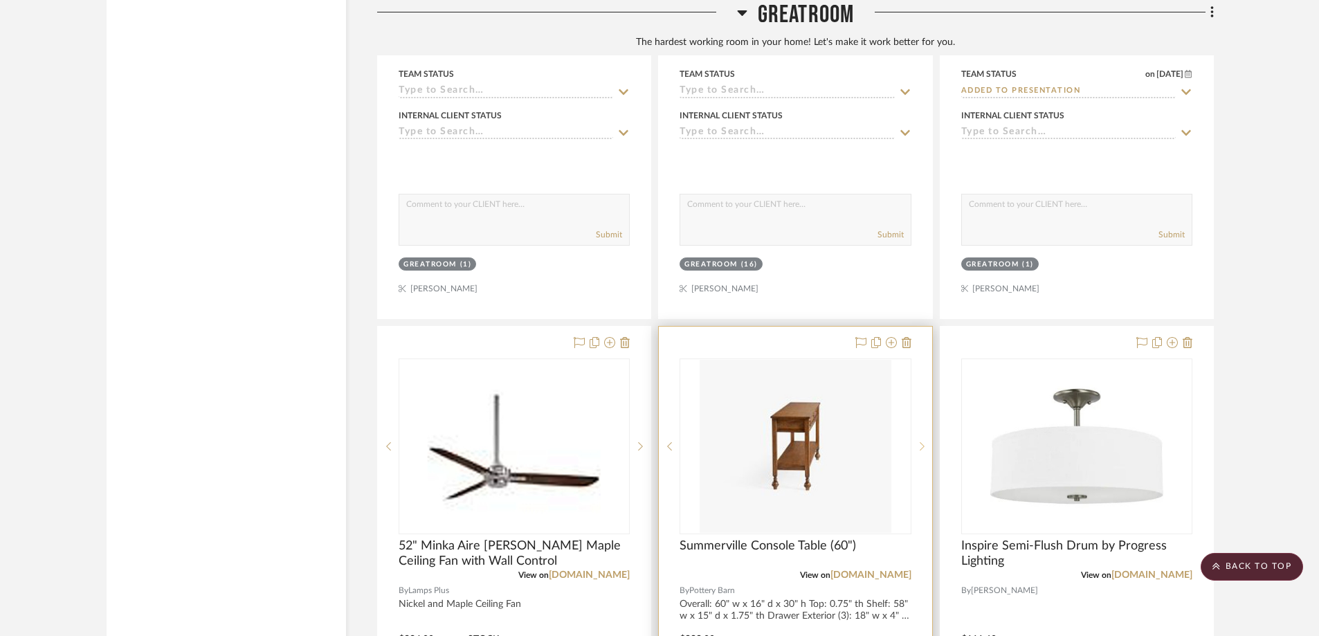
click at [913, 358] on div at bounding box center [921, 446] width 21 height 176
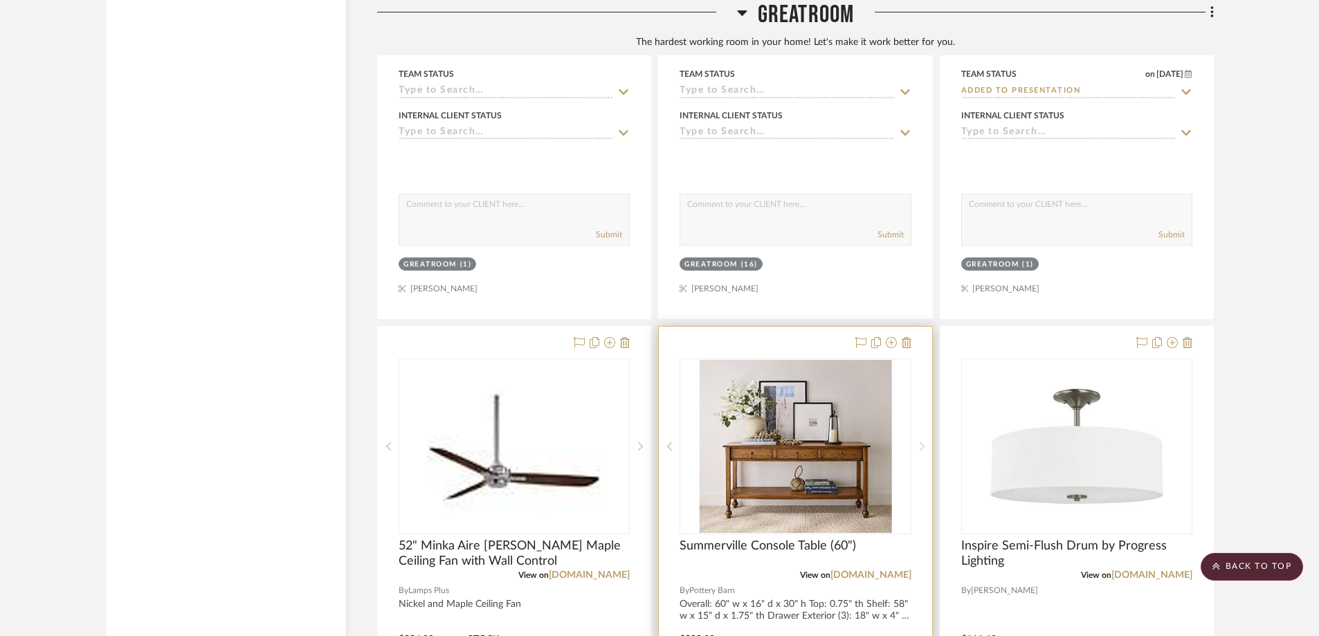
click at [921, 358] on div at bounding box center [921, 446] width 21 height 176
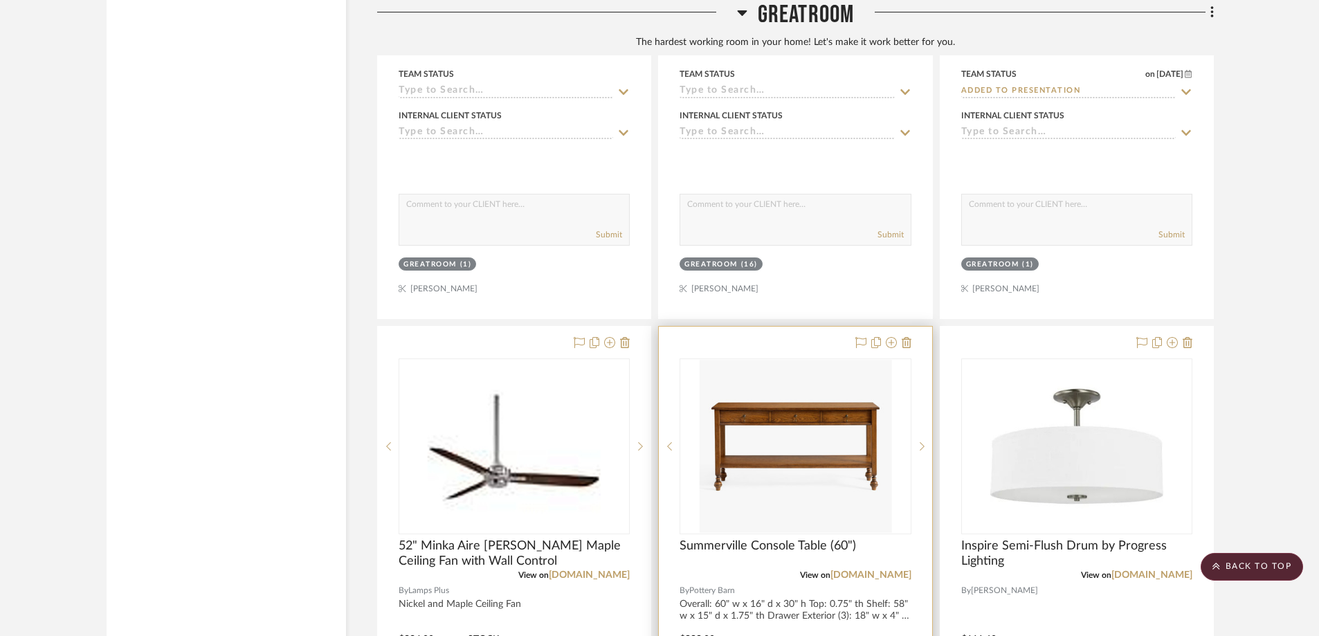
click at [812, 327] on div at bounding box center [795, 629] width 273 height 605
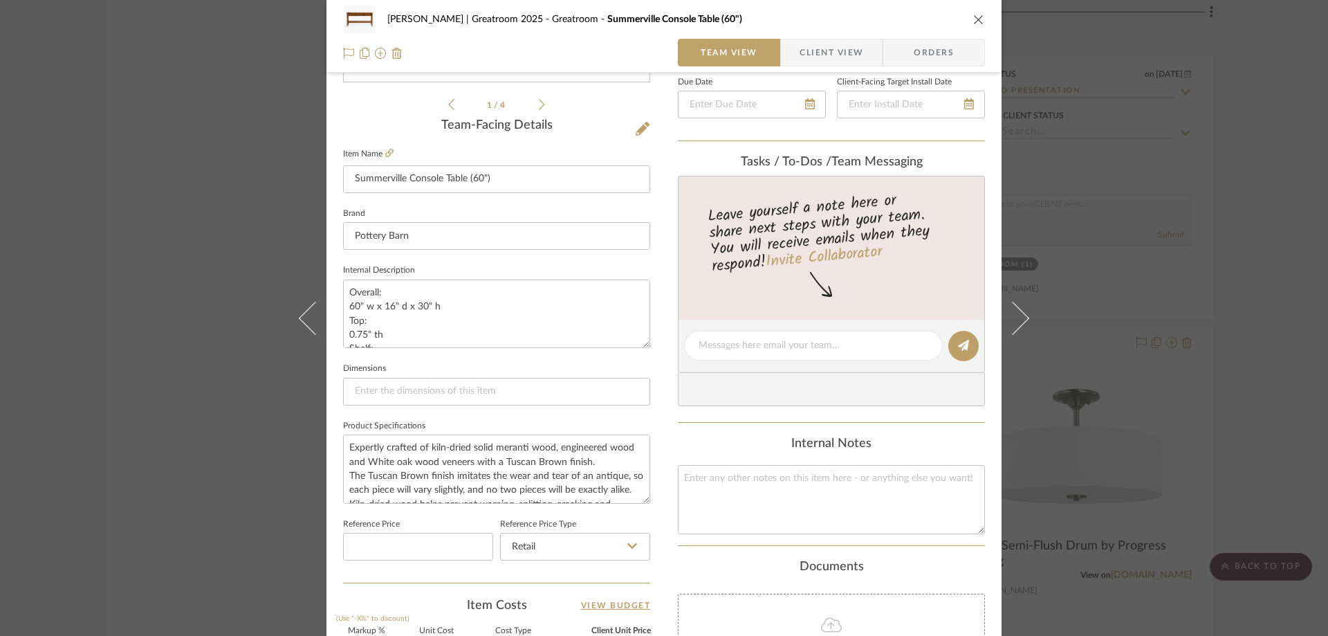
scroll to position [307, 0]
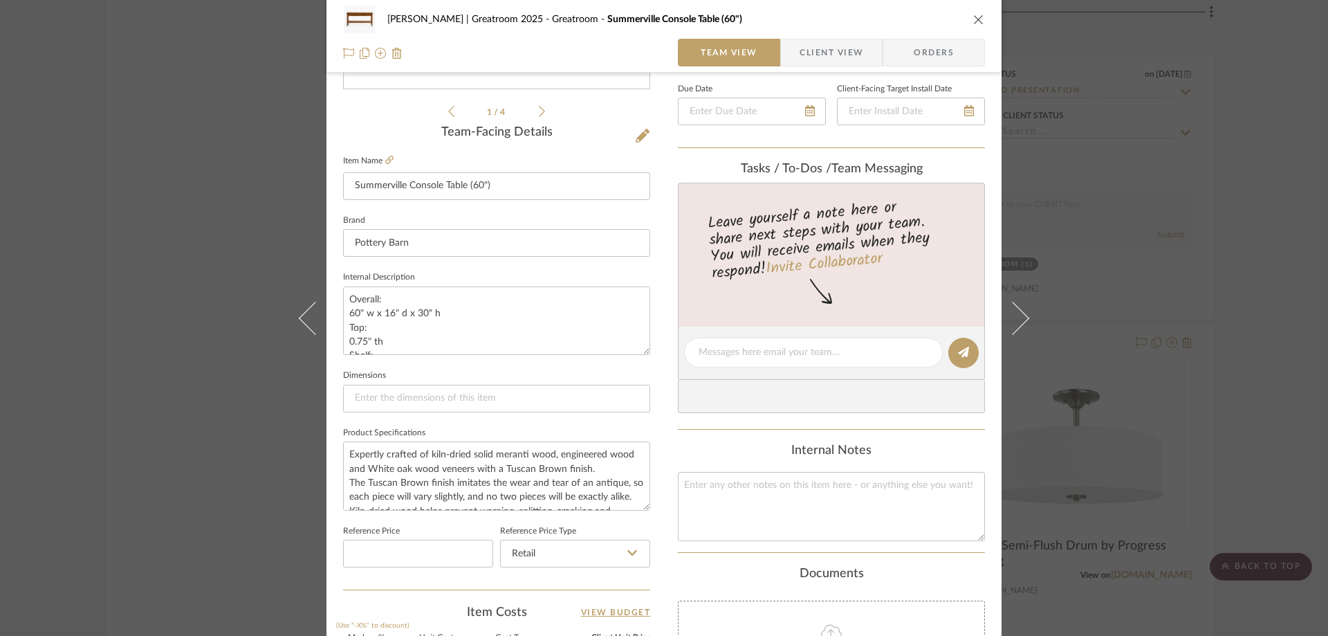
click at [974, 22] on icon "close" at bounding box center [979, 19] width 11 height 11
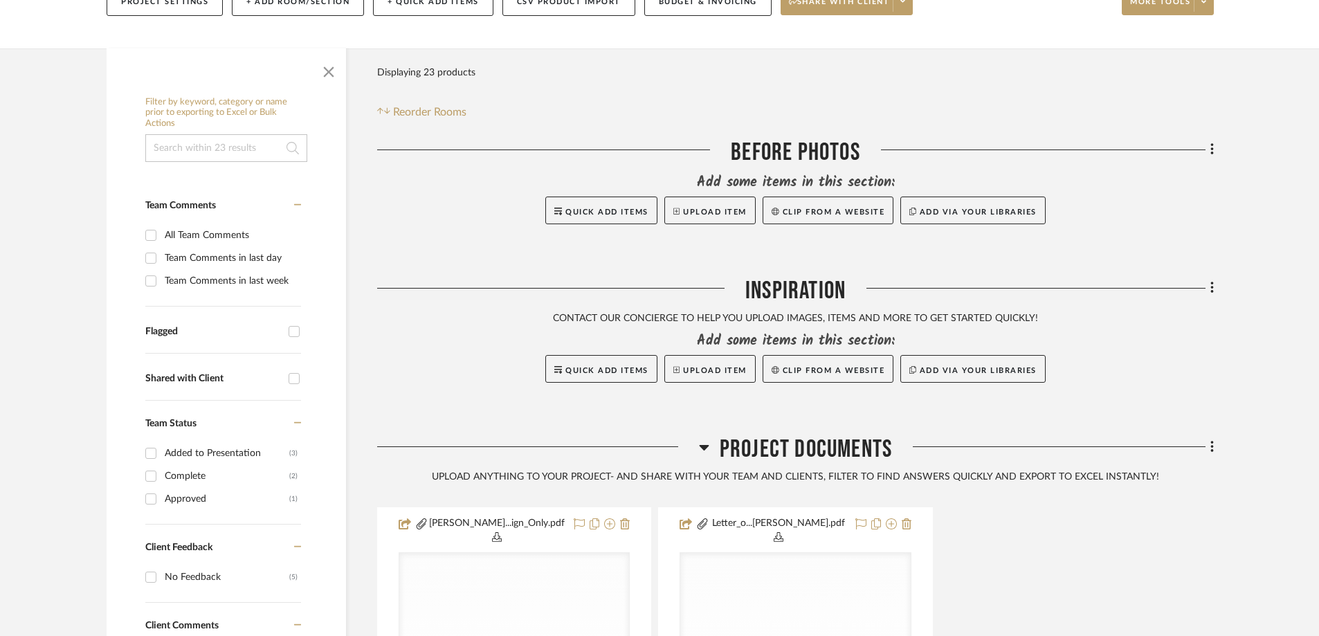
scroll to position [0, 0]
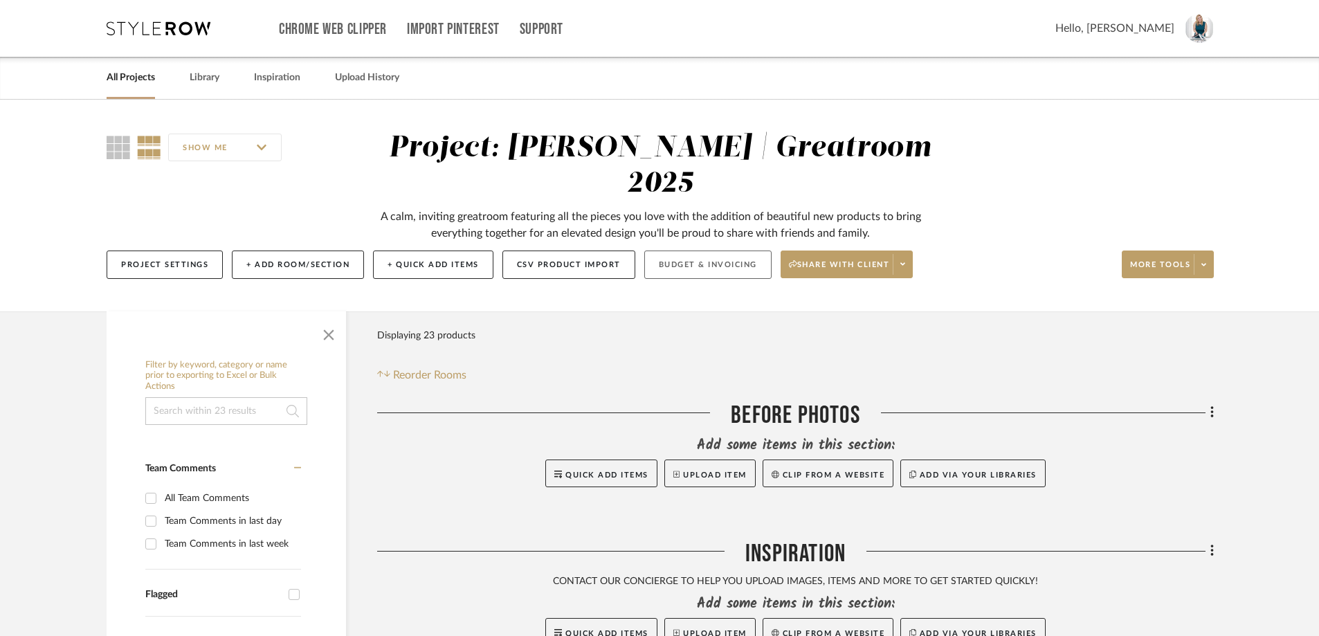
click at [713, 250] on button "Budget & Invoicing" at bounding box center [707, 264] width 127 height 28
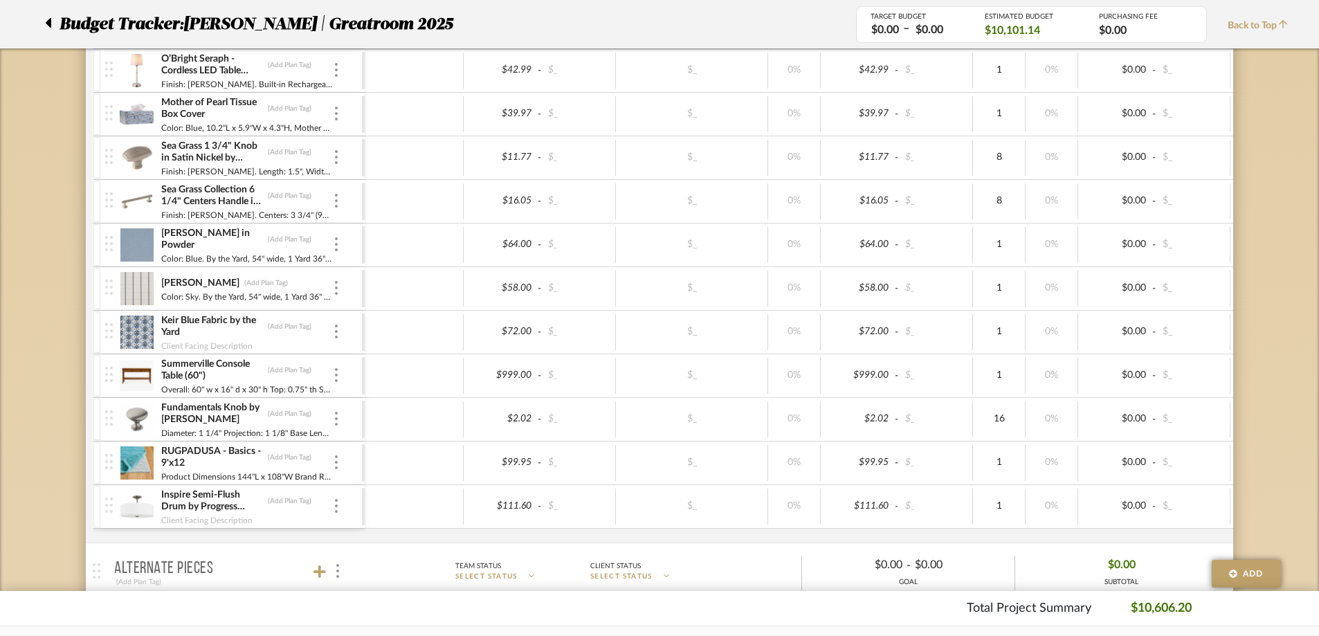
scroll to position [897, 0]
